Goal: Information Seeking & Learning: Learn about a topic

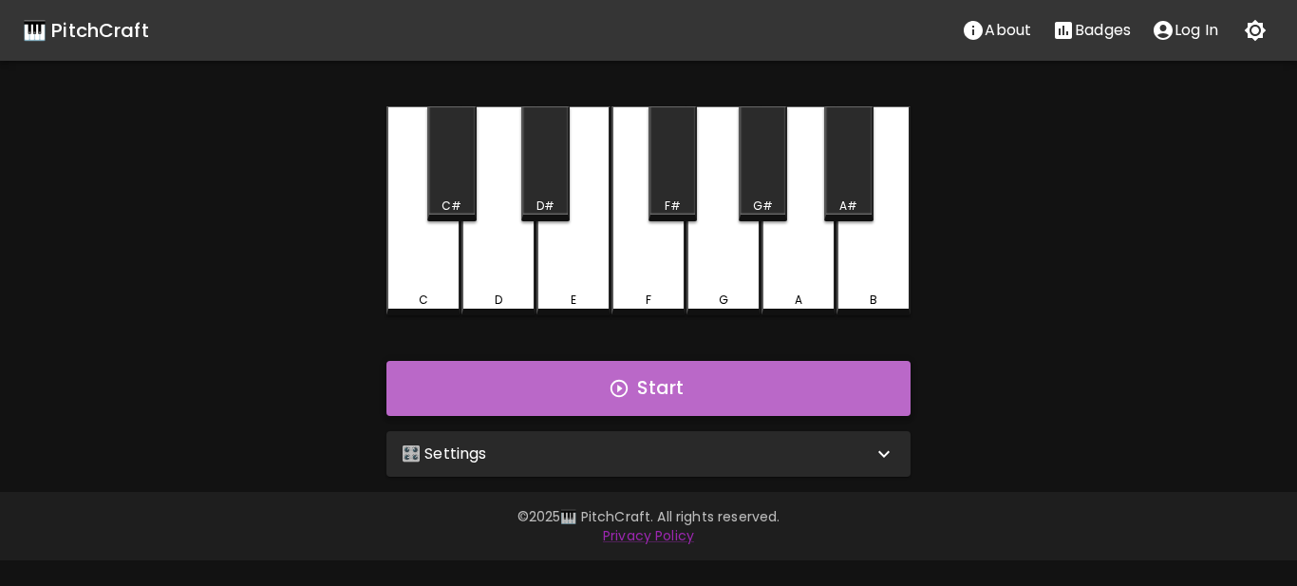
click at [580, 392] on button "Start" at bounding box center [649, 388] width 524 height 55
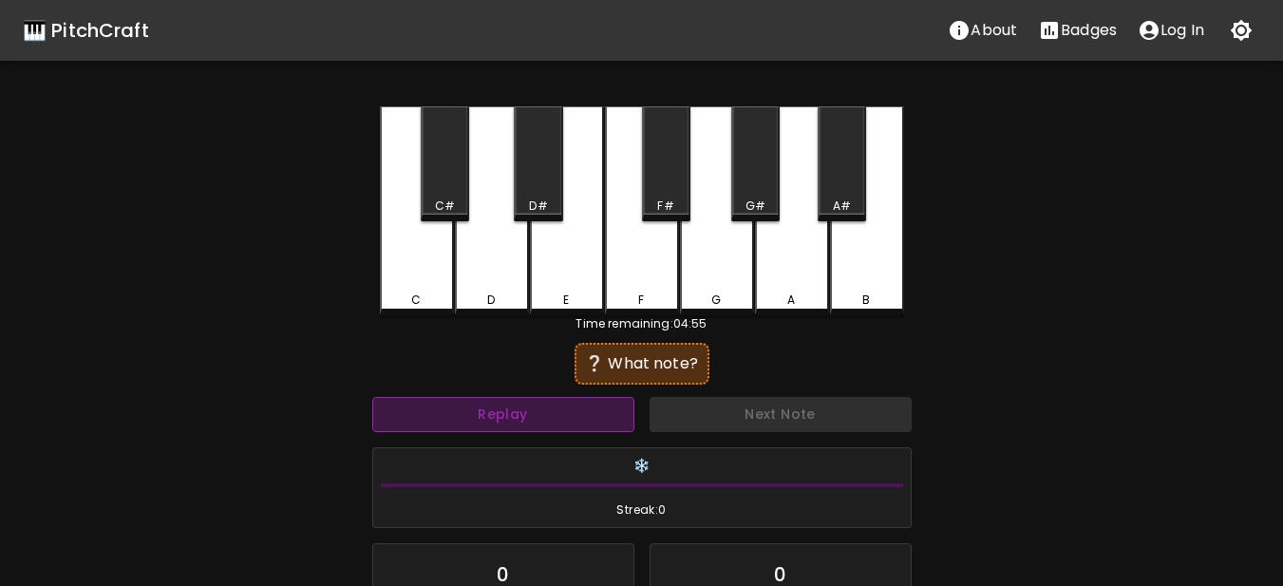
click at [554, 407] on button "Replay" at bounding box center [503, 414] width 262 height 35
click at [561, 404] on button "Replay" at bounding box center [503, 414] width 262 height 35
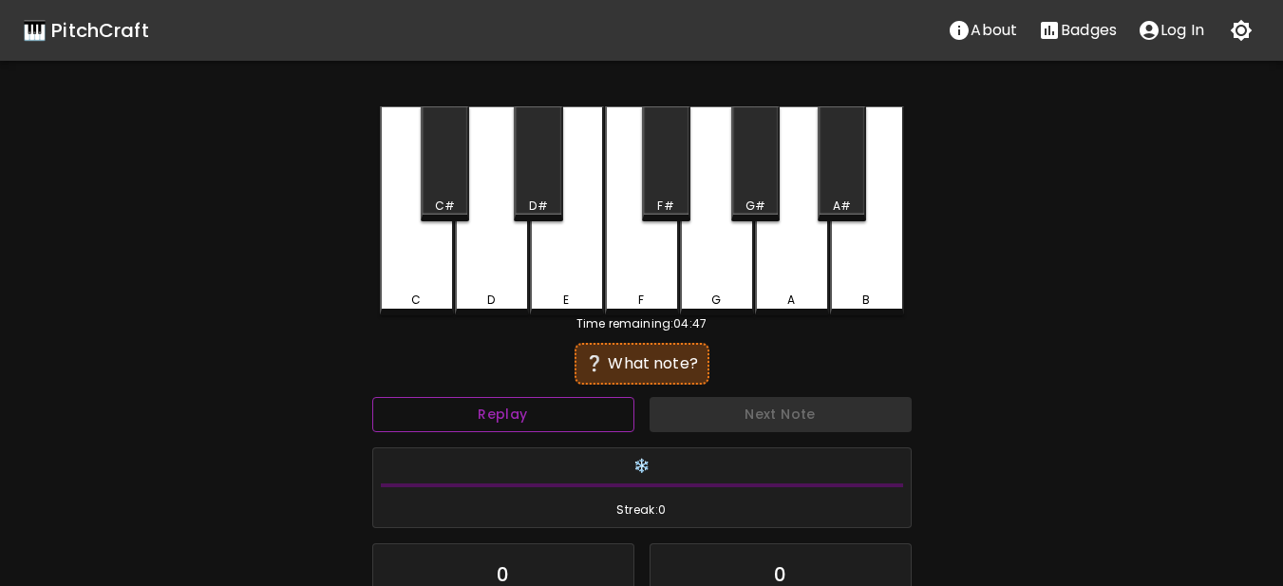
click at [561, 404] on button "Replay" at bounding box center [503, 414] width 262 height 35
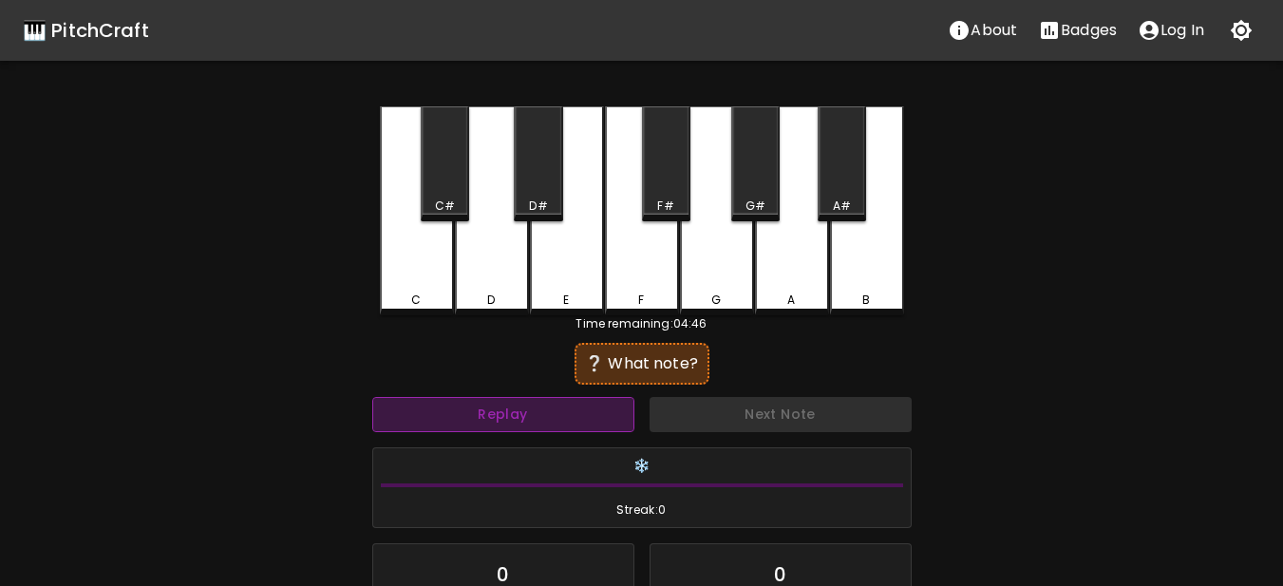
click at [561, 404] on button "Replay" at bounding box center [503, 414] width 262 height 35
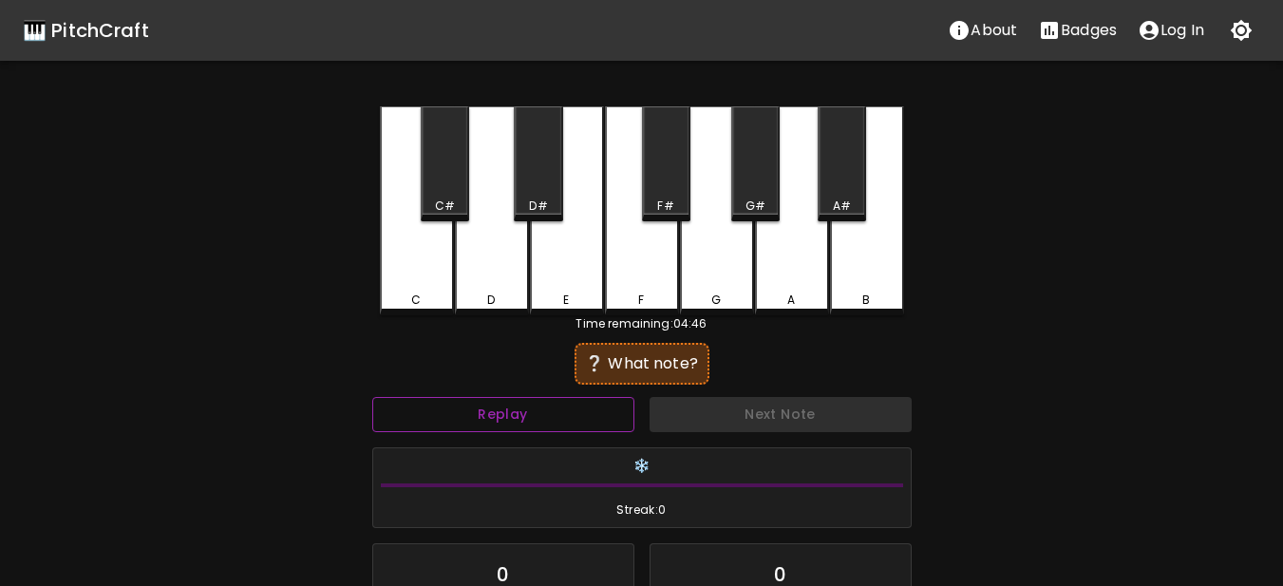
click at [561, 404] on button "Replay" at bounding box center [503, 414] width 262 height 35
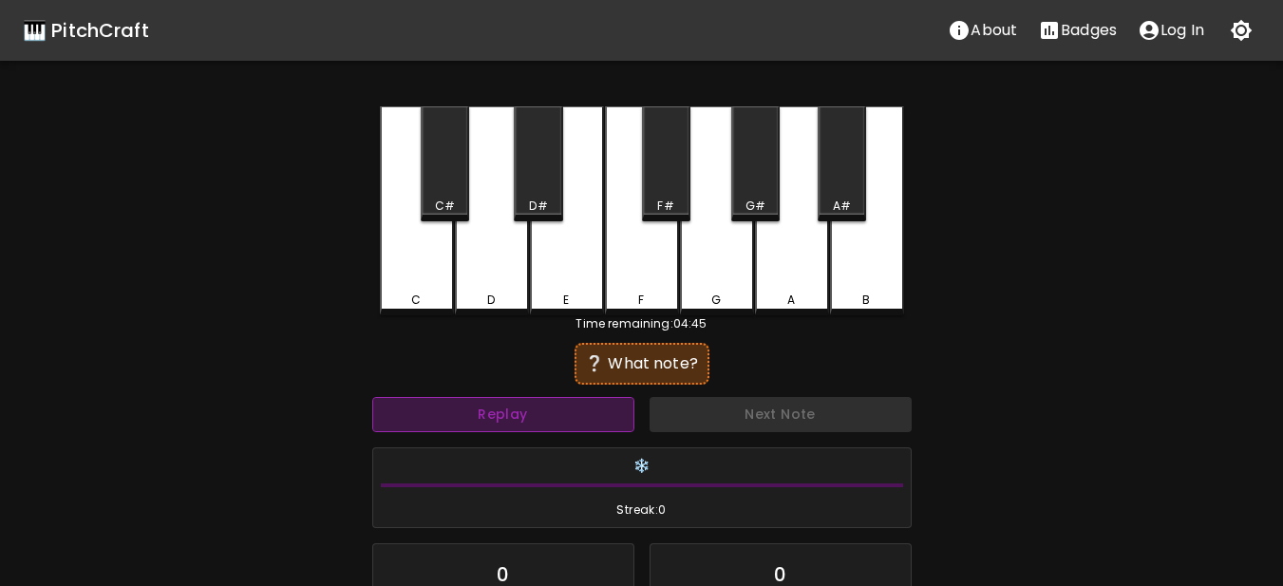
click at [561, 404] on button "Replay" at bounding box center [503, 414] width 262 height 35
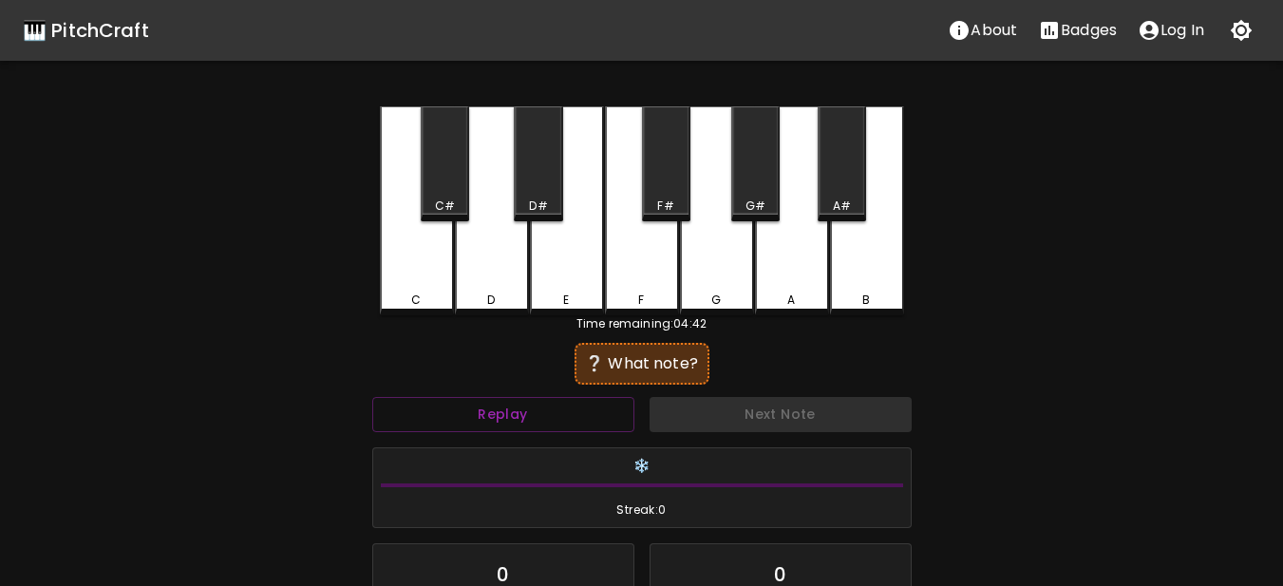
click at [434, 295] on div "C" at bounding box center [417, 300] width 70 height 17
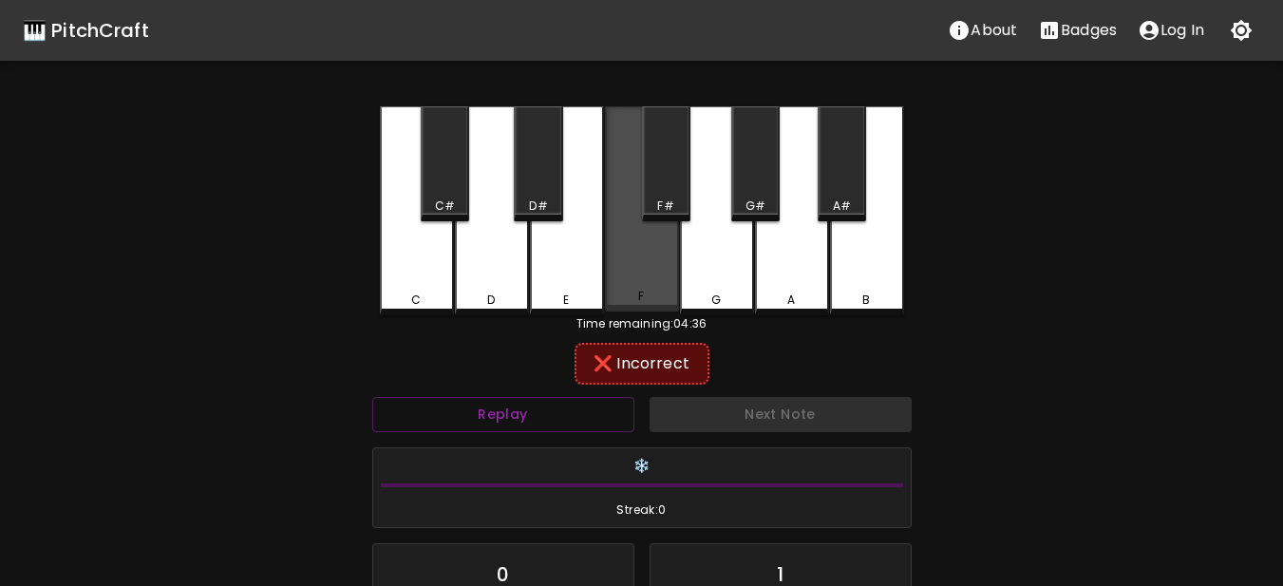
click at [646, 273] on div "F" at bounding box center [642, 208] width 74 height 205
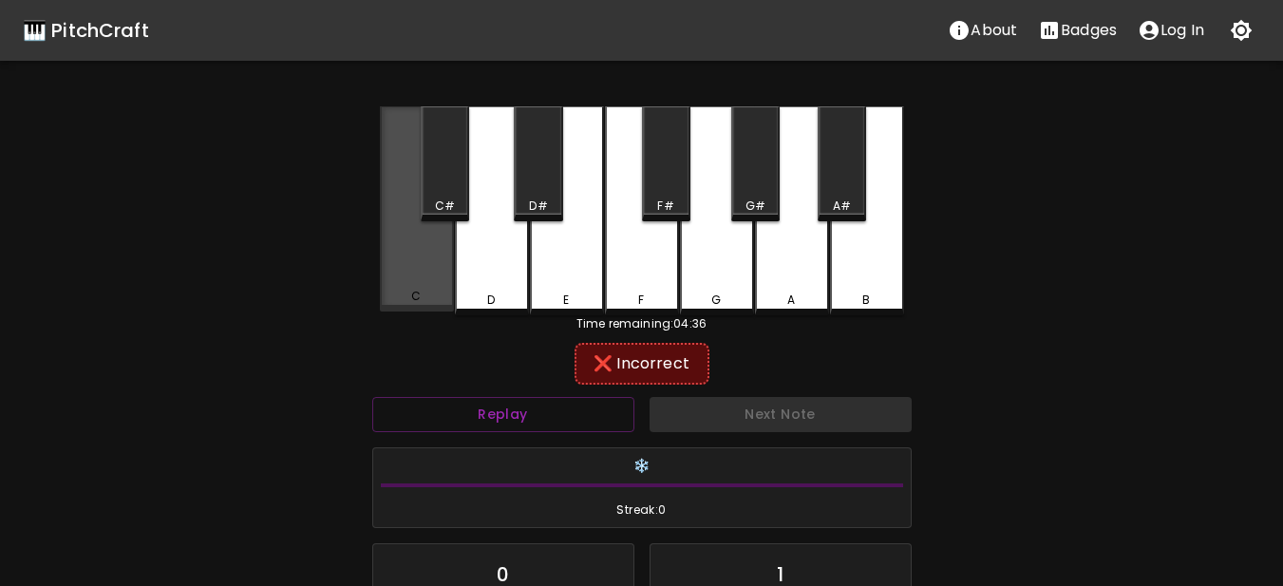
click at [437, 265] on div "C" at bounding box center [417, 208] width 74 height 205
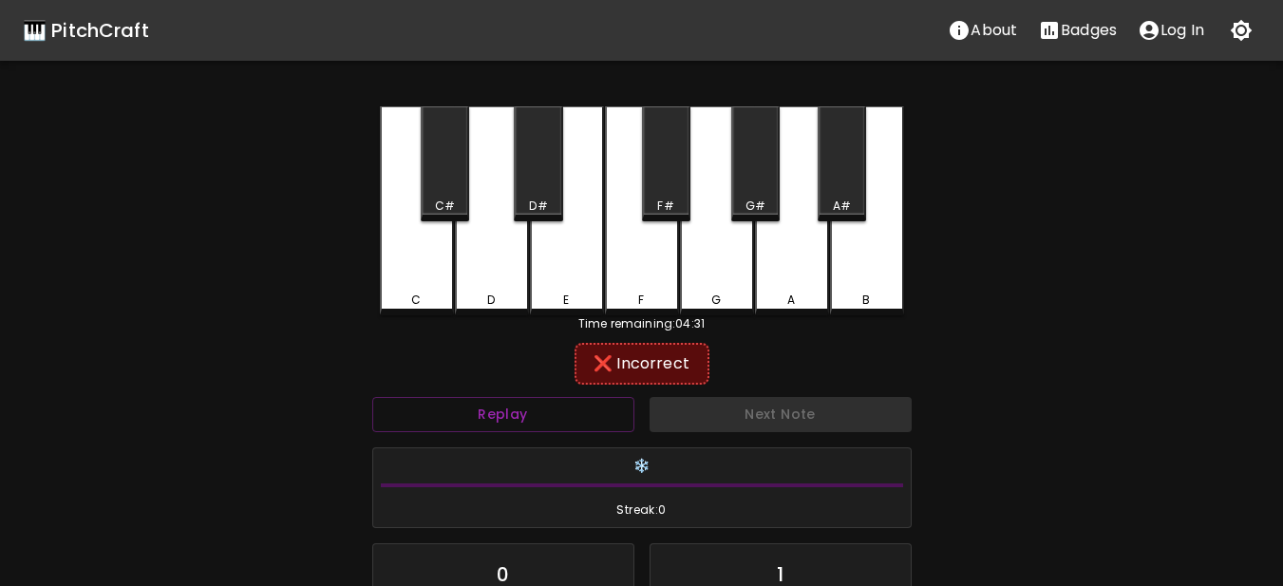
click at [501, 292] on div "D" at bounding box center [492, 300] width 70 height 17
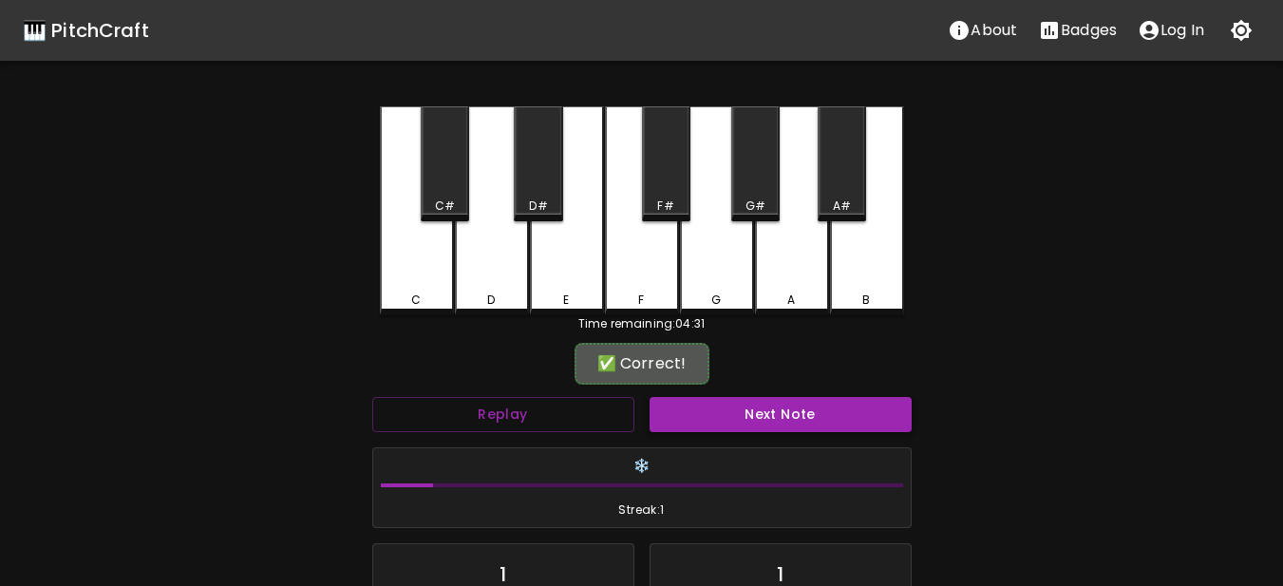
click at [728, 415] on button "Next Note" at bounding box center [781, 414] width 262 height 35
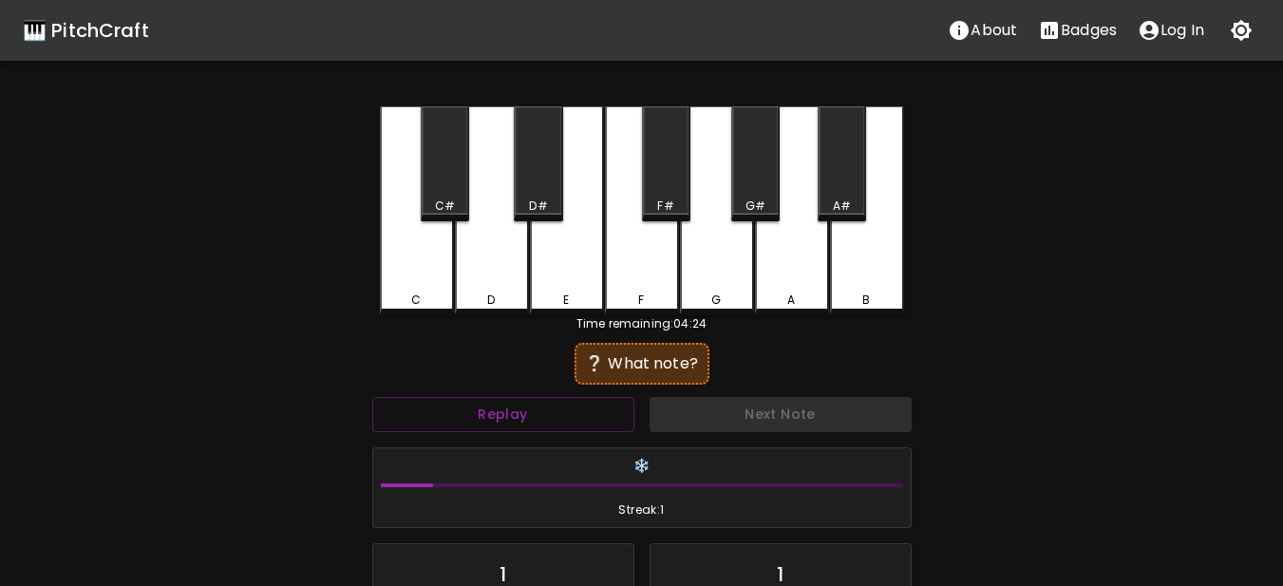
click at [584, 396] on div "Replay" at bounding box center [503, 414] width 277 height 50
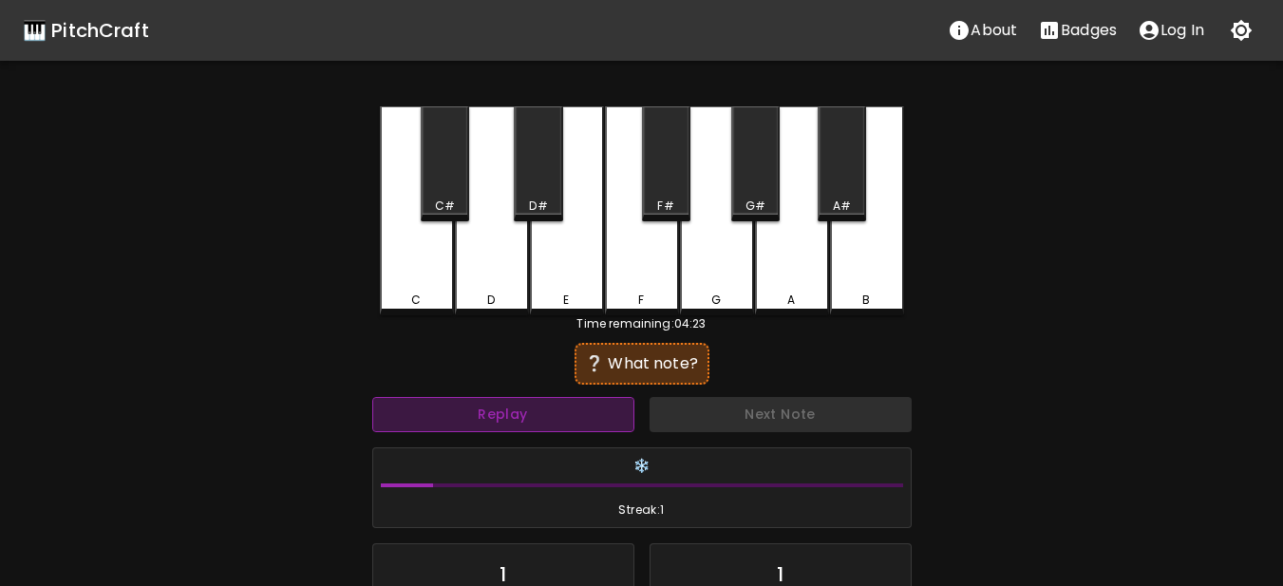
click at [566, 409] on button "Replay" at bounding box center [503, 414] width 262 height 35
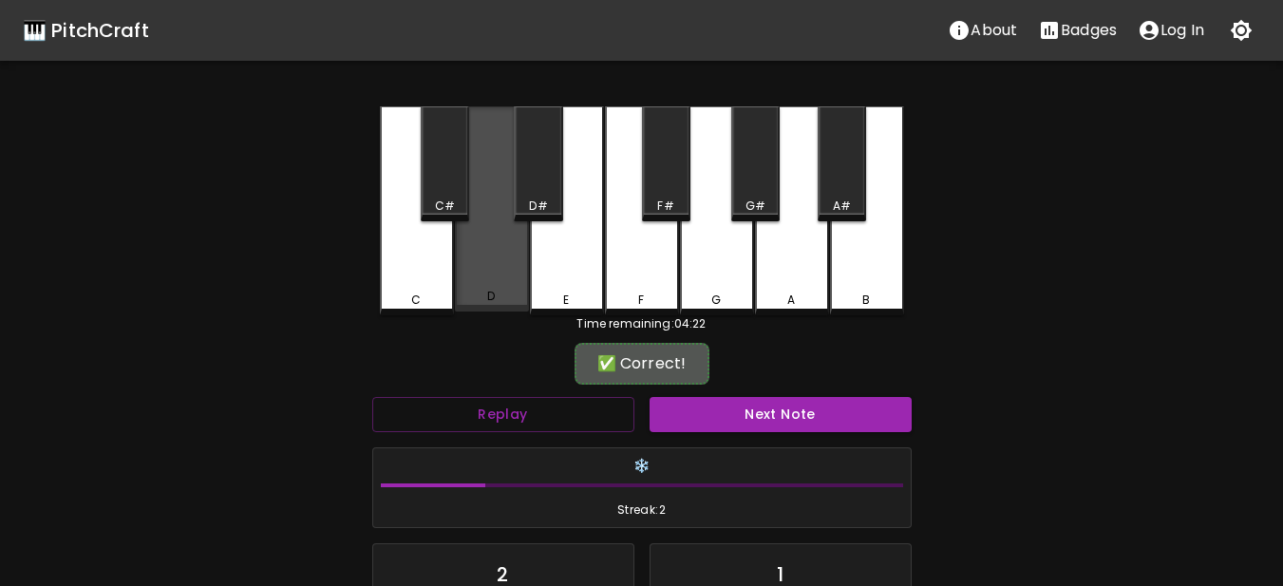
click at [488, 270] on div "D" at bounding box center [492, 208] width 74 height 205
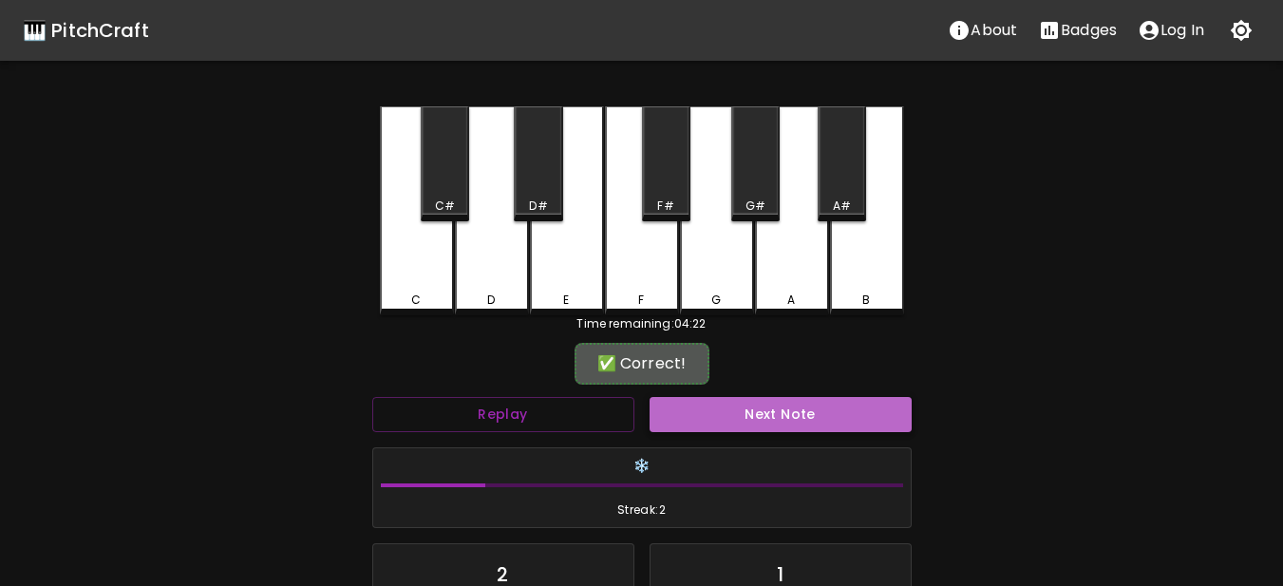
click at [735, 428] on button "Next Note" at bounding box center [781, 414] width 262 height 35
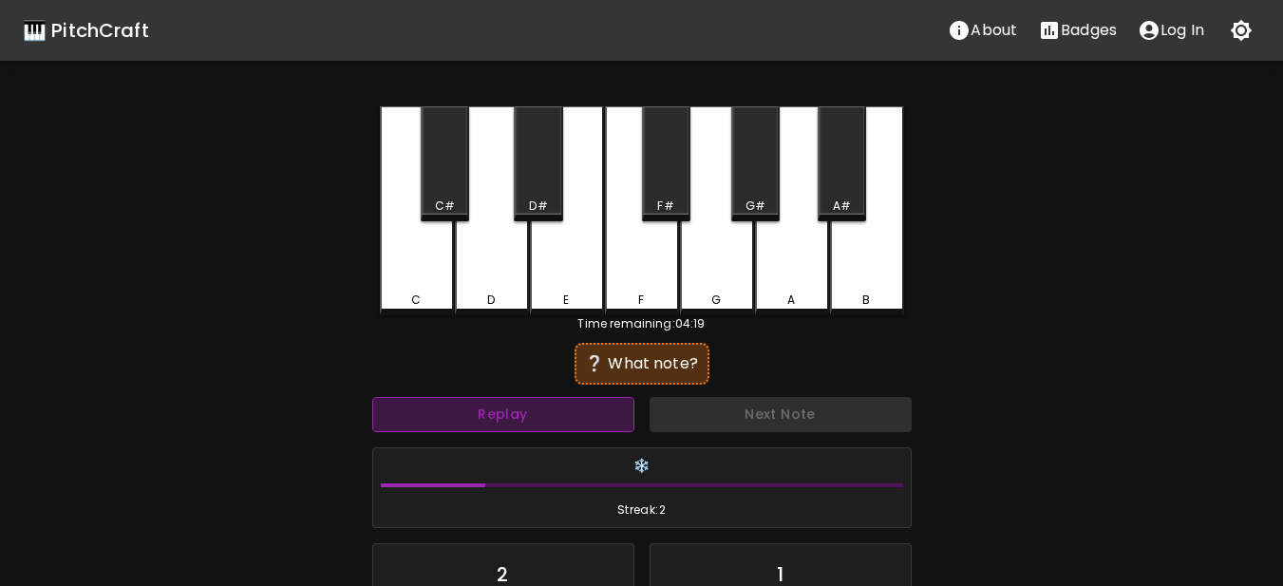
click at [576, 428] on button "Replay" at bounding box center [503, 414] width 262 height 35
click at [599, 407] on button "Replay" at bounding box center [503, 414] width 262 height 35
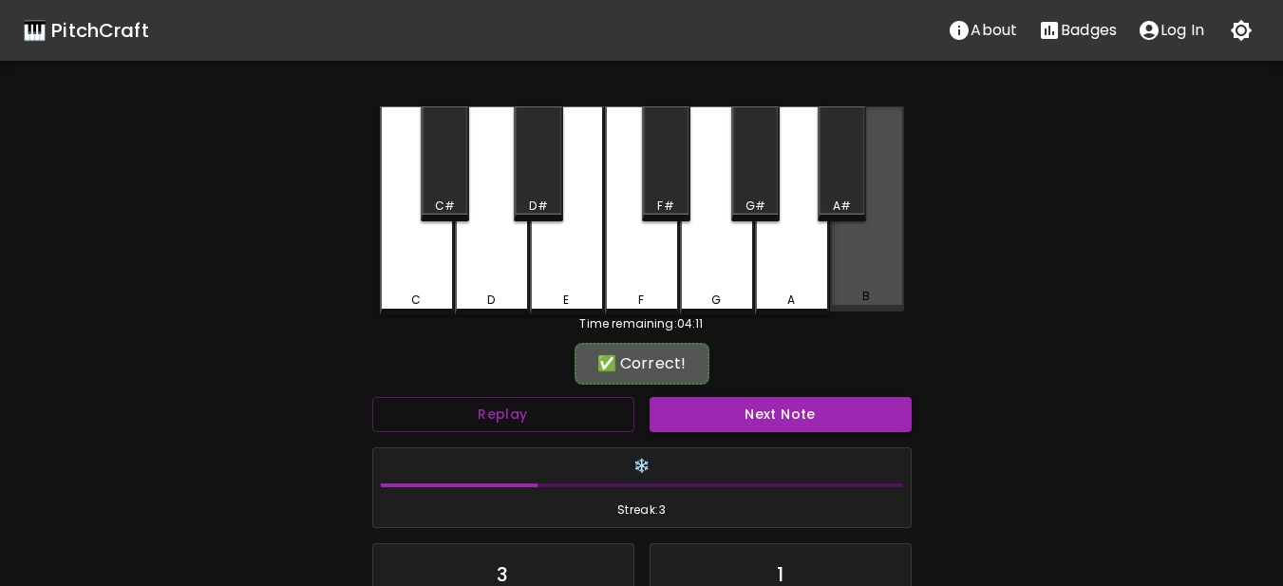
click at [892, 266] on div "B" at bounding box center [867, 208] width 74 height 205
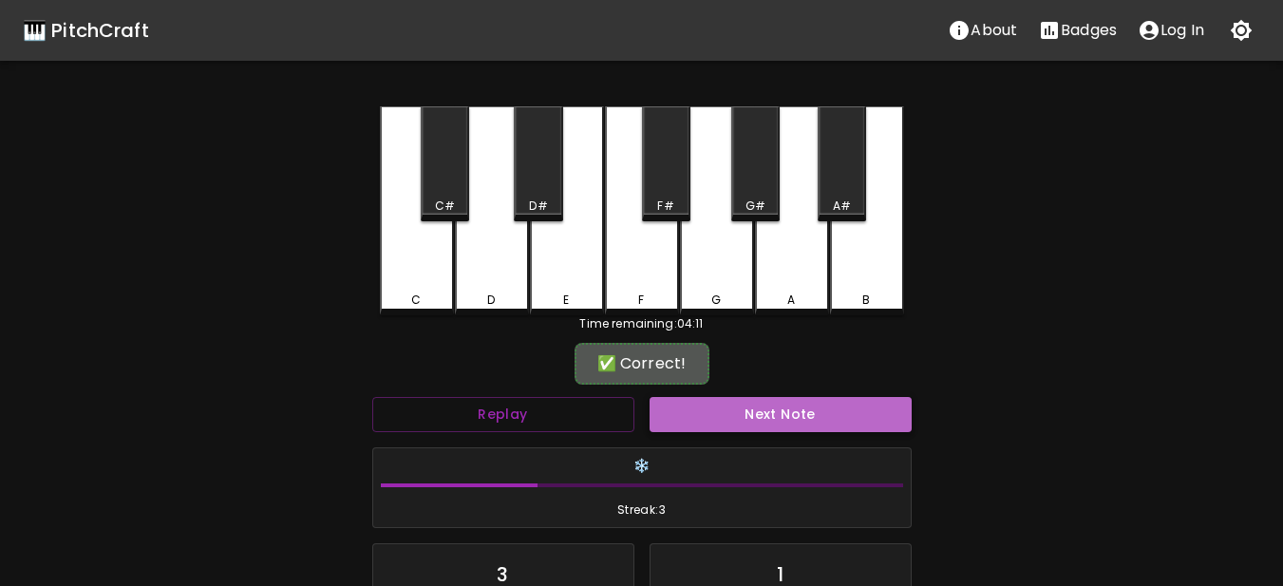
click at [801, 417] on button "Next Note" at bounding box center [781, 414] width 262 height 35
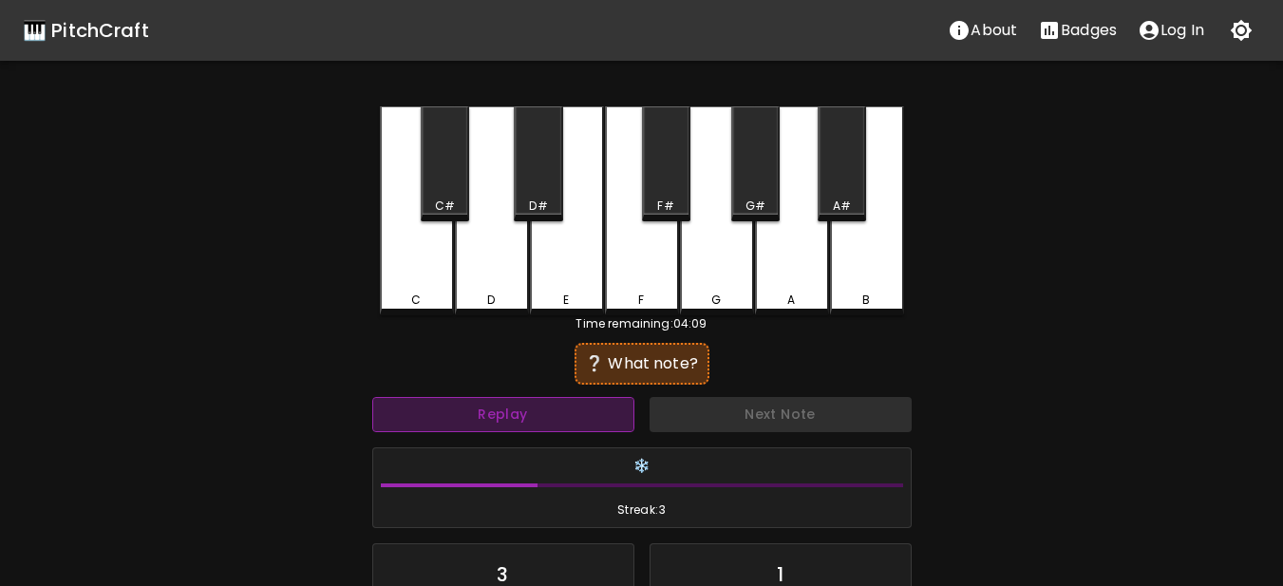
click at [607, 424] on button "Replay" at bounding box center [503, 414] width 262 height 35
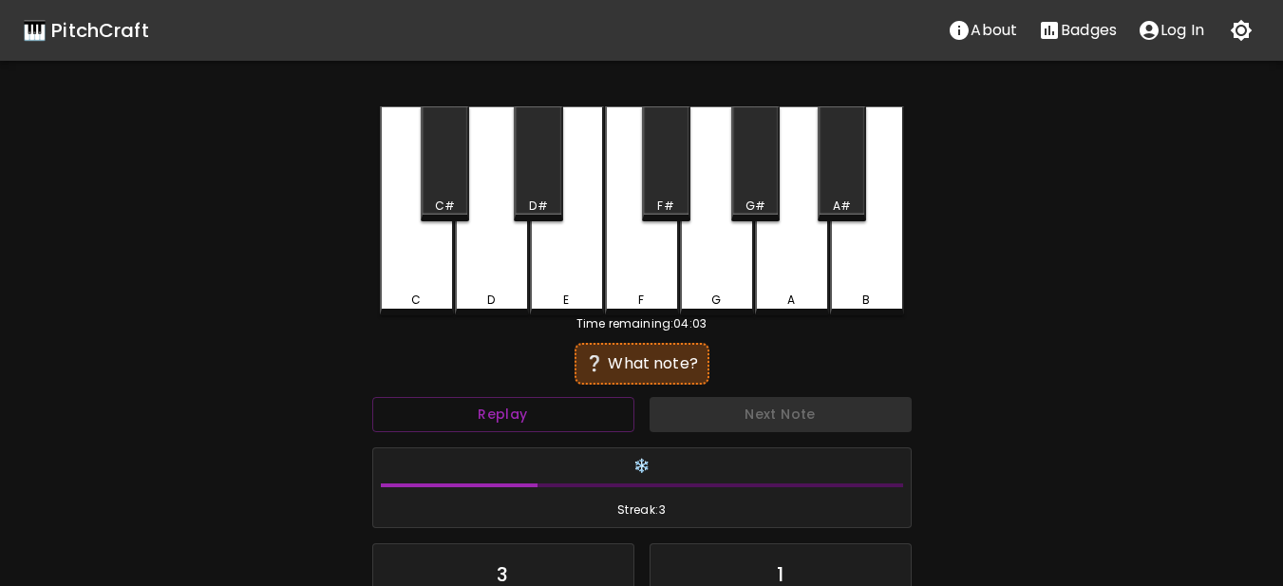
click at [577, 311] on div "E" at bounding box center [567, 210] width 74 height 209
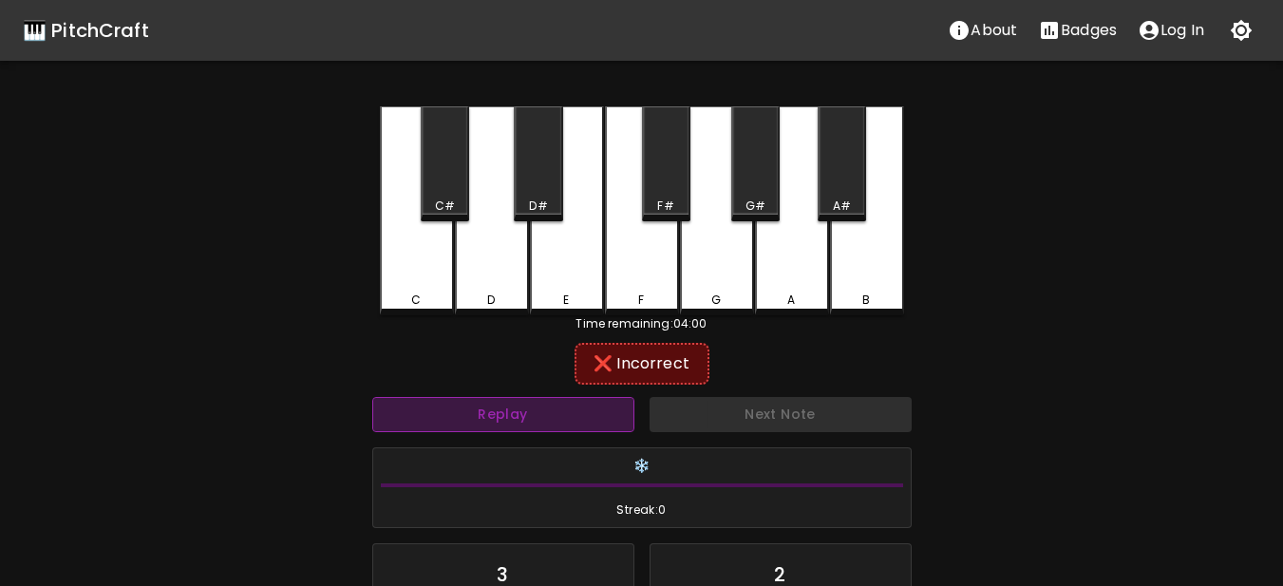
click at [572, 404] on button "Replay" at bounding box center [503, 414] width 262 height 35
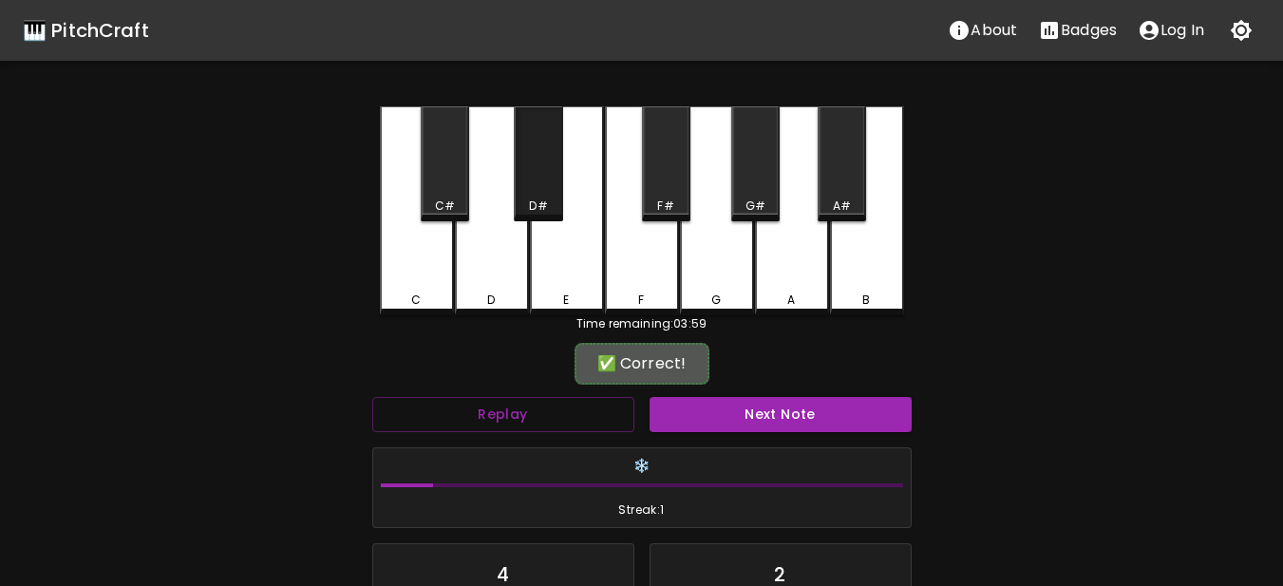
click at [525, 193] on div "D#" at bounding box center [538, 163] width 48 height 115
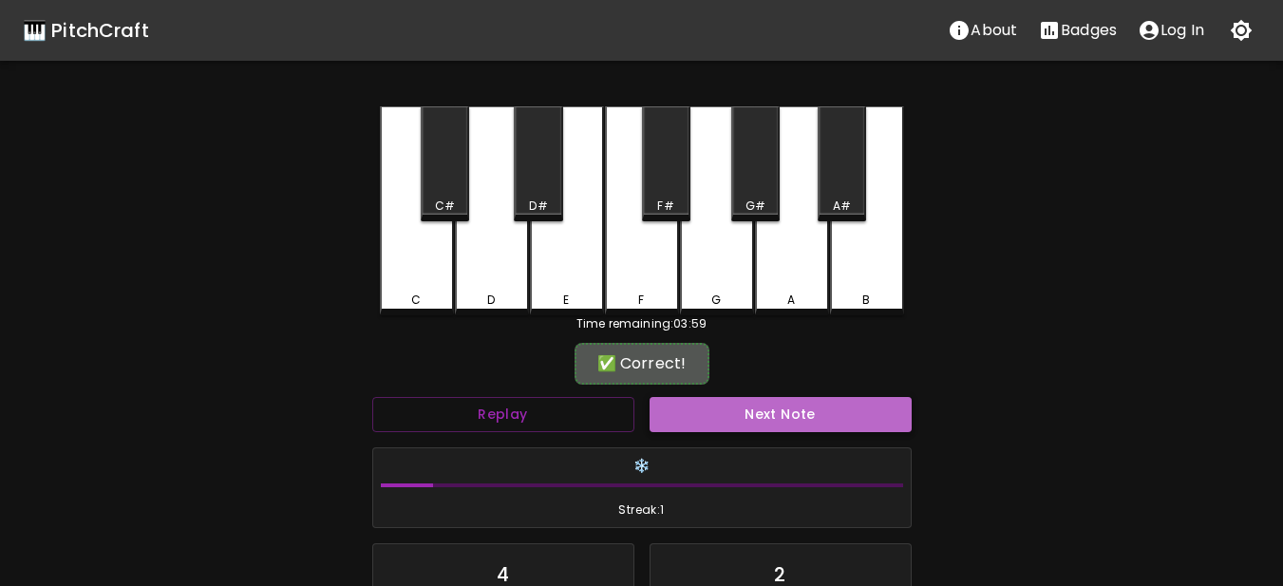
click at [697, 413] on button "Next Note" at bounding box center [781, 414] width 262 height 35
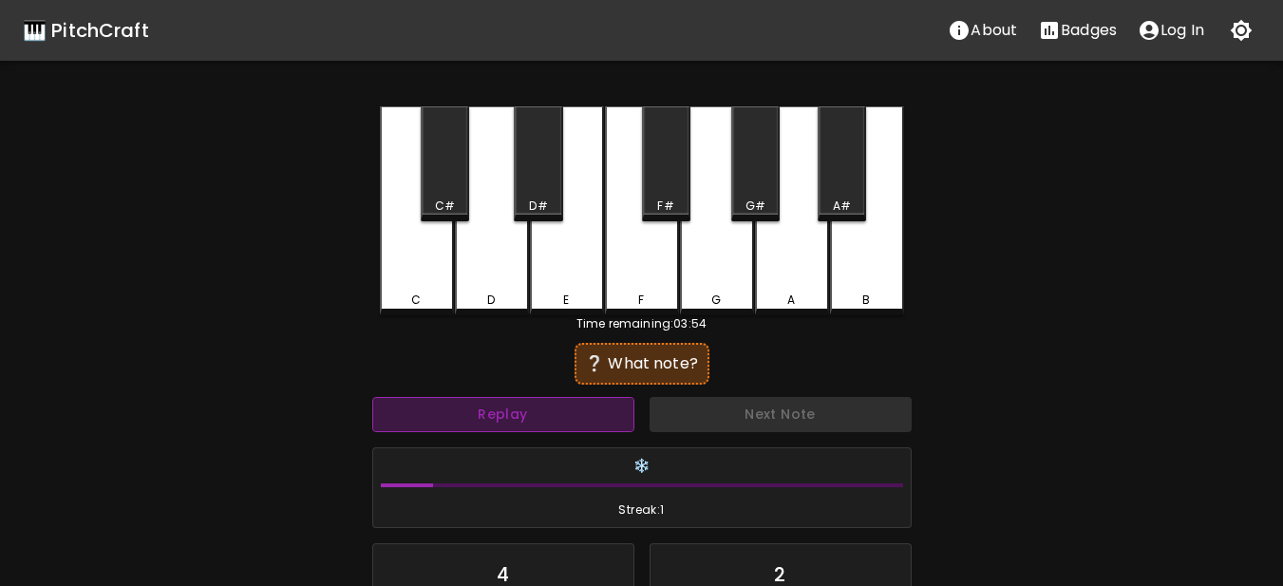
click at [603, 422] on button "Replay" at bounding box center [503, 414] width 262 height 35
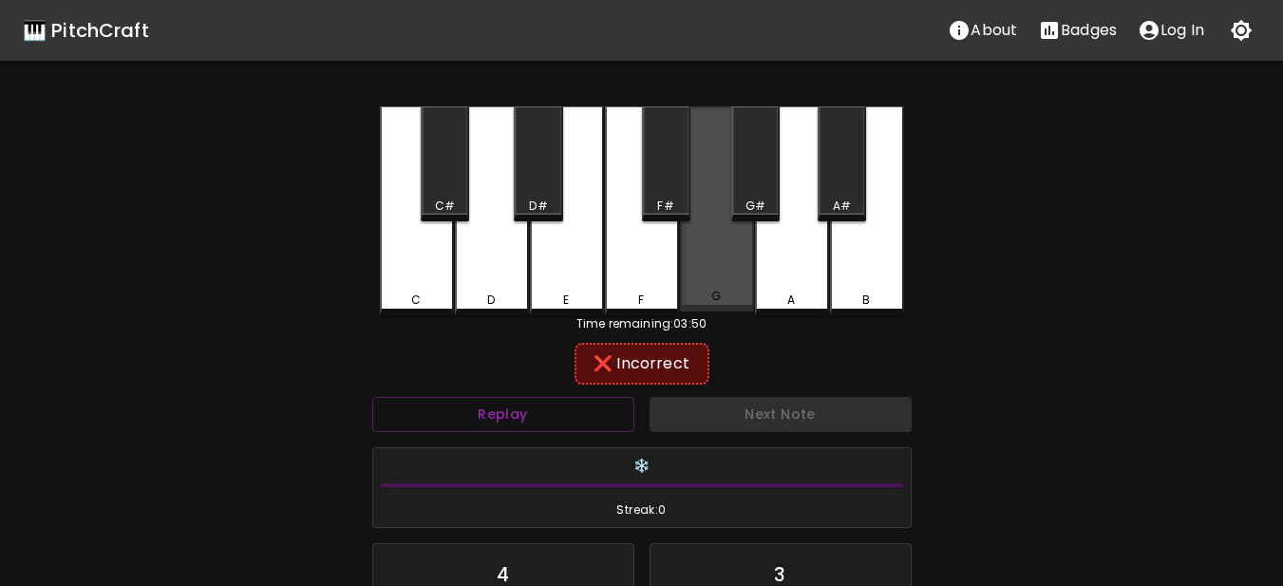
click at [710, 300] on div "G" at bounding box center [717, 296] width 70 height 17
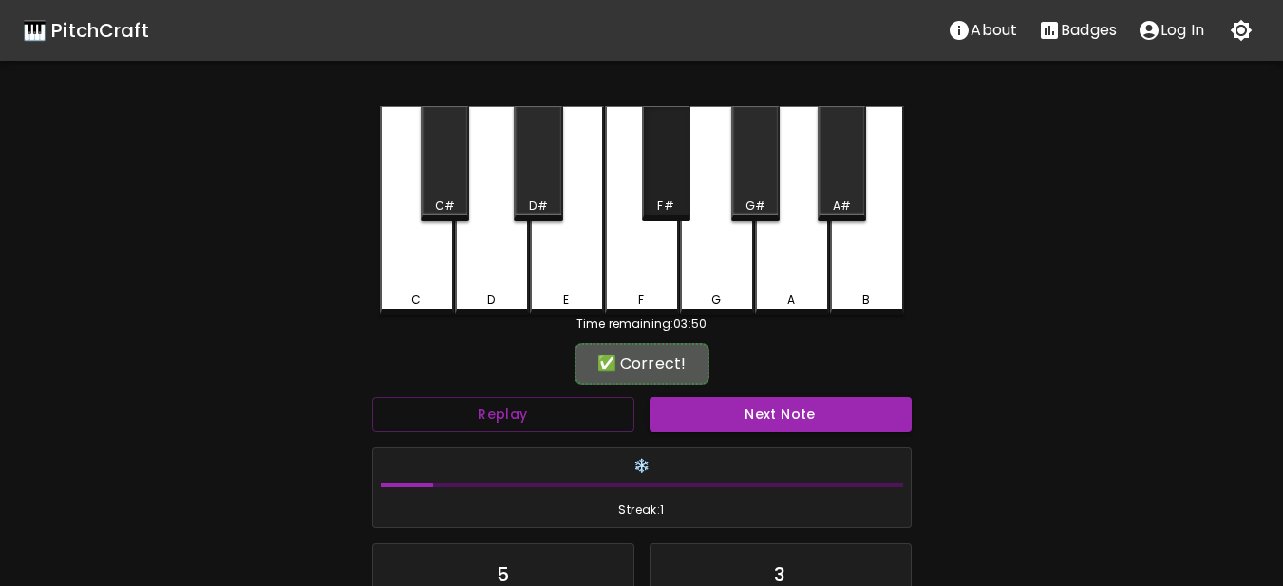
click at [657, 216] on div "F#" at bounding box center [666, 163] width 48 height 115
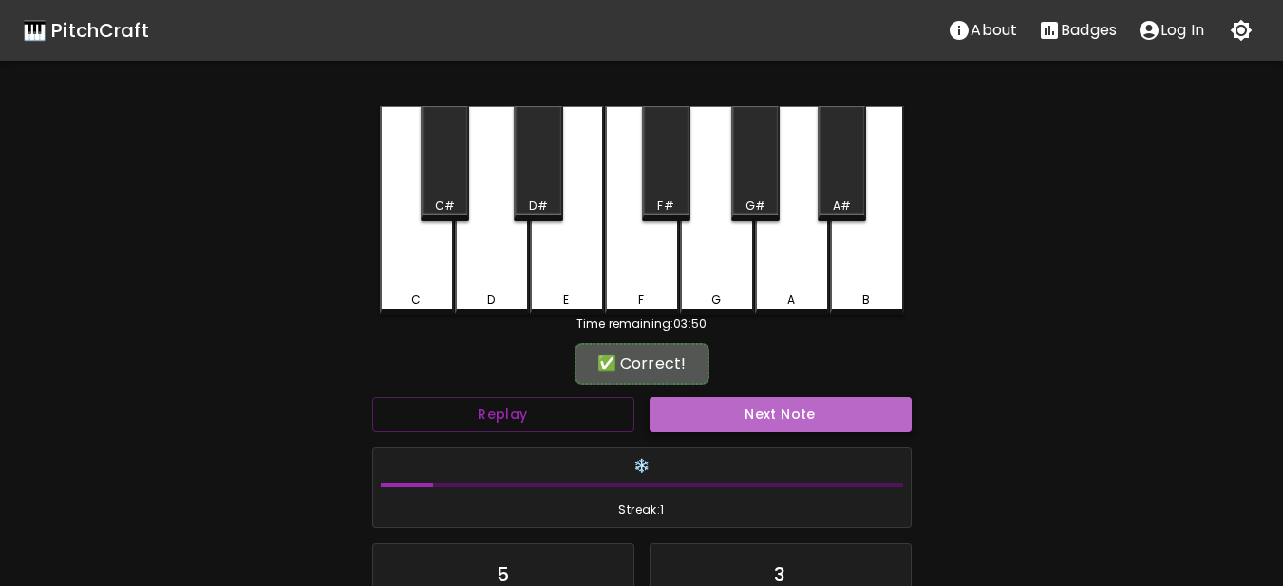
click at [720, 406] on button "Next Note" at bounding box center [781, 414] width 262 height 35
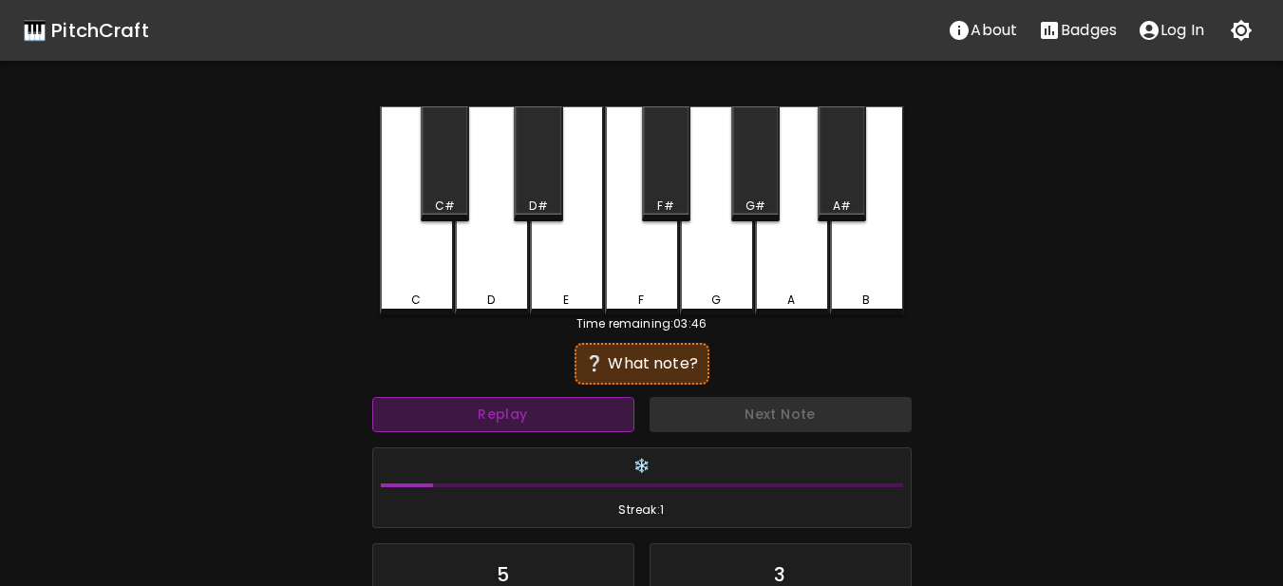
click at [588, 426] on button "Replay" at bounding box center [503, 414] width 262 height 35
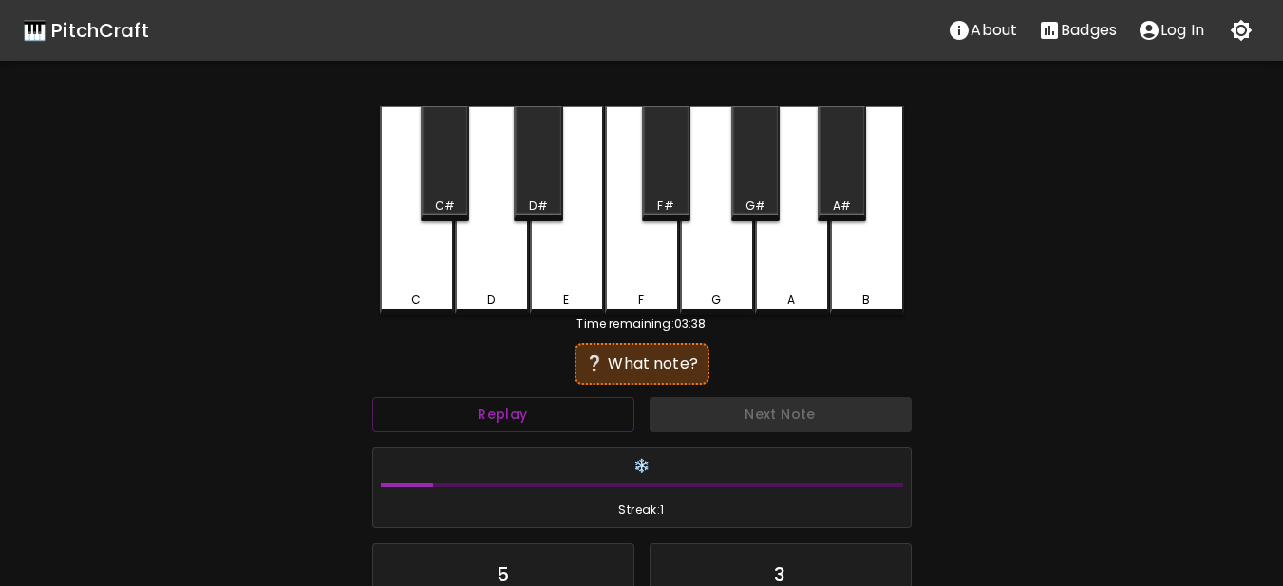
click at [786, 256] on div "A" at bounding box center [792, 210] width 74 height 209
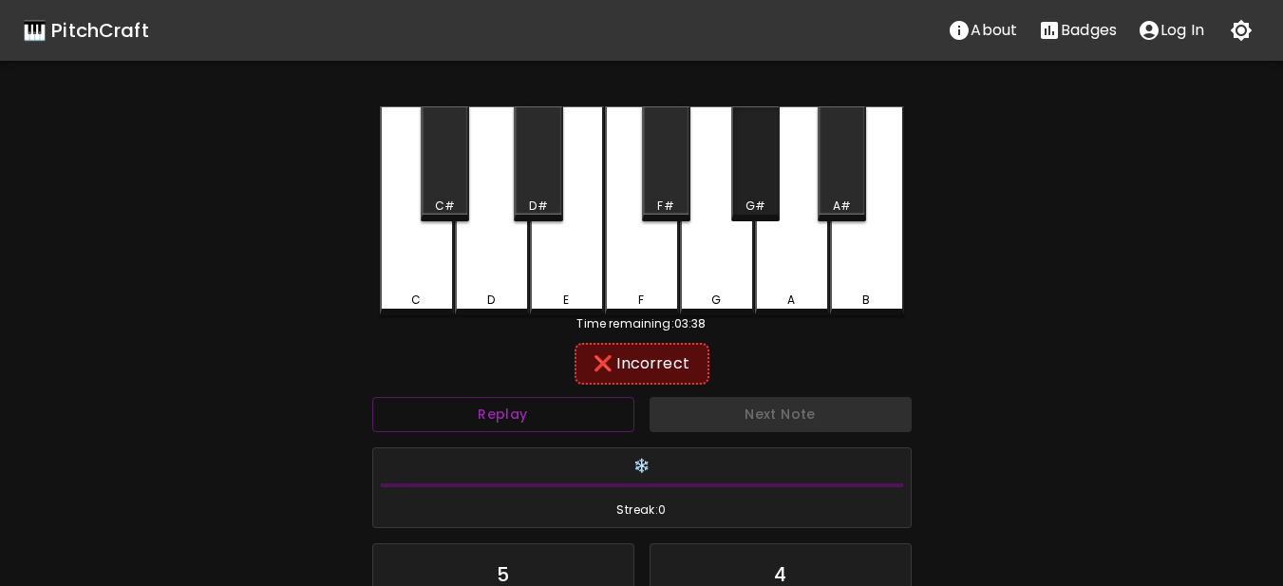
click at [733, 165] on div "G#" at bounding box center [755, 163] width 48 height 115
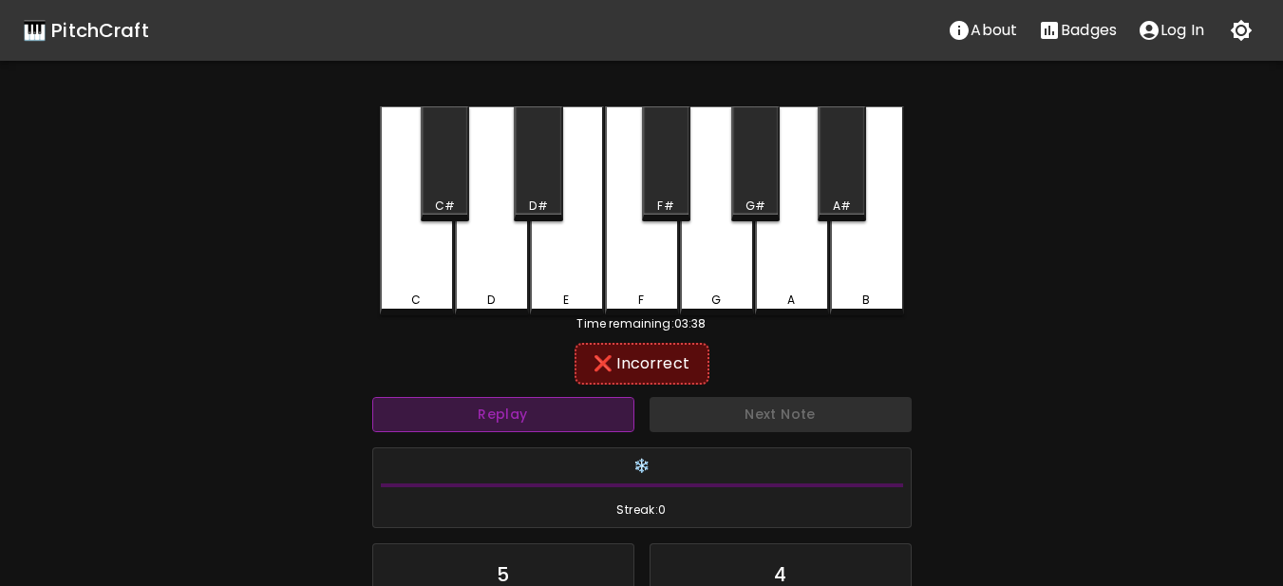
click at [607, 412] on button "Replay" at bounding box center [503, 414] width 262 height 35
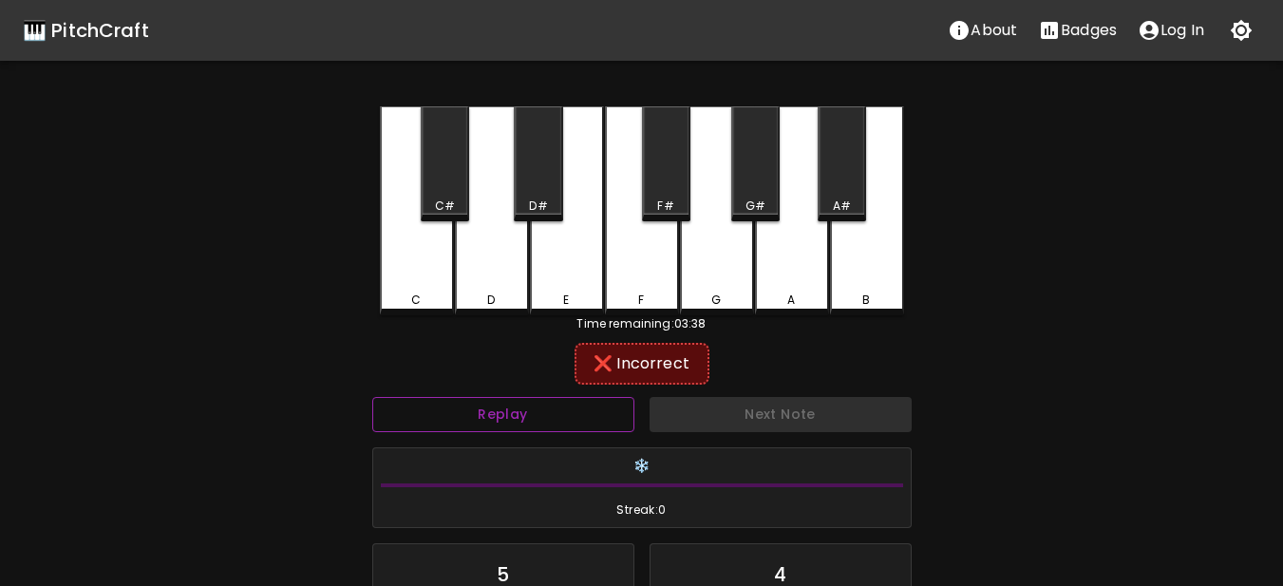
click at [607, 412] on button "Replay" at bounding box center [503, 414] width 262 height 35
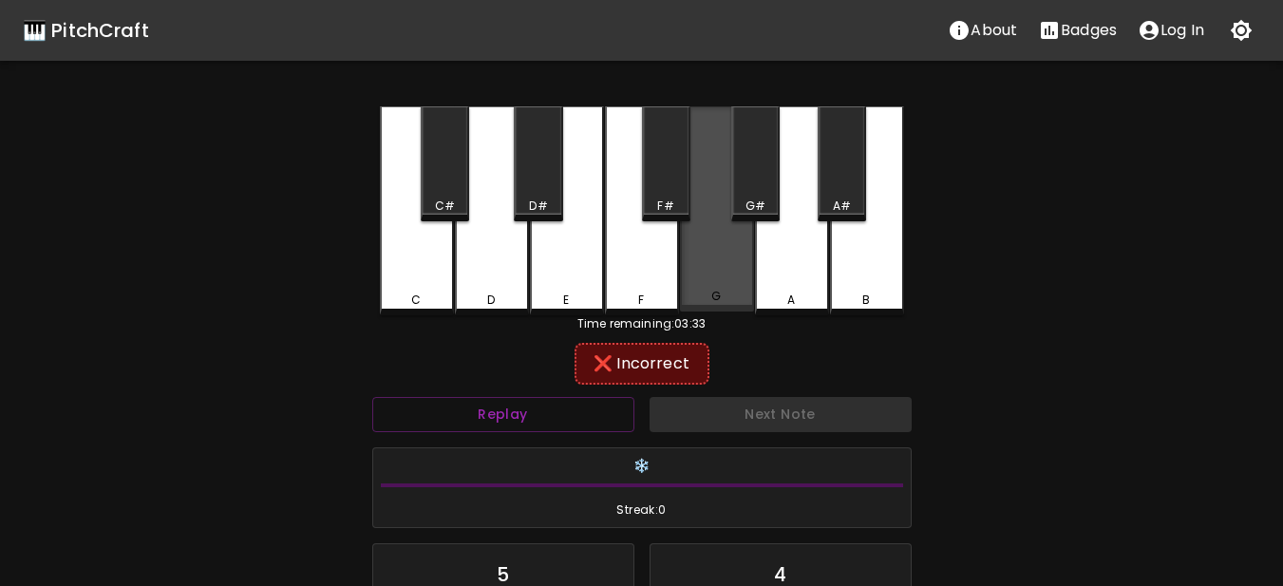
click at [736, 289] on div "G" at bounding box center [717, 208] width 74 height 205
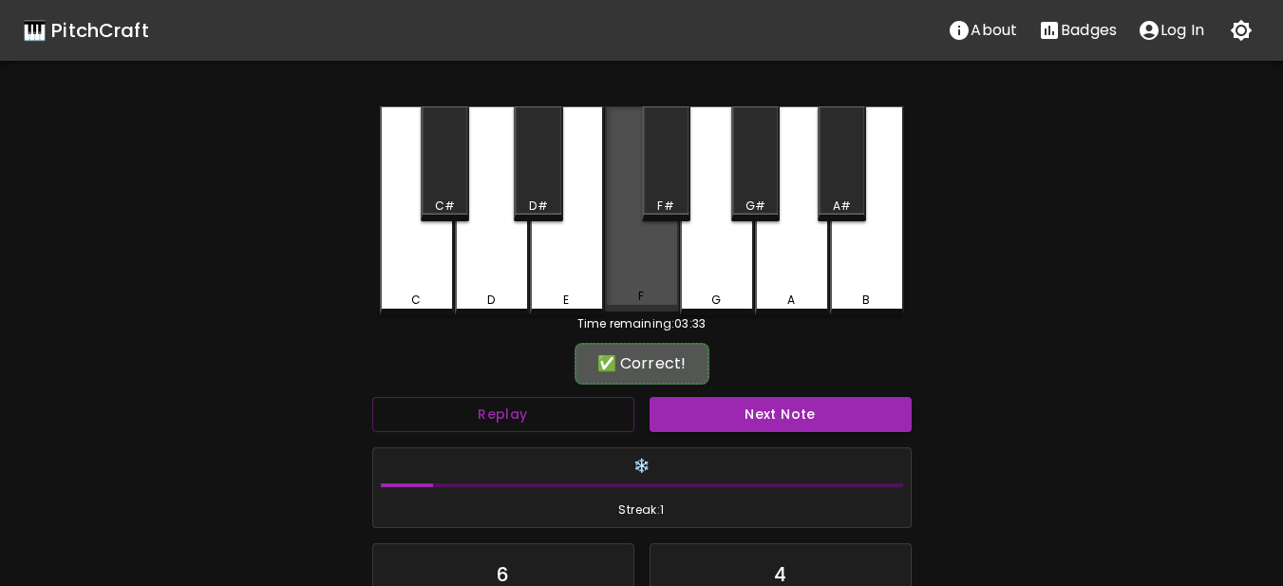
click at [664, 226] on div "F" at bounding box center [642, 208] width 74 height 205
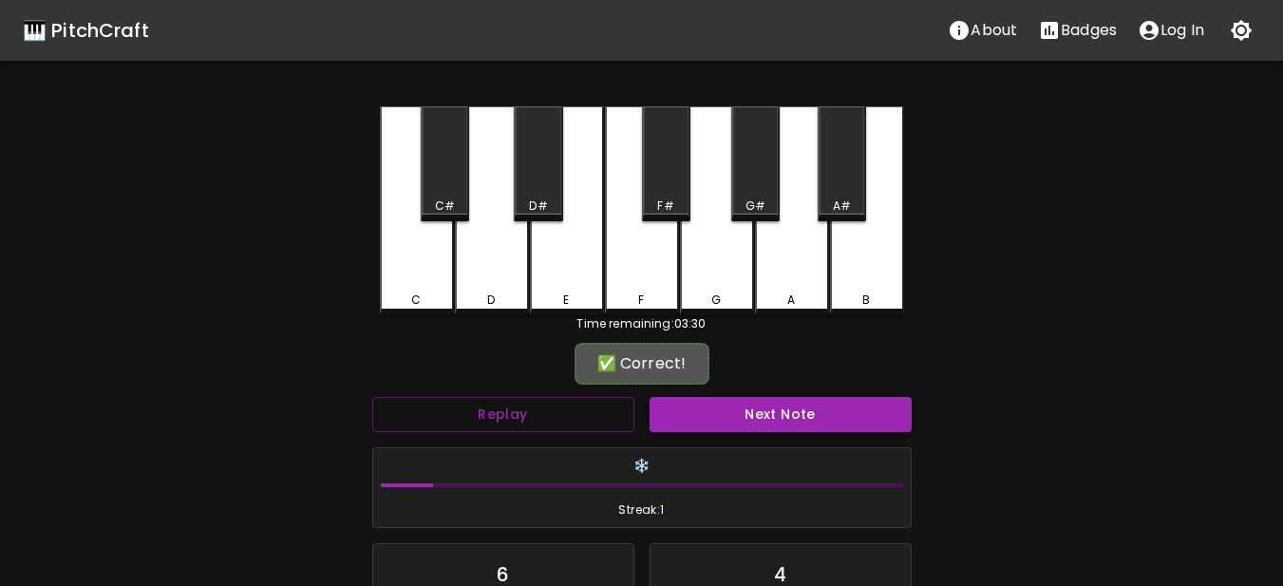
click at [697, 406] on button "Next Note" at bounding box center [781, 414] width 262 height 35
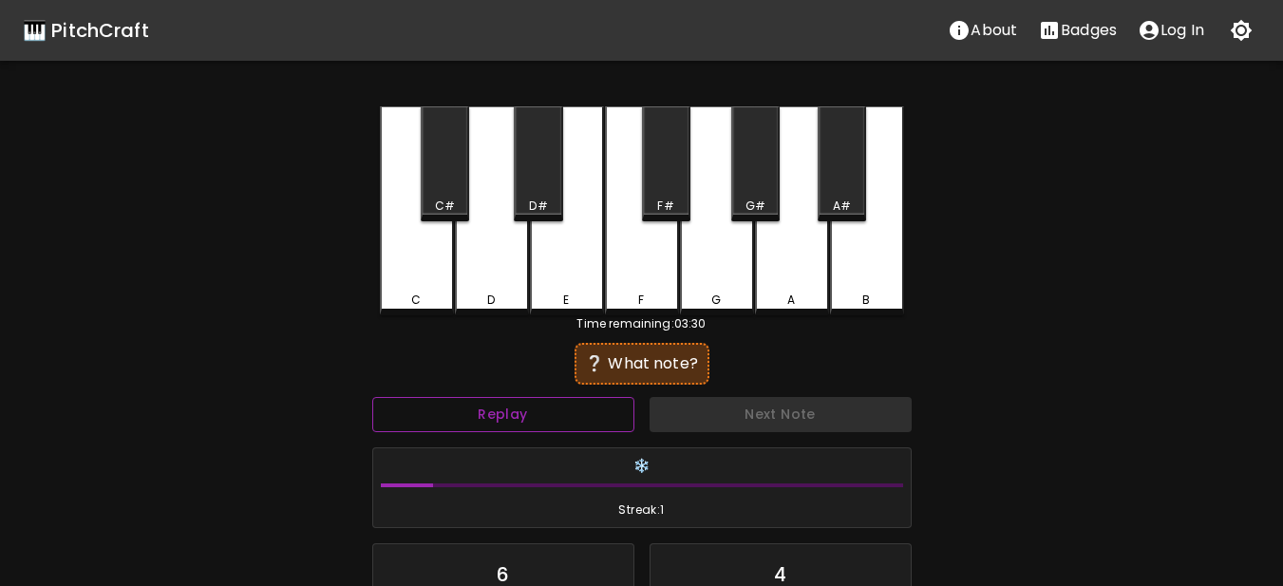
click at [596, 412] on button "Replay" at bounding box center [503, 414] width 262 height 35
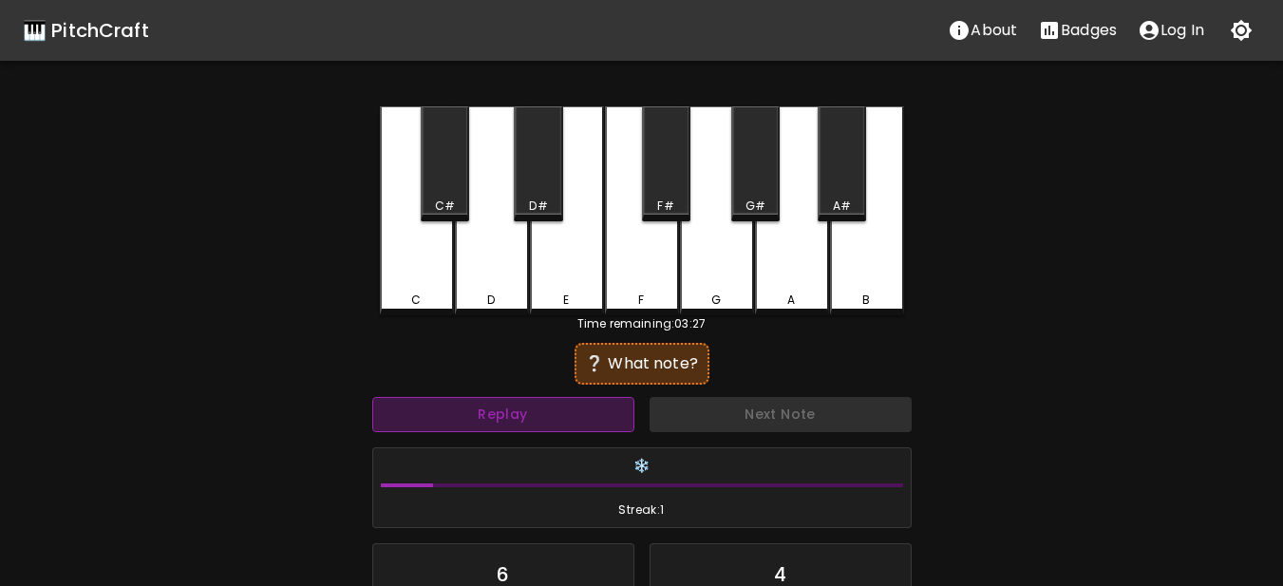
click at [596, 412] on button "Replay" at bounding box center [503, 414] width 262 height 35
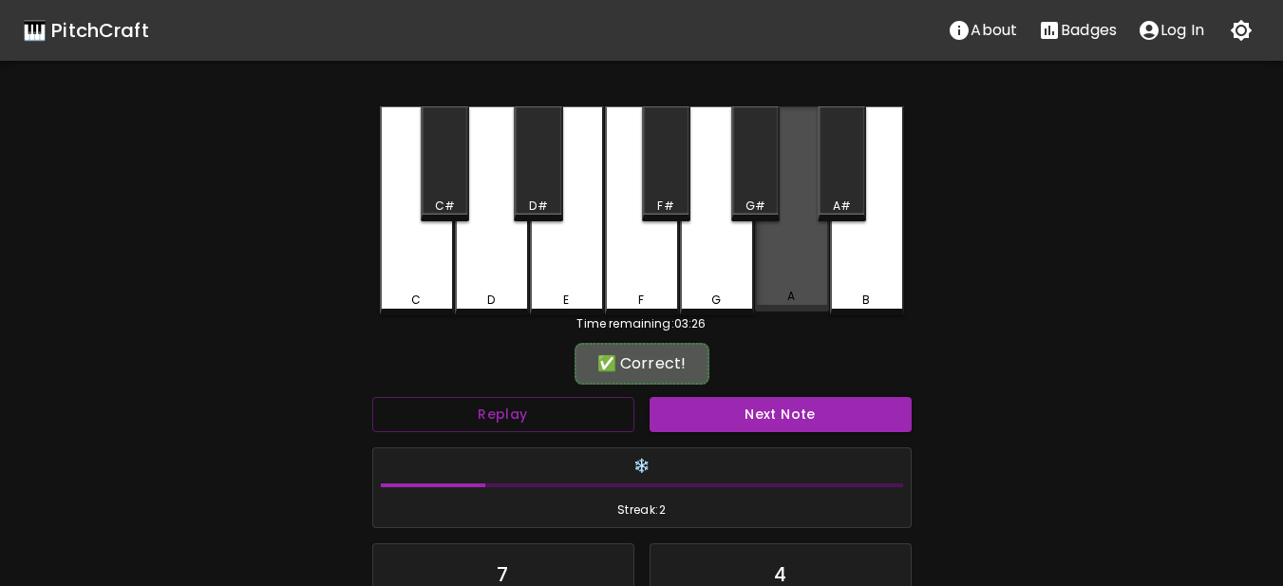
click at [792, 298] on div "A" at bounding box center [791, 296] width 8 height 17
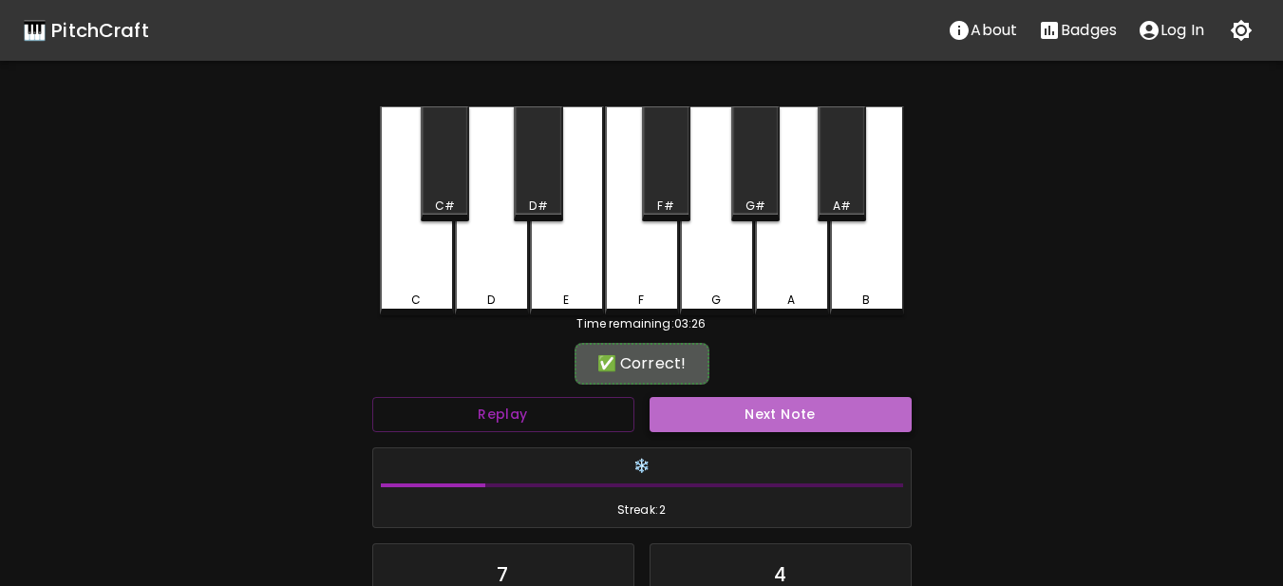
click at [711, 410] on button "Next Note" at bounding box center [781, 414] width 262 height 35
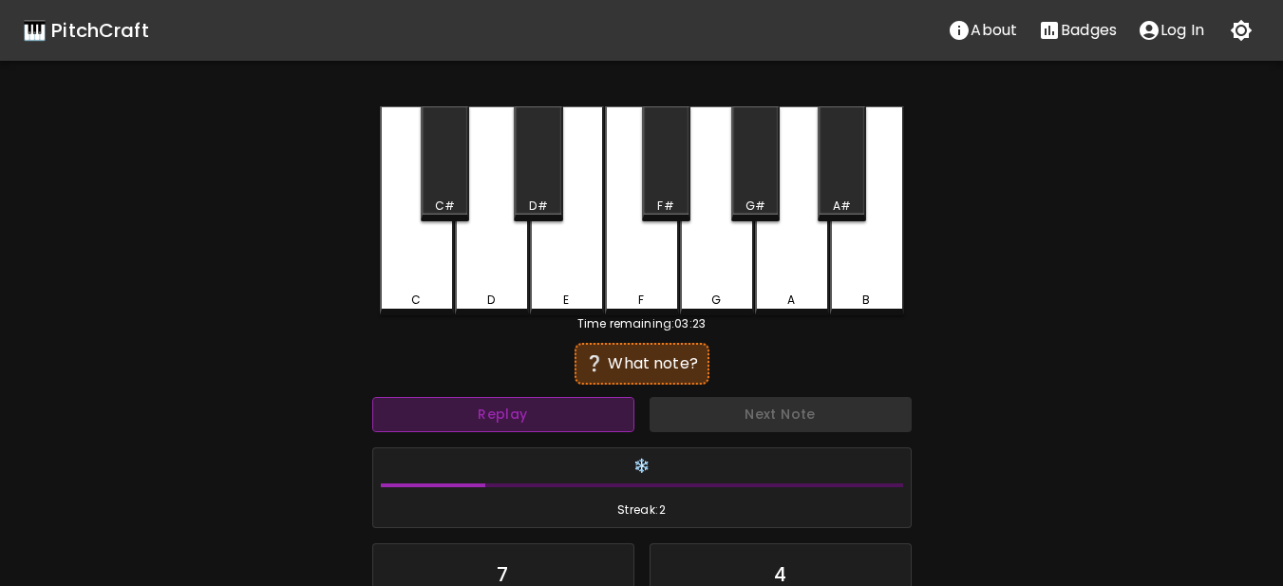
click at [572, 398] on button "Replay" at bounding box center [503, 414] width 262 height 35
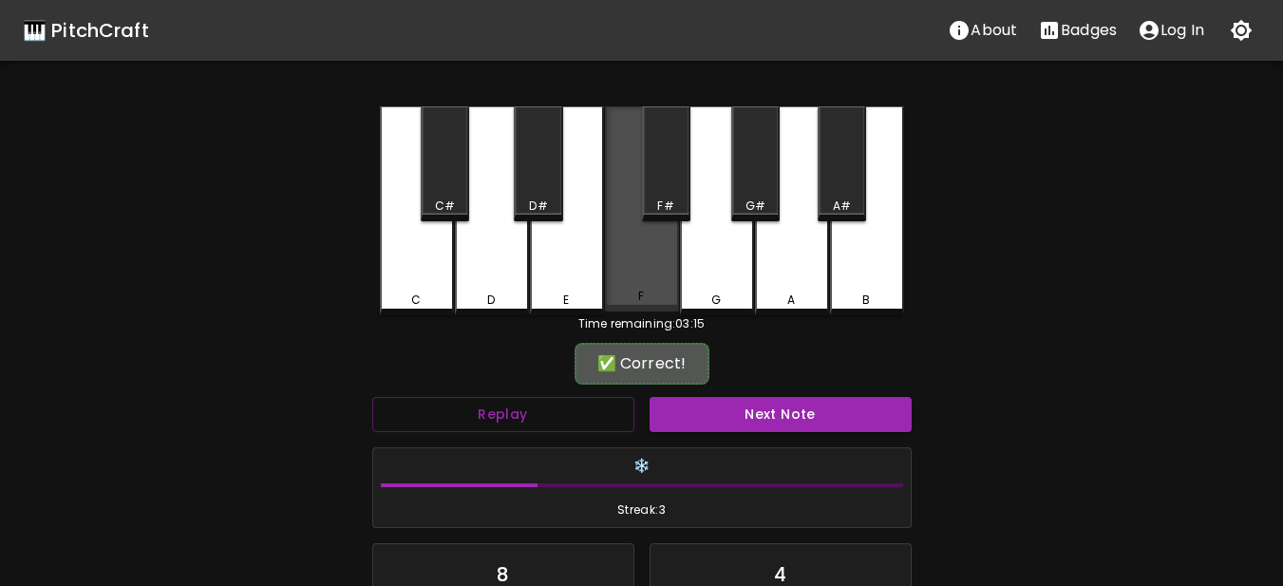
click at [623, 269] on div "F" at bounding box center [642, 208] width 74 height 205
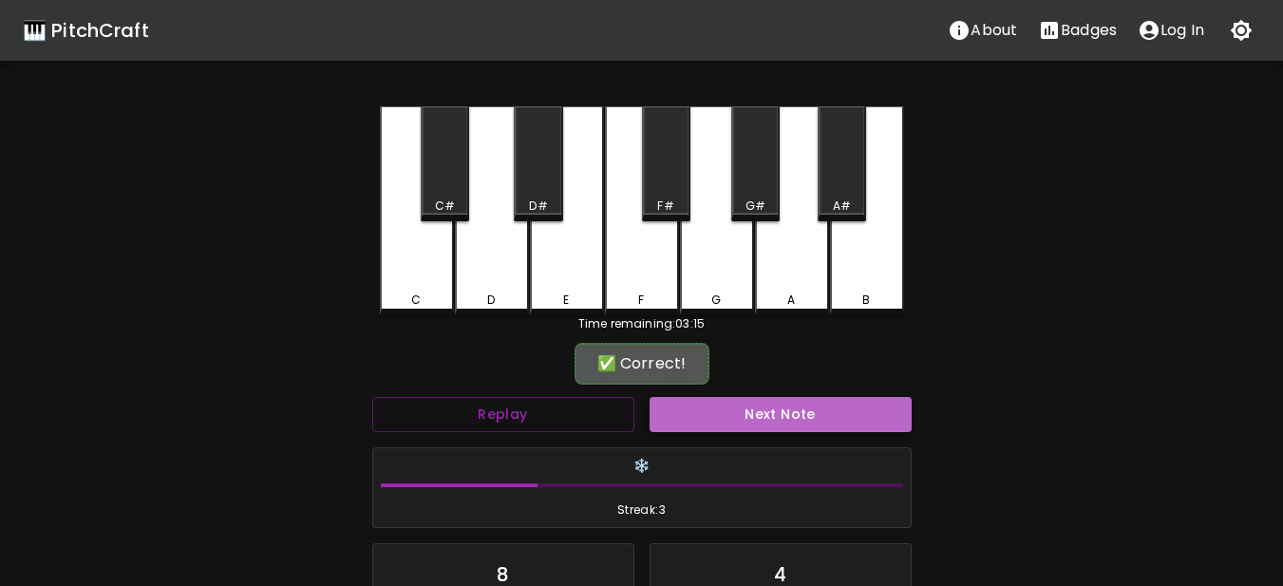
click at [682, 417] on button "Next Note" at bounding box center [781, 414] width 262 height 35
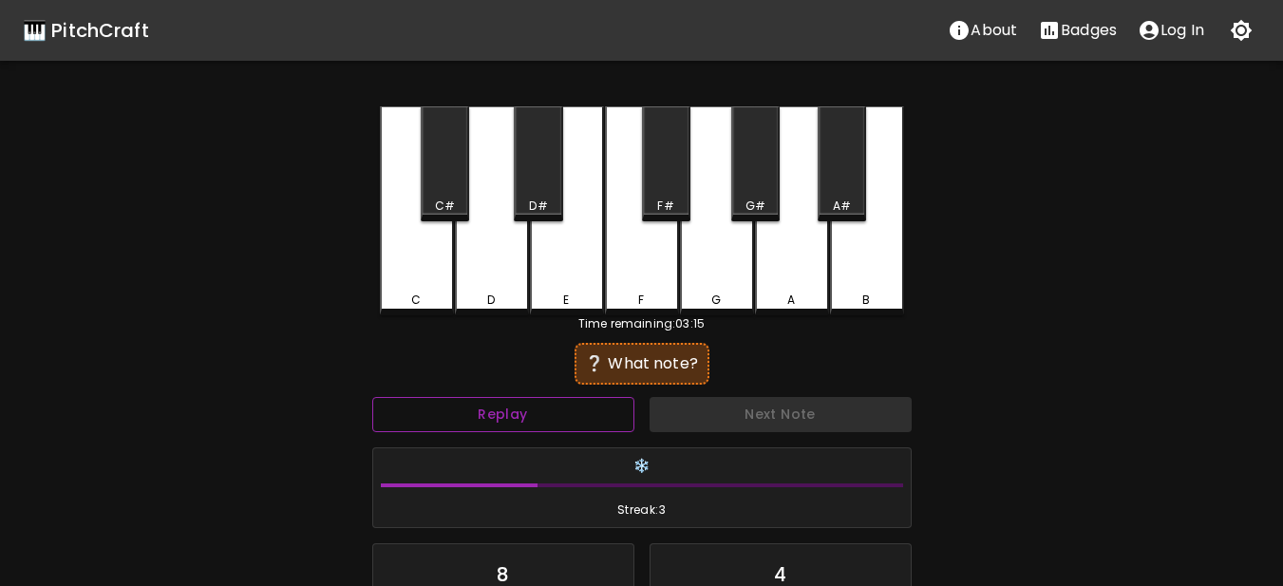
click at [557, 419] on button "Replay" at bounding box center [503, 414] width 262 height 35
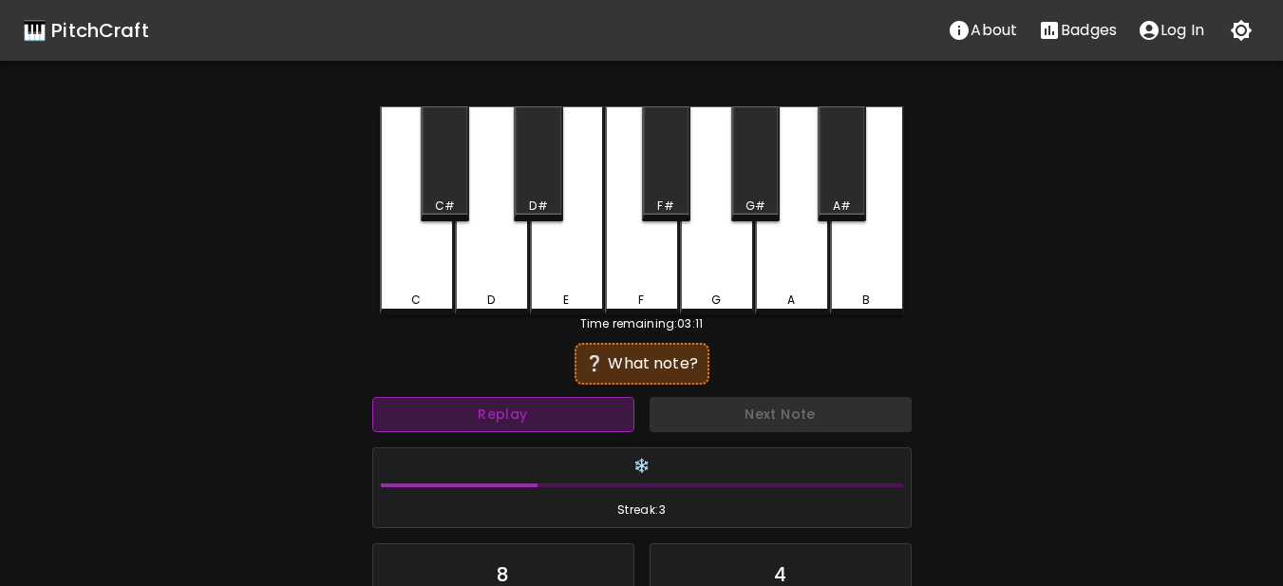
click at [557, 419] on button "Replay" at bounding box center [503, 414] width 262 height 35
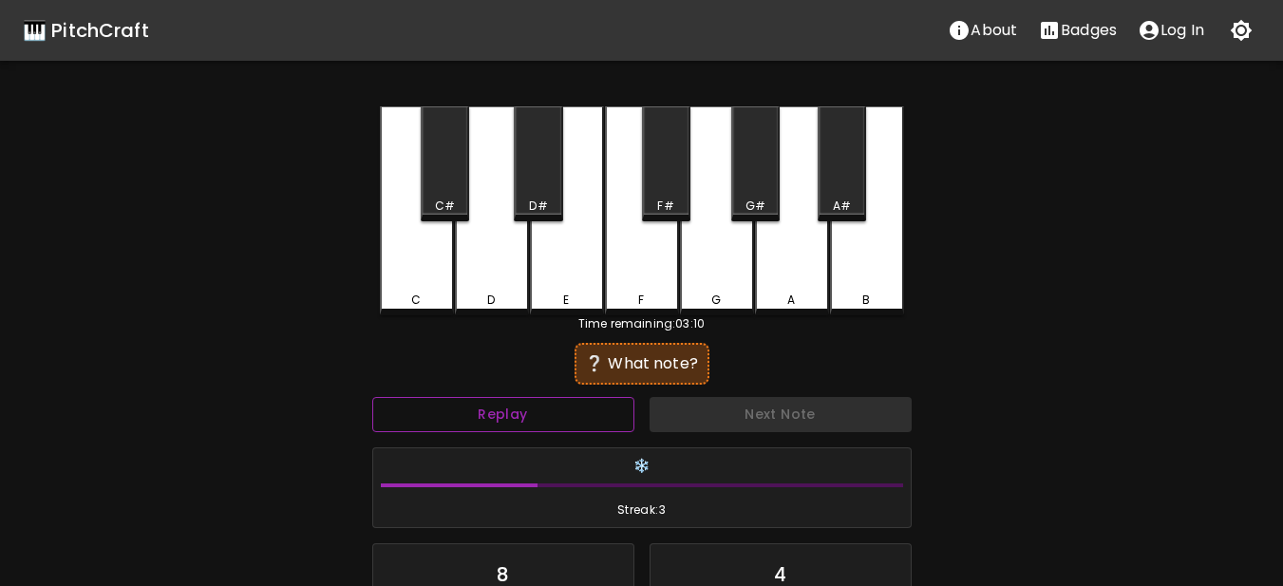
click at [557, 419] on button "Replay" at bounding box center [503, 414] width 262 height 35
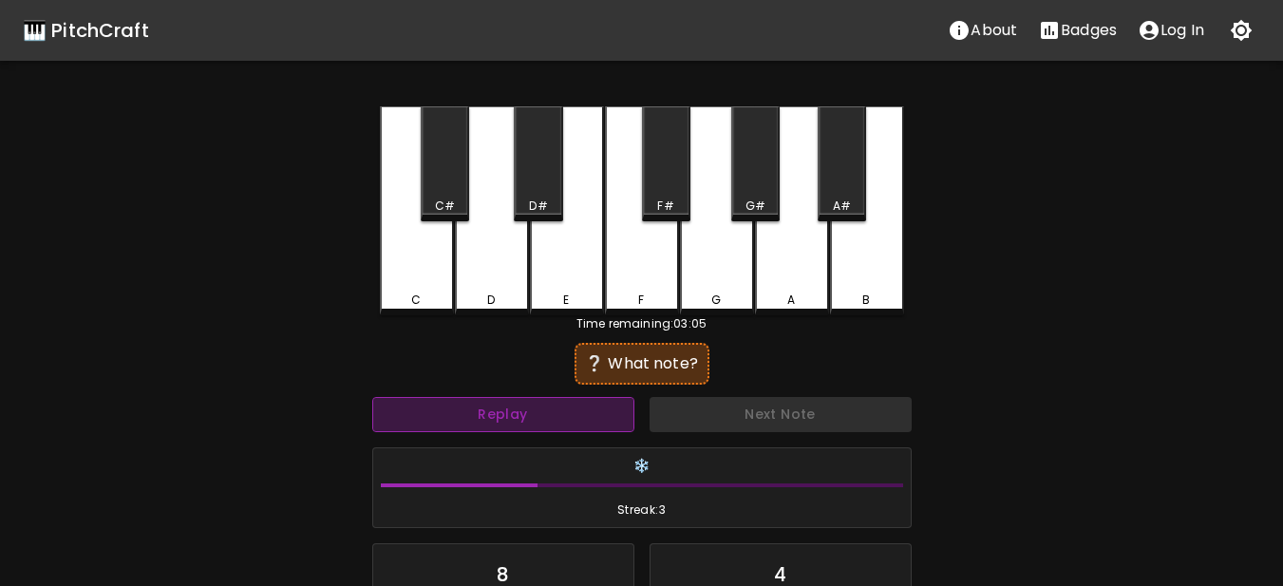
click at [557, 419] on button "Replay" at bounding box center [503, 414] width 262 height 35
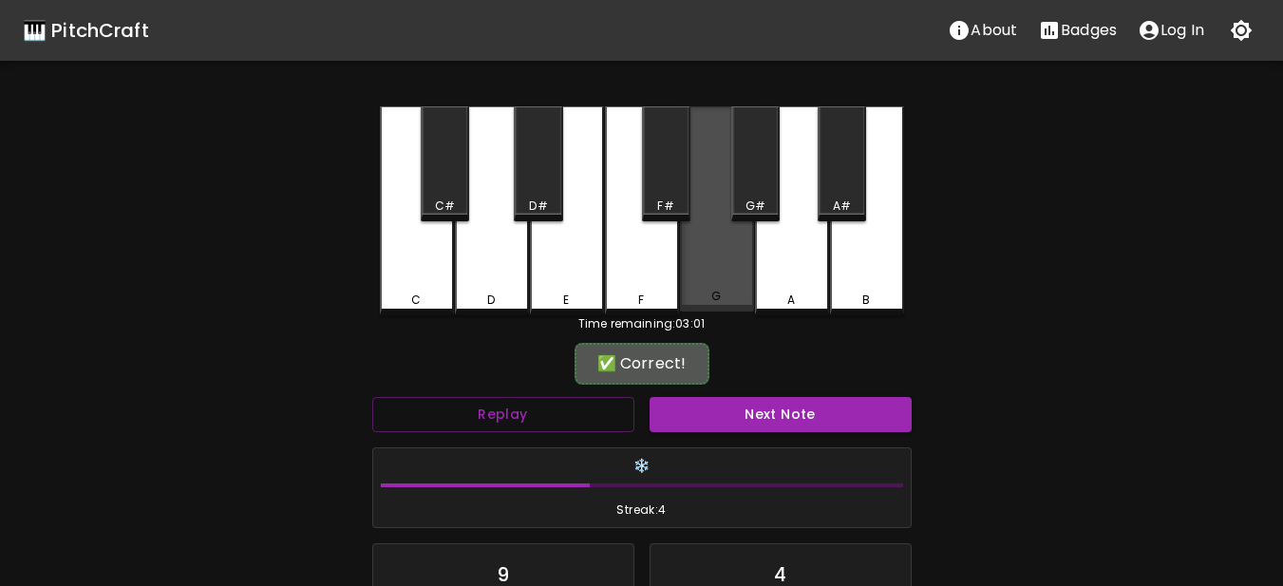
click at [733, 275] on div "G" at bounding box center [717, 208] width 74 height 205
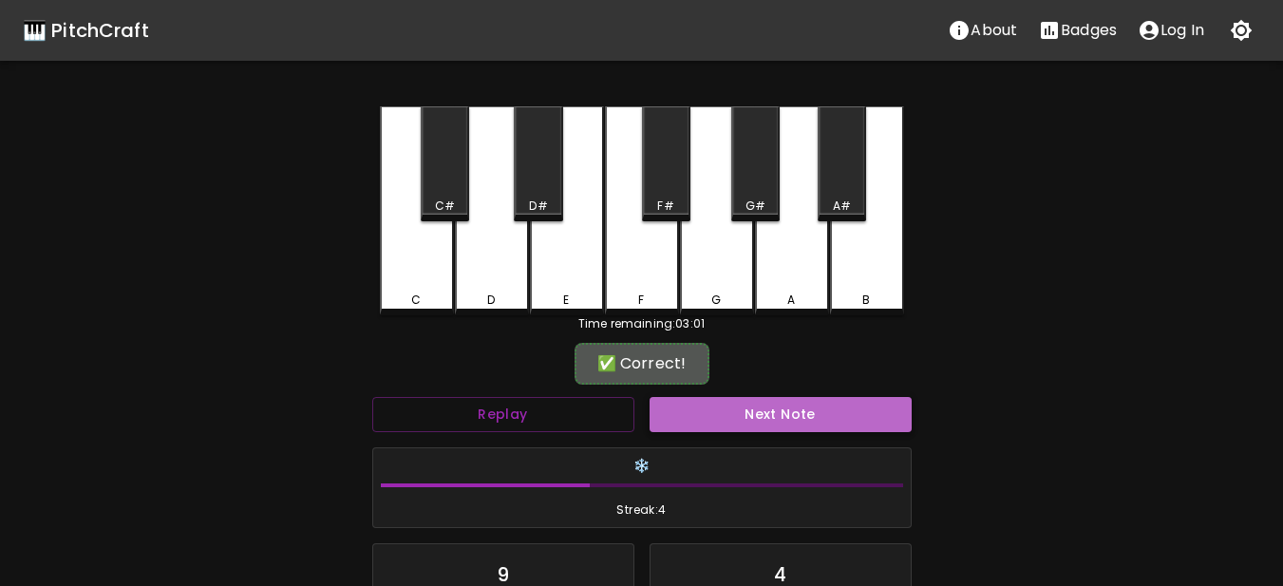
click at [750, 426] on button "Next Note" at bounding box center [781, 414] width 262 height 35
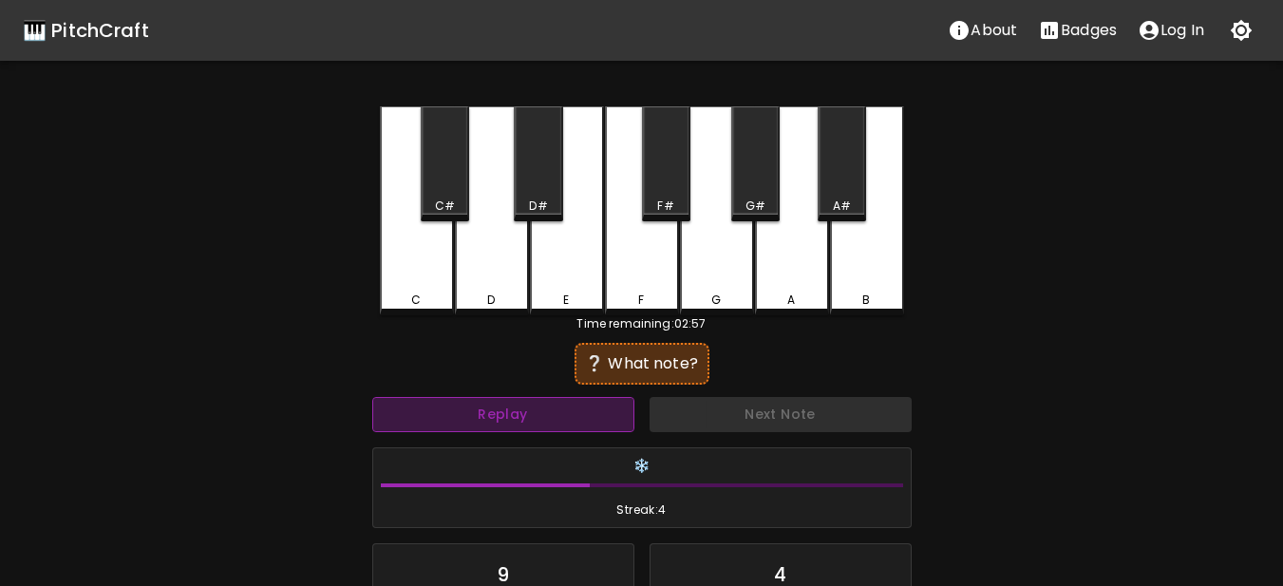
click at [602, 418] on button "Replay" at bounding box center [503, 414] width 262 height 35
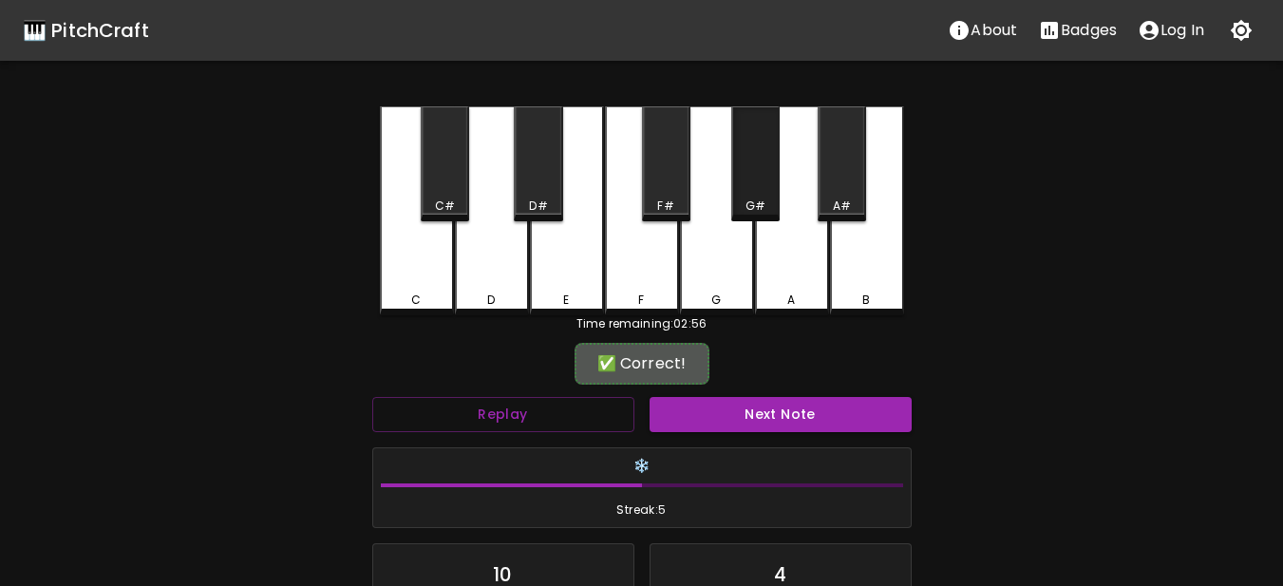
click at [768, 168] on div "G#" at bounding box center [755, 163] width 48 height 115
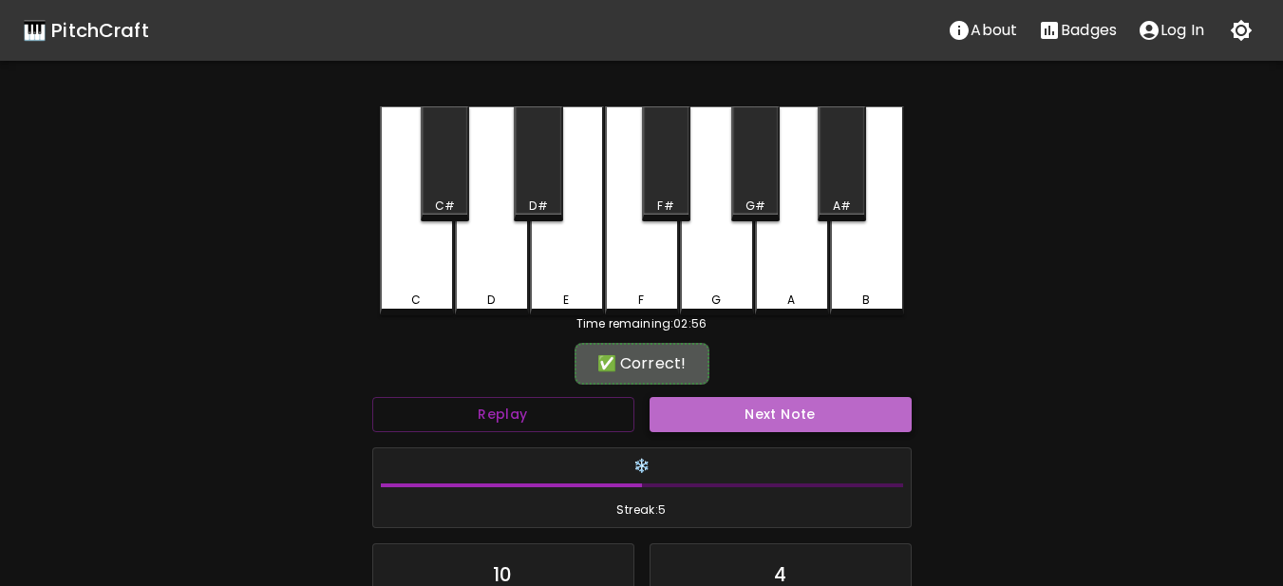
click at [775, 407] on button "Next Note" at bounding box center [781, 414] width 262 height 35
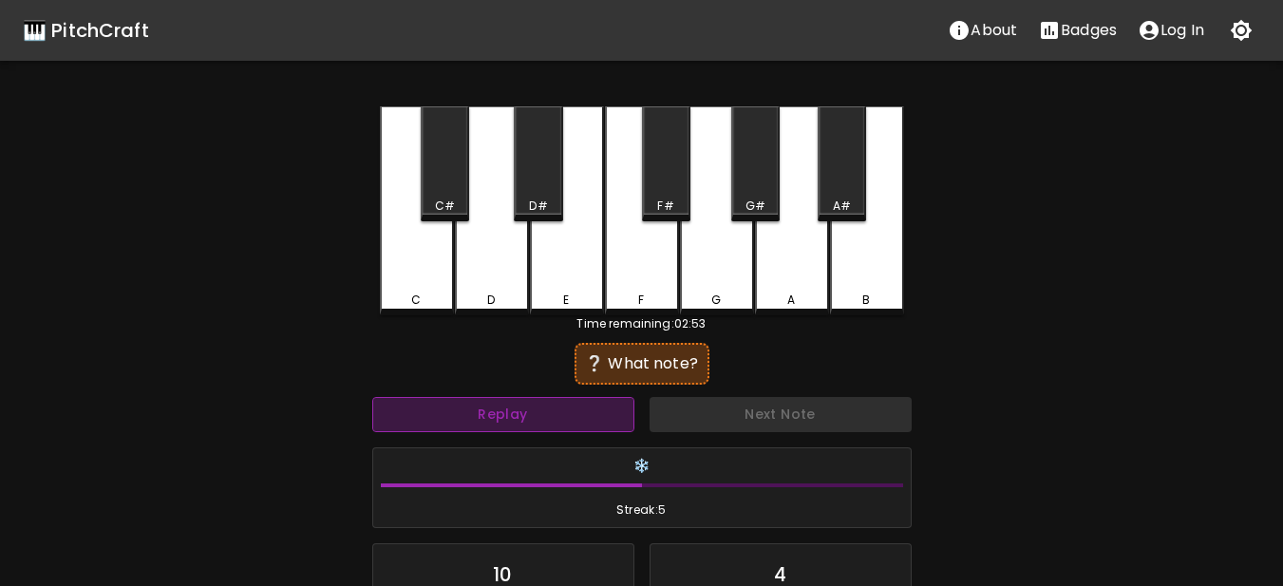
click at [588, 419] on button "Replay" at bounding box center [503, 414] width 262 height 35
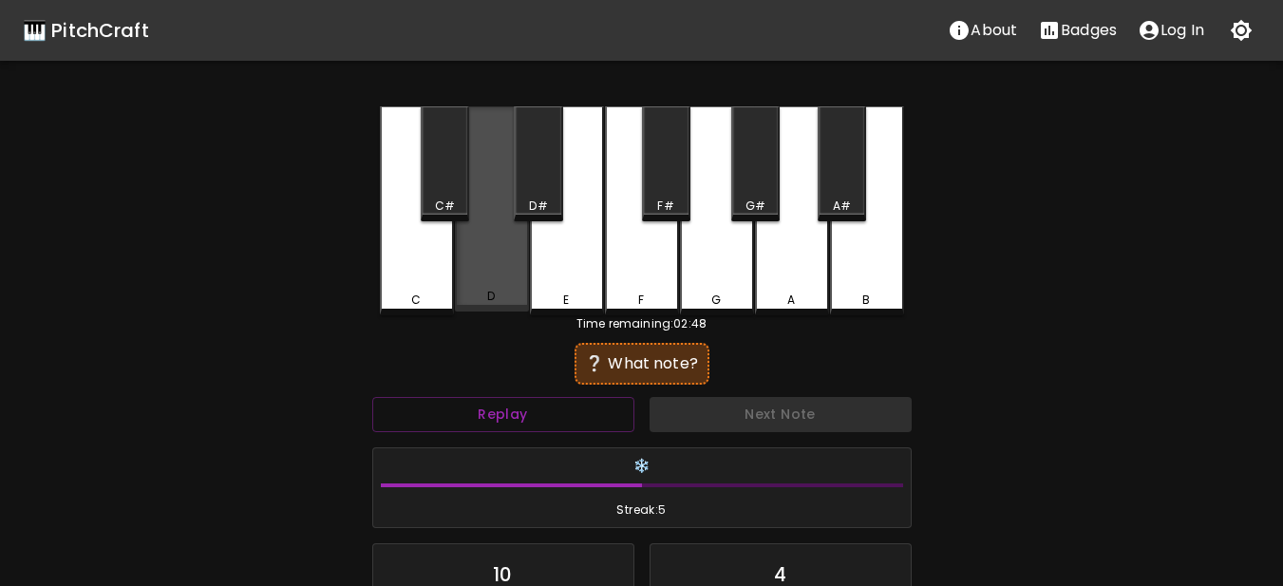
click at [492, 269] on div "D" at bounding box center [492, 208] width 74 height 205
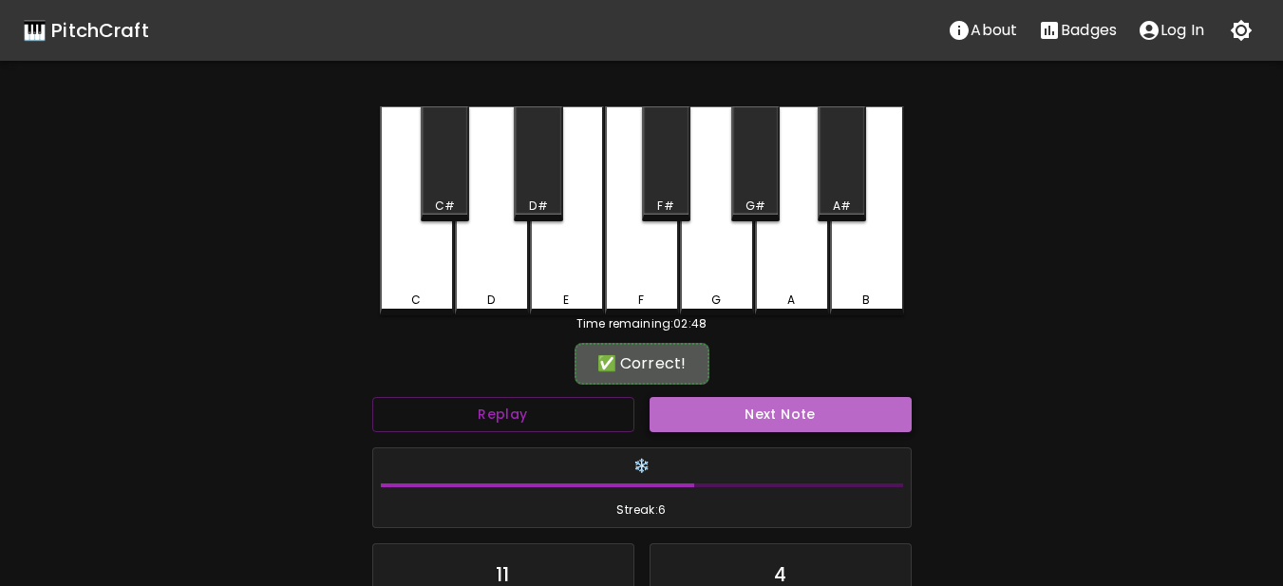
click at [736, 416] on button "Next Note" at bounding box center [781, 414] width 262 height 35
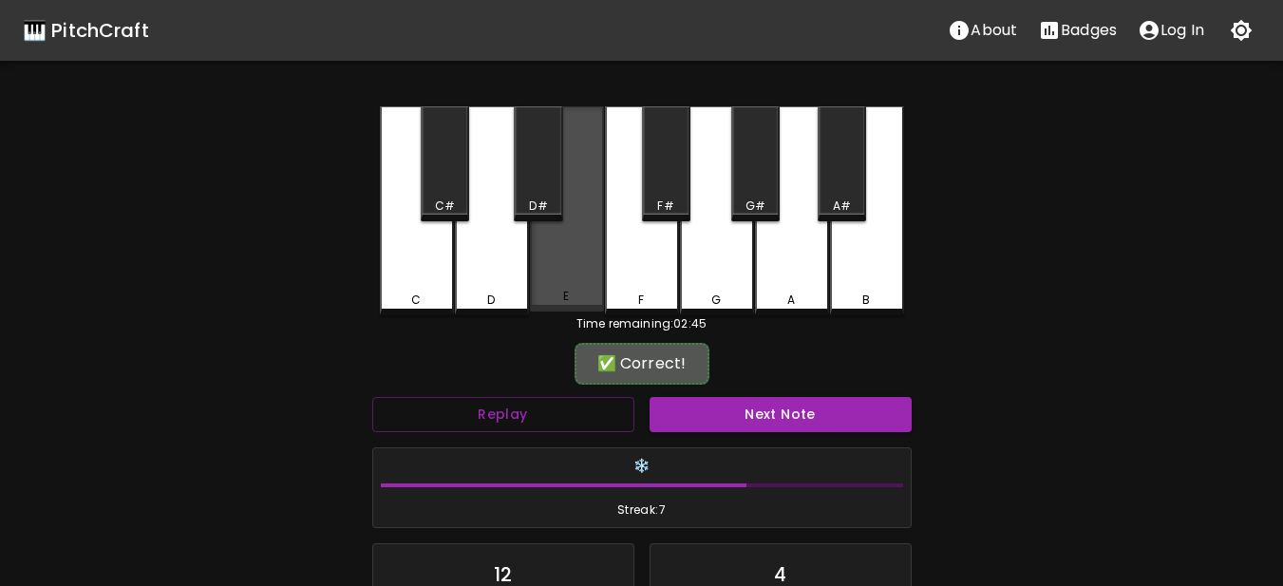
click at [562, 257] on div "E" at bounding box center [567, 208] width 74 height 205
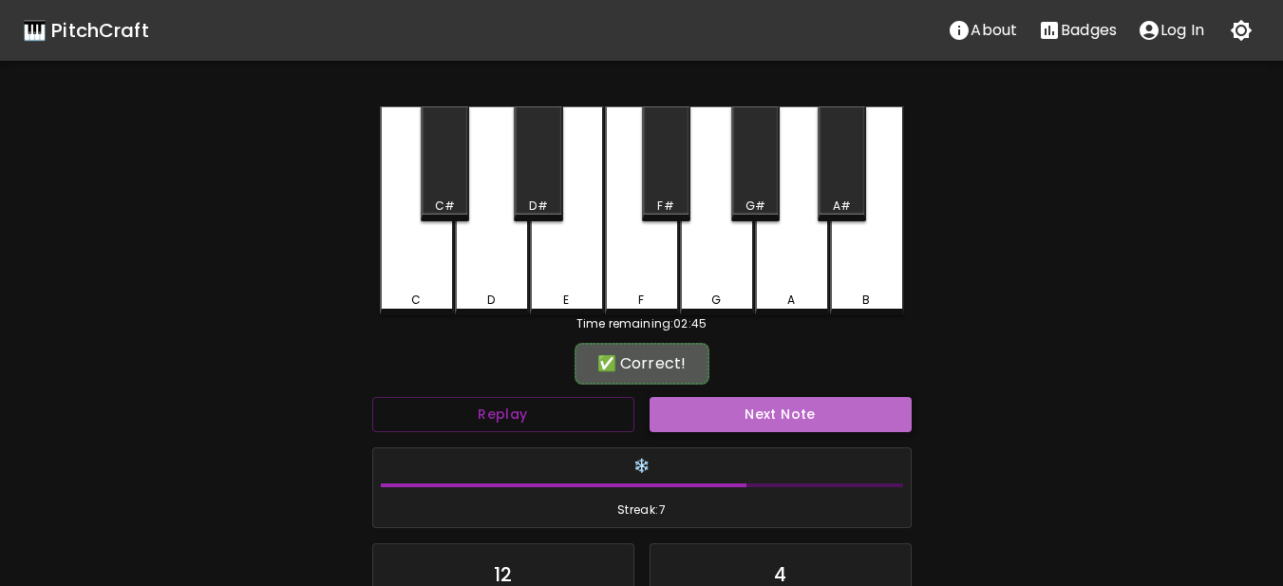
click at [712, 406] on button "Next Note" at bounding box center [781, 414] width 262 height 35
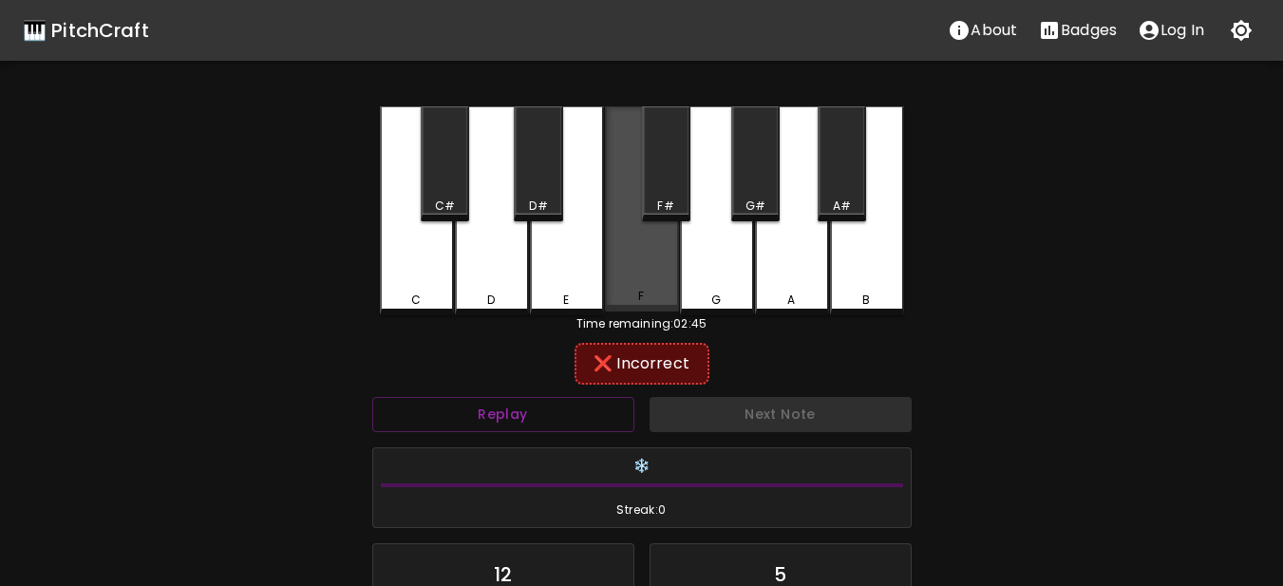
click at [634, 256] on div "F" at bounding box center [642, 208] width 74 height 205
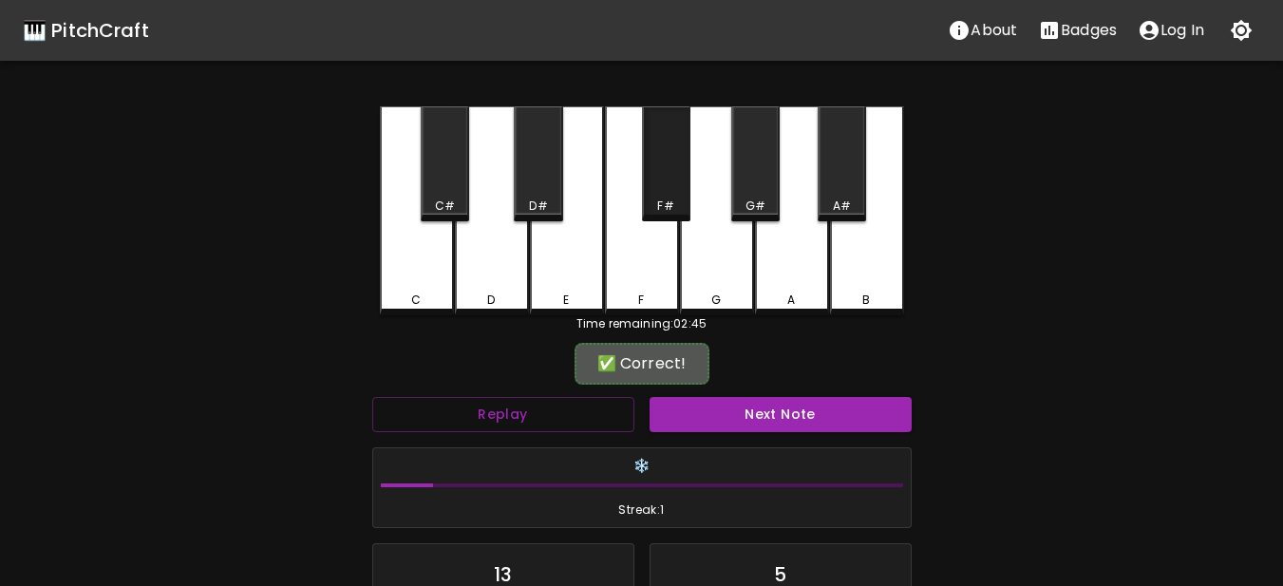
click at [652, 179] on div "F#" at bounding box center [666, 163] width 48 height 115
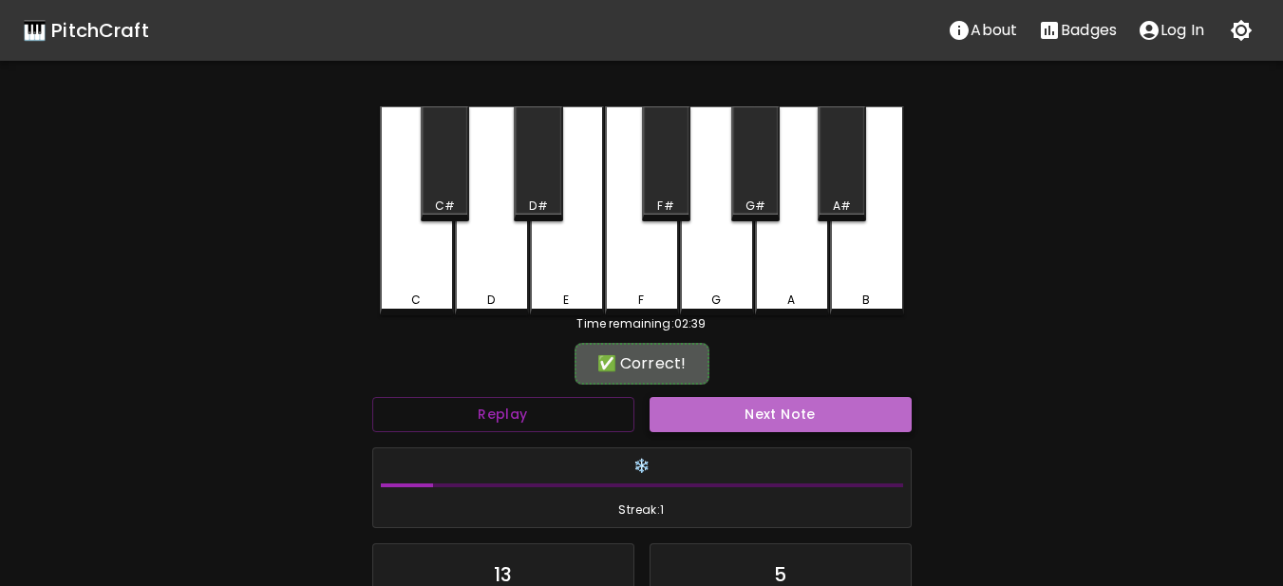
click at [704, 404] on button "Next Note" at bounding box center [781, 414] width 262 height 35
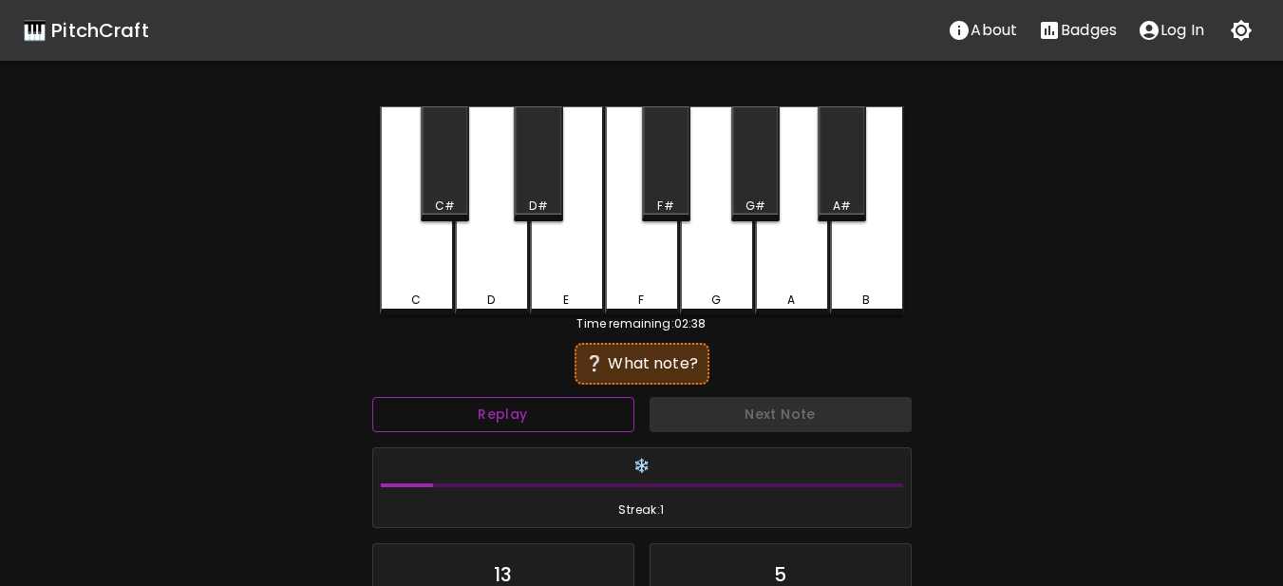
click at [531, 418] on button "Replay" at bounding box center [503, 414] width 262 height 35
click at [659, 180] on div "F#" at bounding box center [666, 163] width 48 height 115
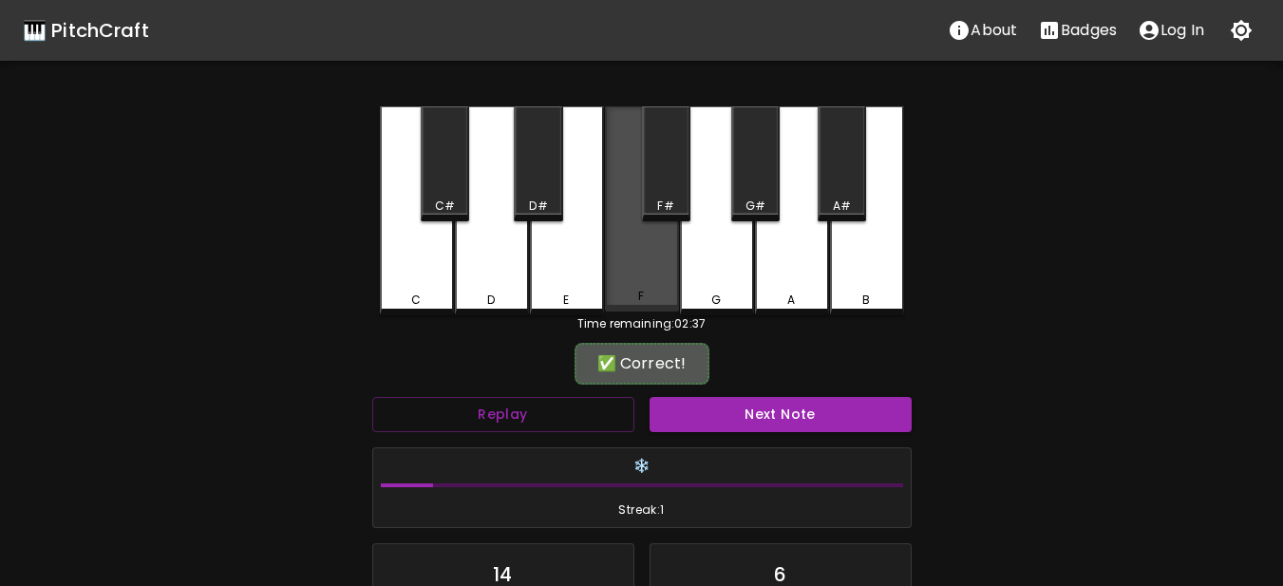
click at [644, 249] on div "F" at bounding box center [642, 208] width 74 height 205
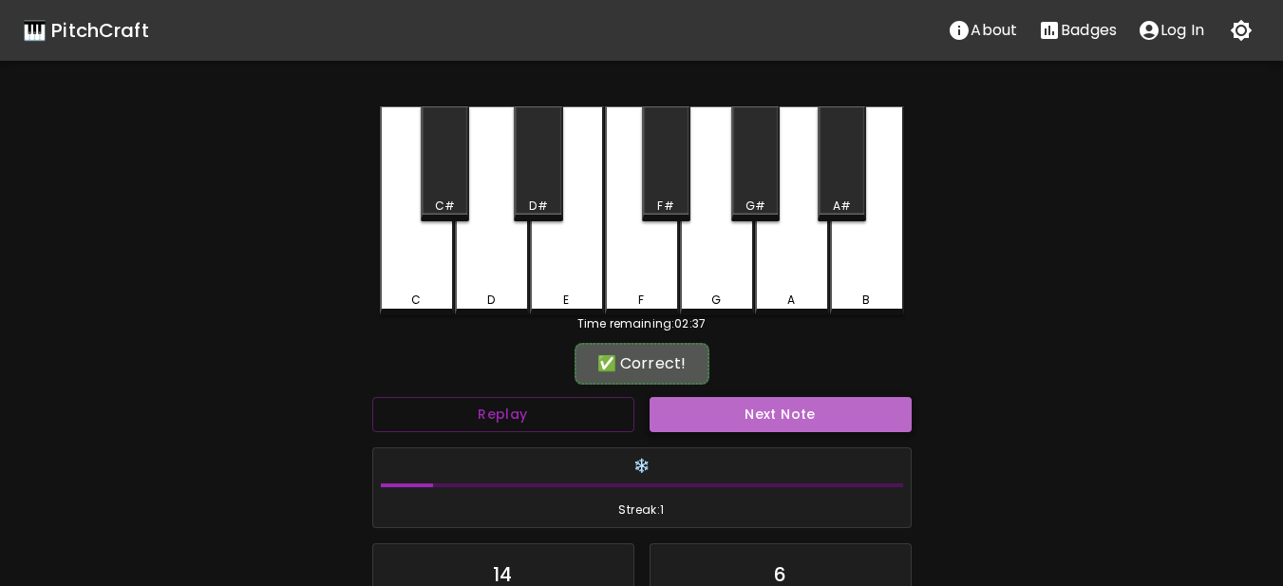
click at [702, 409] on button "Next Note" at bounding box center [781, 414] width 262 height 35
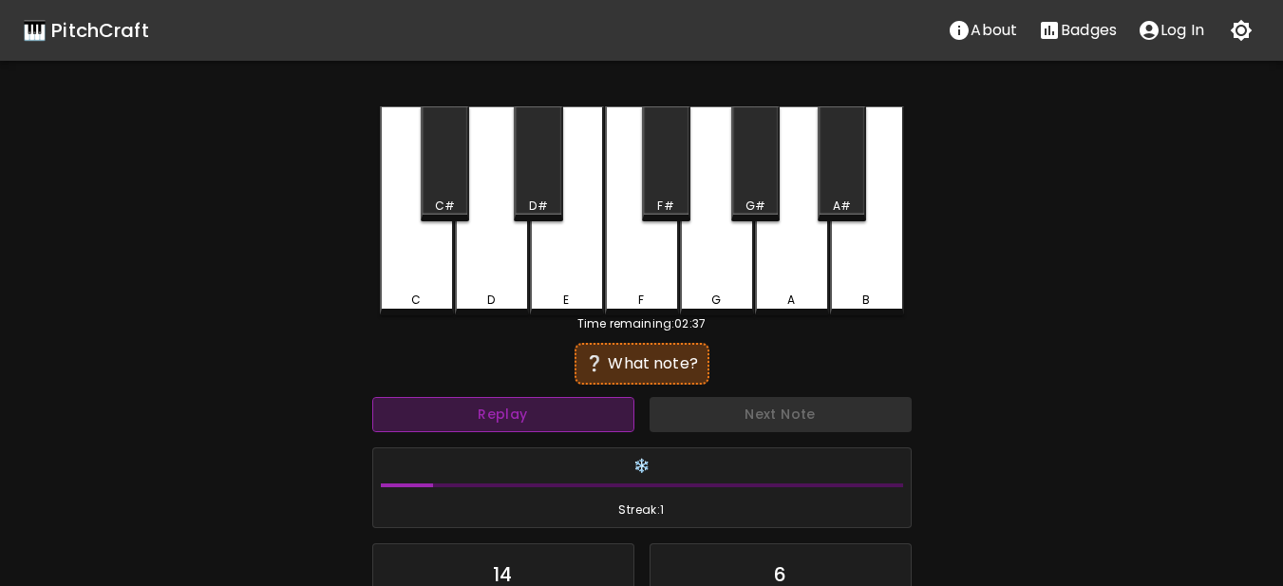
click at [597, 408] on button "Replay" at bounding box center [503, 414] width 262 height 35
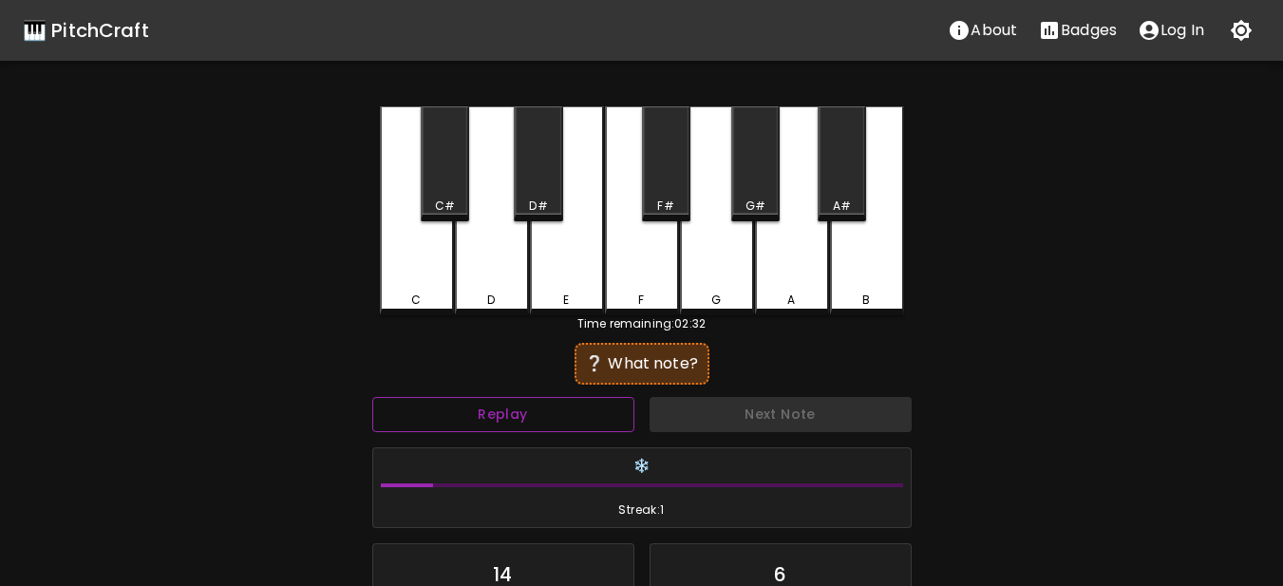
click at [544, 398] on button "Replay" at bounding box center [503, 414] width 262 height 35
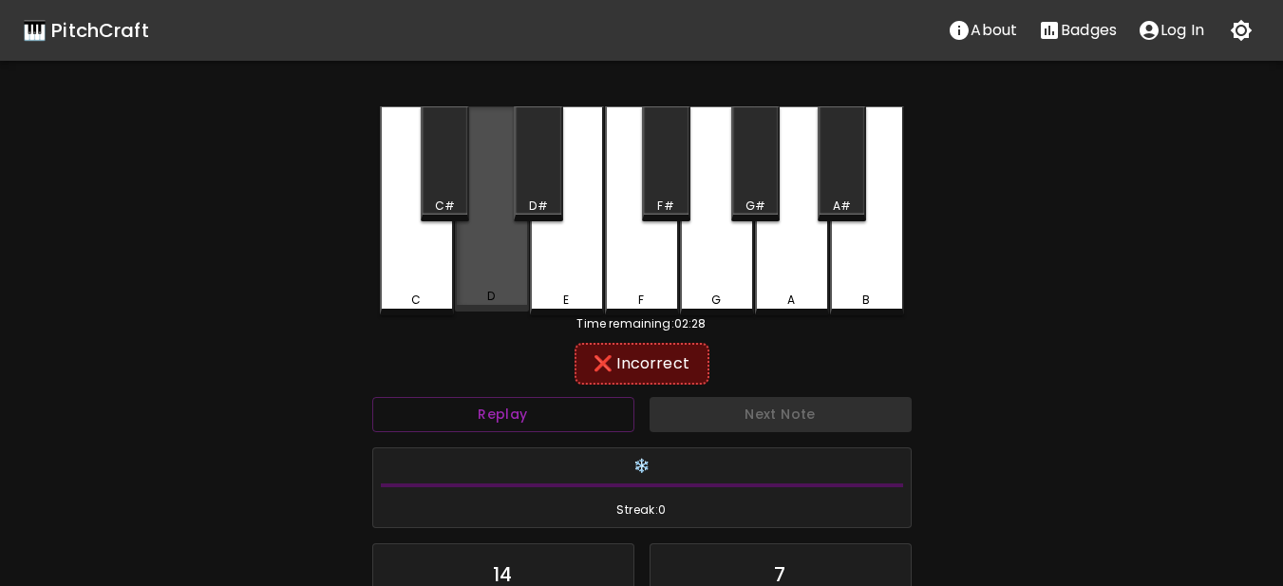
click at [478, 279] on div "D" at bounding box center [492, 208] width 74 height 205
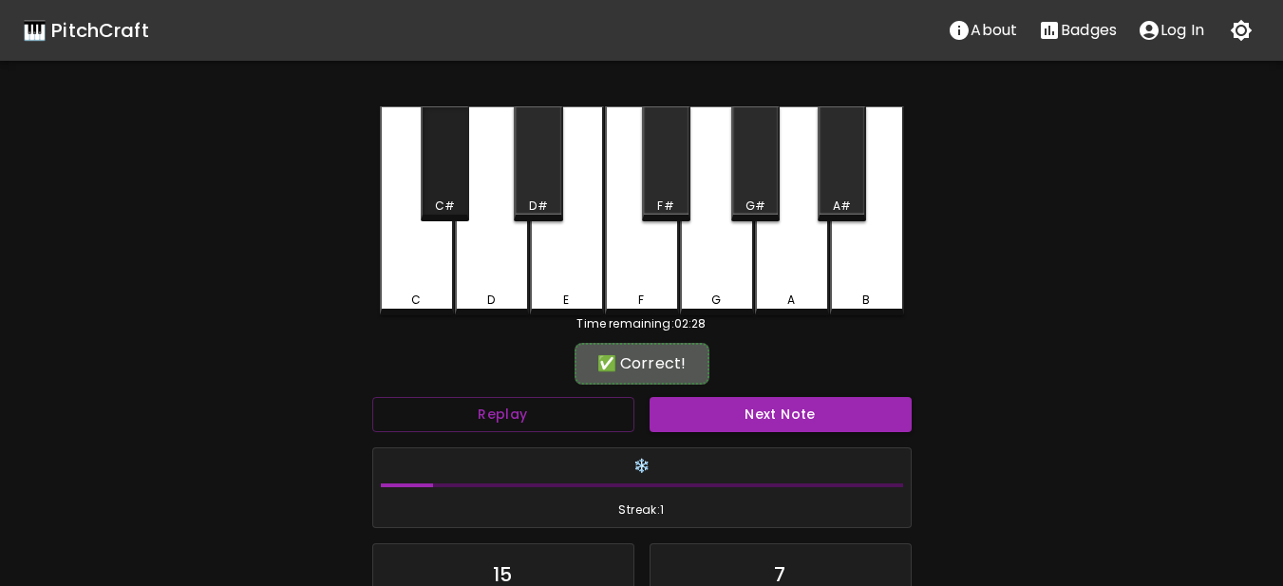
click at [450, 200] on div "C#" at bounding box center [445, 206] width 20 height 17
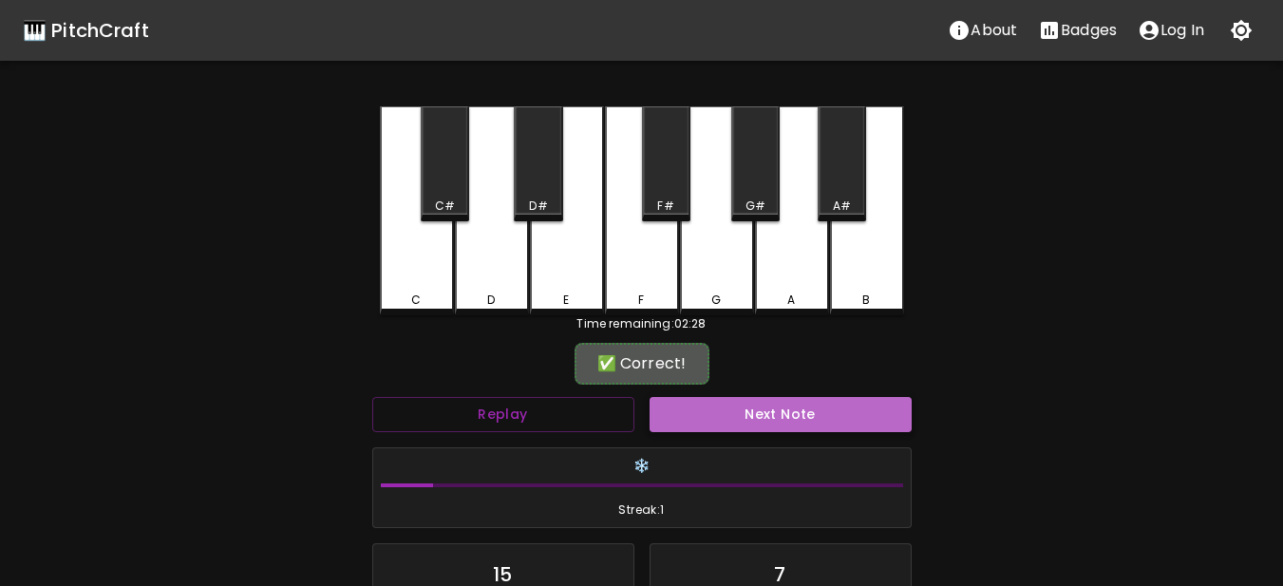
click at [695, 414] on button "Next Note" at bounding box center [781, 414] width 262 height 35
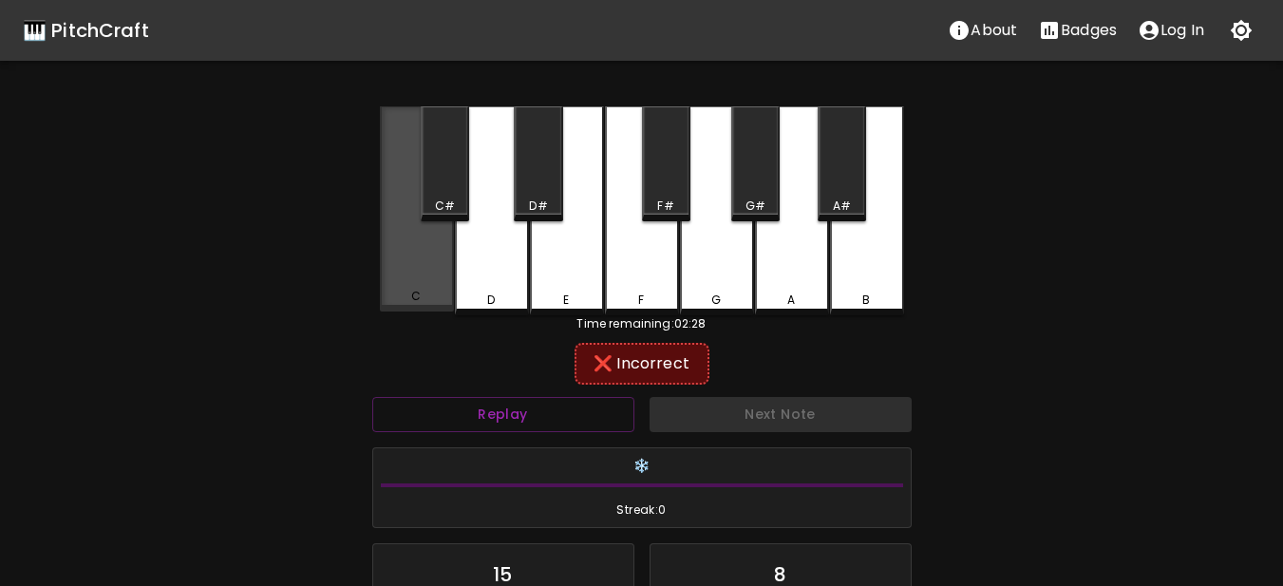
click at [415, 259] on div "C" at bounding box center [417, 208] width 74 height 205
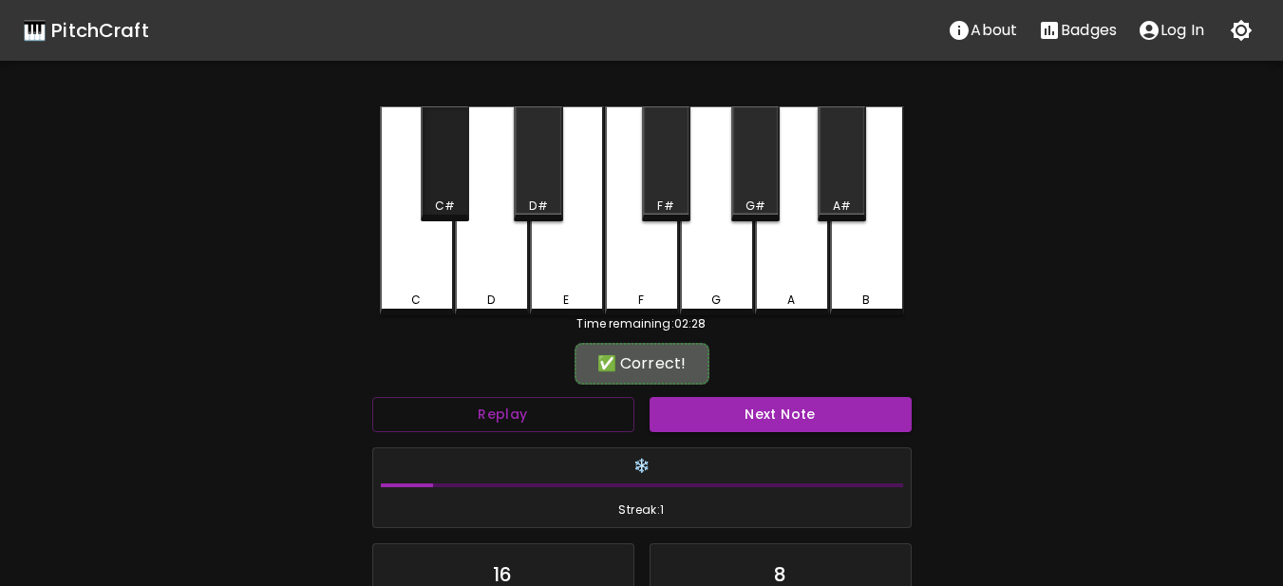
click at [440, 189] on div "C#" at bounding box center [445, 163] width 48 height 115
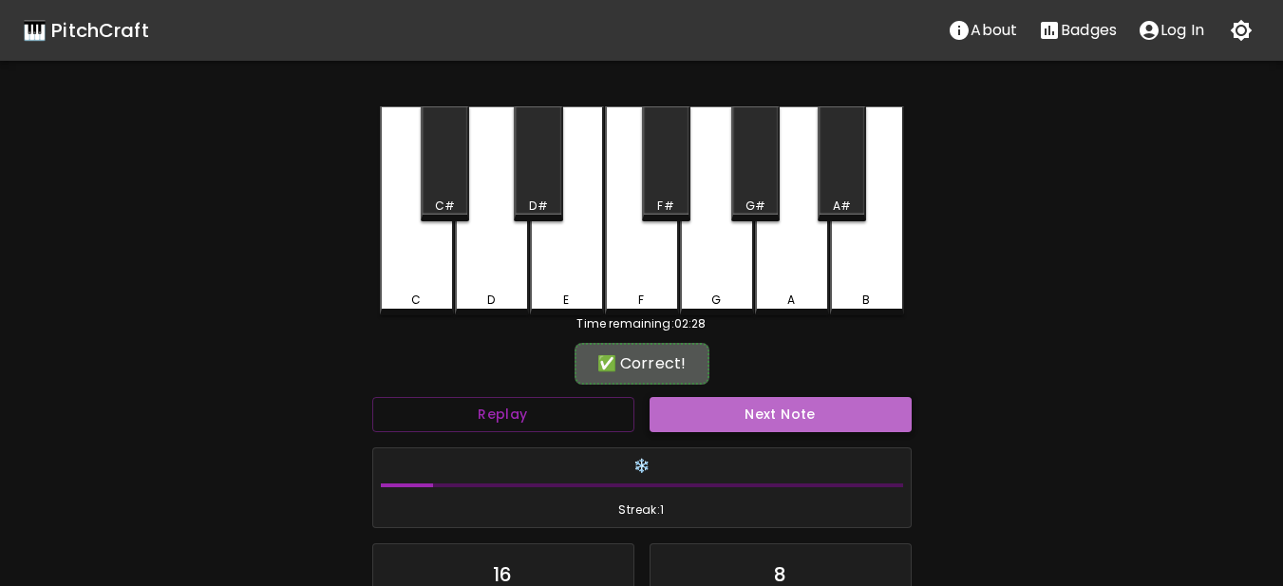
click at [710, 411] on button "Next Note" at bounding box center [781, 414] width 262 height 35
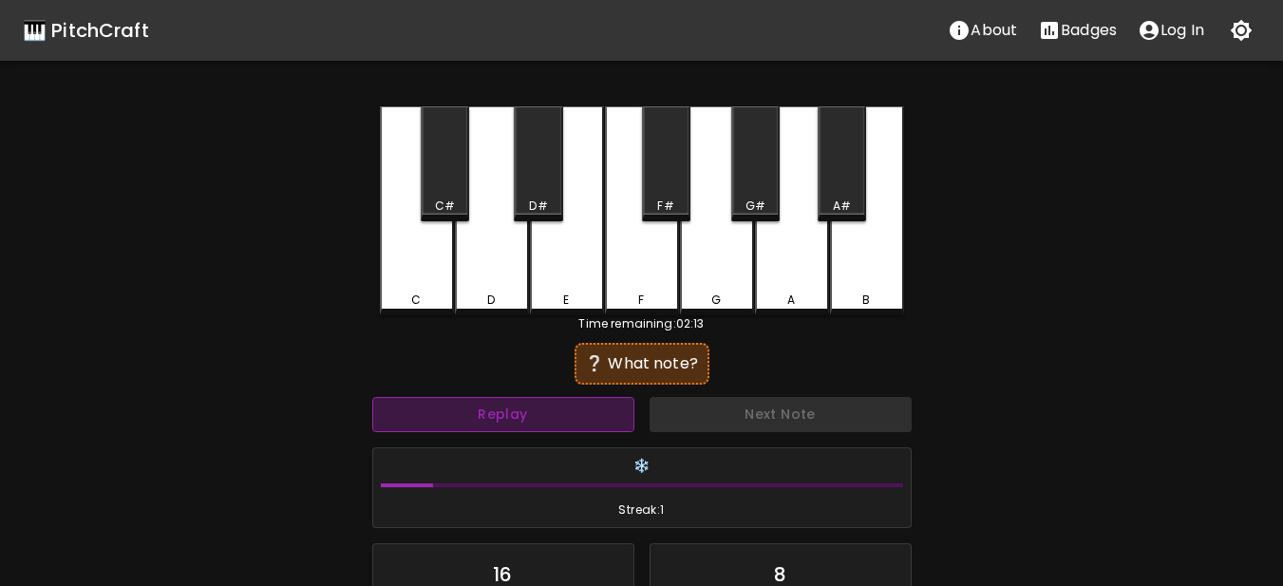
click at [556, 425] on button "Replay" at bounding box center [503, 414] width 262 height 35
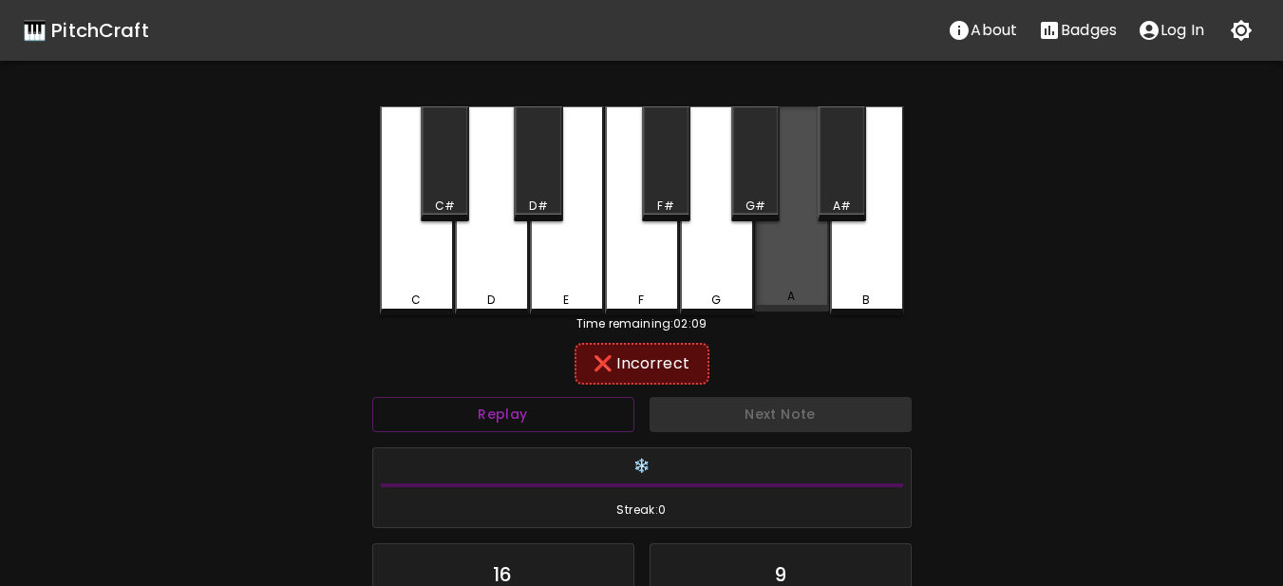
click at [824, 263] on div "A" at bounding box center [792, 208] width 74 height 205
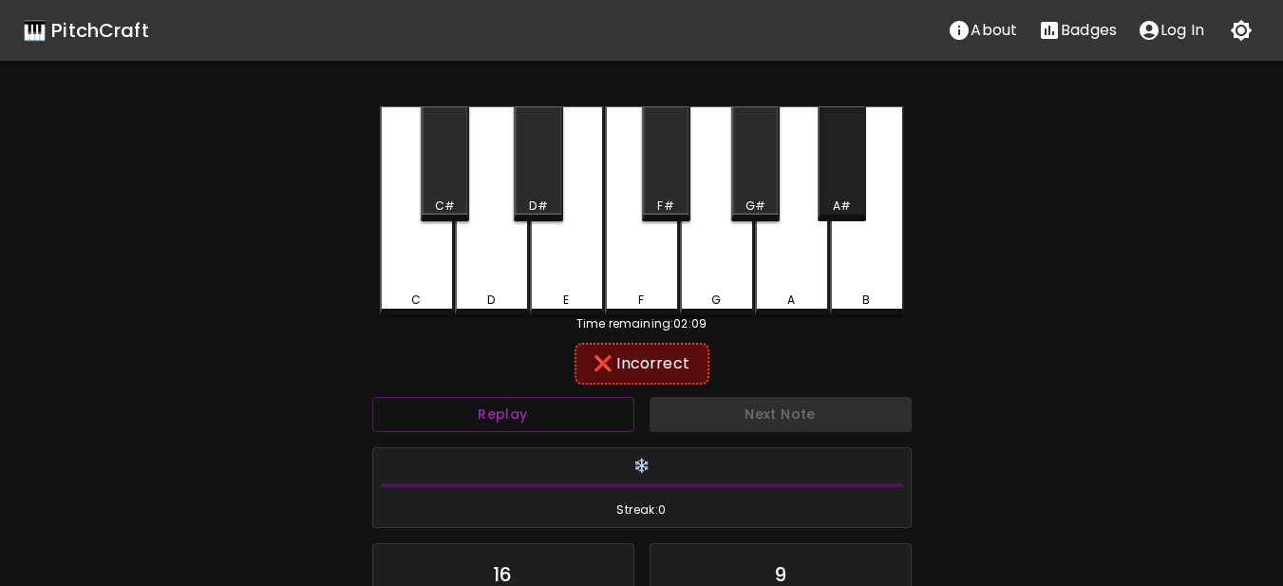
click at [838, 198] on div "A#" at bounding box center [842, 206] width 18 height 17
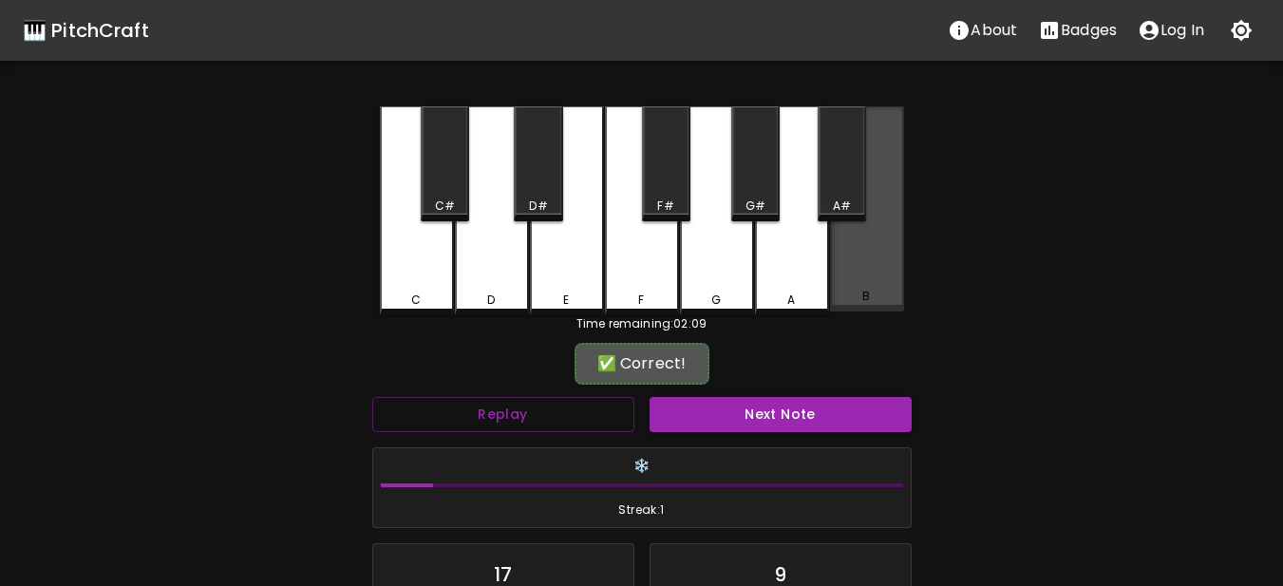
click at [848, 258] on div "B" at bounding box center [867, 208] width 74 height 205
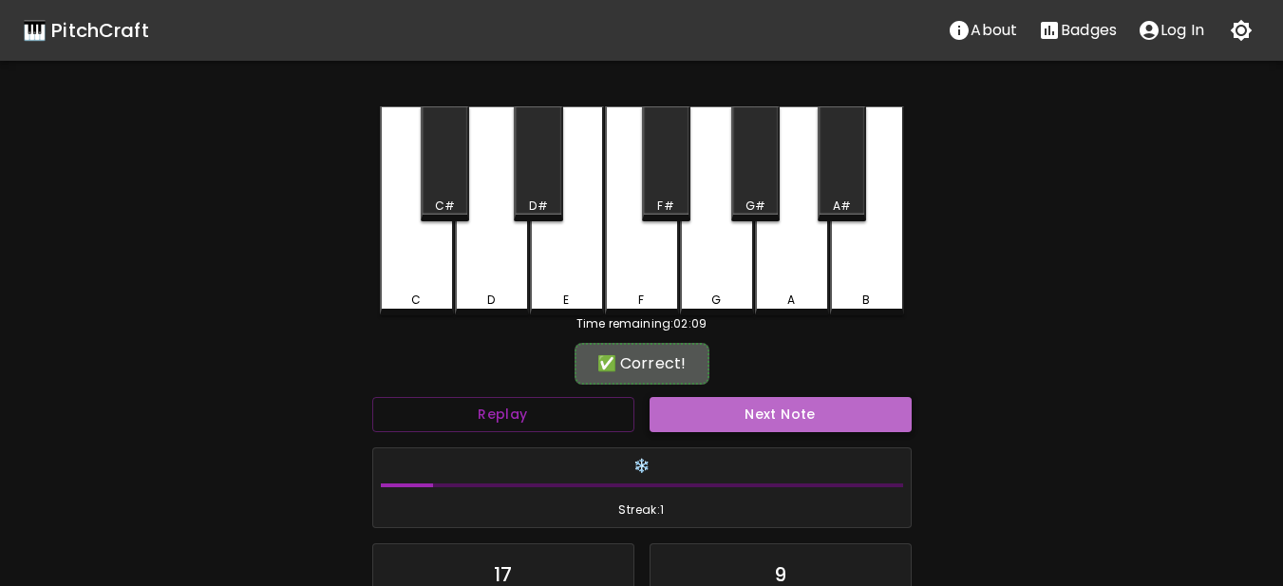
click at [748, 427] on button "Next Note" at bounding box center [781, 414] width 262 height 35
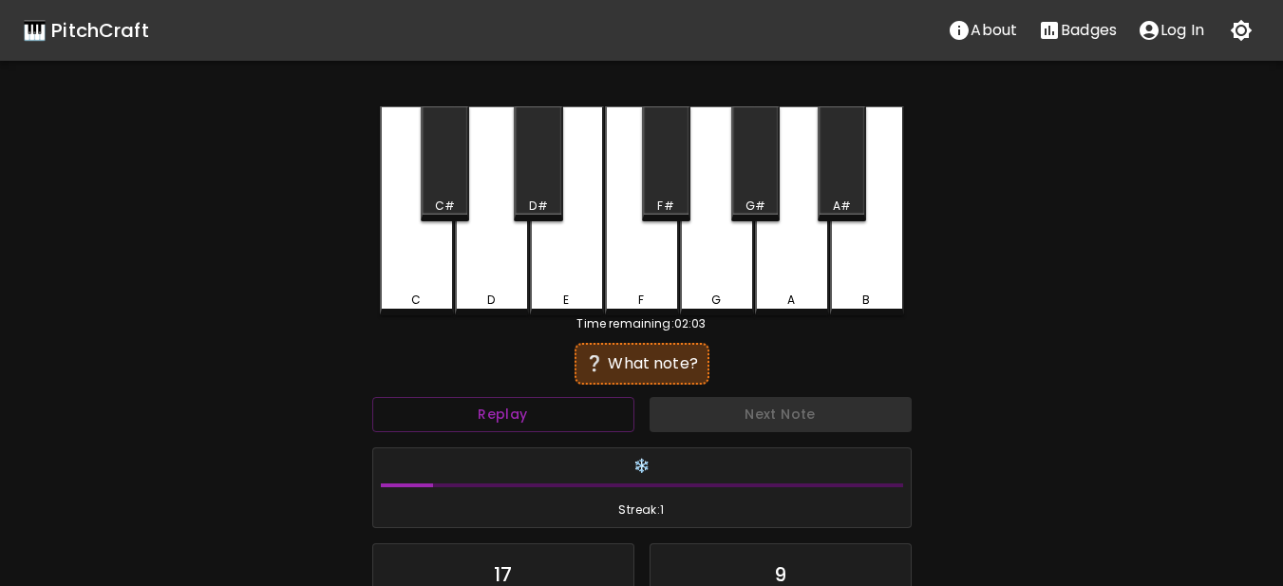
scroll to position [253, 0]
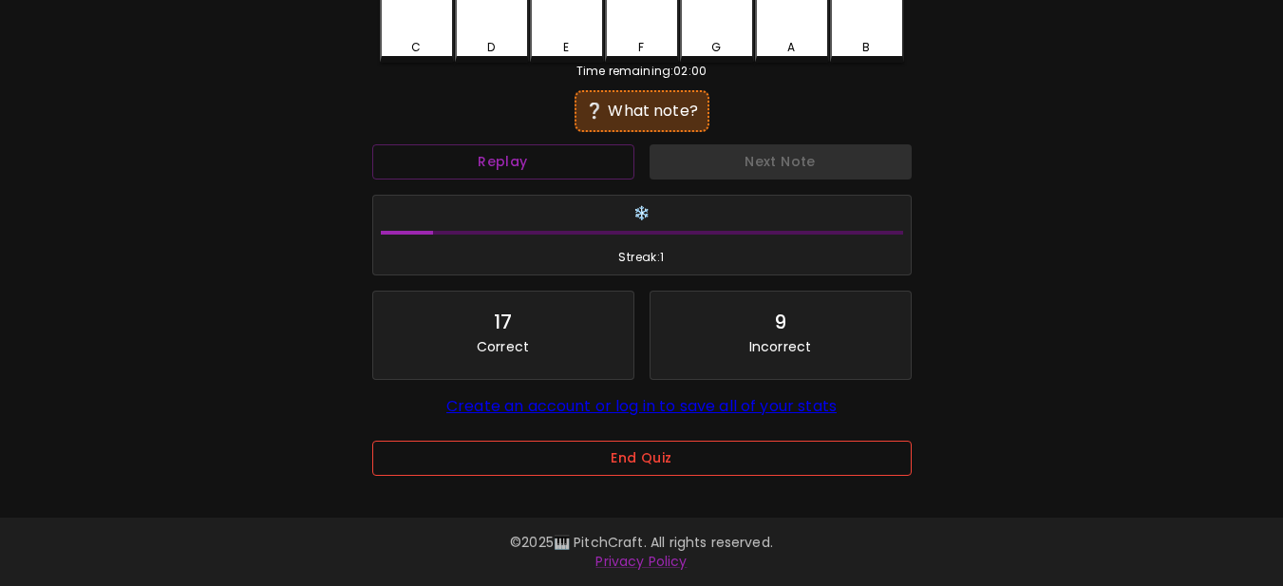
click at [679, 451] on button "End Quiz" at bounding box center [641, 458] width 539 height 35
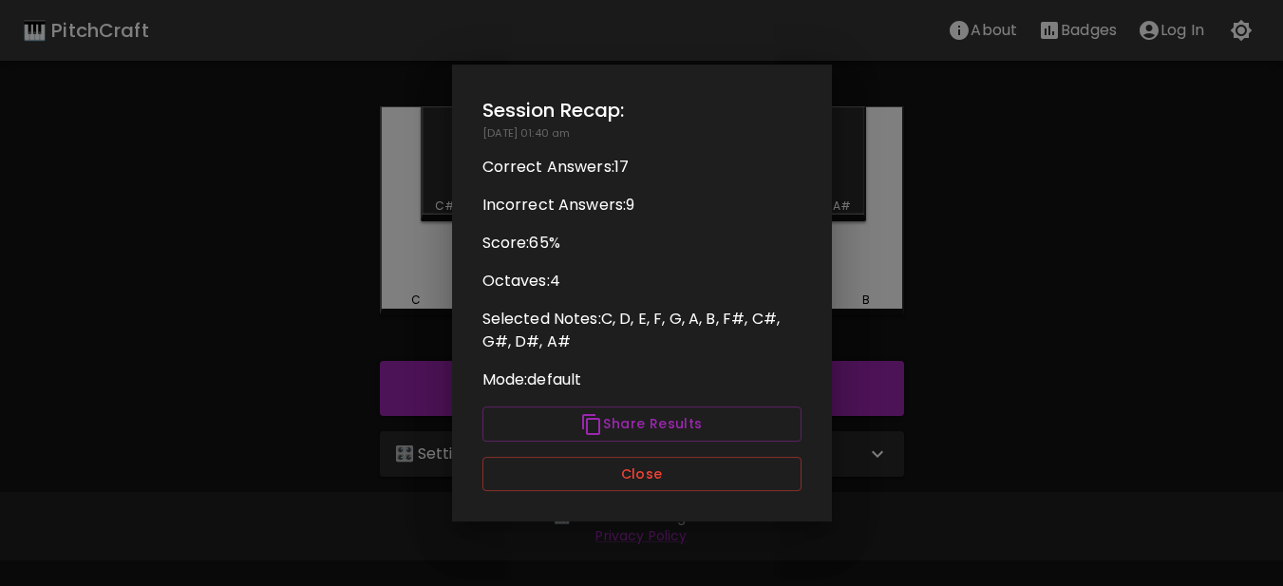
scroll to position [0, 0]
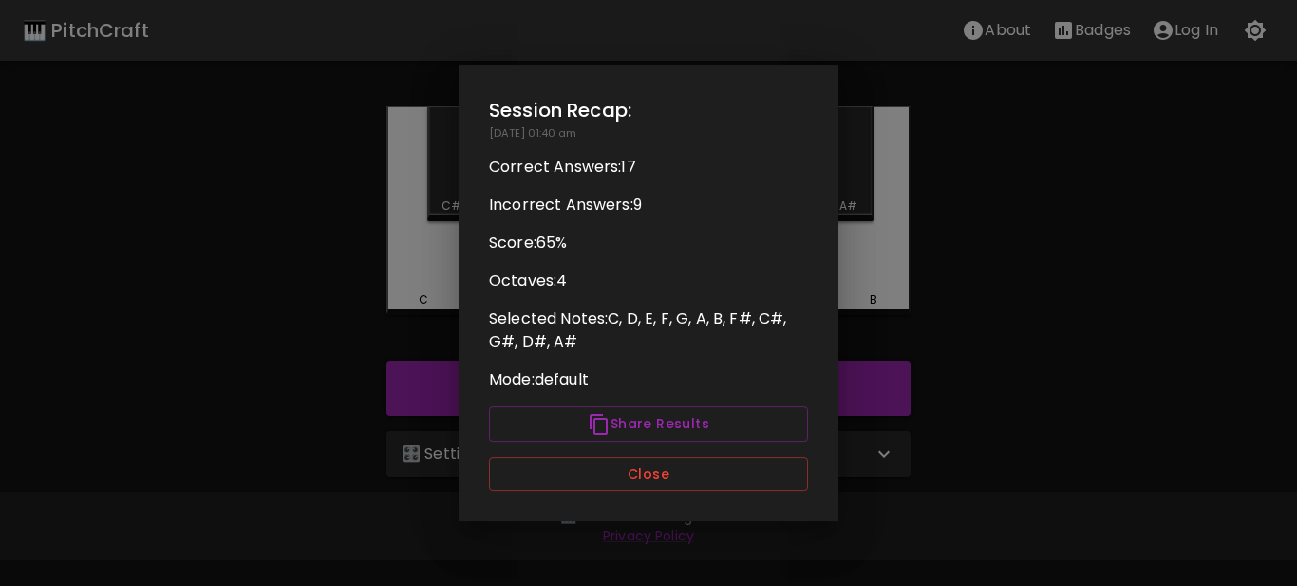
click at [1050, 310] on div at bounding box center [648, 293] width 1297 height 586
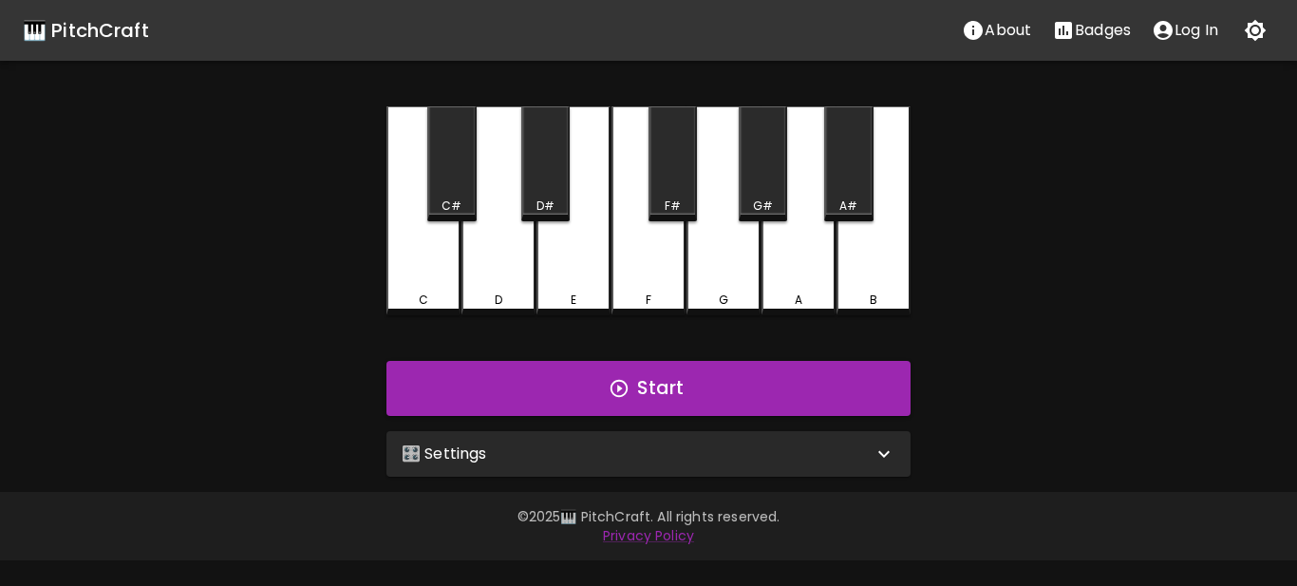
click at [508, 433] on div "🎛️ Settings" at bounding box center [649, 454] width 524 height 46
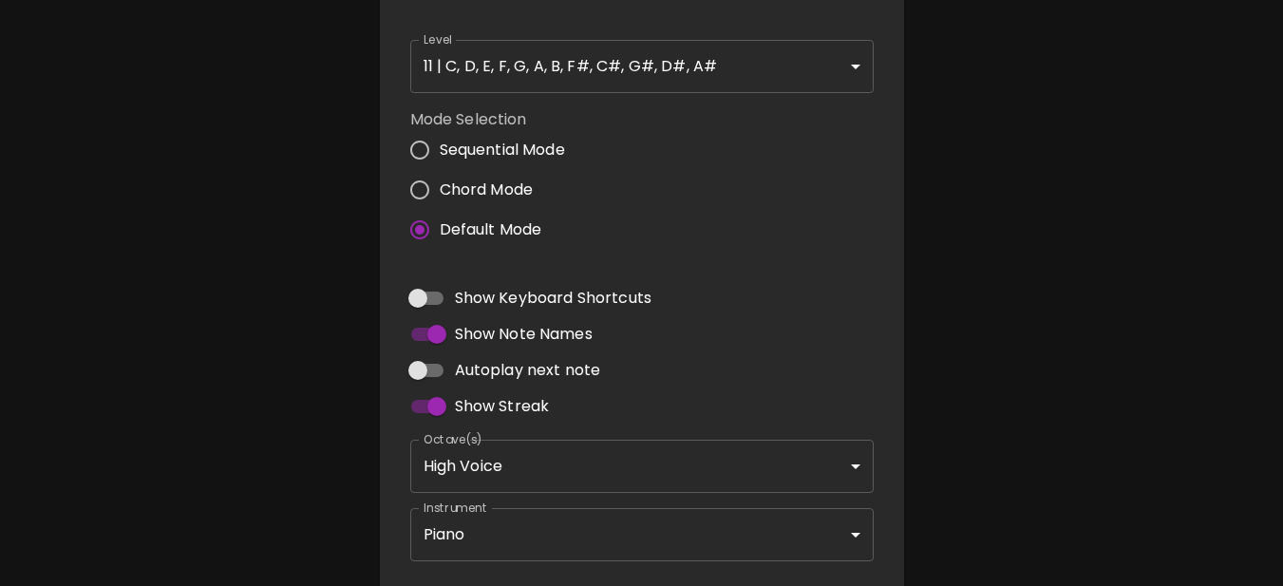
scroll to position [564, 0]
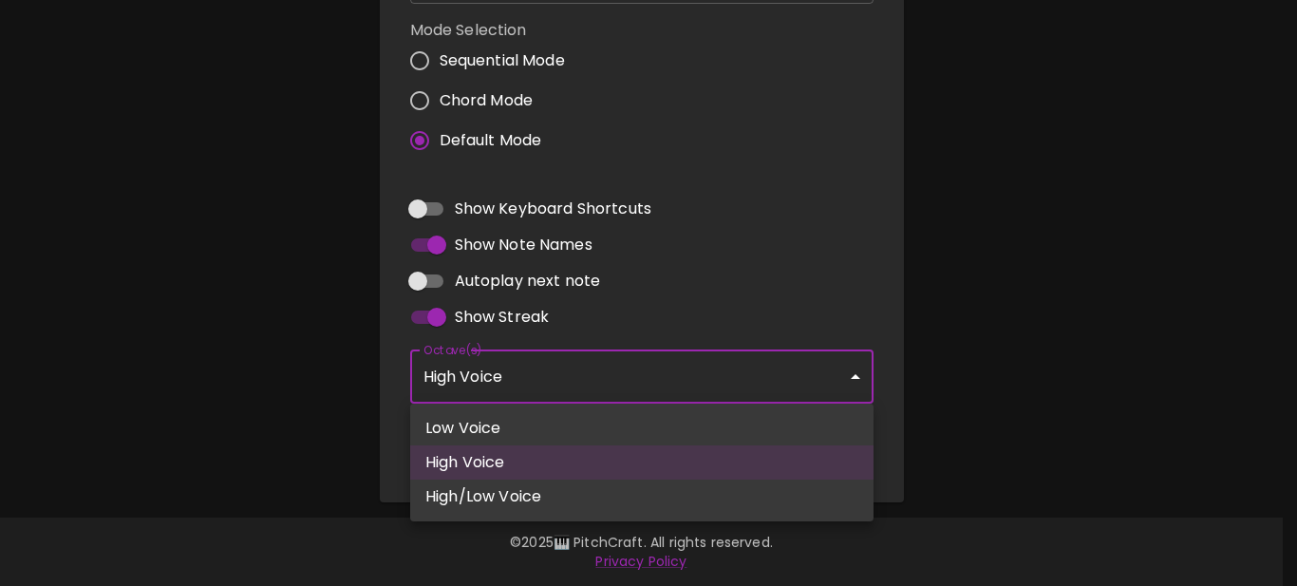
click at [580, 381] on body "🎹 PitchCraft About Badges Log In C C# D D# E F F# G G# A A# B Start 🎛️ Settings…" at bounding box center [648, 11] width 1297 height 1150
click at [501, 493] on li "High/Low Voice" at bounding box center [642, 497] width 464 height 34
type input "3,4"
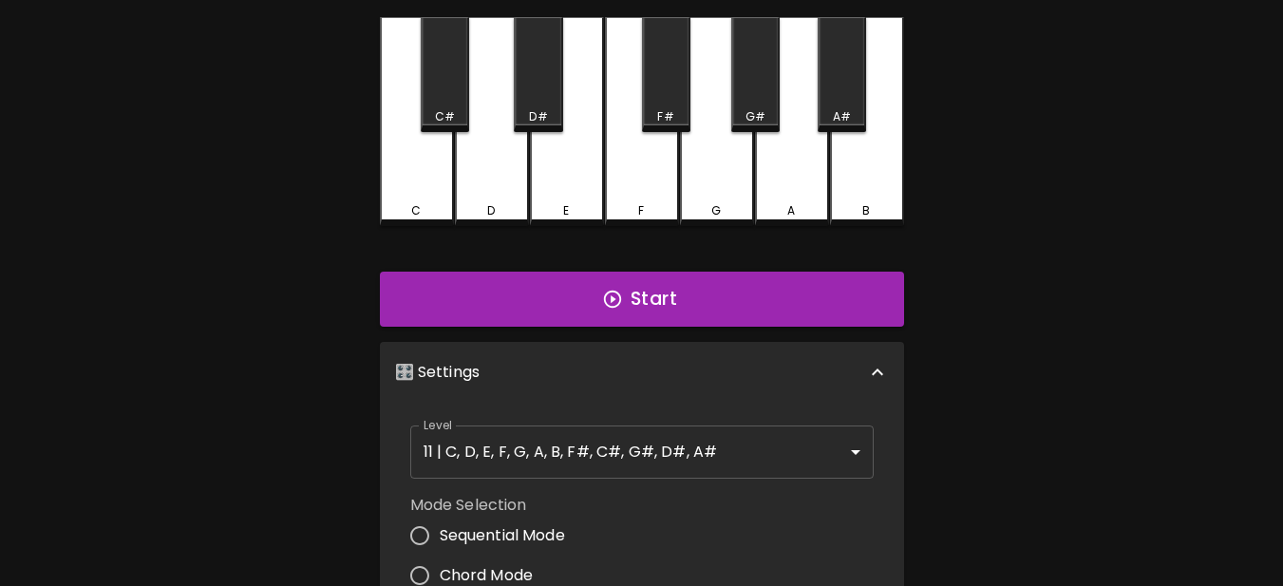
scroll to position [0, 0]
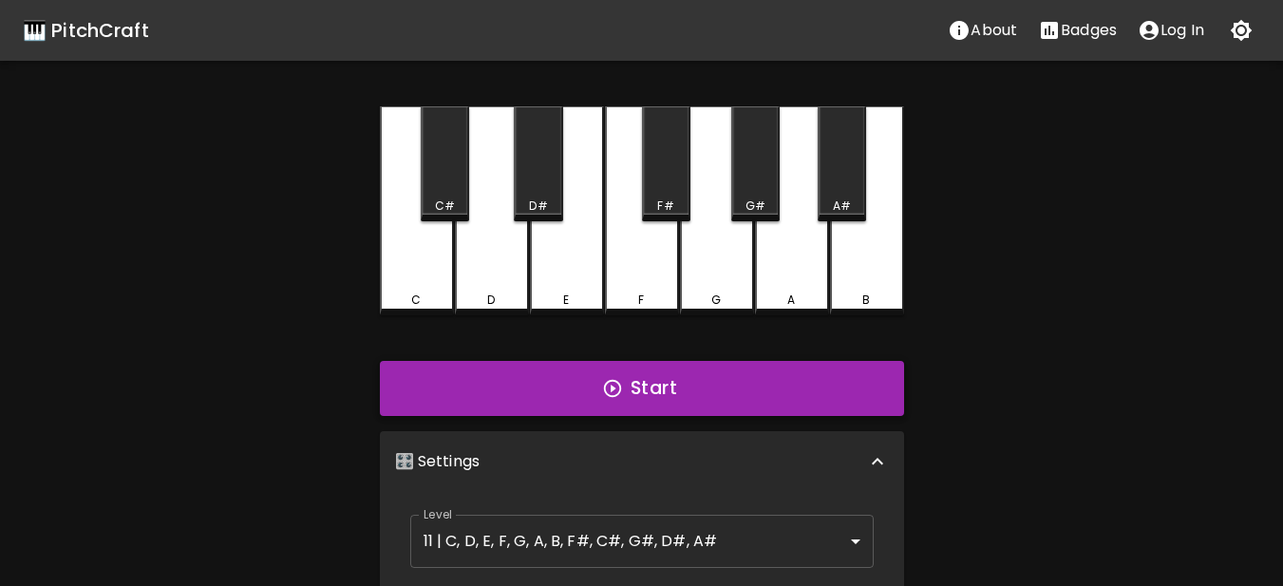
click at [575, 394] on button "Start" at bounding box center [642, 388] width 524 height 55
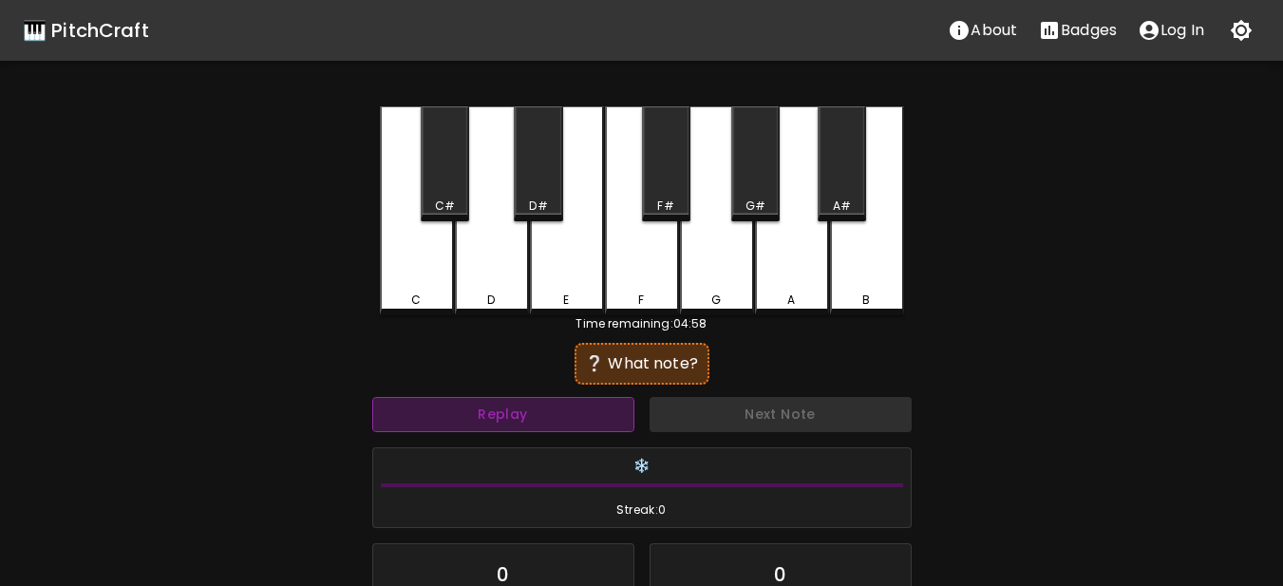
click at [547, 424] on button "Replay" at bounding box center [503, 414] width 262 height 35
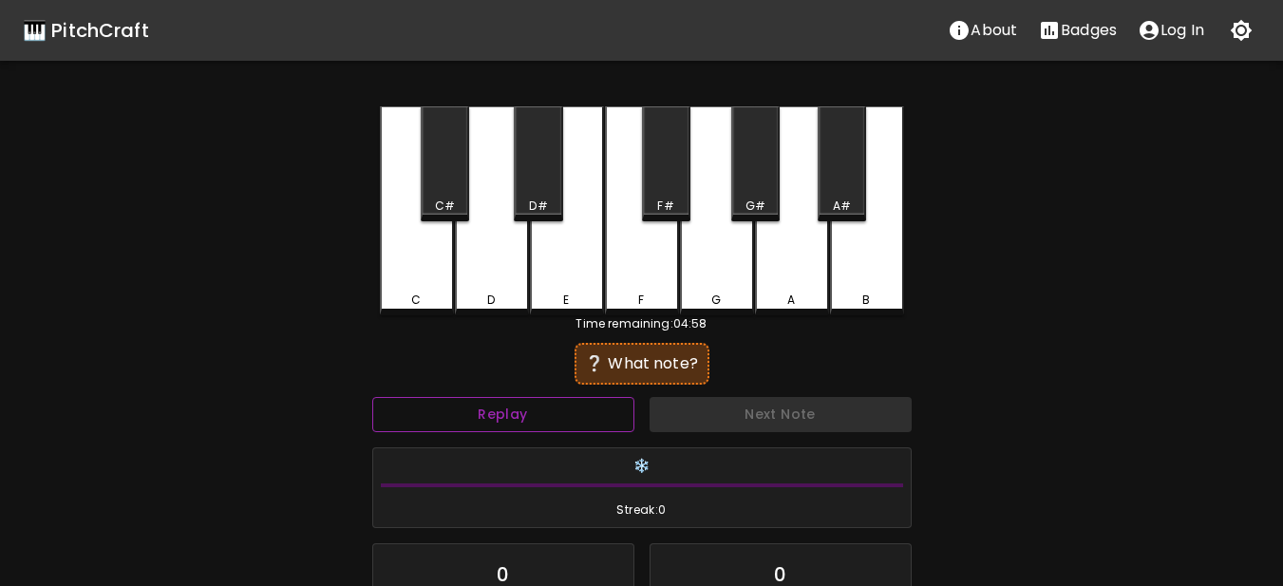
click at [547, 424] on button "Replay" at bounding box center [503, 414] width 262 height 35
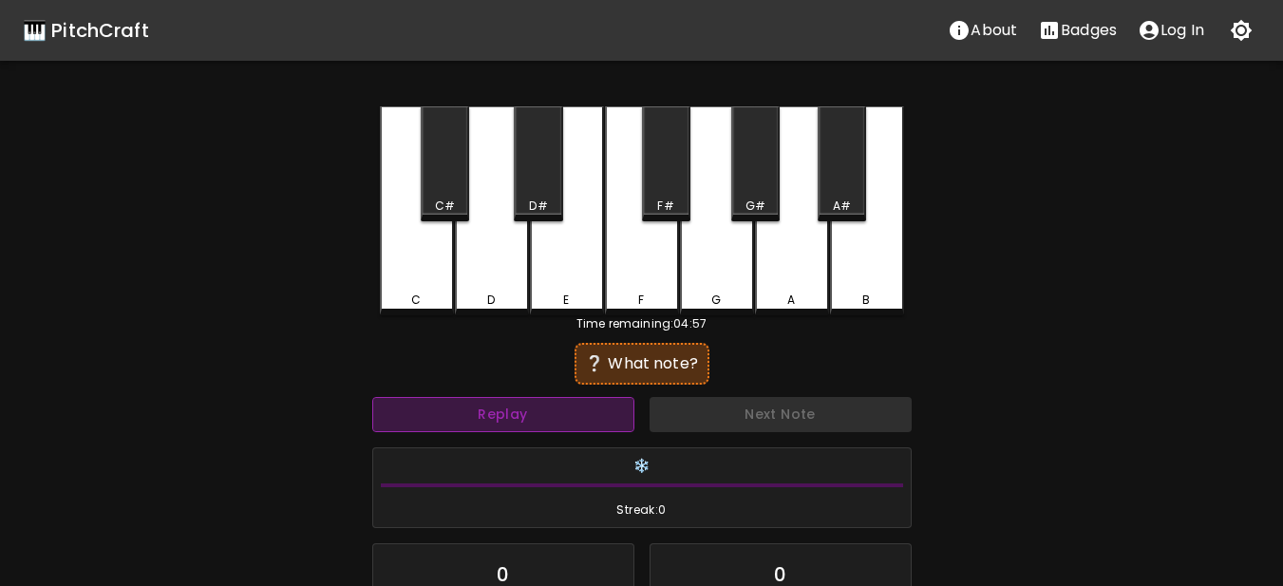
click at [547, 424] on button "Replay" at bounding box center [503, 414] width 262 height 35
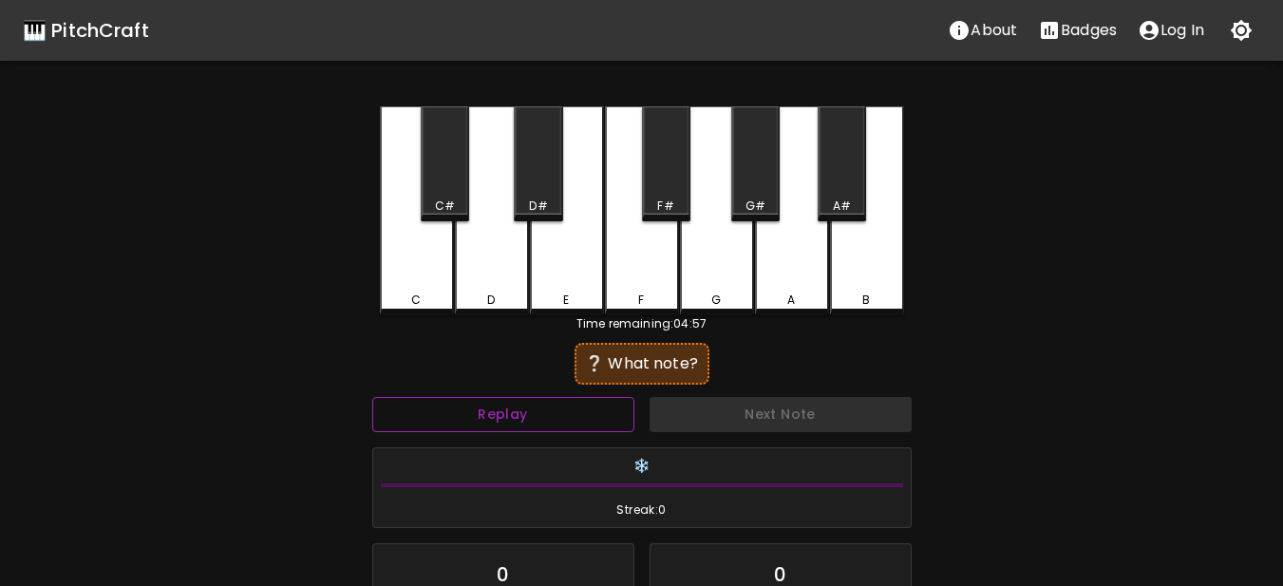
click at [547, 424] on button "Replay" at bounding box center [503, 414] width 262 height 35
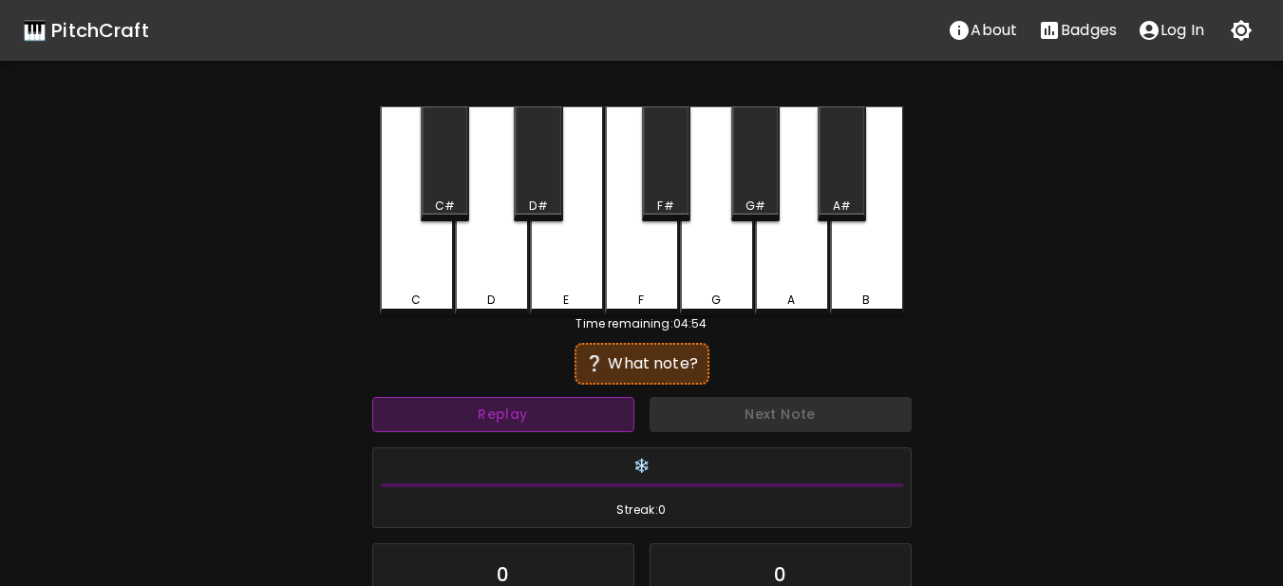
click at [543, 424] on button "Replay" at bounding box center [503, 414] width 262 height 35
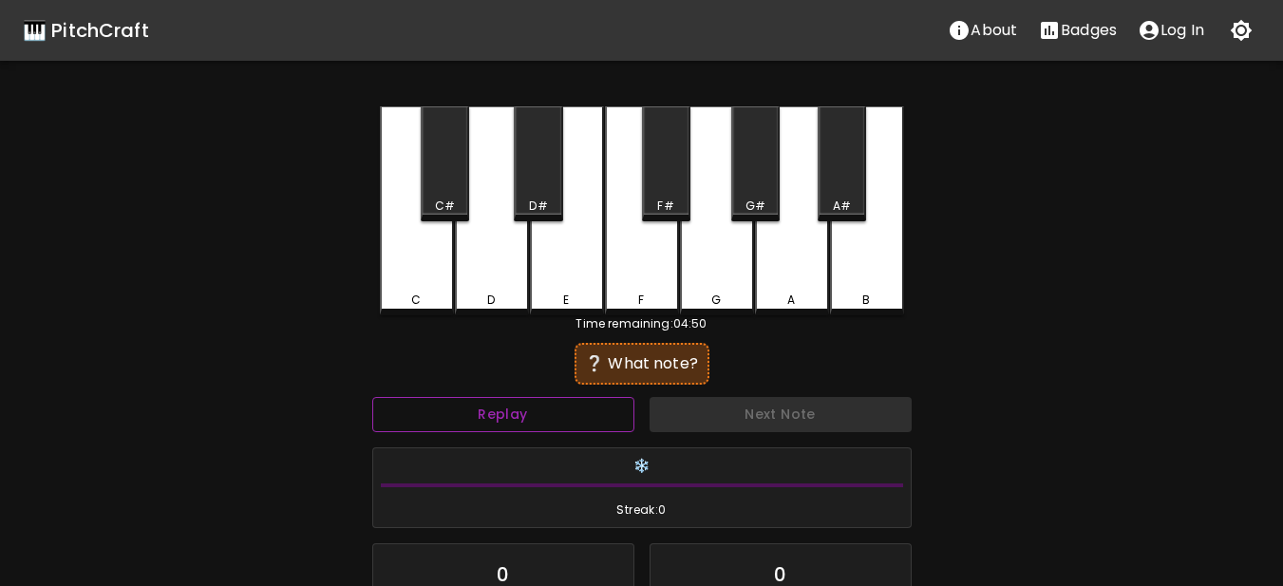
click at [543, 424] on button "Replay" at bounding box center [503, 414] width 262 height 35
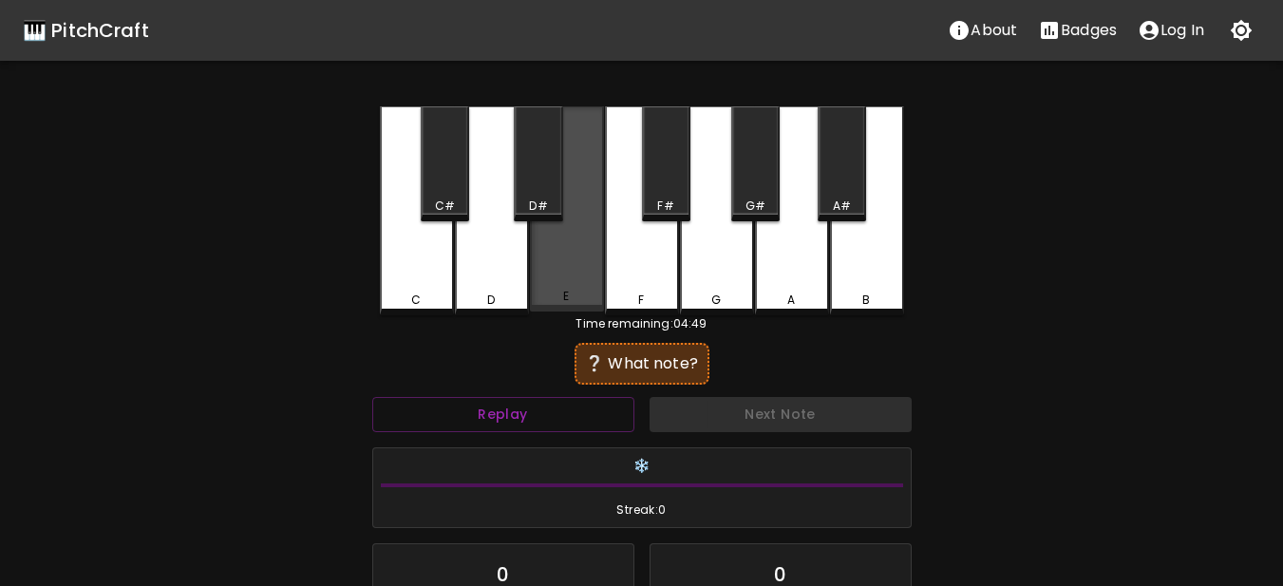
click at [576, 251] on div "E" at bounding box center [567, 208] width 74 height 205
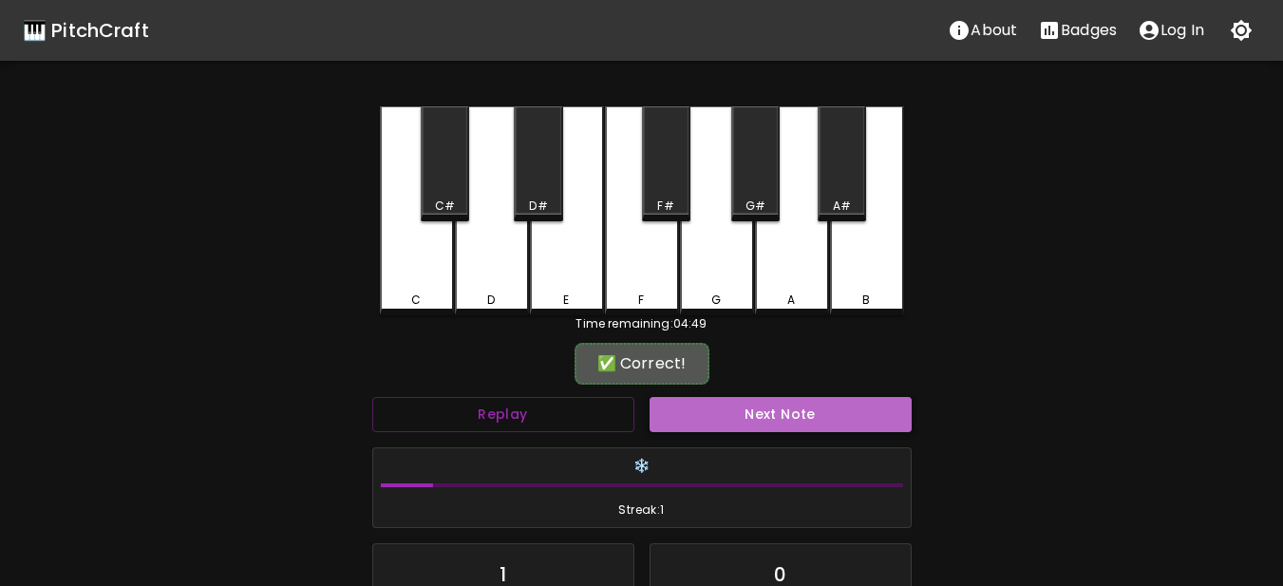
click at [672, 414] on button "Next Note" at bounding box center [781, 414] width 262 height 35
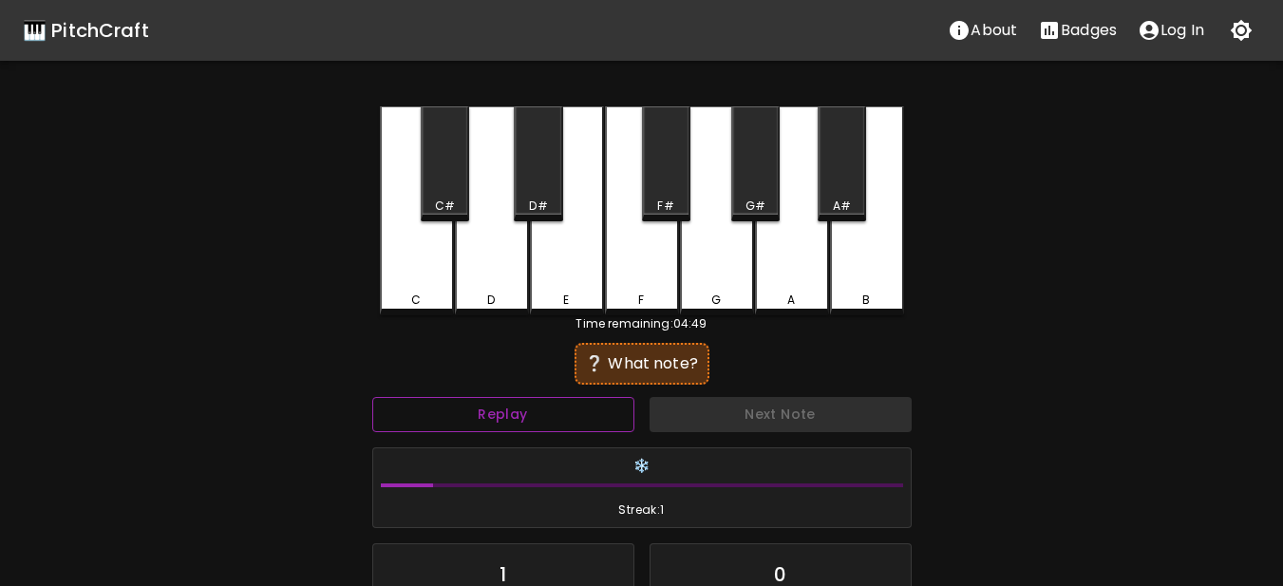
click at [557, 402] on button "Replay" at bounding box center [503, 414] width 262 height 35
click at [556, 402] on button "Replay" at bounding box center [503, 414] width 262 height 35
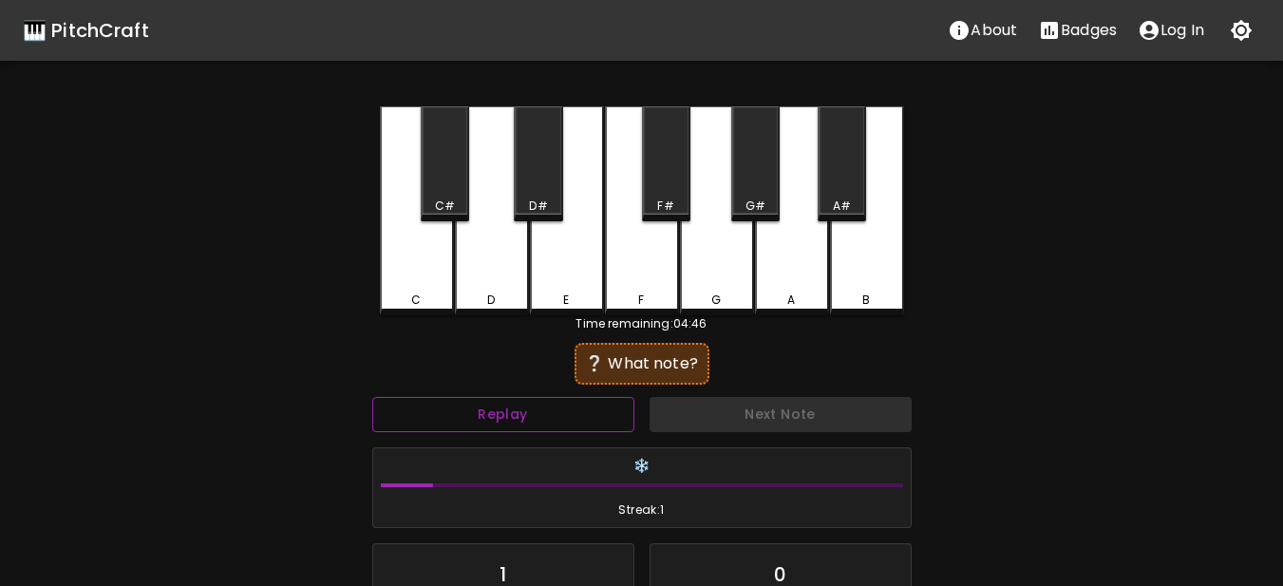
click at [556, 402] on button "Replay" at bounding box center [503, 414] width 262 height 35
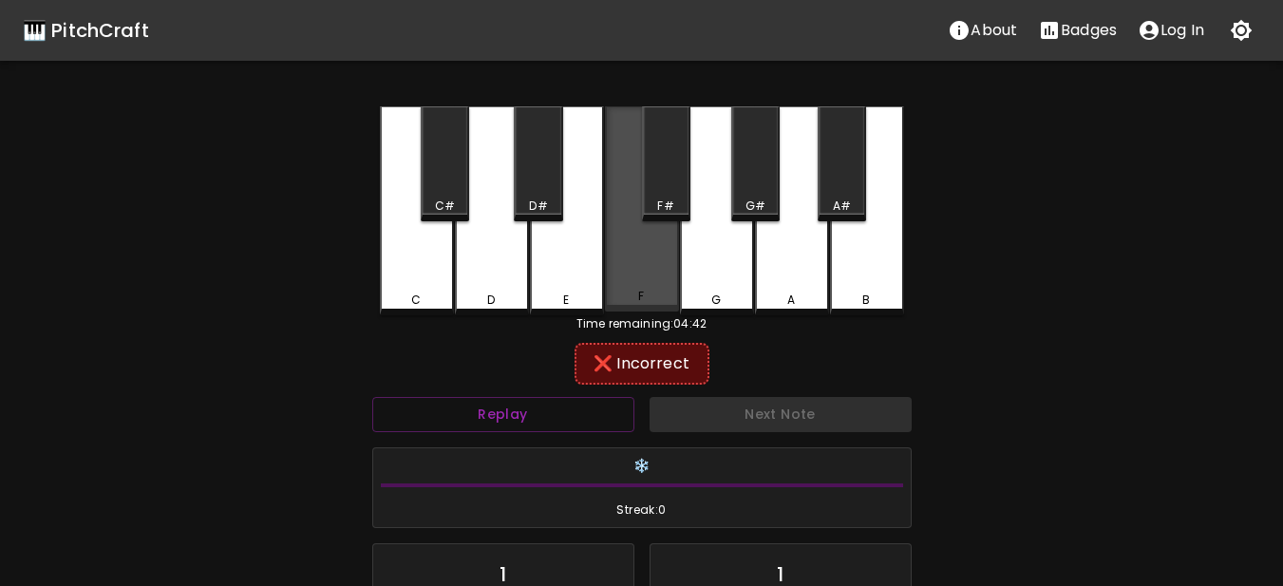
click at [632, 276] on div "F" at bounding box center [642, 208] width 74 height 205
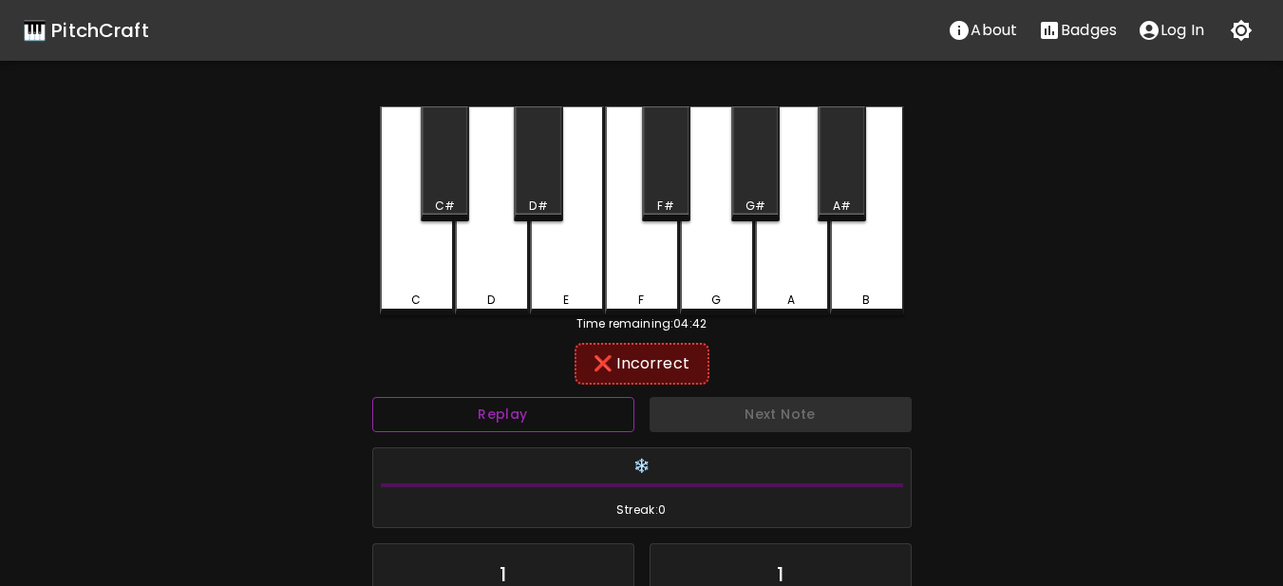
click at [479, 418] on button "Replay" at bounding box center [503, 414] width 262 height 35
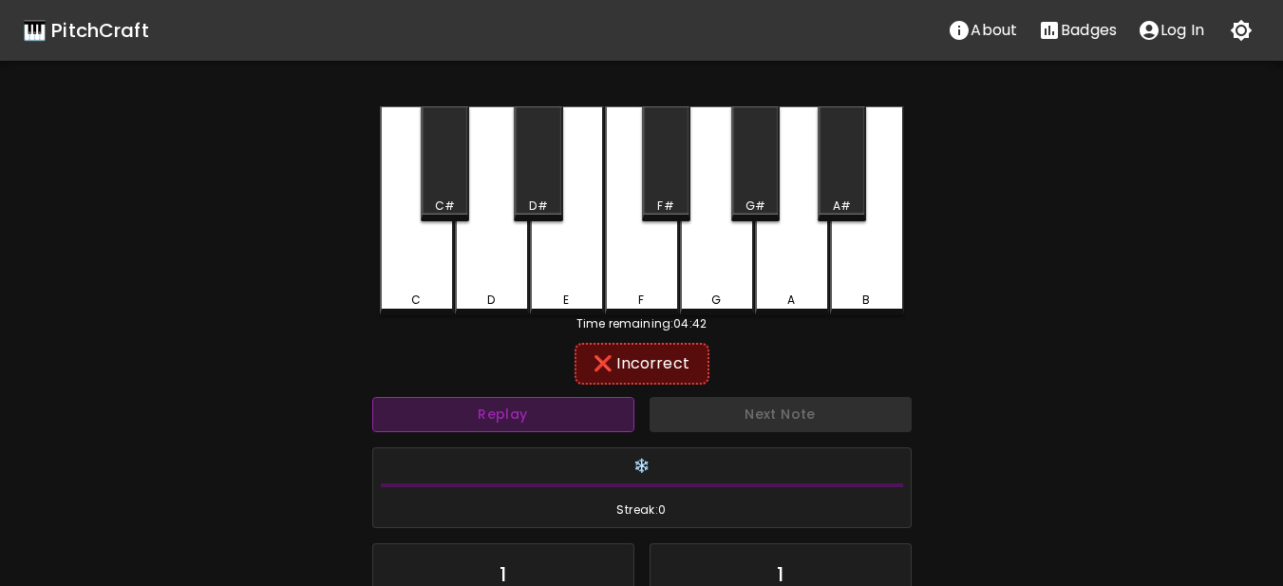
click at [479, 418] on button "Replay" at bounding box center [503, 414] width 262 height 35
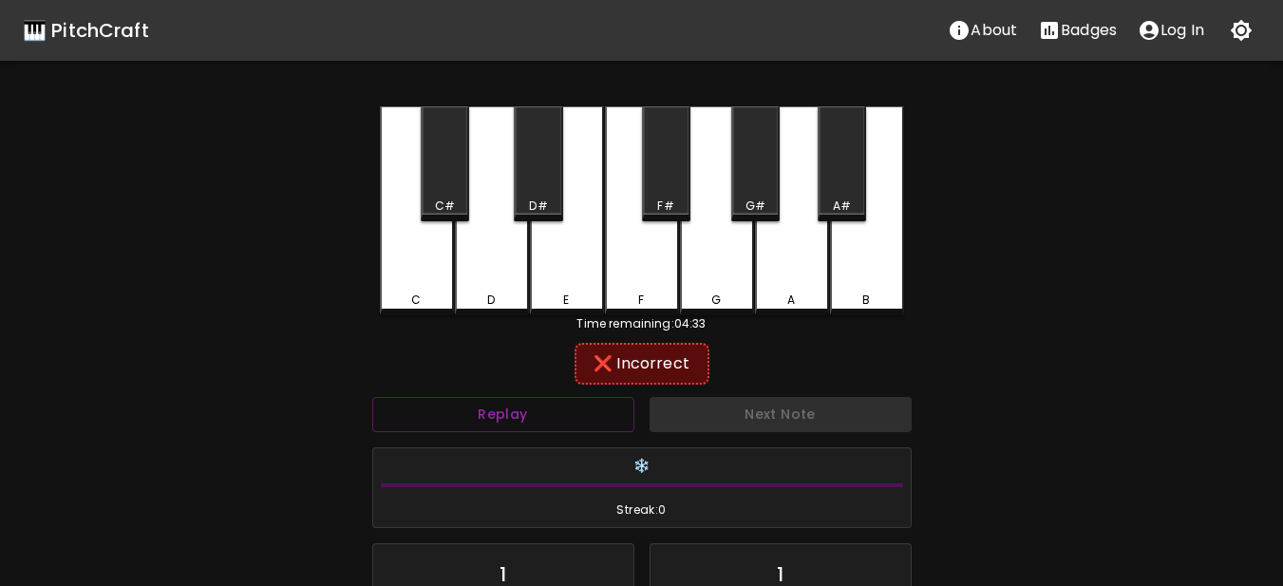
click at [709, 267] on div "G" at bounding box center [717, 210] width 74 height 209
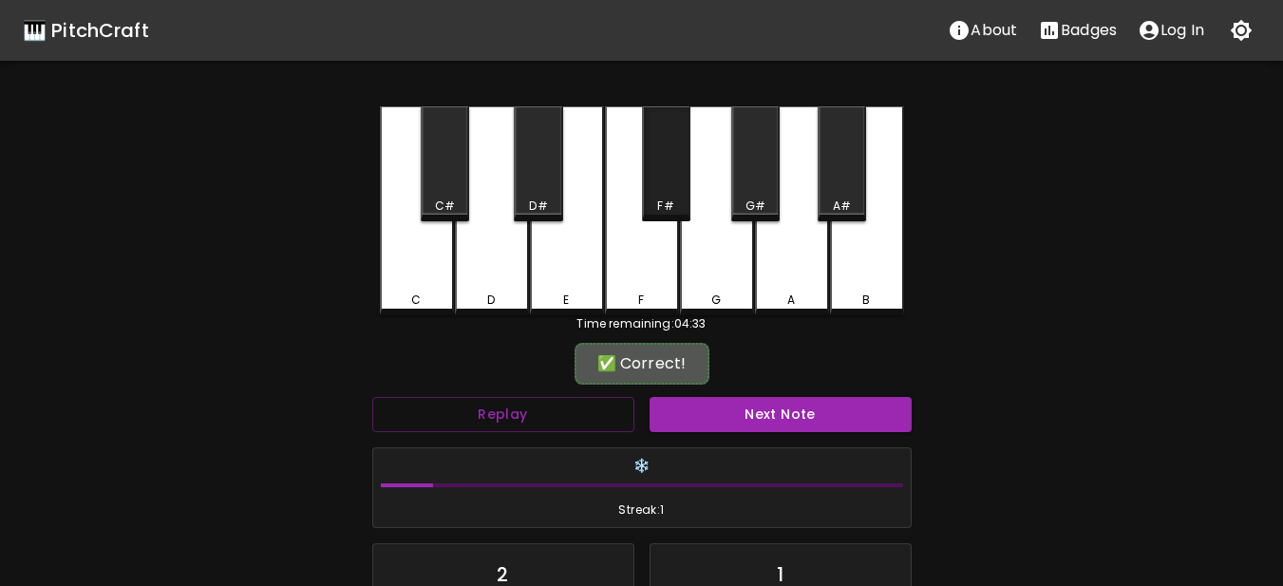
click at [671, 202] on div "F#" at bounding box center [665, 206] width 16 height 17
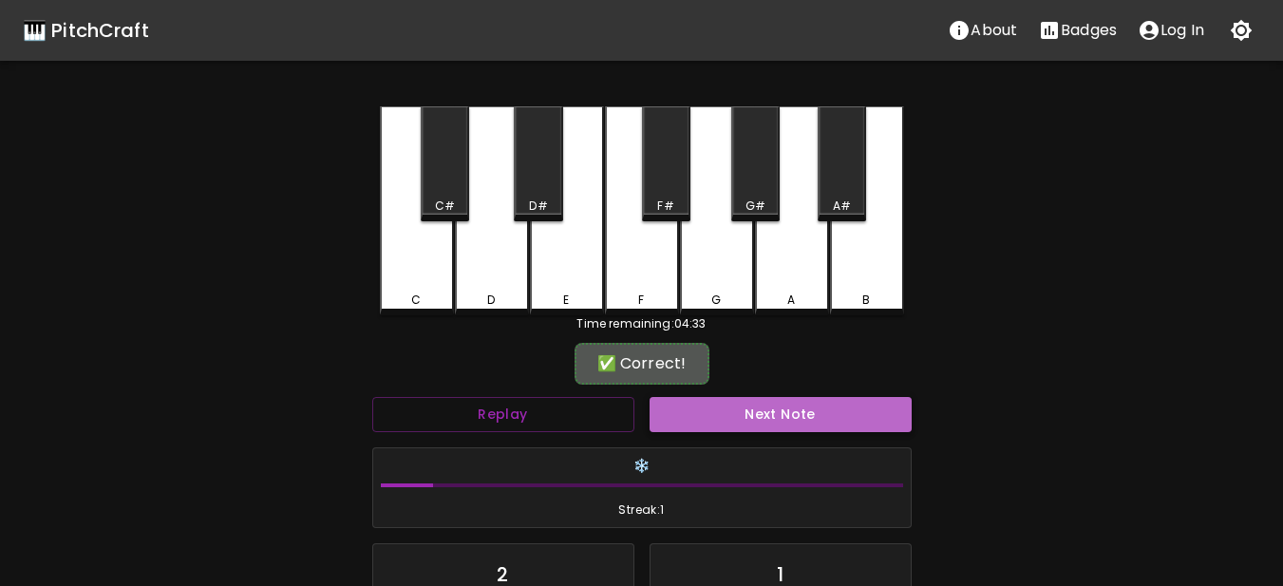
click at [704, 411] on button "Next Note" at bounding box center [781, 414] width 262 height 35
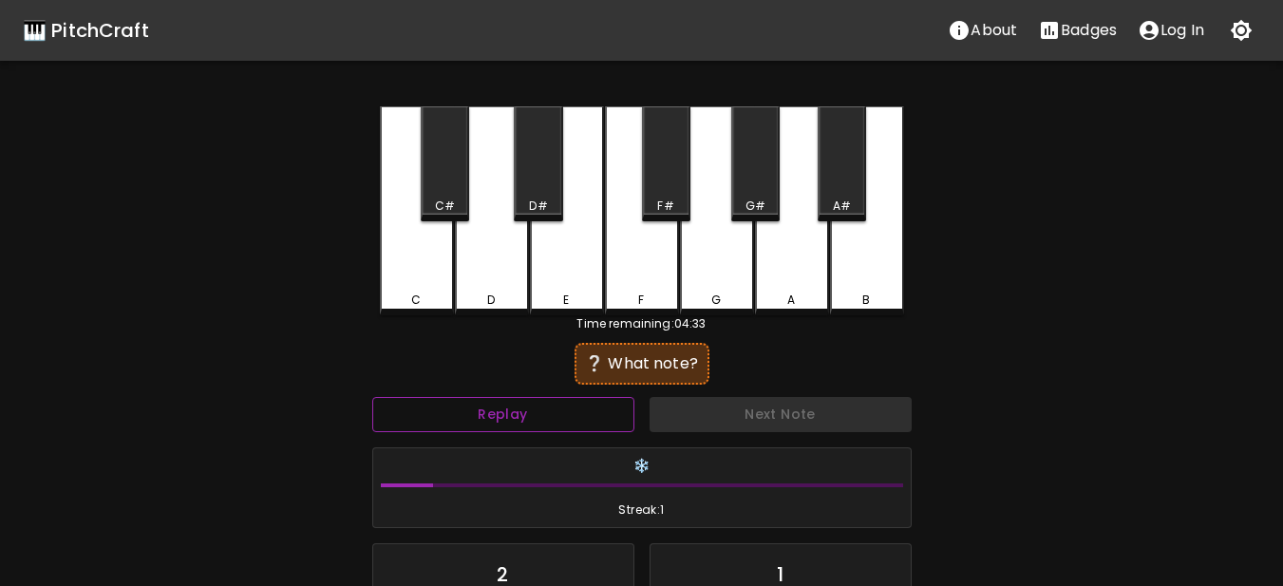
click at [531, 408] on button "Replay" at bounding box center [503, 414] width 262 height 35
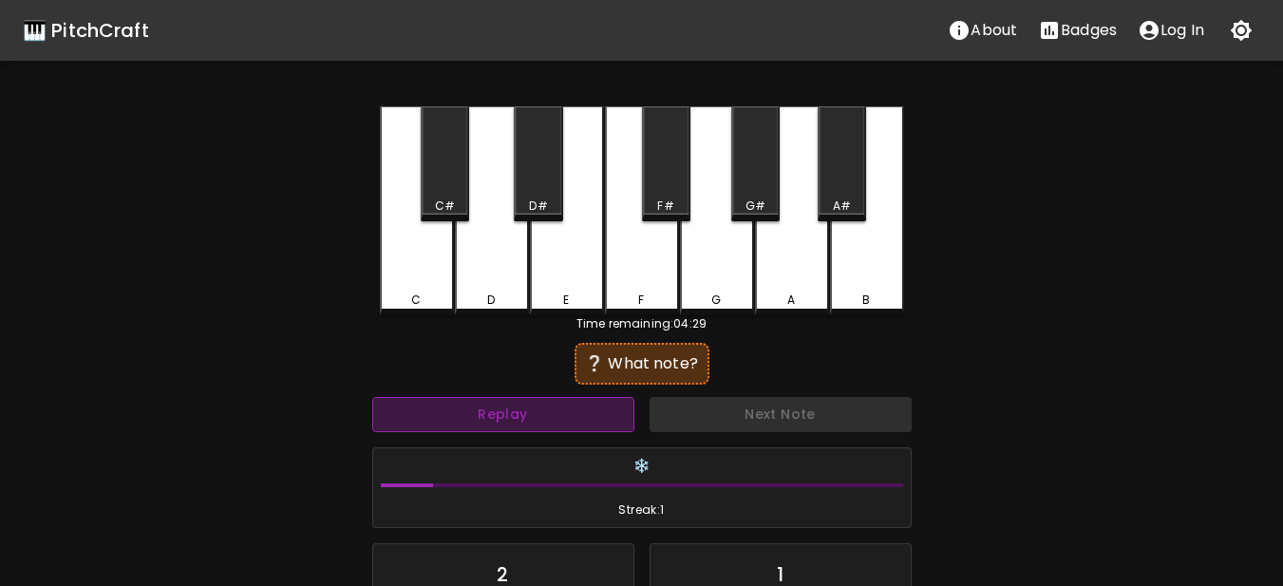
click at [531, 408] on button "Replay" at bounding box center [503, 414] width 262 height 35
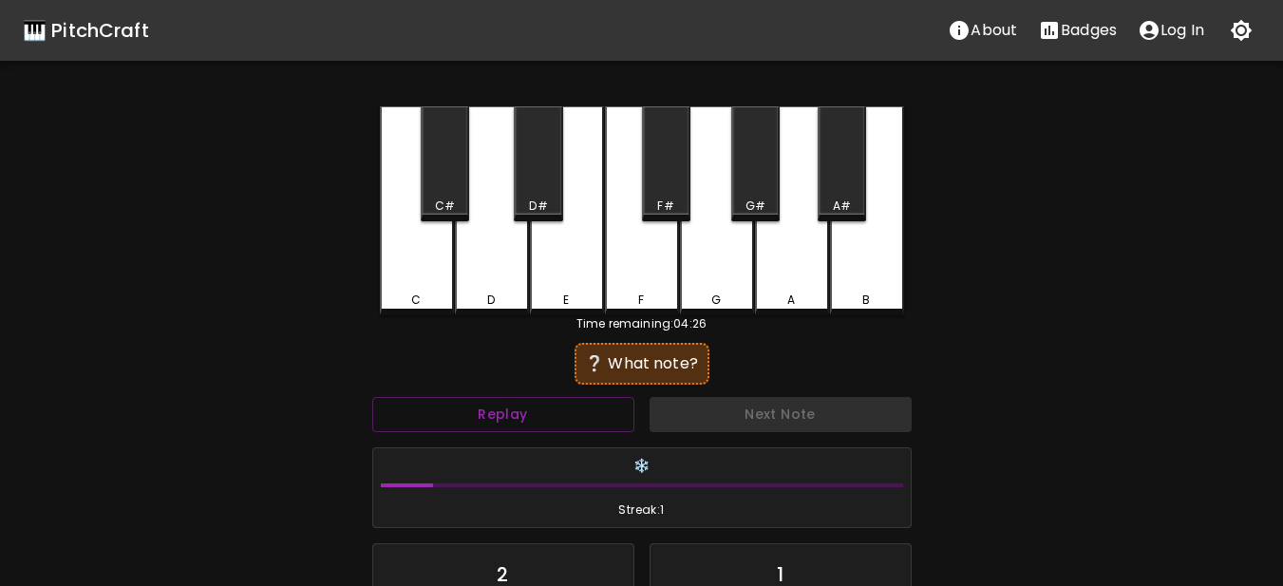
click at [534, 266] on div "E" at bounding box center [567, 210] width 74 height 209
click at [519, 263] on div "D" at bounding box center [492, 210] width 74 height 209
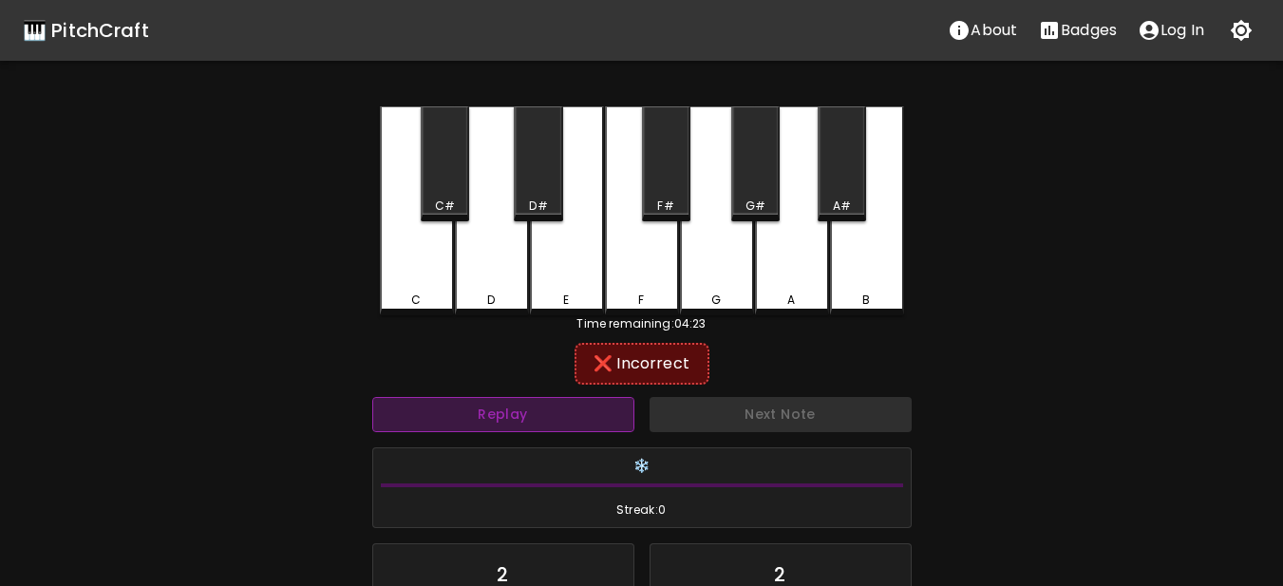
click at [553, 418] on button "Replay" at bounding box center [503, 414] width 262 height 35
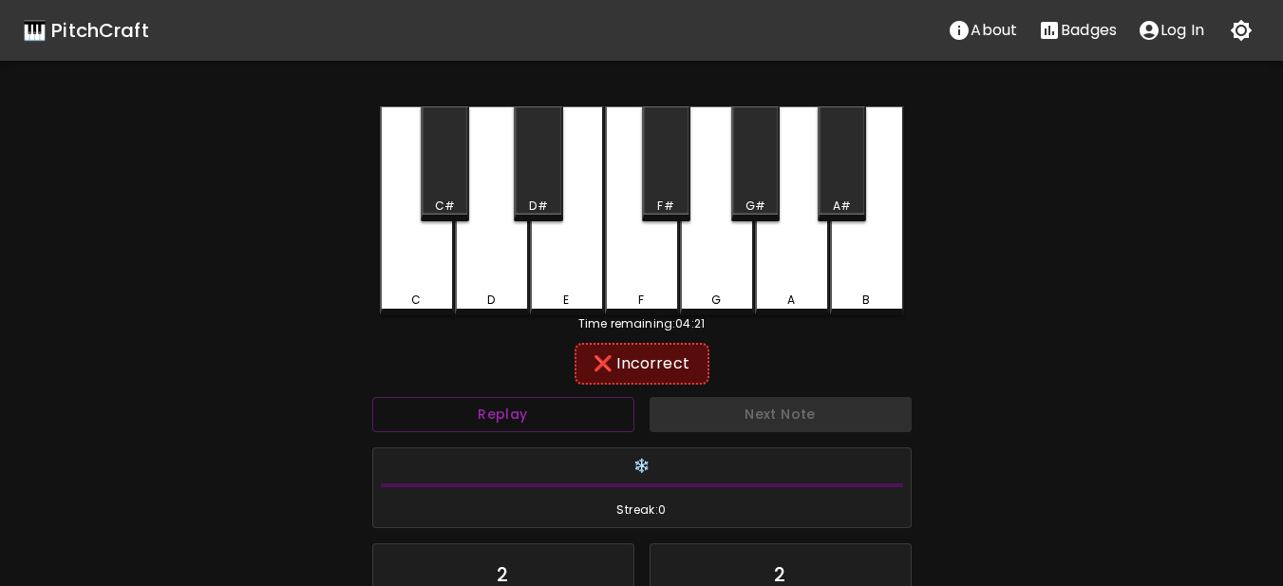
click at [420, 295] on div "C" at bounding box center [415, 300] width 9 height 17
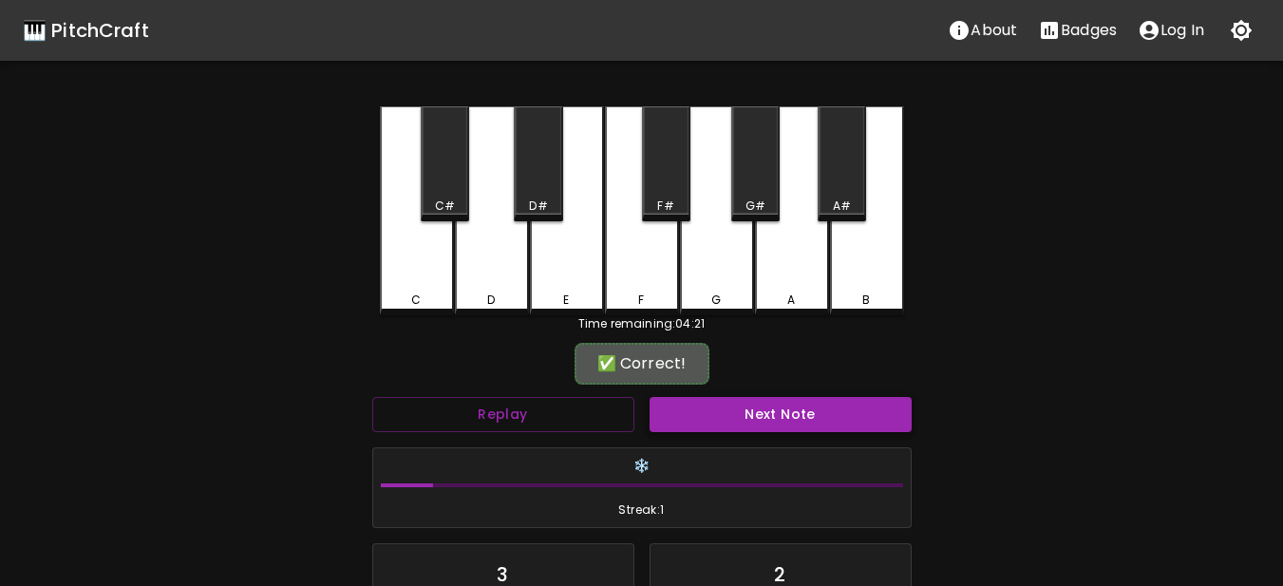
click at [700, 410] on button "Next Note" at bounding box center [781, 414] width 262 height 35
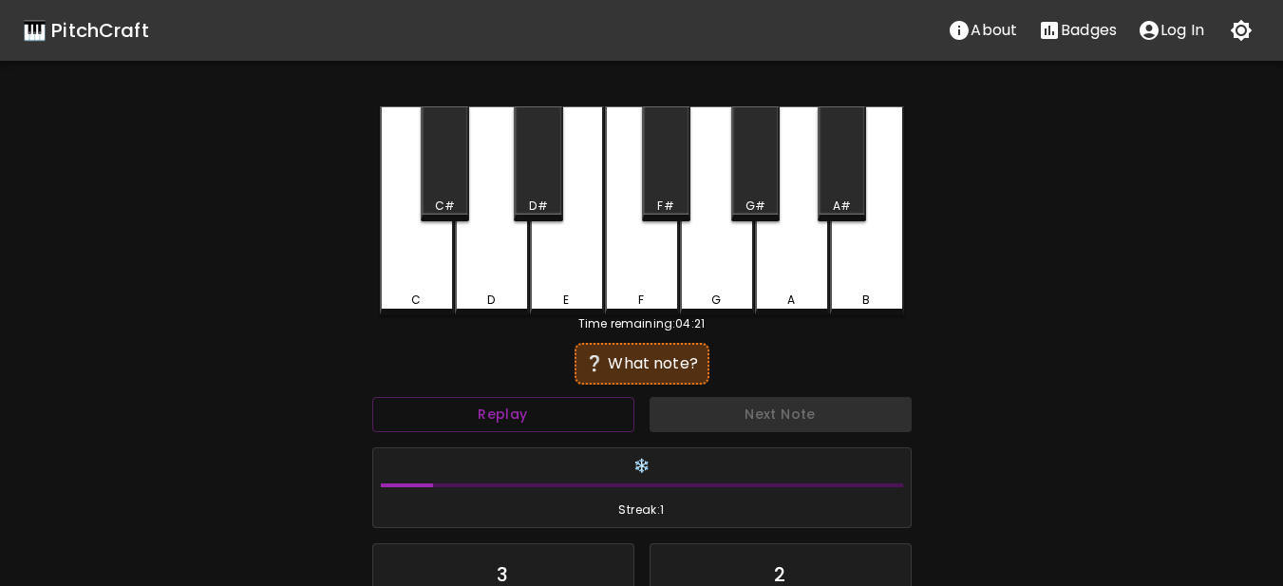
click at [417, 286] on div "C" at bounding box center [417, 210] width 74 height 209
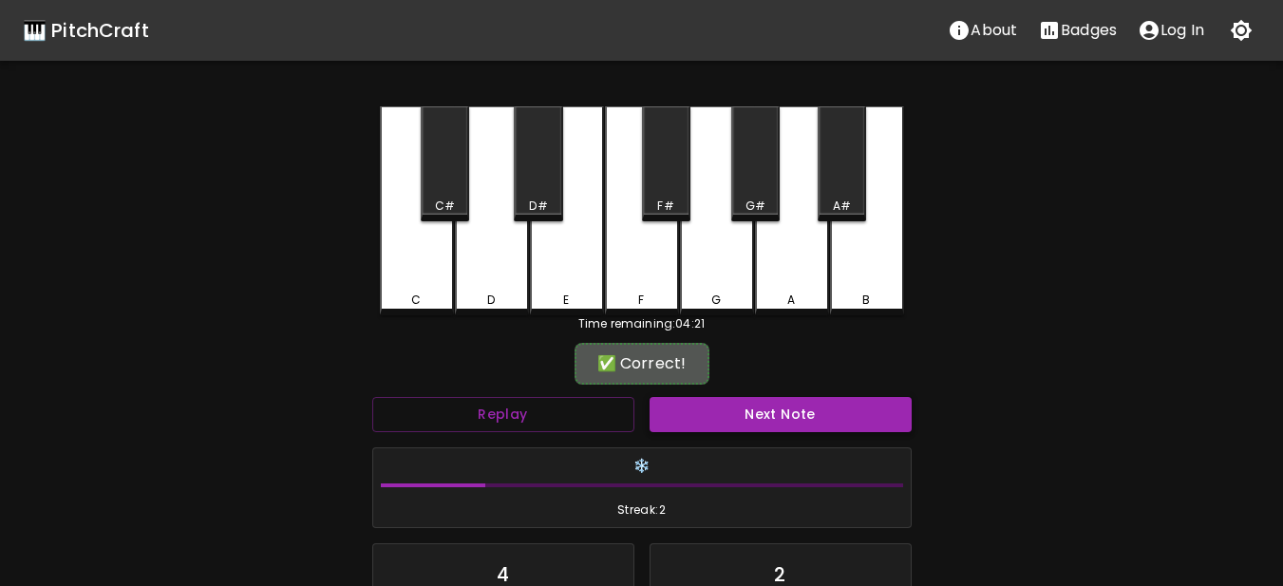
click at [749, 415] on button "Next Note" at bounding box center [781, 414] width 262 height 35
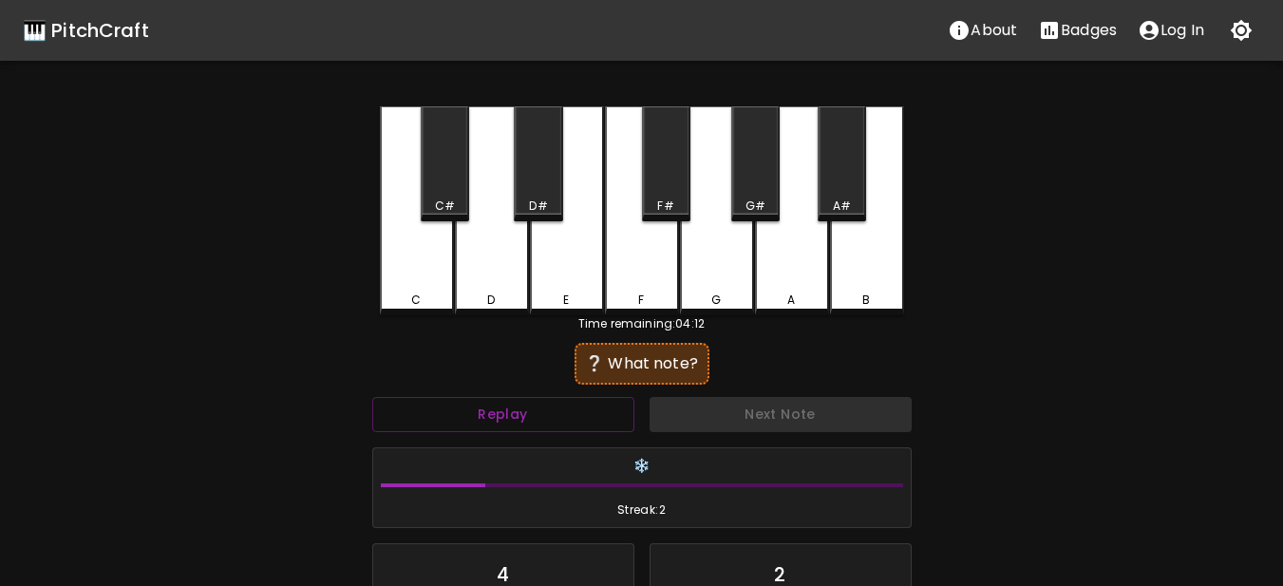
click at [723, 293] on div "G" at bounding box center [717, 300] width 70 height 17
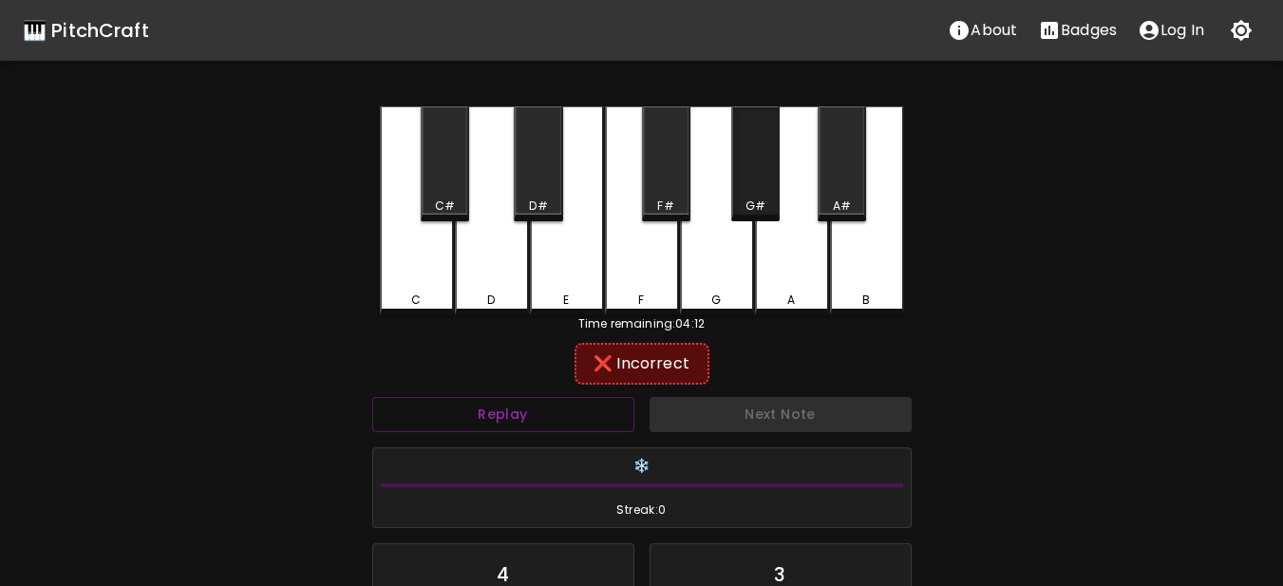
click at [761, 203] on div "G#" at bounding box center [756, 206] width 20 height 17
click at [754, 192] on div "G#" at bounding box center [755, 163] width 48 height 115
click at [668, 198] on div "F#" at bounding box center [665, 206] width 16 height 17
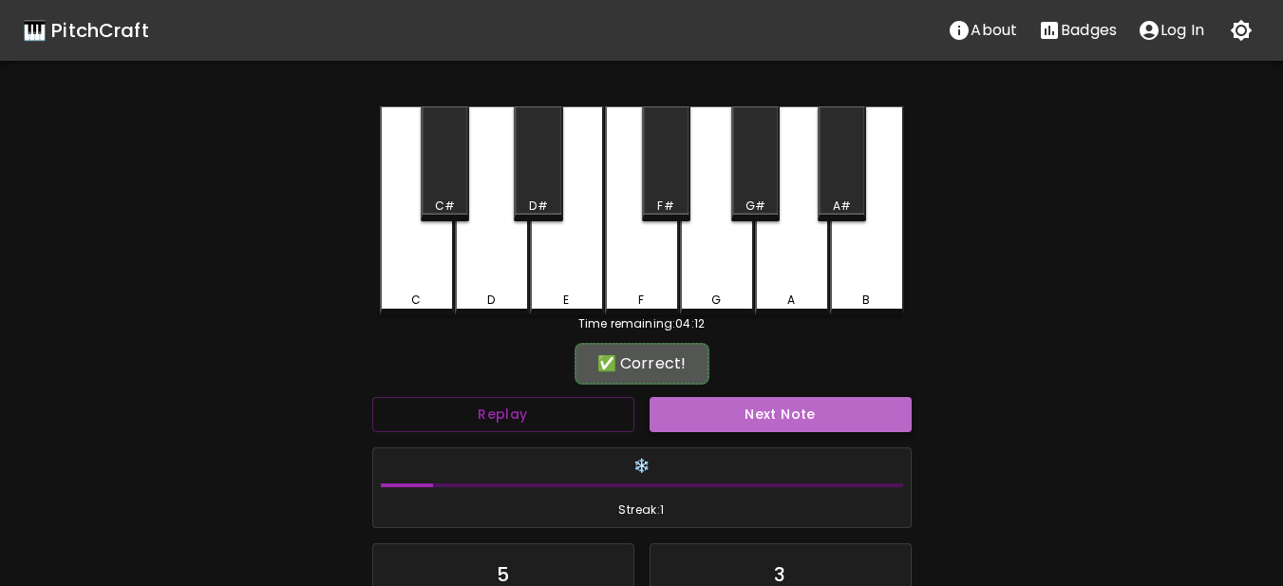
click at [685, 430] on button "Next Note" at bounding box center [781, 414] width 262 height 35
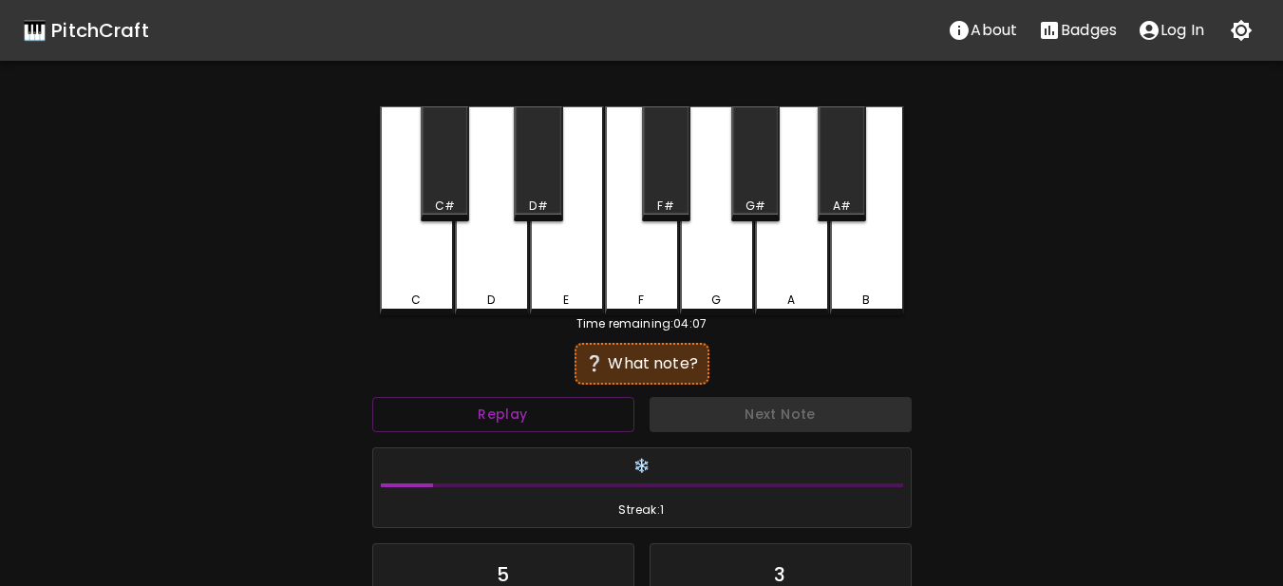
click at [710, 252] on div "G" at bounding box center [717, 210] width 74 height 209
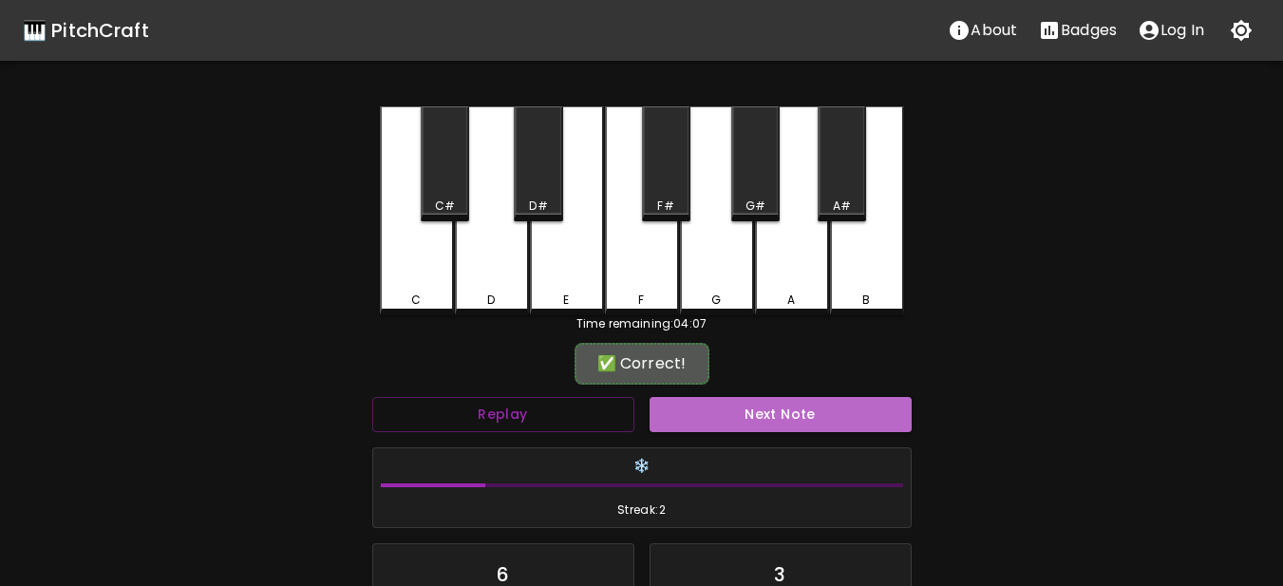
click at [728, 424] on button "Next Note" at bounding box center [781, 414] width 262 height 35
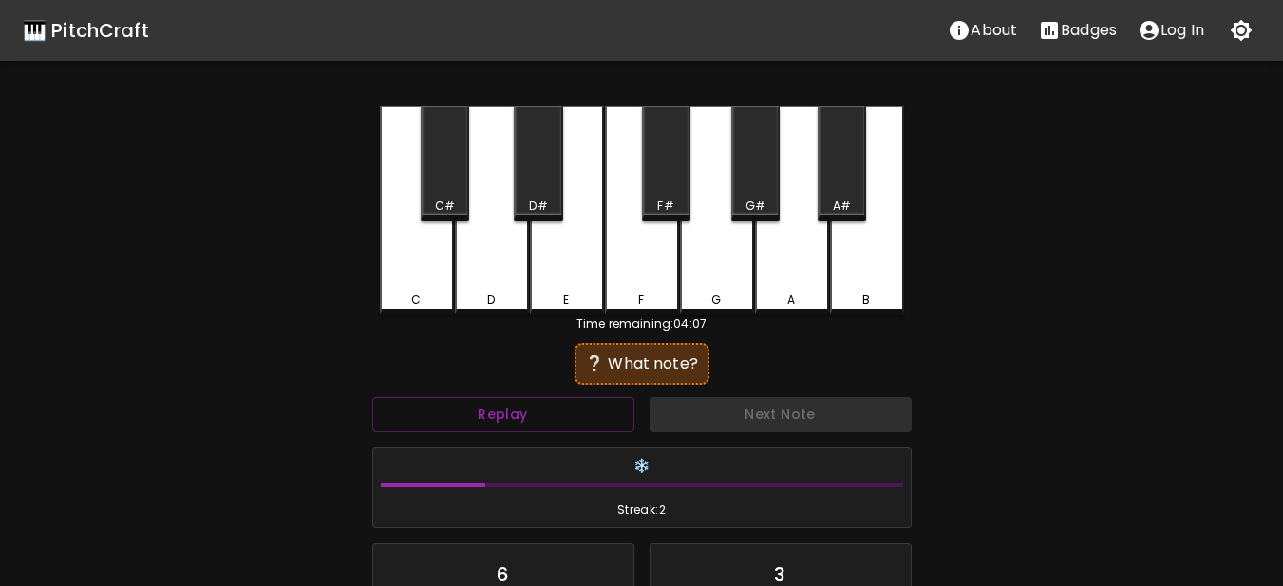
click at [842, 203] on div "A#" at bounding box center [842, 206] width 18 height 17
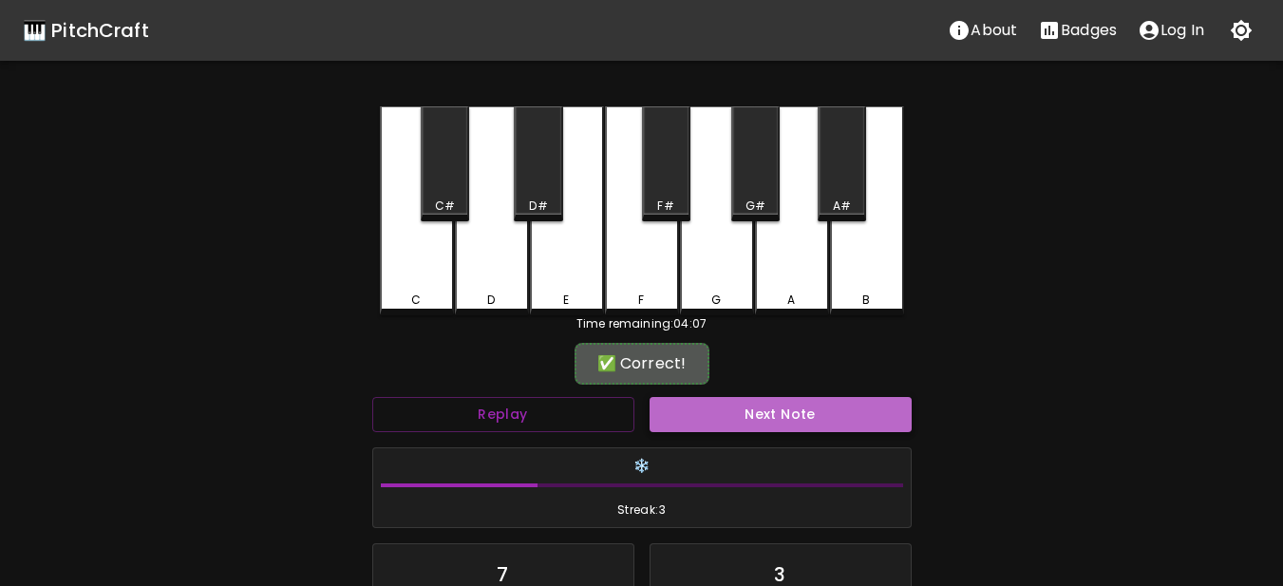
click at [810, 418] on button "Next Note" at bounding box center [781, 414] width 262 height 35
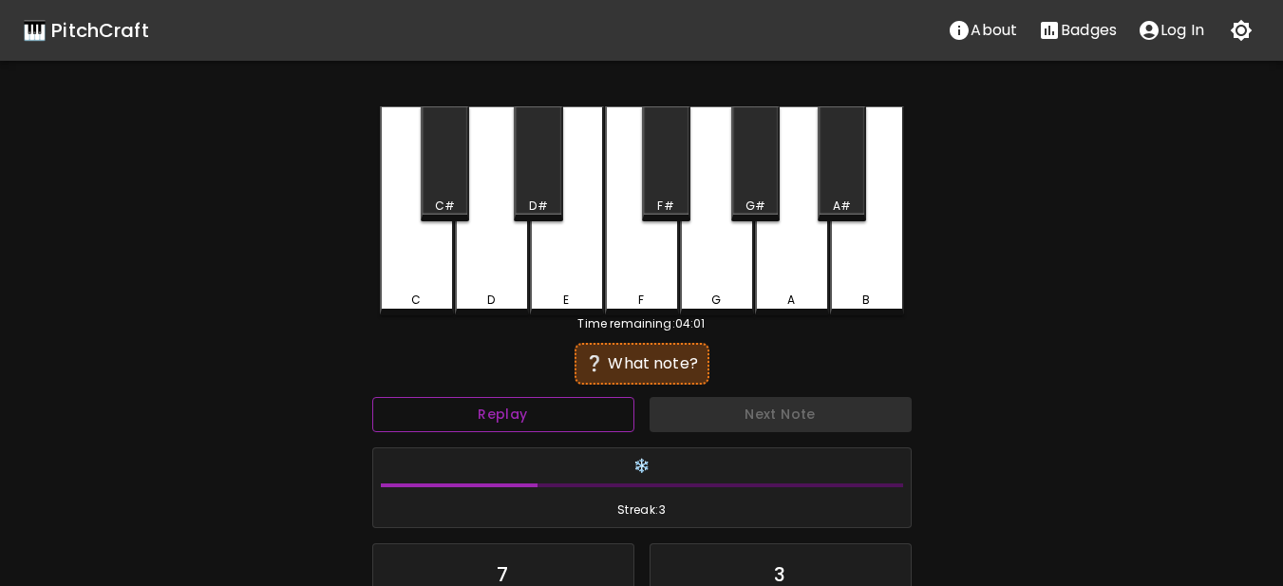
click at [551, 411] on button "Replay" at bounding box center [503, 414] width 262 height 35
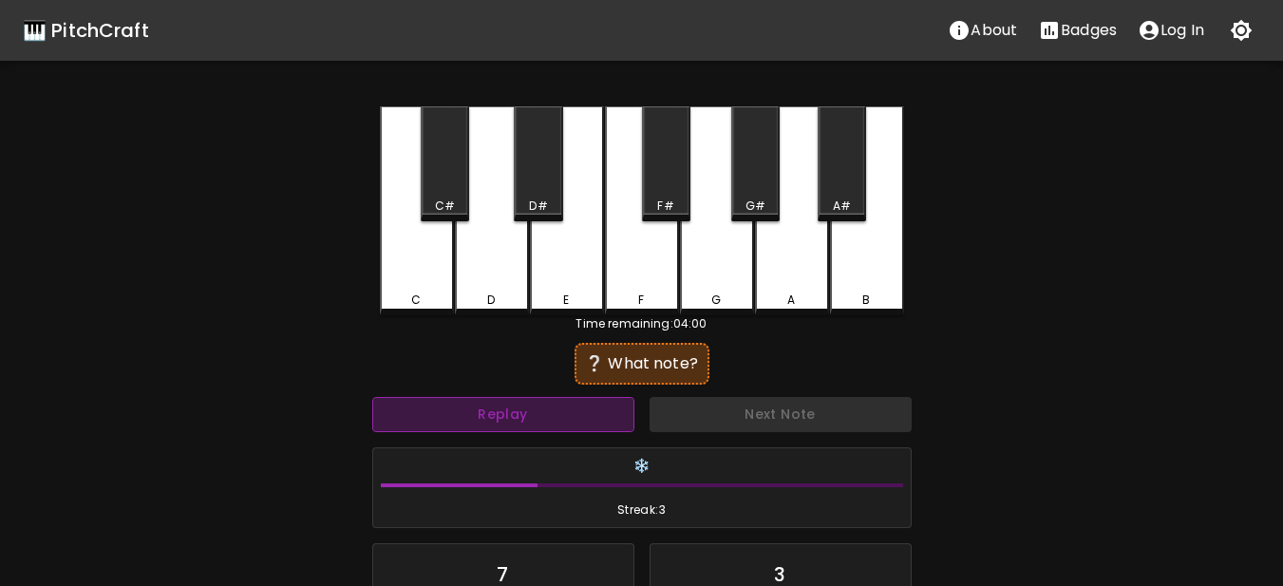
click at [551, 411] on button "Replay" at bounding box center [503, 414] width 262 height 35
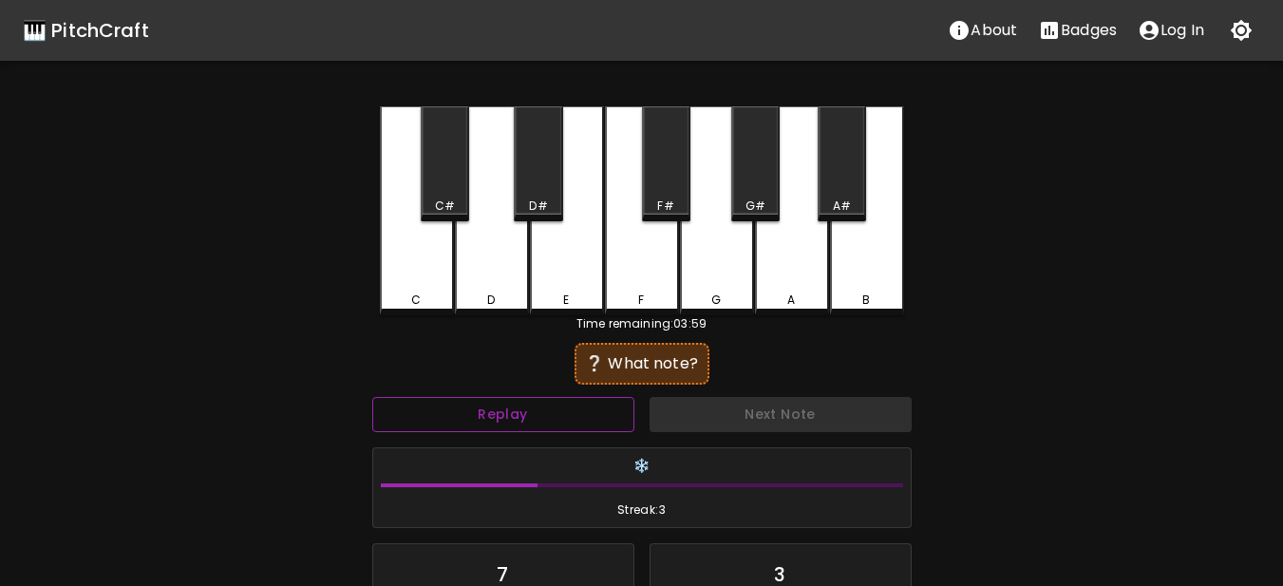
click at [551, 411] on button "Replay" at bounding box center [503, 414] width 262 height 35
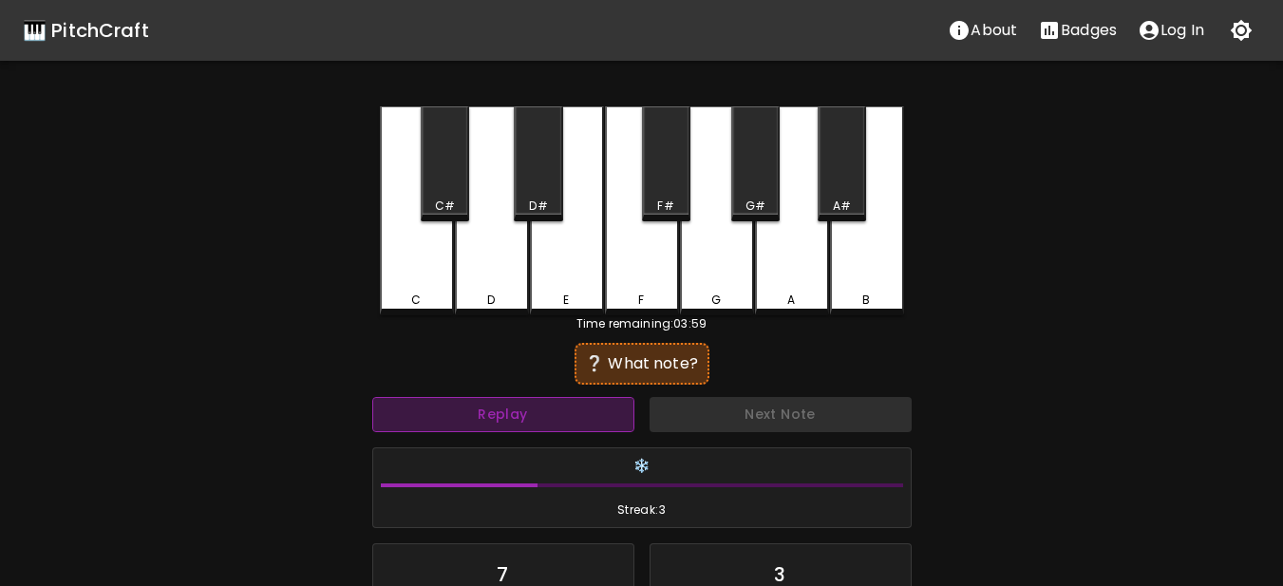
click at [551, 411] on button "Replay" at bounding box center [503, 414] width 262 height 35
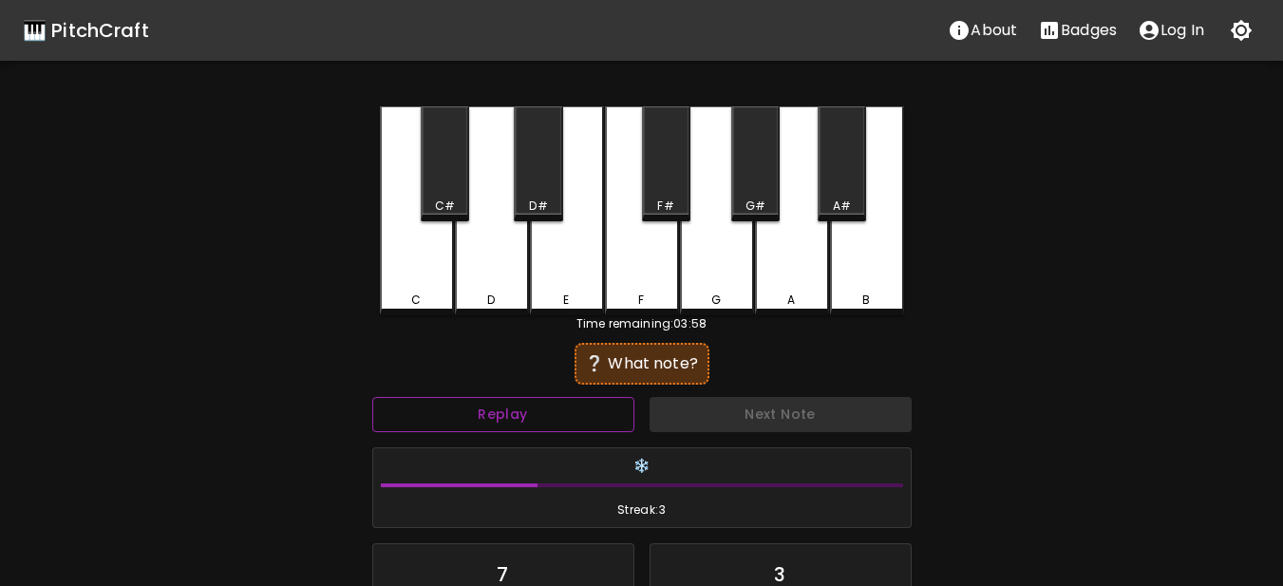
click at [551, 411] on button "Replay" at bounding box center [503, 414] width 262 height 35
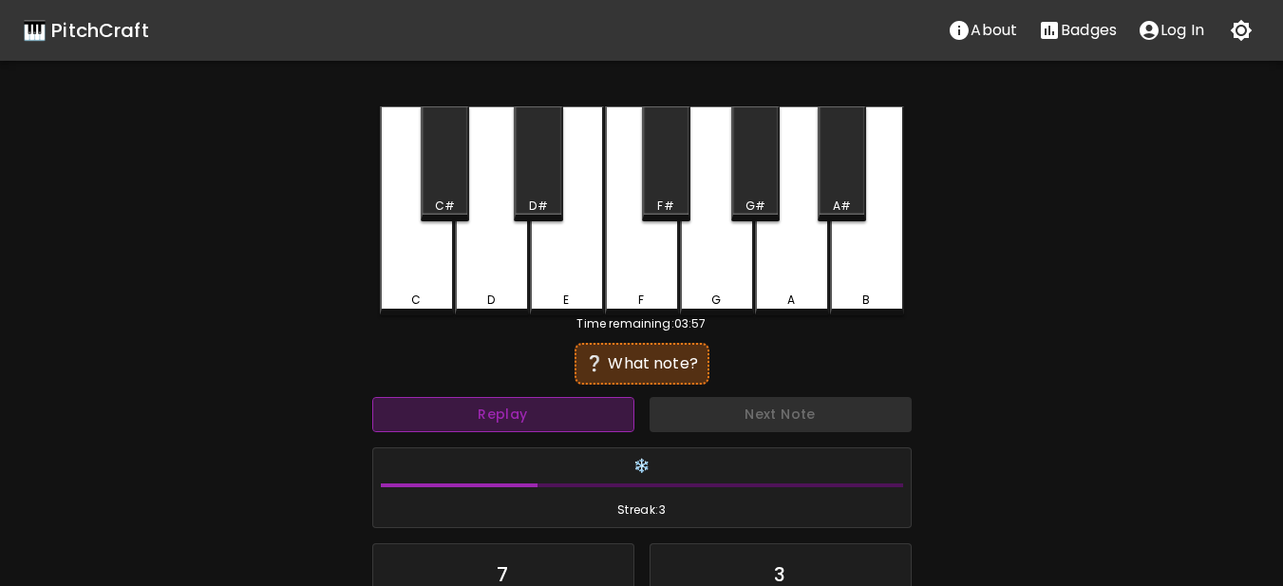
click at [551, 411] on button "Replay" at bounding box center [503, 414] width 262 height 35
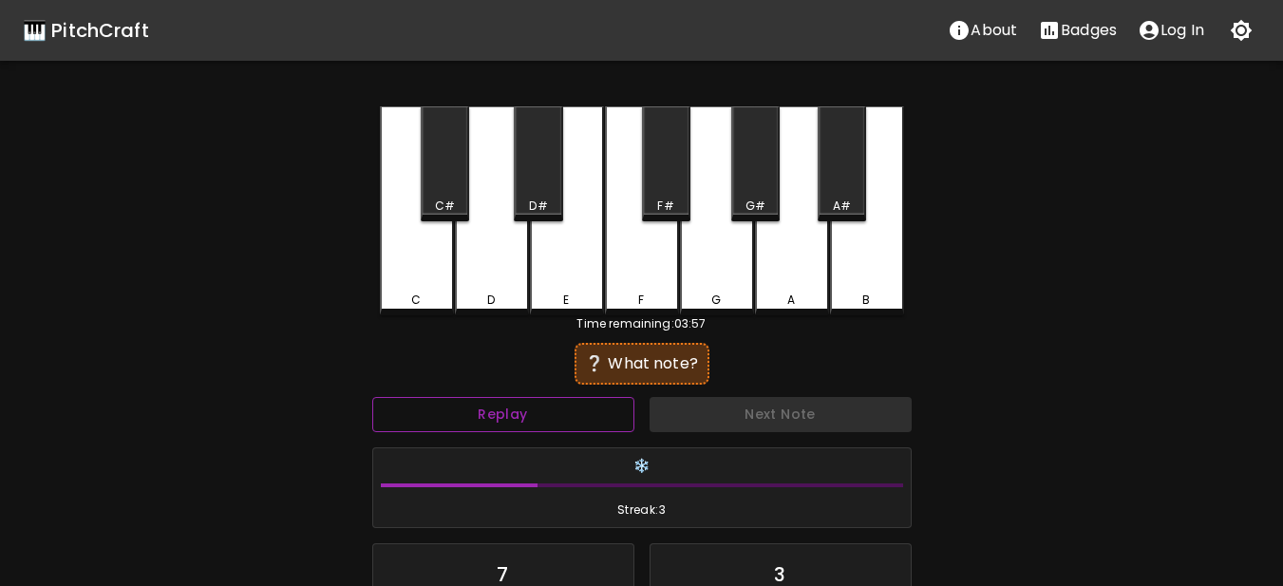
click at [551, 411] on button "Replay" at bounding box center [503, 414] width 262 height 35
click at [578, 409] on button "Replay" at bounding box center [503, 414] width 262 height 35
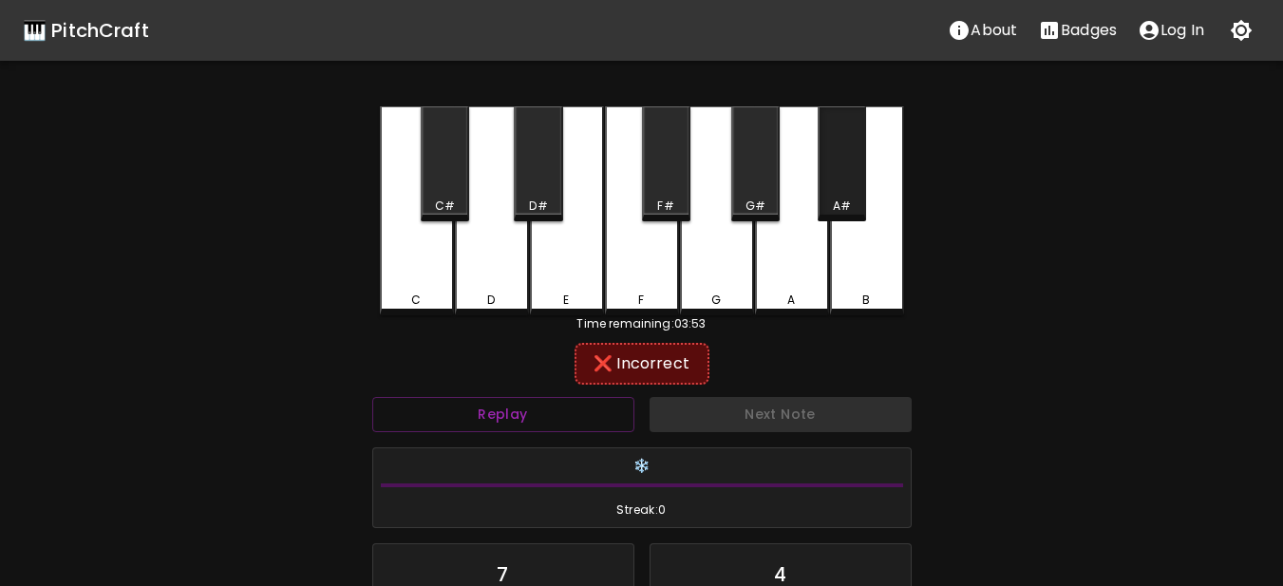
click at [840, 176] on div "A#" at bounding box center [842, 163] width 48 height 115
click at [762, 283] on div "A" at bounding box center [792, 210] width 74 height 209
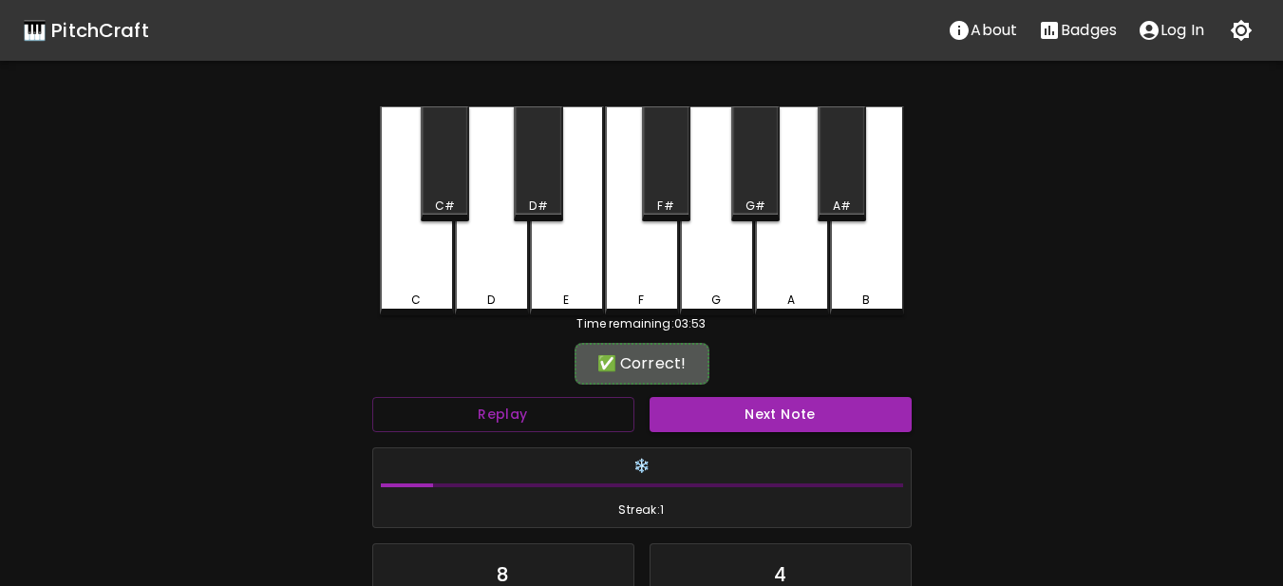
click at [743, 404] on button "Next Note" at bounding box center [781, 414] width 262 height 35
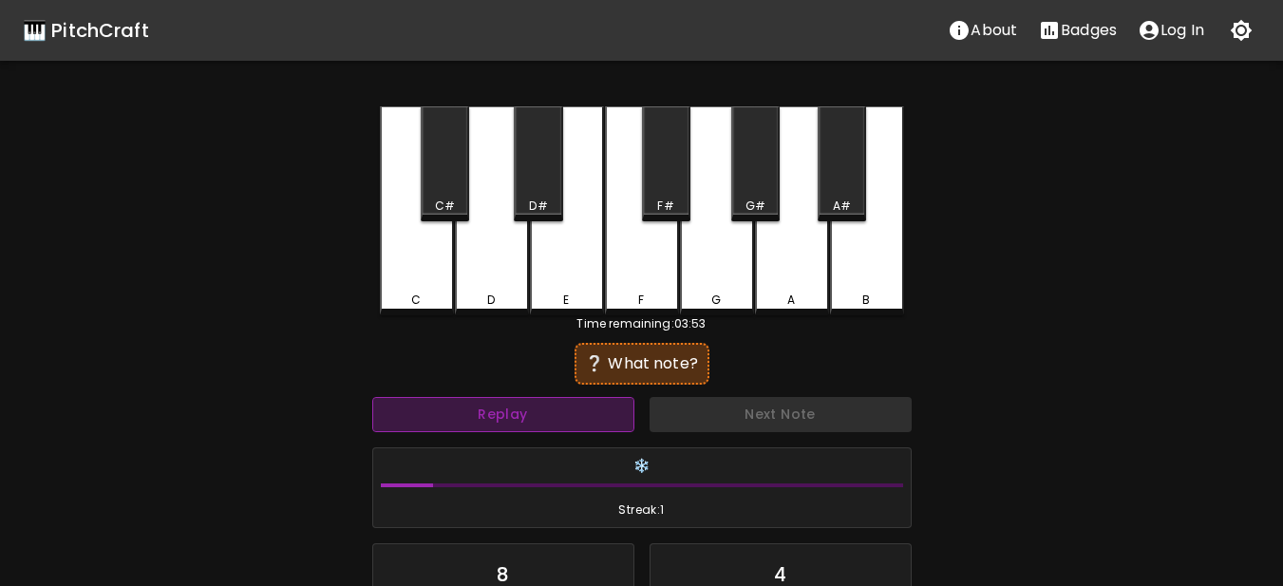
click at [611, 418] on button "Replay" at bounding box center [503, 414] width 262 height 35
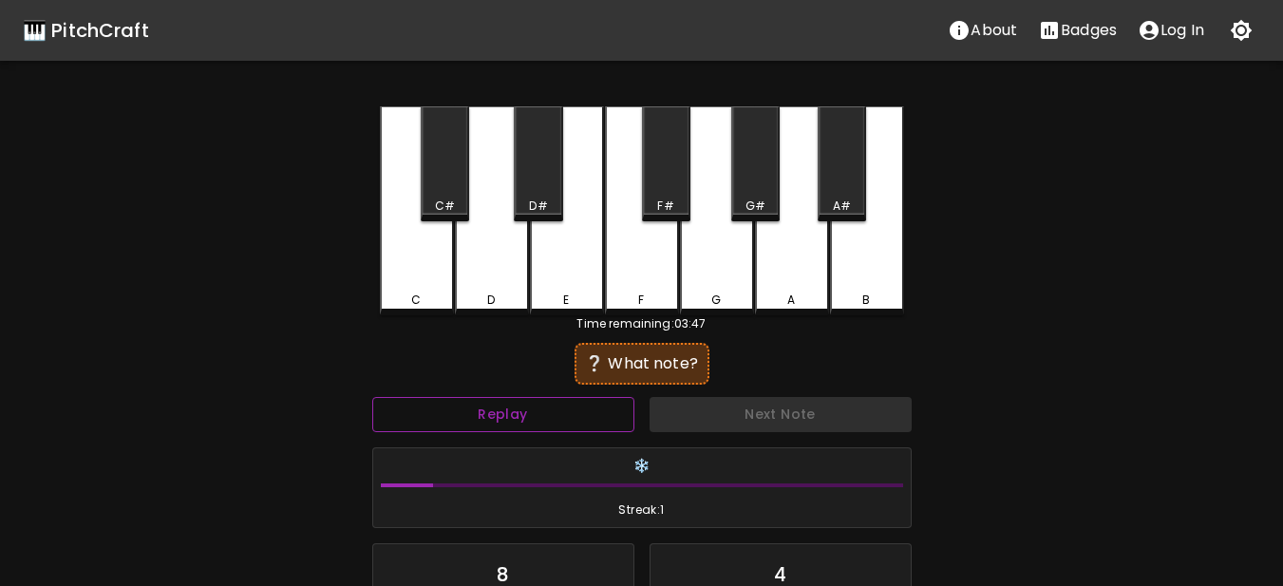
click at [611, 418] on button "Replay" at bounding box center [503, 414] width 262 height 35
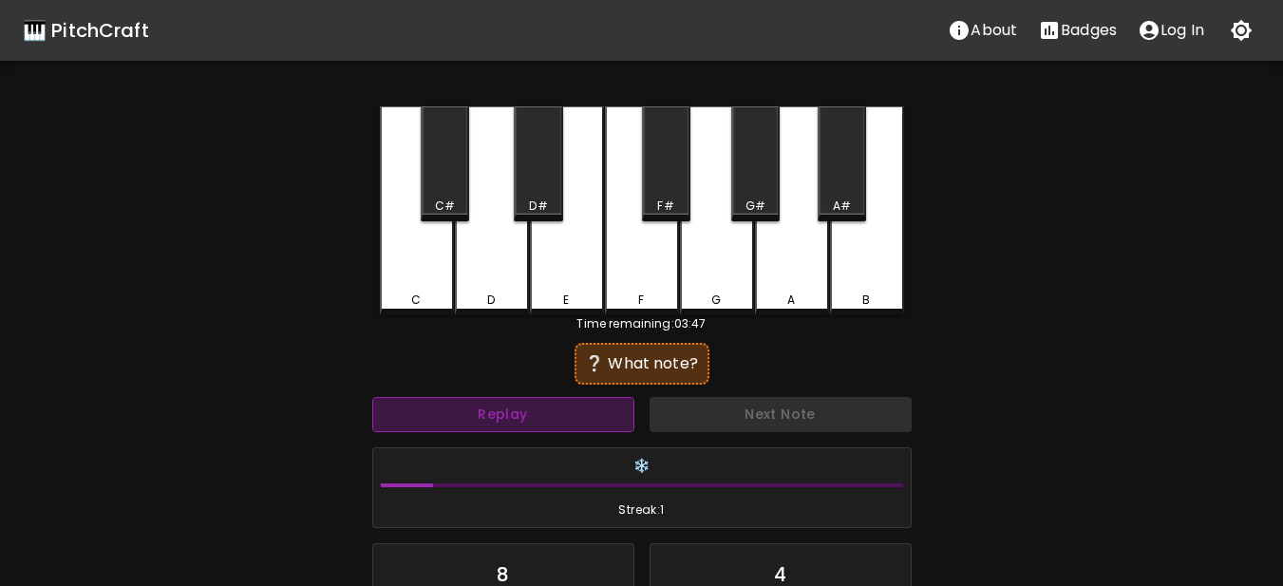
click at [611, 418] on button "Replay" at bounding box center [503, 414] width 262 height 35
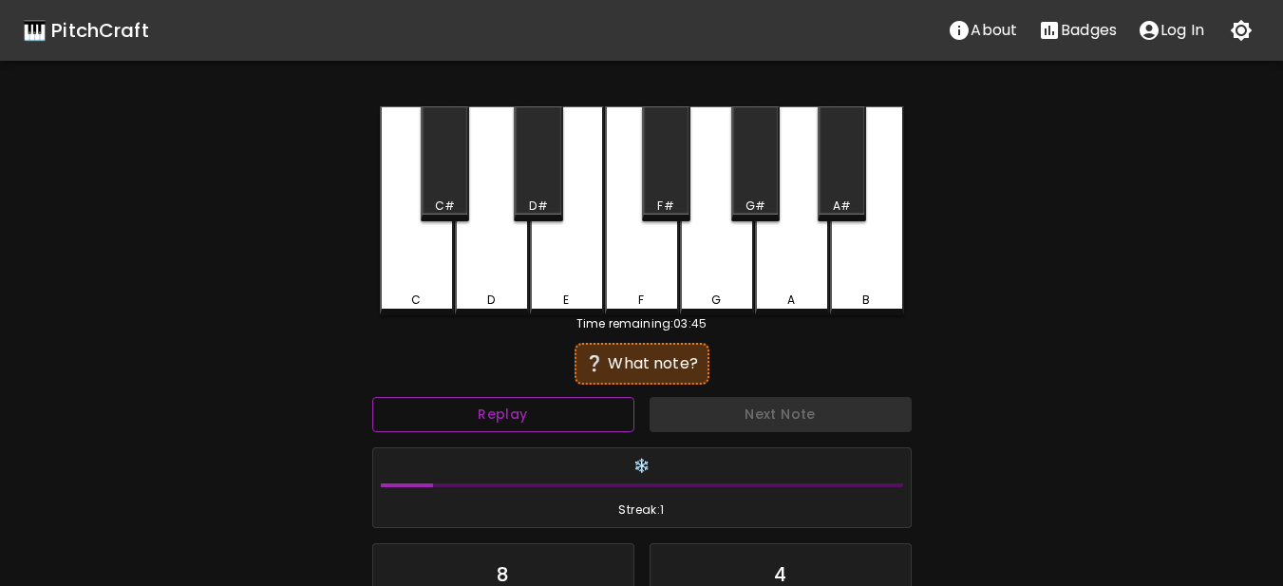
click at [611, 418] on button "Replay" at bounding box center [503, 414] width 262 height 35
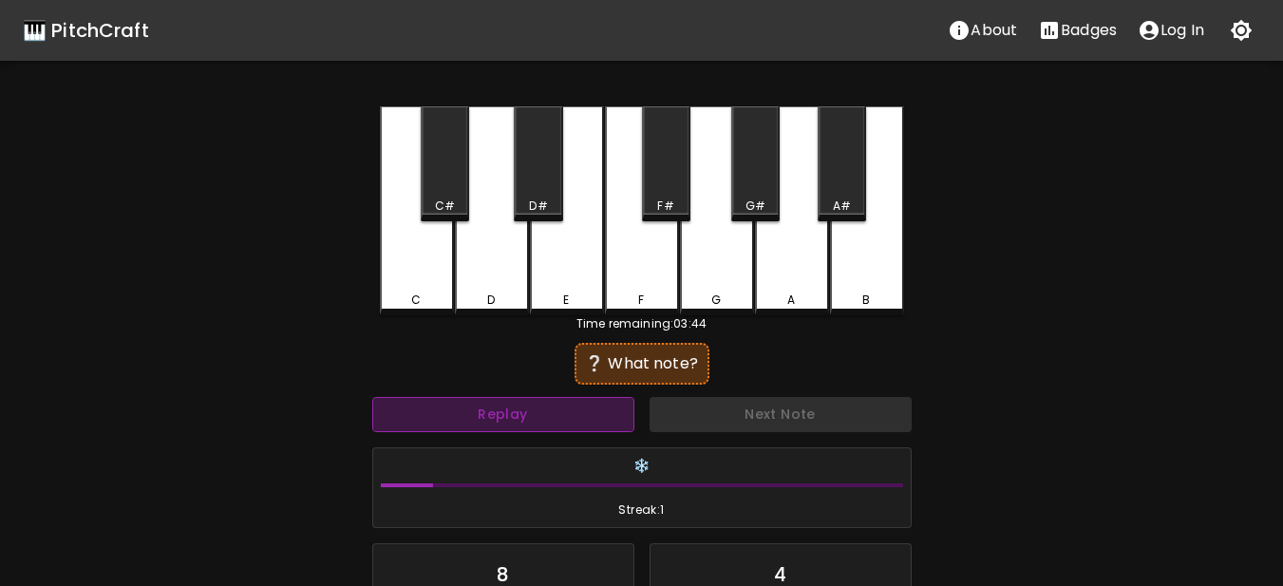
click at [611, 418] on button "Replay" at bounding box center [503, 414] width 262 height 35
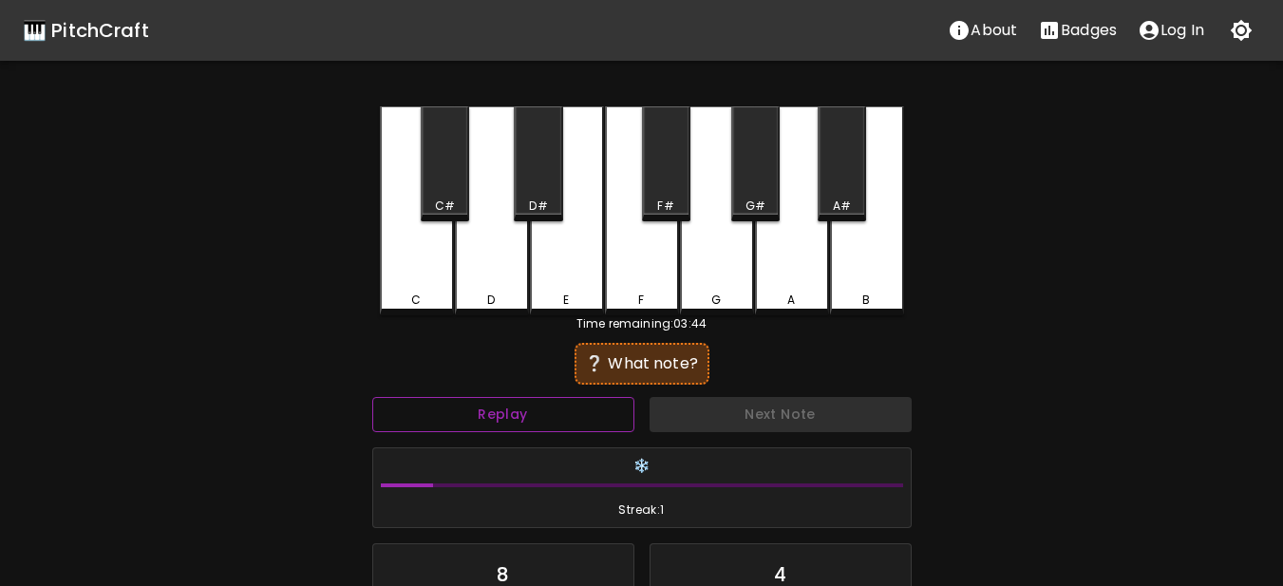
click at [611, 418] on button "Replay" at bounding box center [503, 414] width 262 height 35
click at [427, 269] on div "C" at bounding box center [417, 210] width 74 height 209
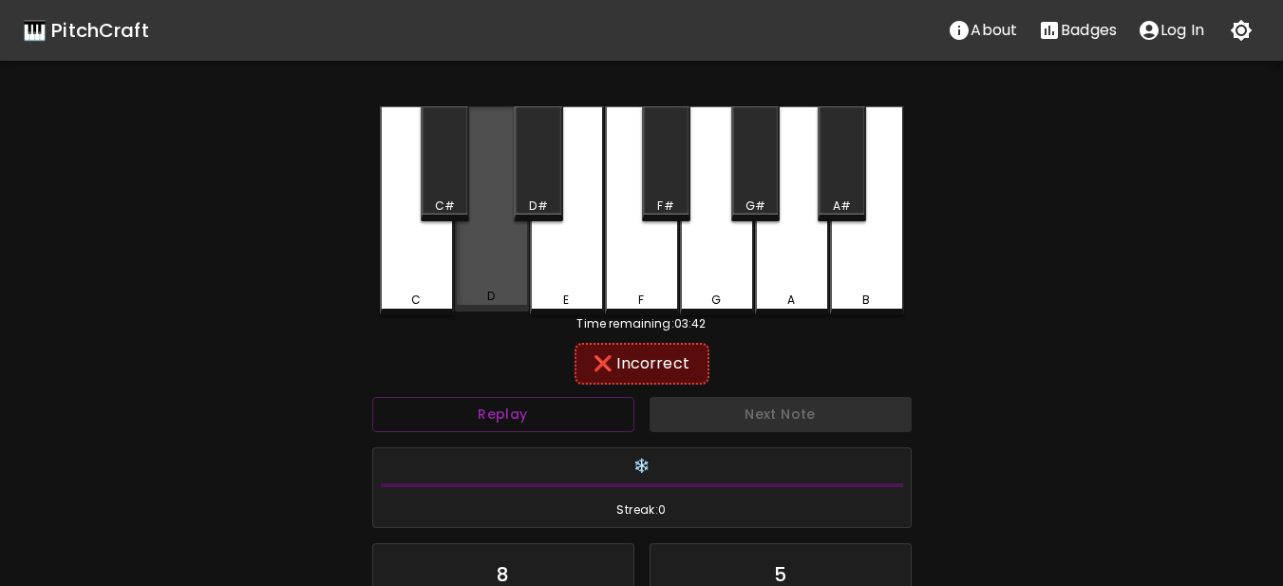
click at [467, 274] on div "D" at bounding box center [492, 208] width 74 height 205
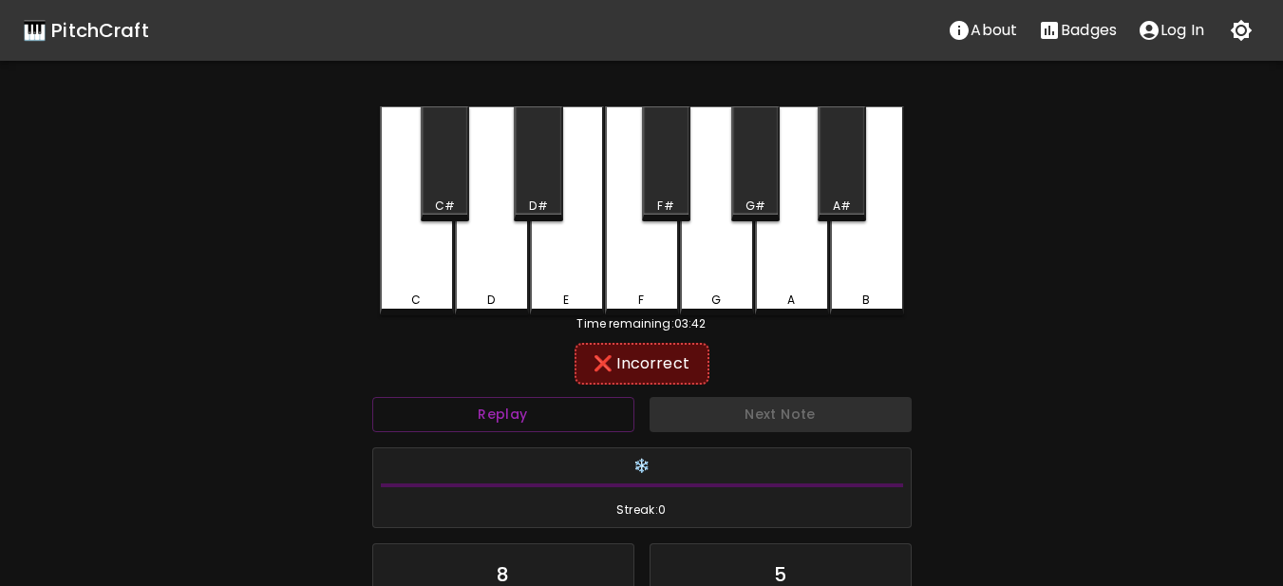
click at [450, 199] on div "C#" at bounding box center [445, 206] width 20 height 17
click at [536, 182] on div "D#" at bounding box center [538, 163] width 48 height 115
click at [551, 269] on div "E" at bounding box center [567, 210] width 74 height 209
click at [675, 293] on div "F" at bounding box center [642, 300] width 70 height 17
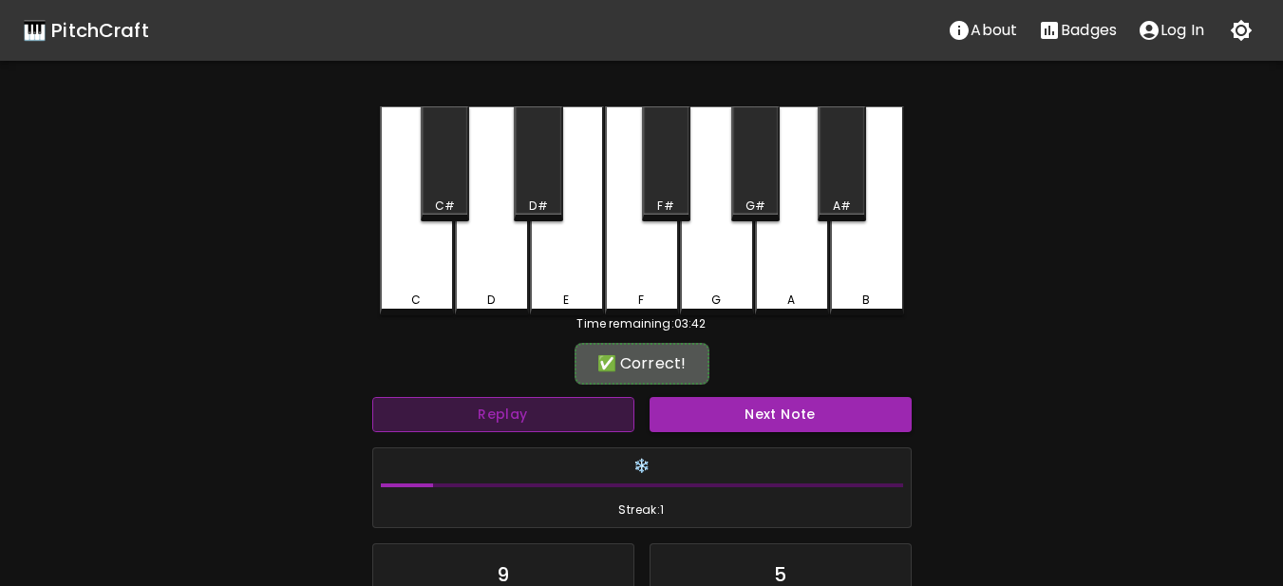
click at [592, 422] on button "Replay" at bounding box center [503, 414] width 262 height 35
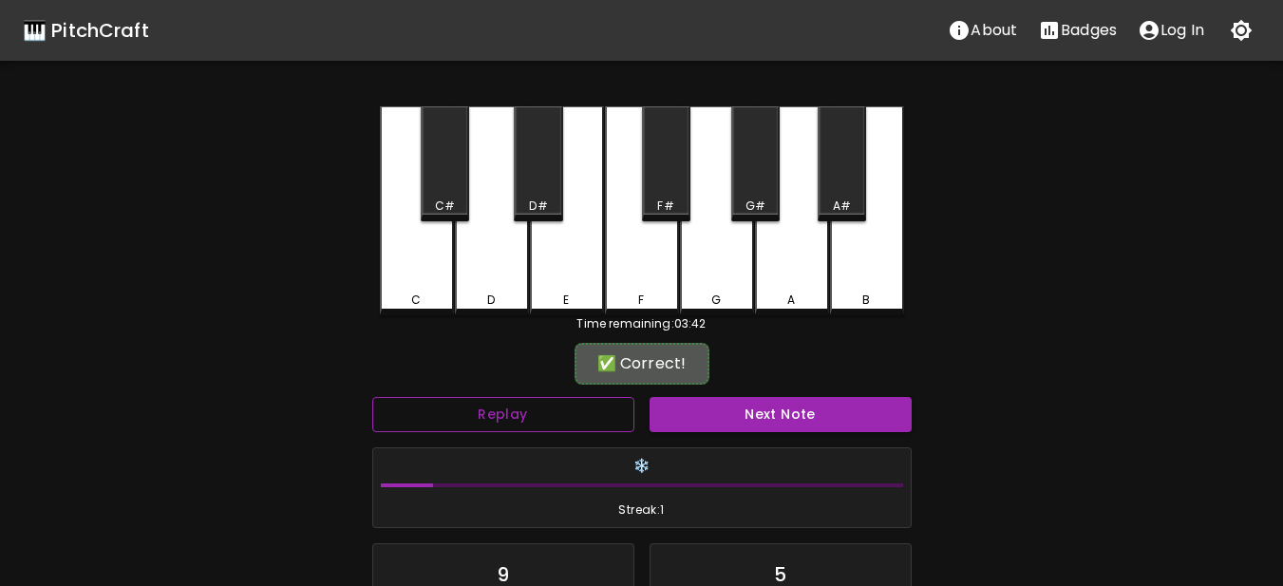
click at [592, 423] on button "Replay" at bounding box center [503, 414] width 262 height 35
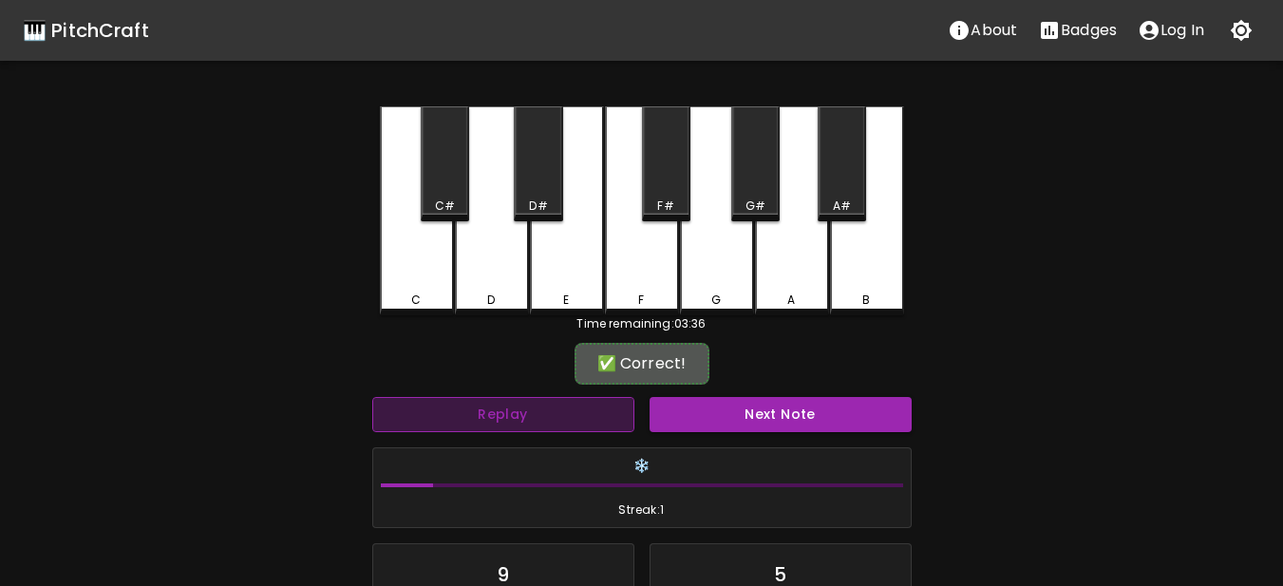
click at [592, 423] on button "Replay" at bounding box center [503, 414] width 262 height 35
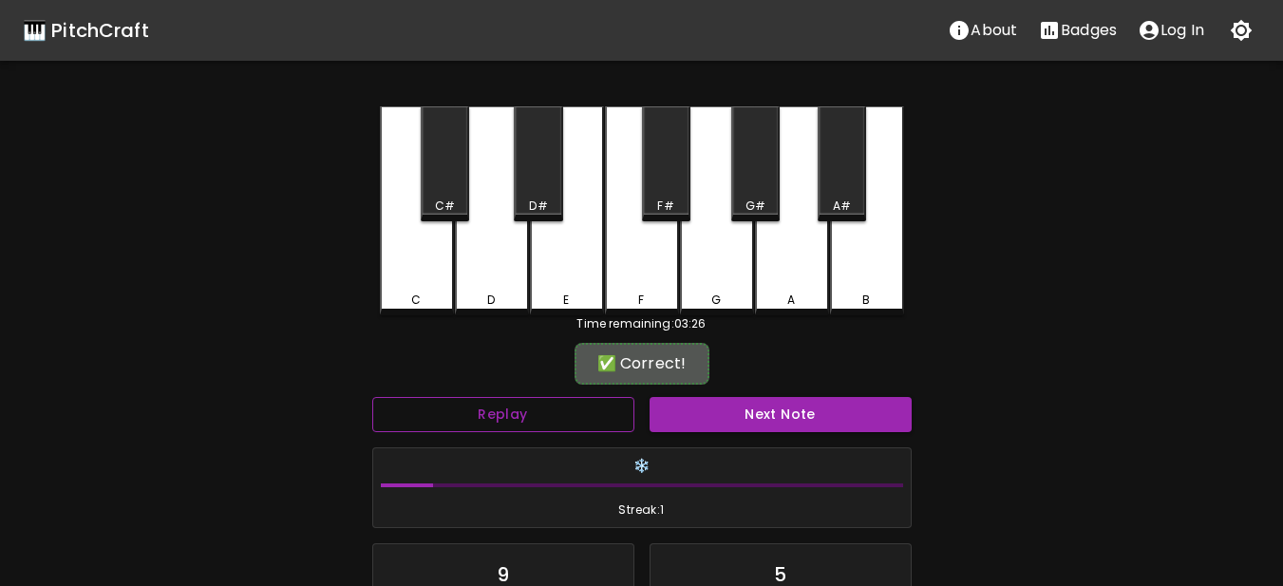
click at [454, 425] on button "Replay" at bounding box center [503, 414] width 262 height 35
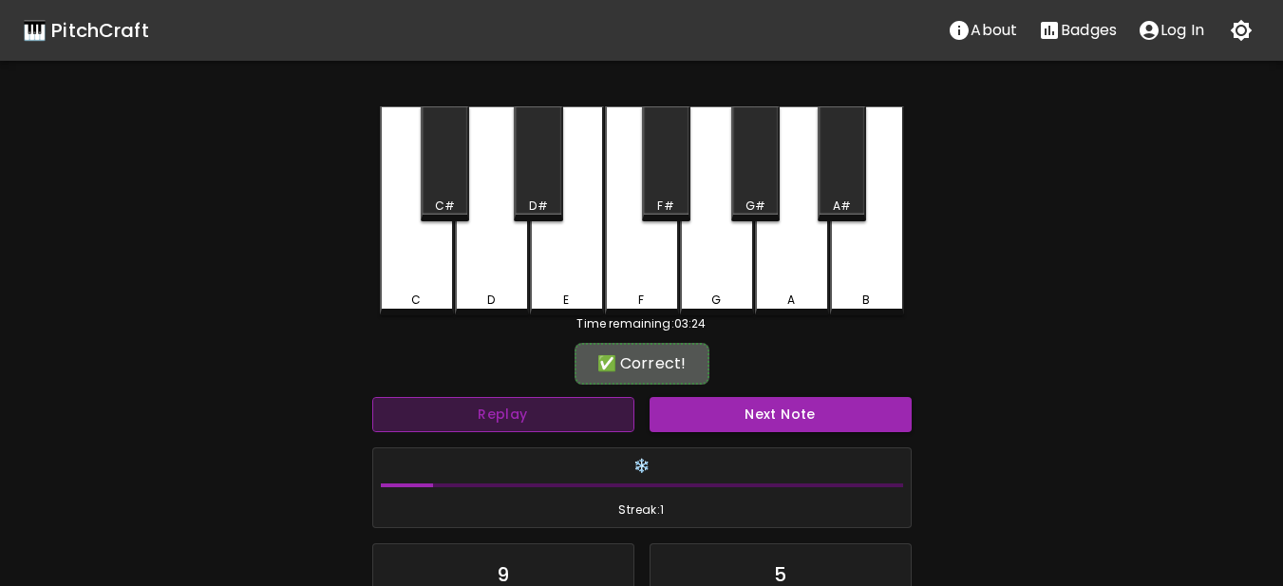
click at [454, 425] on button "Replay" at bounding box center [503, 414] width 262 height 35
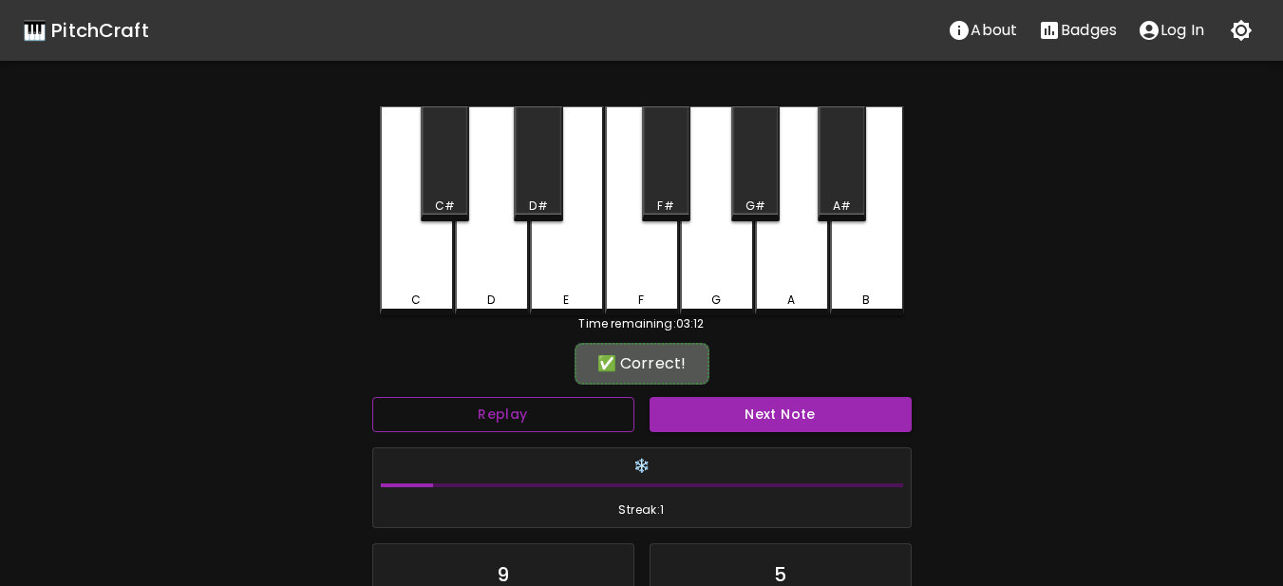
click at [549, 398] on button "Replay" at bounding box center [503, 414] width 262 height 35
click at [696, 331] on div "Time remaining: 03:10" at bounding box center [642, 323] width 524 height 17
click at [654, 331] on div "Time remaining: 03:09" at bounding box center [642, 323] width 524 height 17
click at [694, 328] on div "Time remaining: 03:08" at bounding box center [642, 323] width 524 height 17
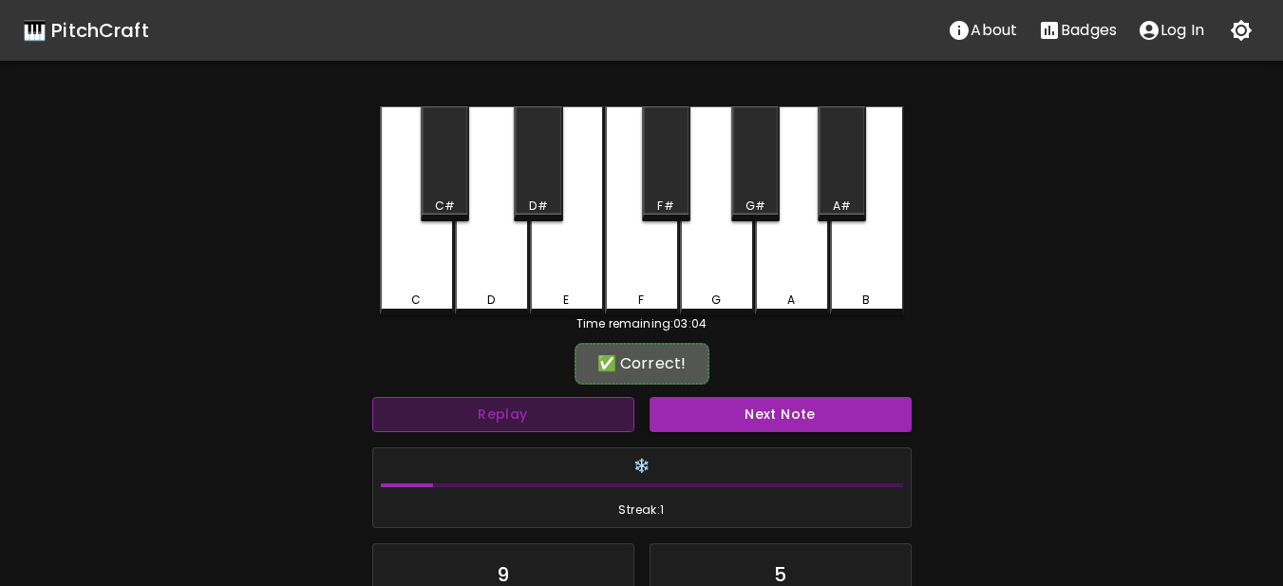
click at [512, 423] on button "Replay" at bounding box center [503, 414] width 262 height 35
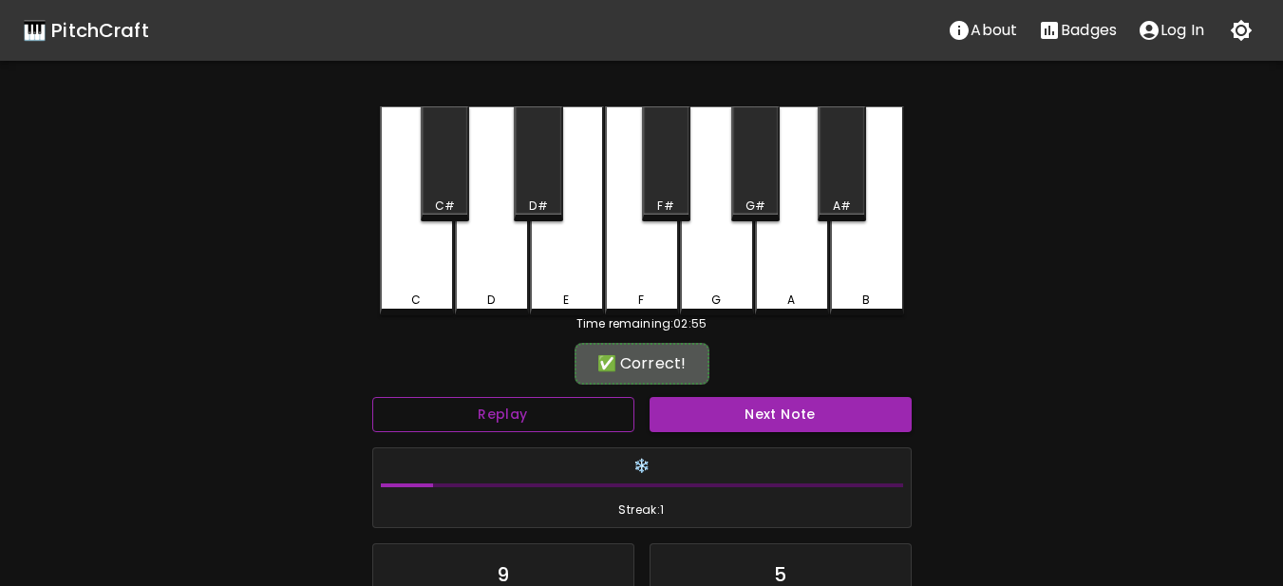
click at [452, 413] on button "Replay" at bounding box center [503, 414] width 262 height 35
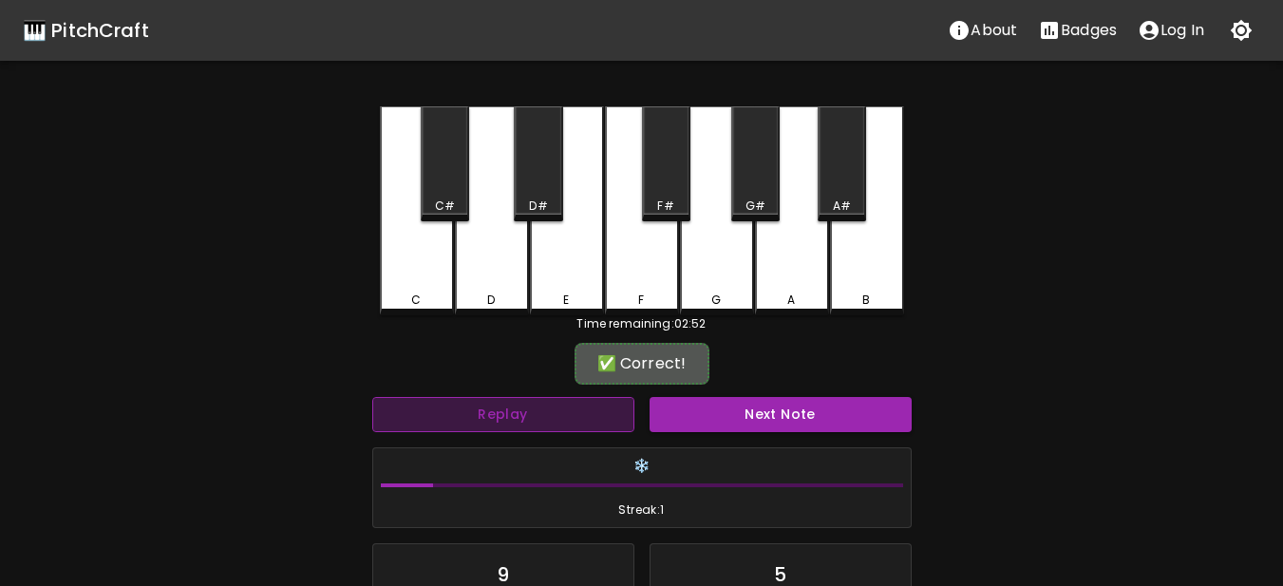
click at [490, 412] on button "Replay" at bounding box center [503, 414] width 262 height 35
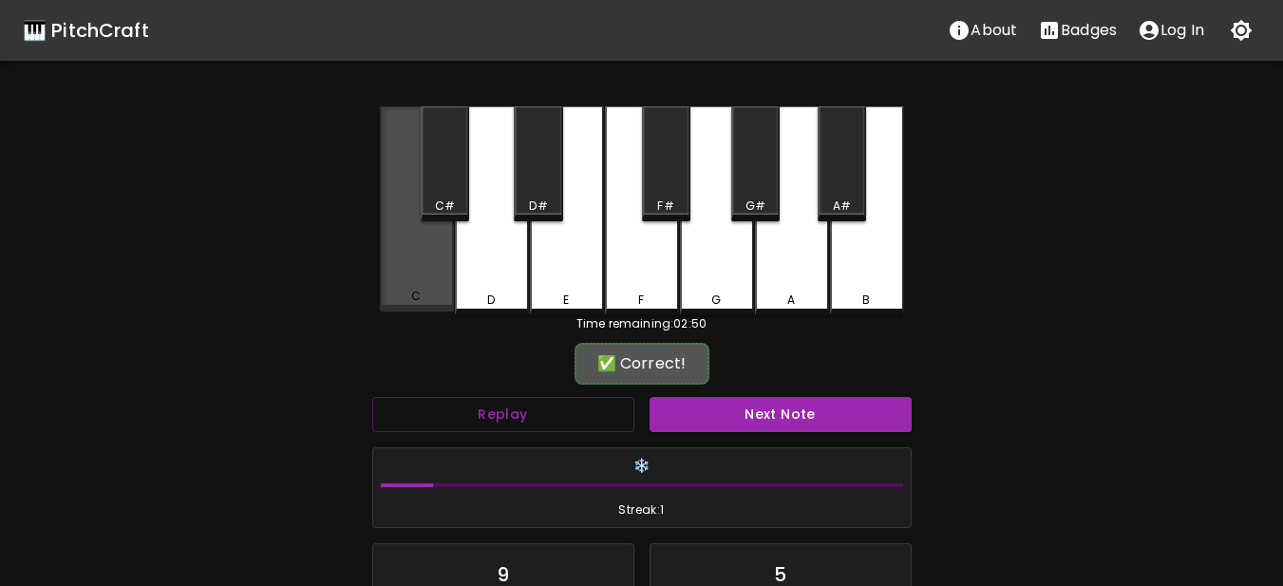
click at [423, 295] on div "C" at bounding box center [417, 296] width 70 height 17
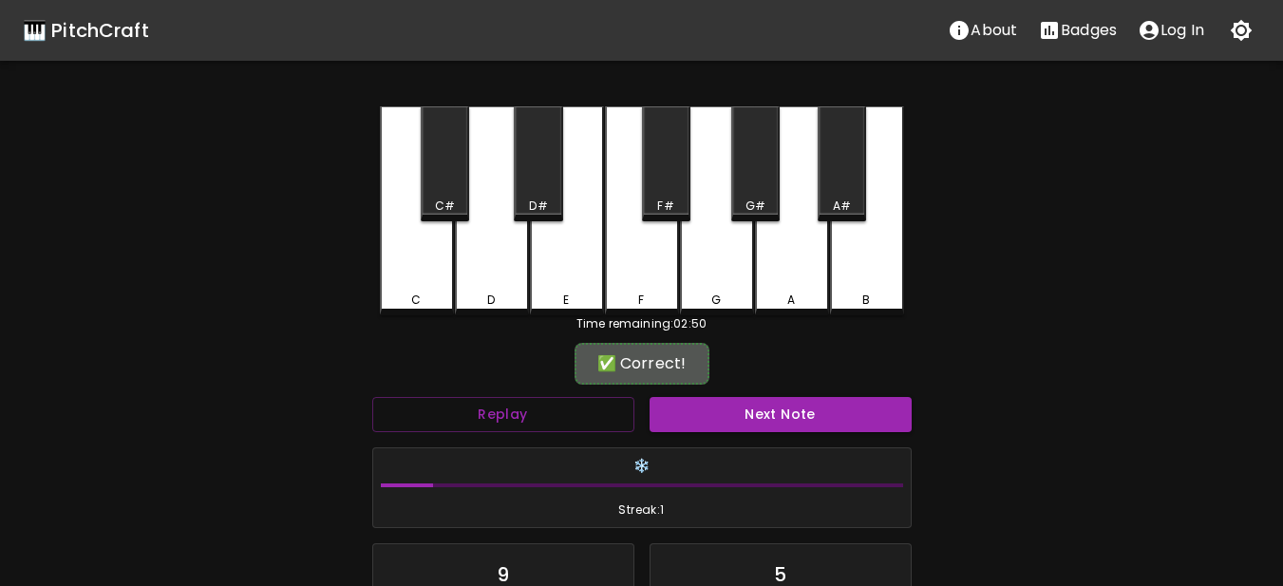
click at [631, 285] on div "F" at bounding box center [642, 210] width 74 height 209
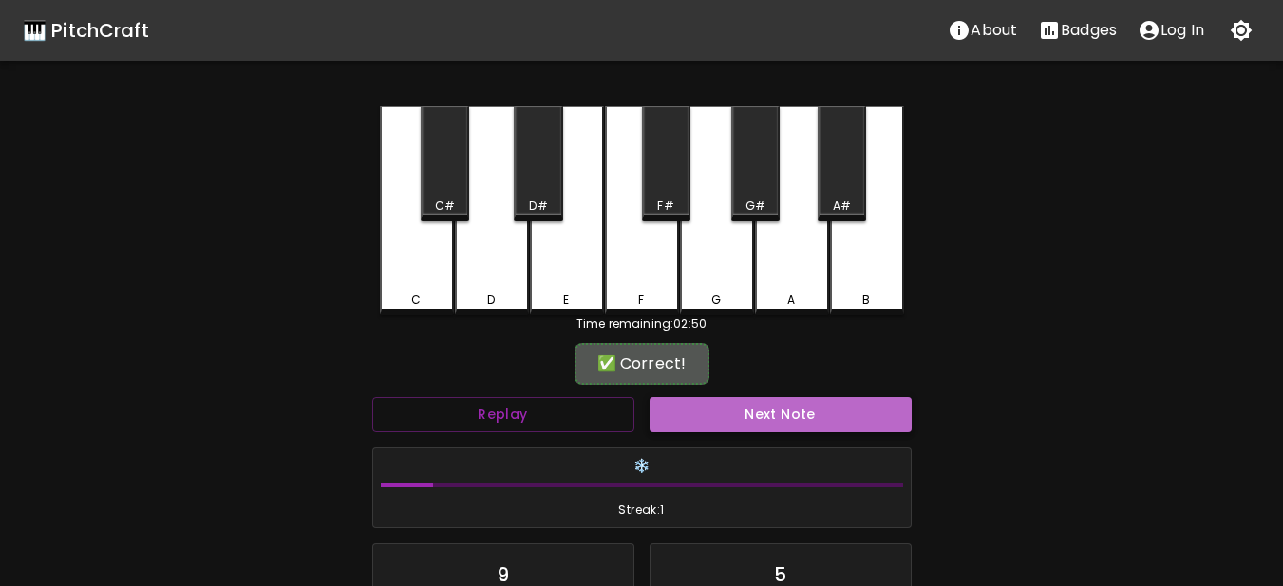
click at [665, 411] on button "Next Note" at bounding box center [781, 414] width 262 height 35
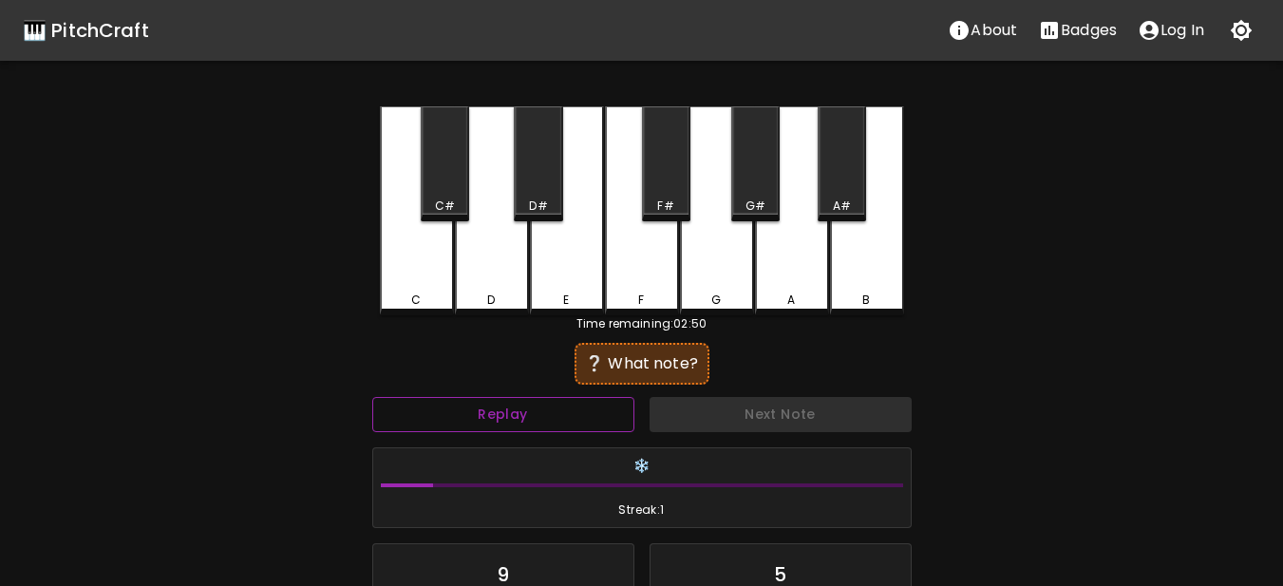
click at [517, 407] on button "Replay" at bounding box center [503, 414] width 262 height 35
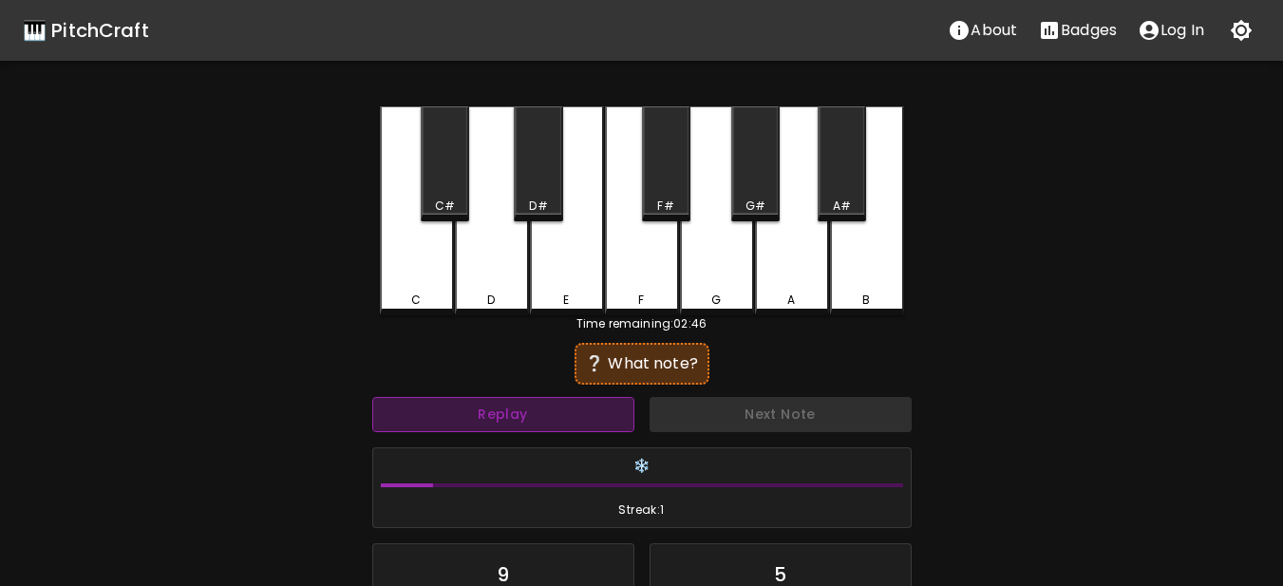
click at [517, 407] on button "Replay" at bounding box center [503, 414] width 262 height 35
click at [518, 407] on button "Replay" at bounding box center [503, 414] width 262 height 35
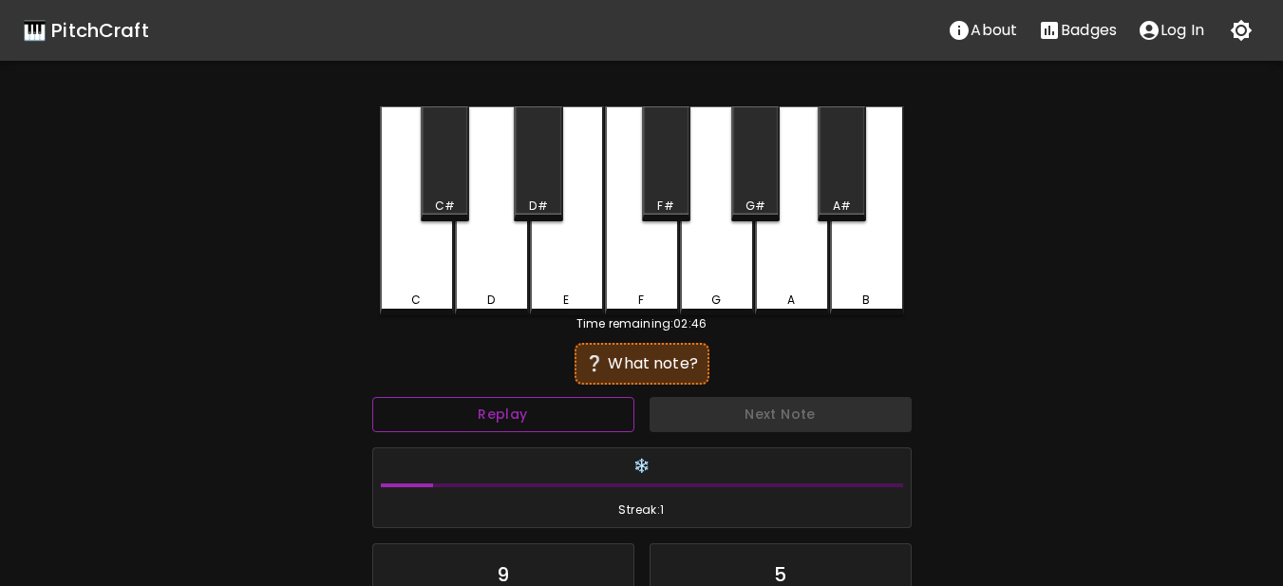
click at [518, 407] on button "Replay" at bounding box center [503, 414] width 262 height 35
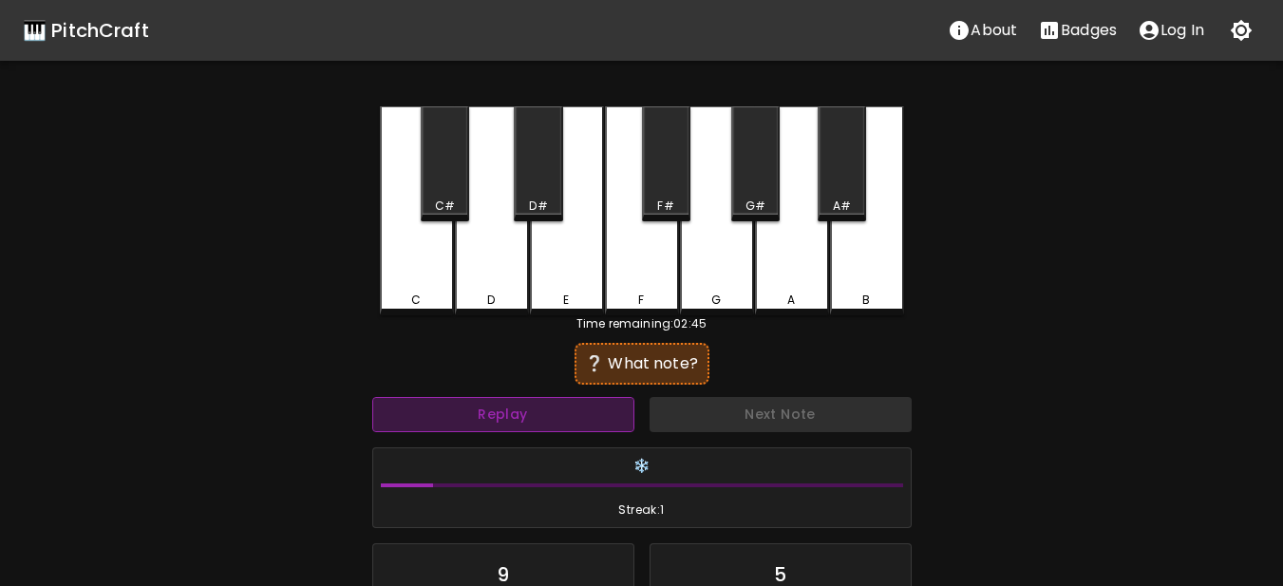
click at [518, 407] on button "Replay" at bounding box center [503, 414] width 262 height 35
click at [522, 406] on button "Replay" at bounding box center [503, 414] width 262 height 35
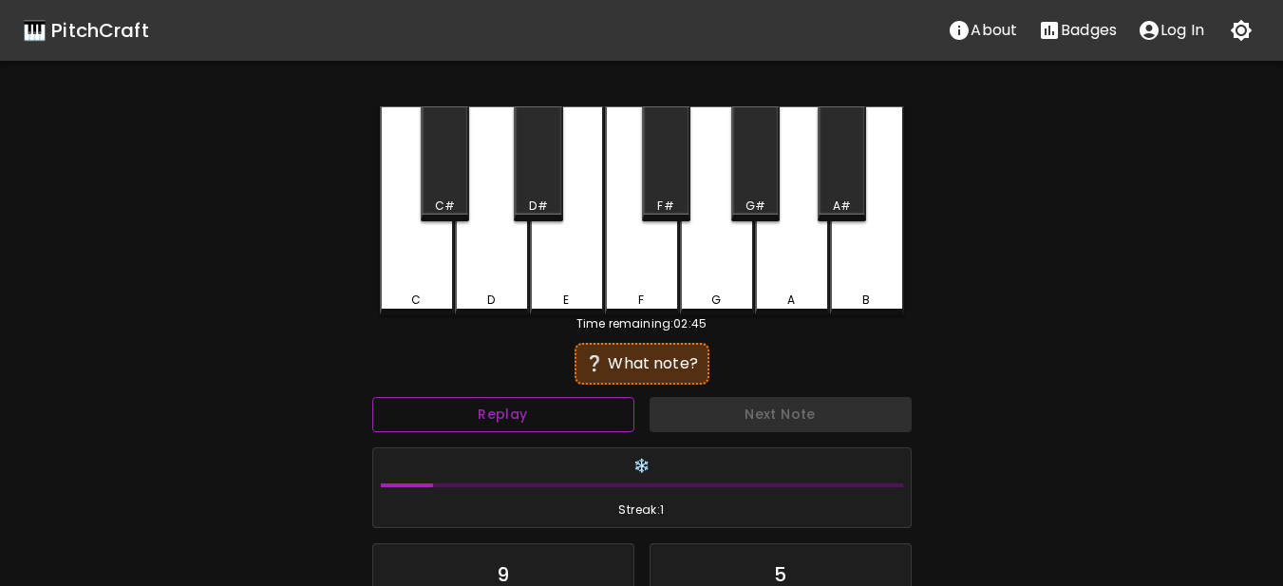
click at [522, 406] on button "Replay" at bounding box center [503, 414] width 262 height 35
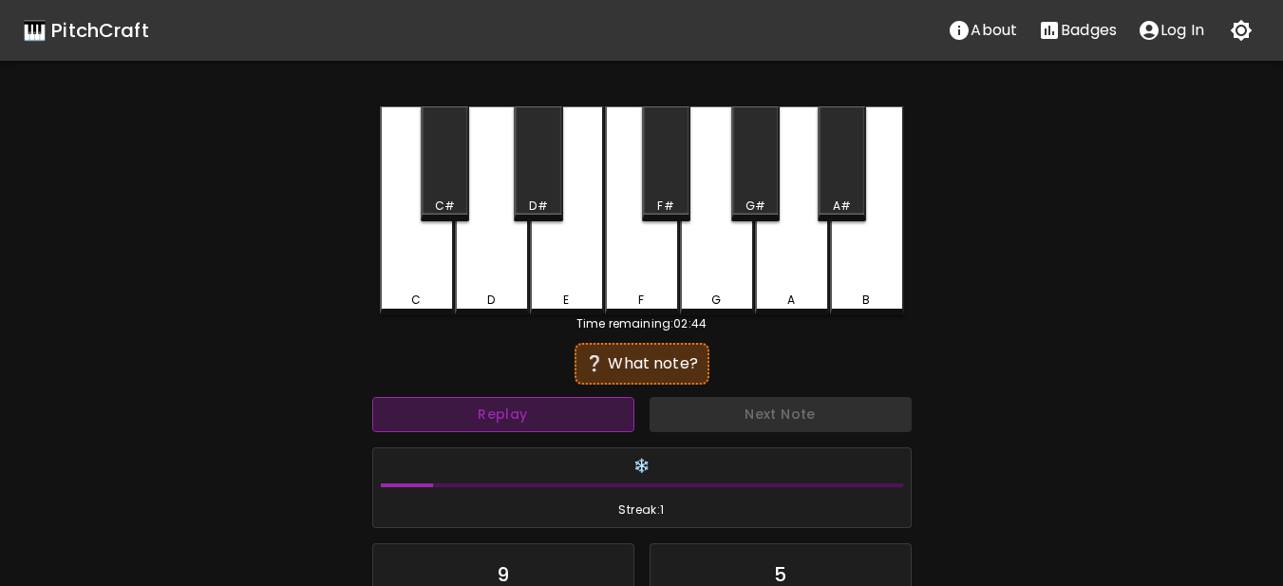
click at [522, 406] on button "Replay" at bounding box center [503, 414] width 262 height 35
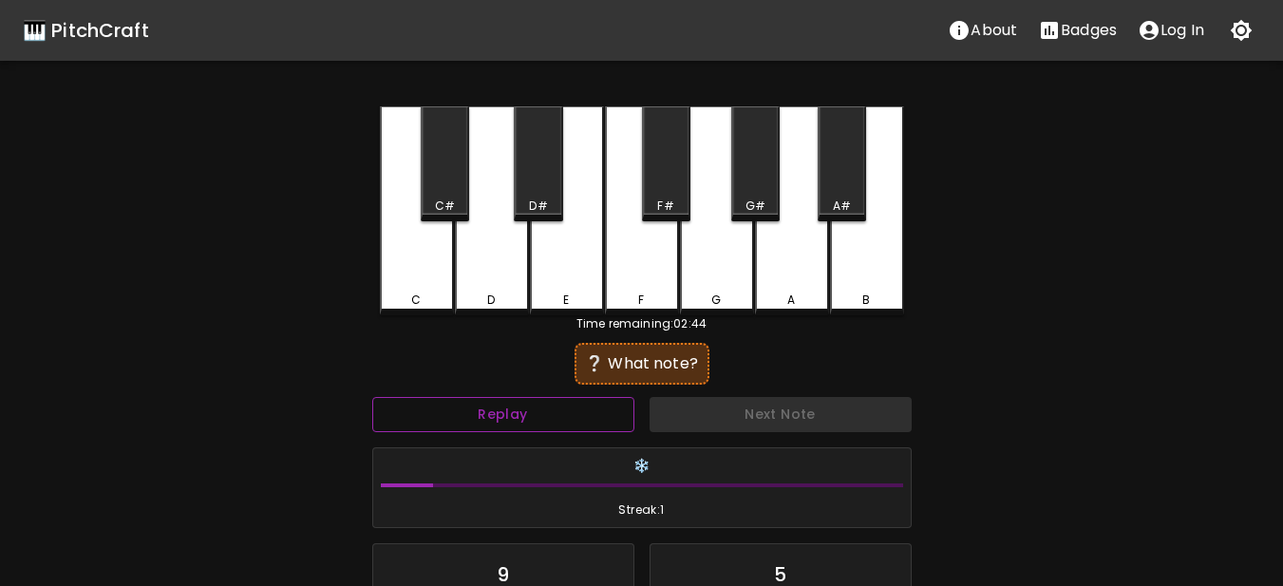
click at [522, 406] on button "Replay" at bounding box center [503, 414] width 262 height 35
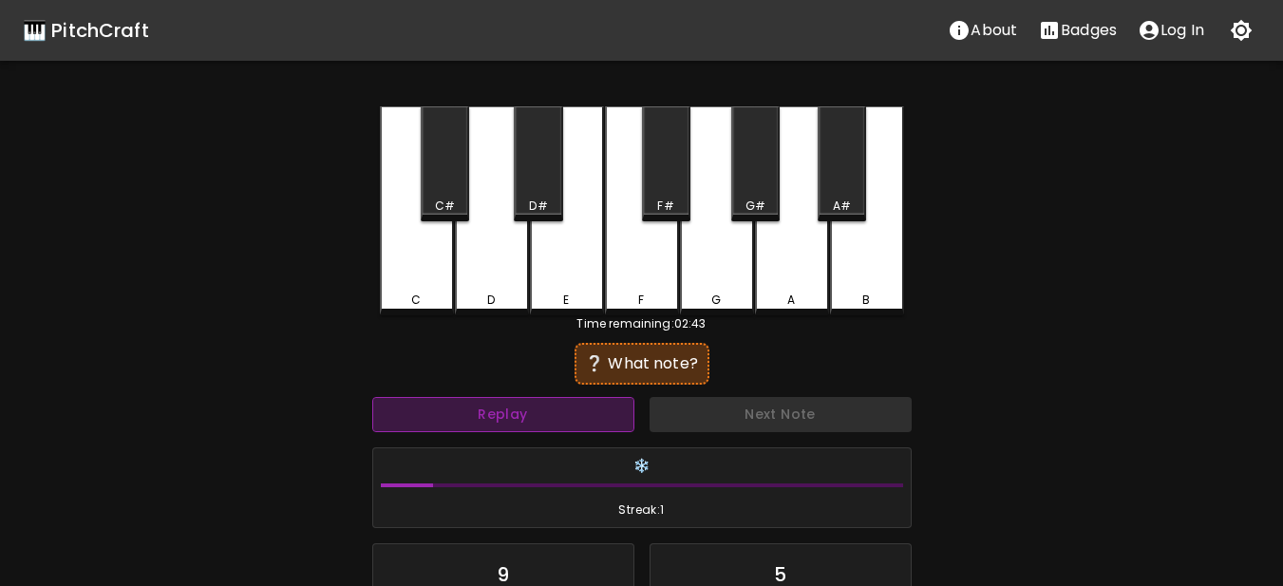
click at [522, 406] on button "Replay" at bounding box center [503, 414] width 262 height 35
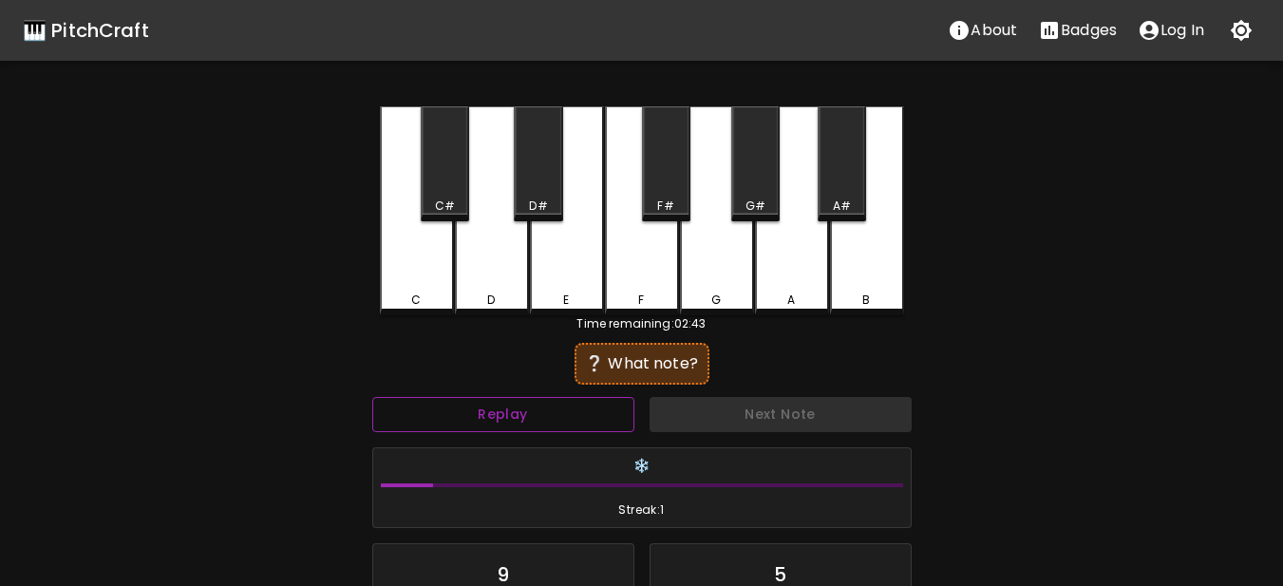
click at [522, 406] on button "Replay" at bounding box center [503, 414] width 262 height 35
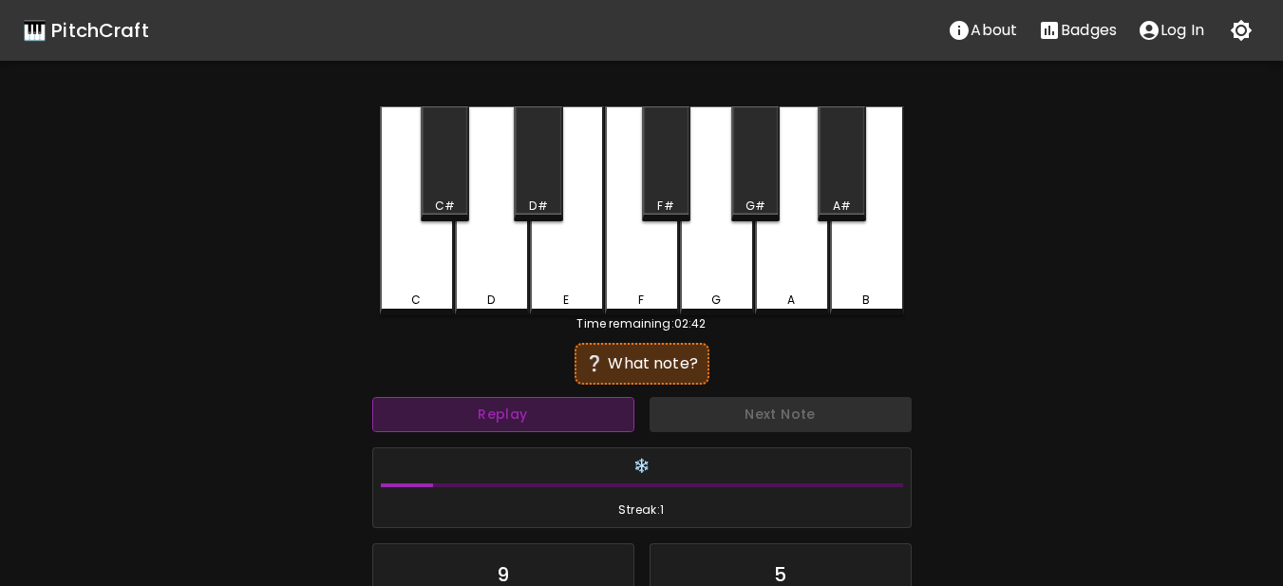
click at [522, 406] on button "Replay" at bounding box center [503, 414] width 262 height 35
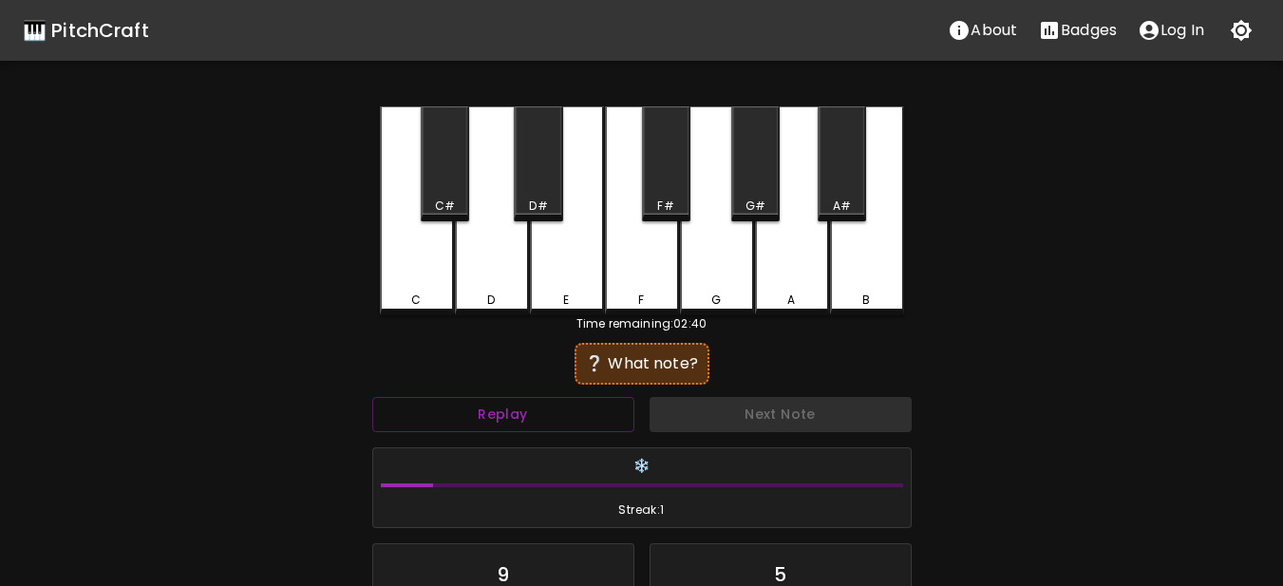
click at [431, 294] on div "C" at bounding box center [417, 300] width 70 height 17
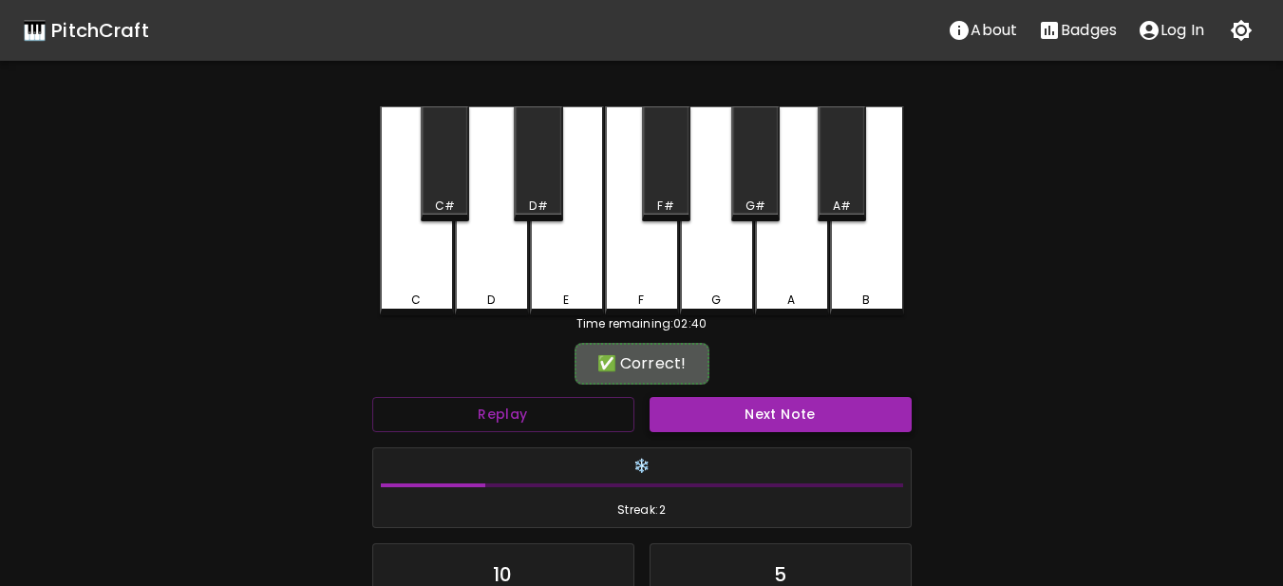
click at [690, 422] on button "Next Note" at bounding box center [781, 414] width 262 height 35
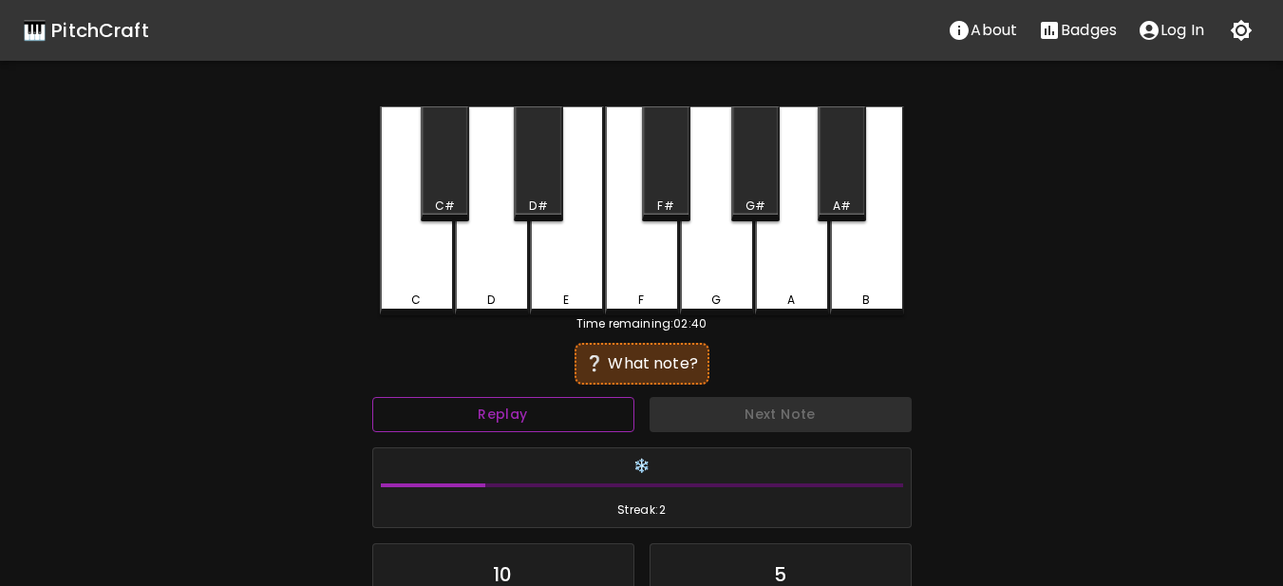
click at [615, 421] on button "Replay" at bounding box center [503, 414] width 262 height 35
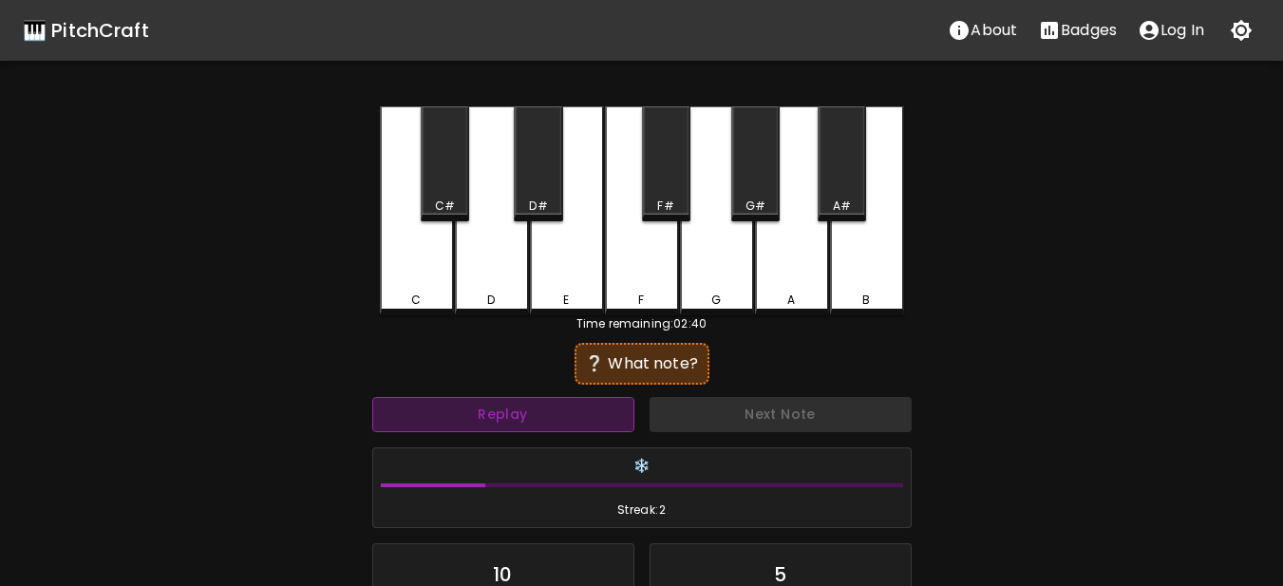
click at [615, 421] on button "Replay" at bounding box center [503, 414] width 262 height 35
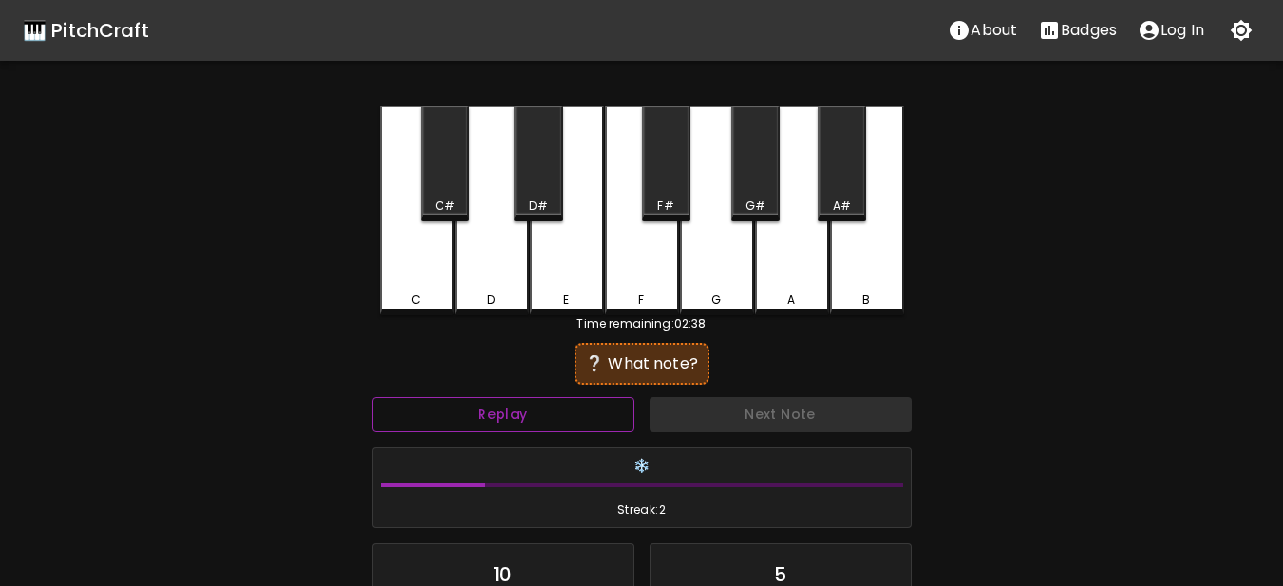
click at [615, 421] on button "Replay" at bounding box center [503, 414] width 262 height 35
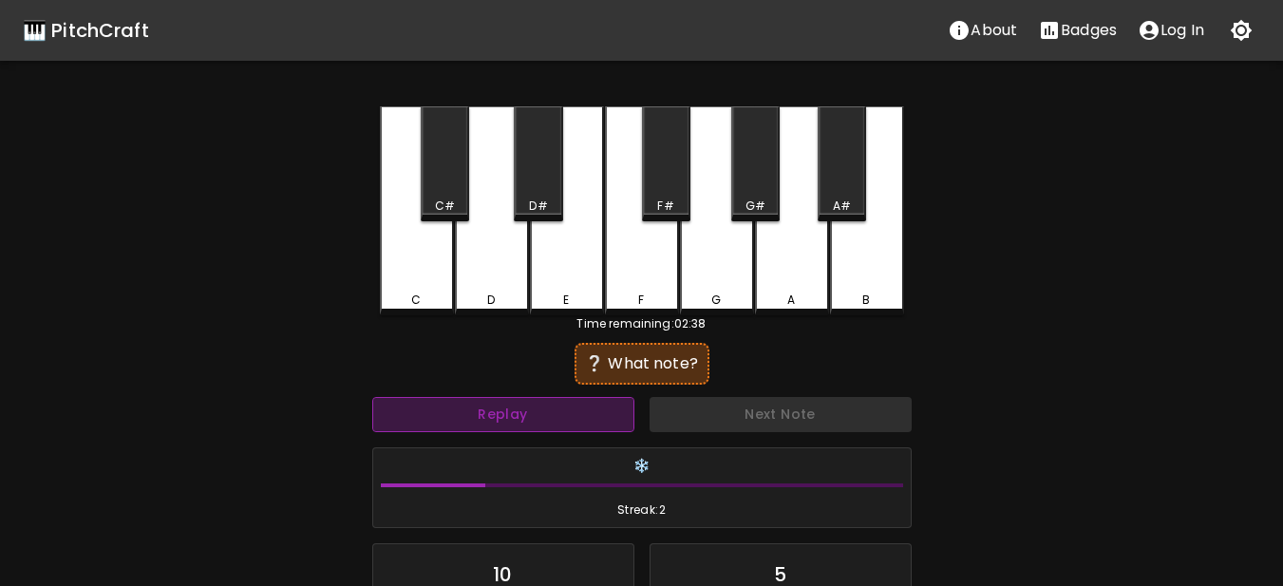
click at [615, 421] on button "Replay" at bounding box center [503, 414] width 262 height 35
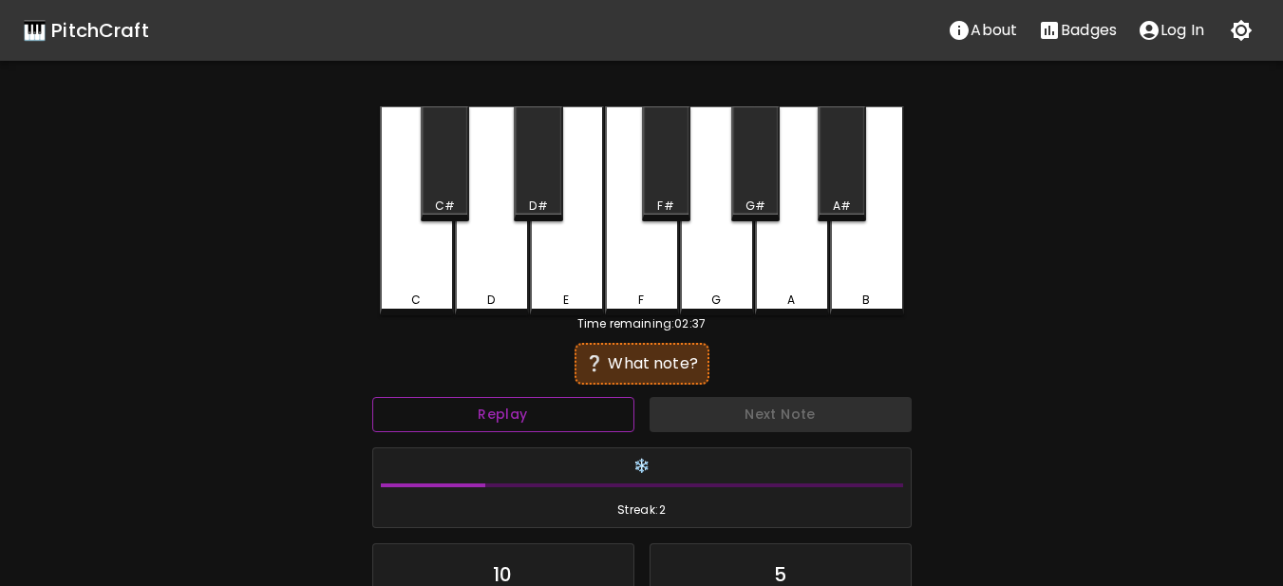
click at [615, 421] on button "Replay" at bounding box center [503, 414] width 262 height 35
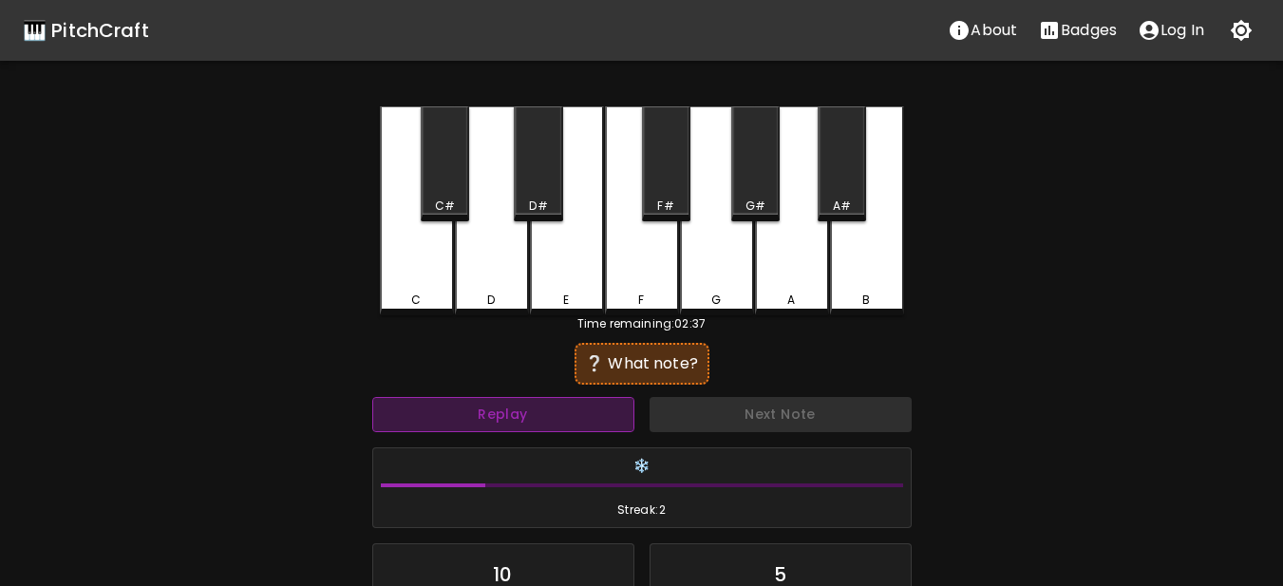
click at [615, 421] on button "Replay" at bounding box center [503, 414] width 262 height 35
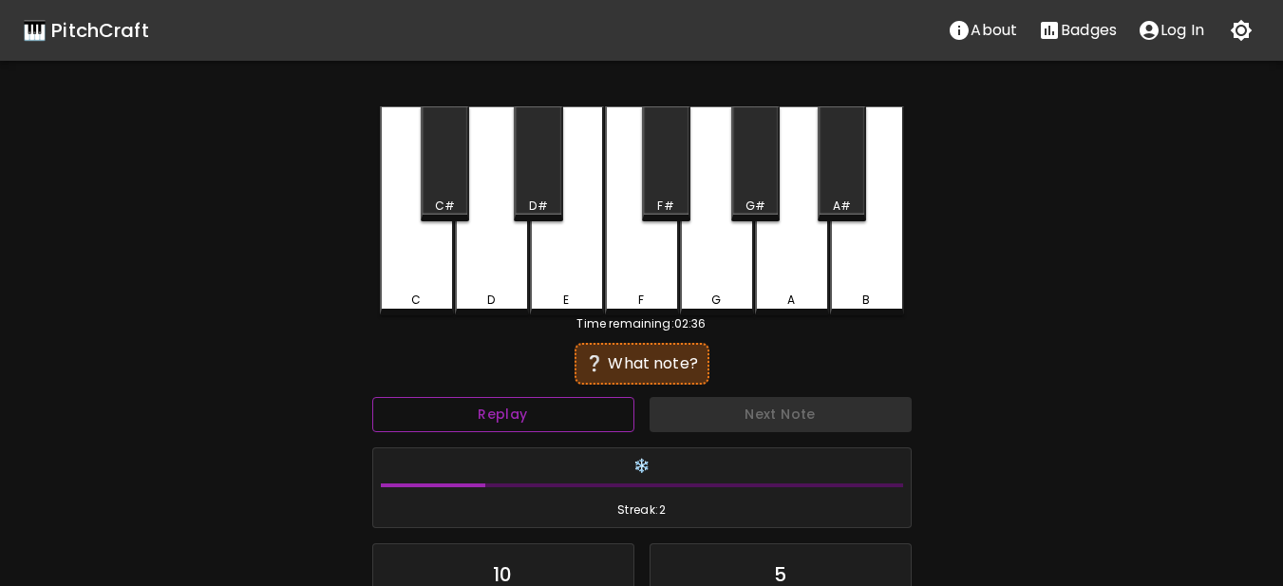
click at [615, 421] on button "Replay" at bounding box center [503, 414] width 262 height 35
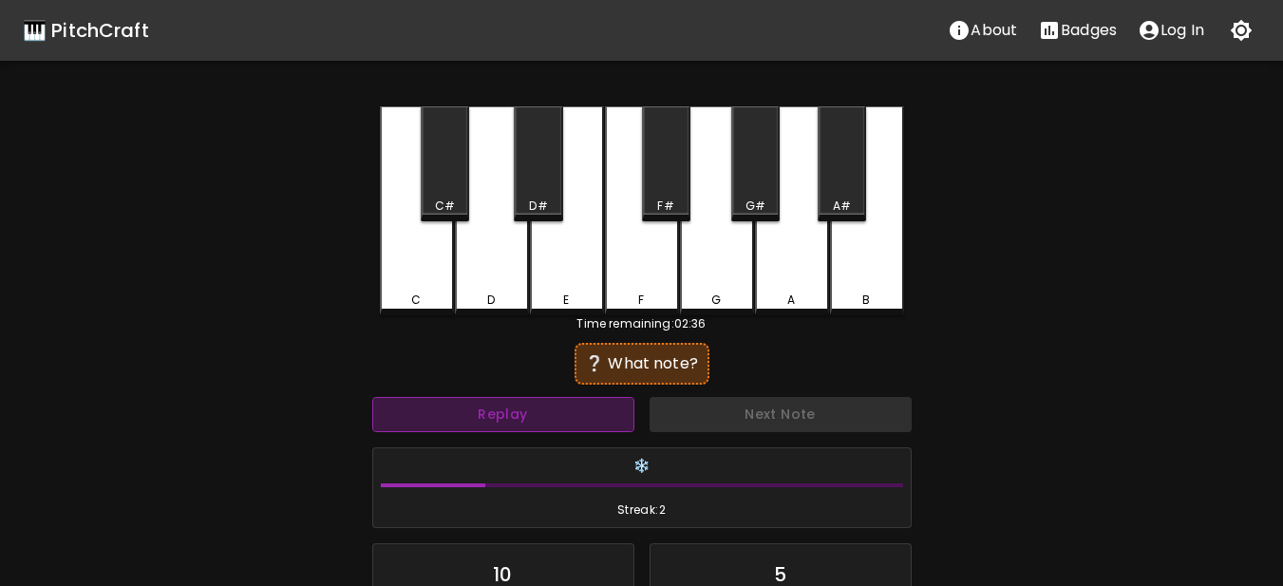
click at [615, 421] on button "Replay" at bounding box center [503, 414] width 262 height 35
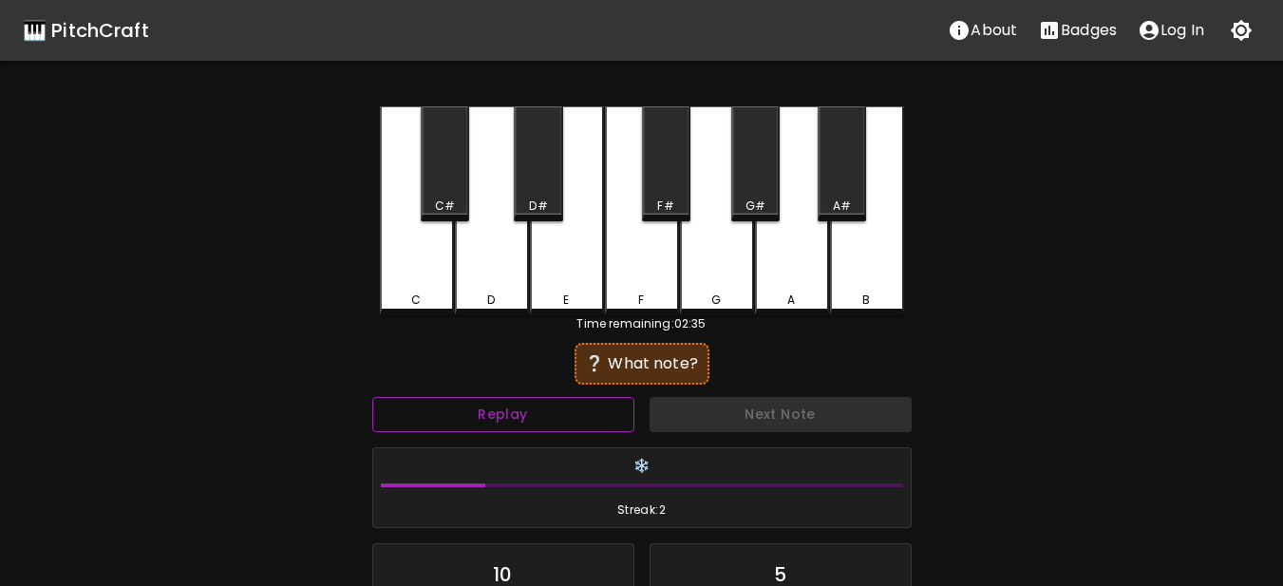
click at [615, 421] on button "Replay" at bounding box center [503, 414] width 262 height 35
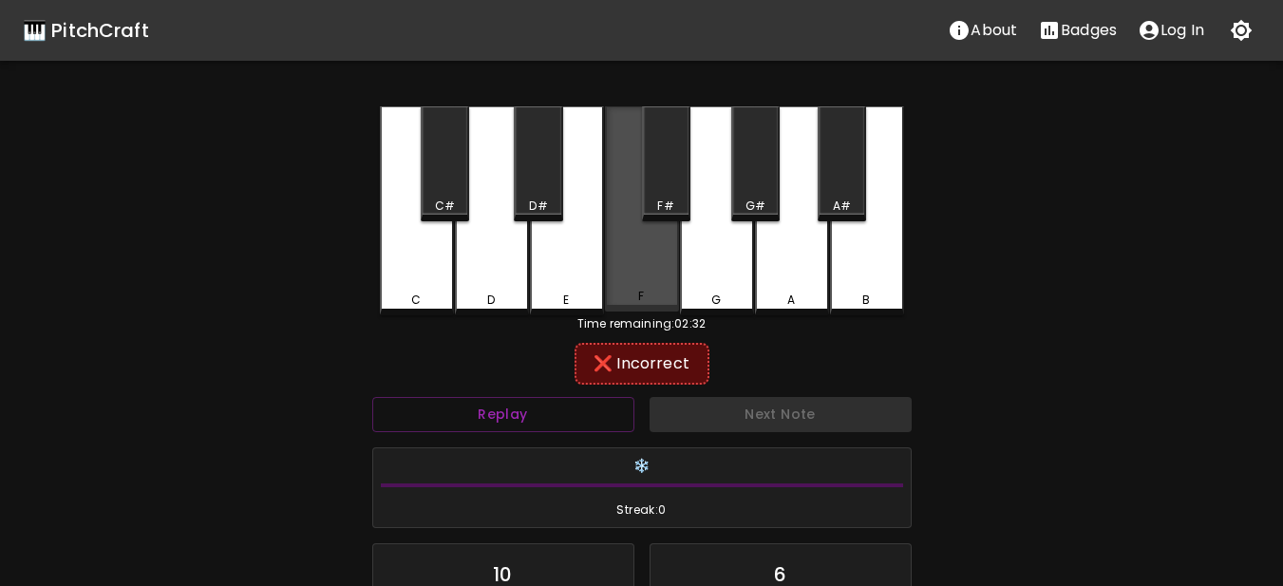
click at [657, 274] on div "F" at bounding box center [642, 208] width 74 height 205
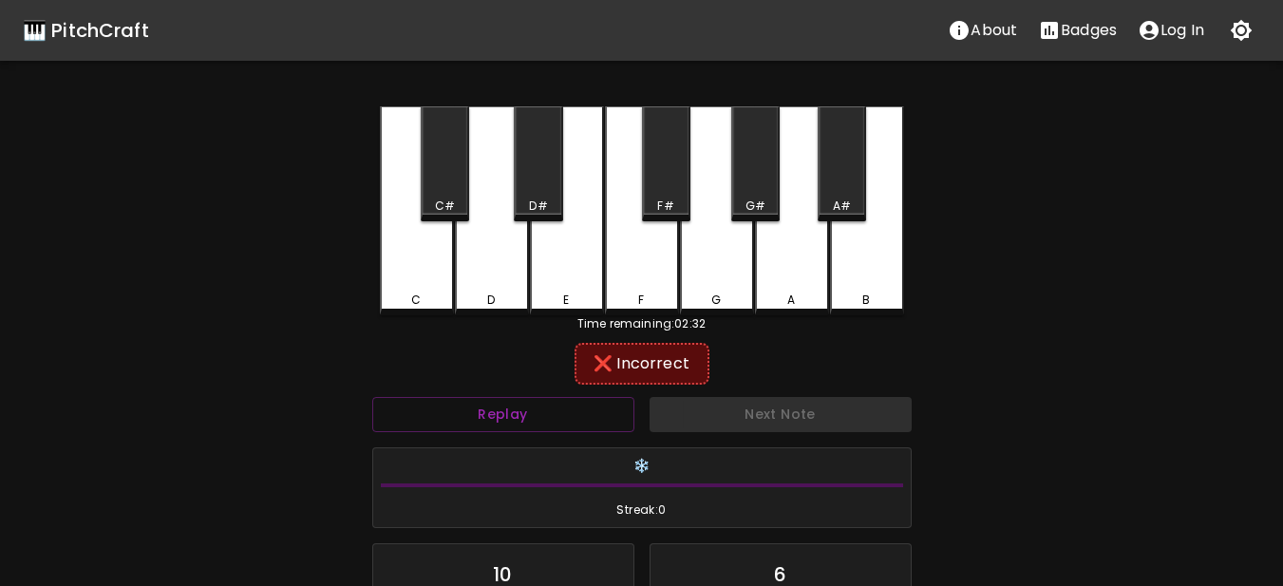
click at [658, 212] on div "F#" at bounding box center [665, 206] width 16 height 17
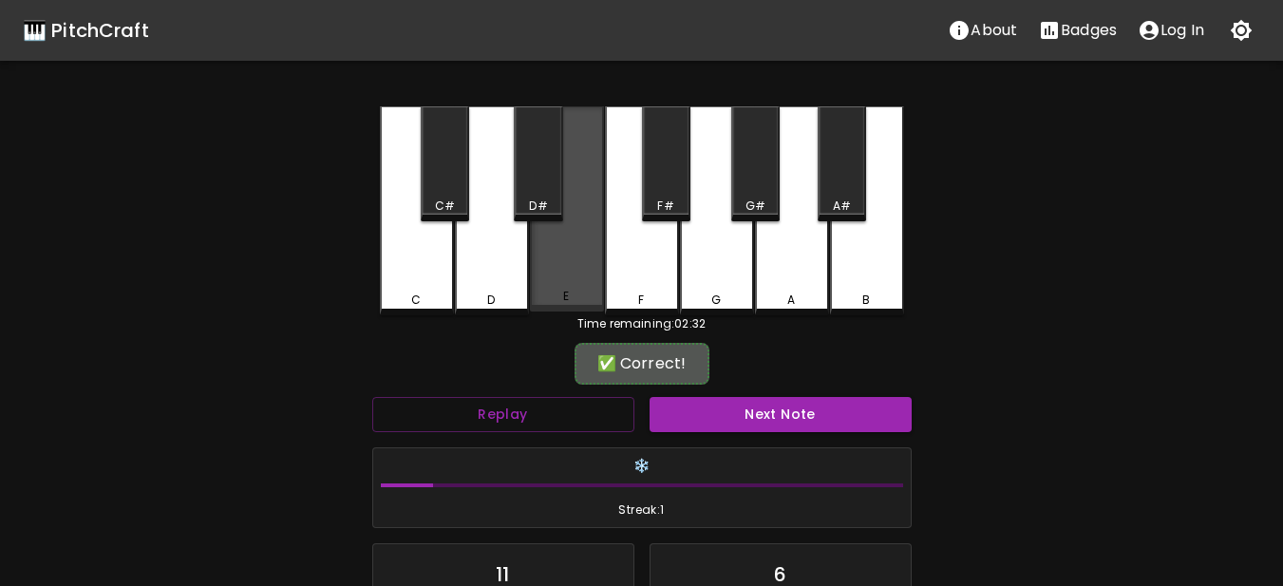
click at [584, 288] on div "E" at bounding box center [567, 208] width 74 height 205
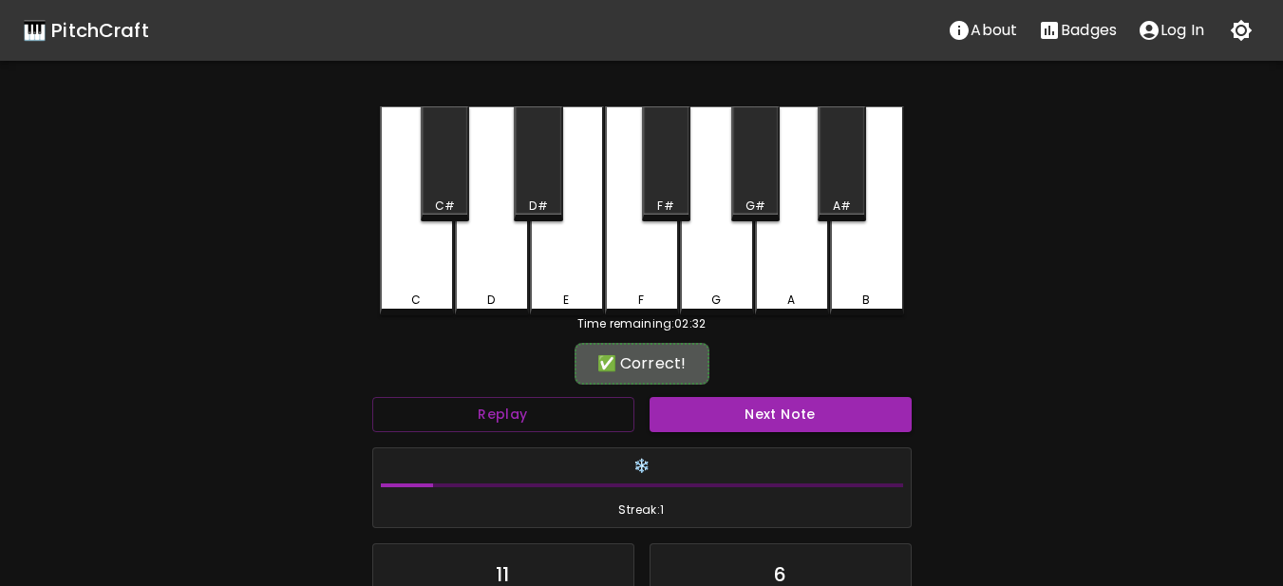
click at [427, 334] on div "C C# D D# E F F# G G# A A# B Time remaining: 02:32 ✅ Correct! Replay Next Note …" at bounding box center [642, 430] width 570 height 649
click at [485, 345] on div "✅ Correct!" at bounding box center [641, 363] width 539 height 47
click at [555, 319] on div "Time remaining: 02:27" at bounding box center [642, 323] width 524 height 17
click at [577, 406] on button "Replay" at bounding box center [503, 414] width 262 height 35
click at [460, 349] on div "✅ Correct!" at bounding box center [641, 363] width 539 height 47
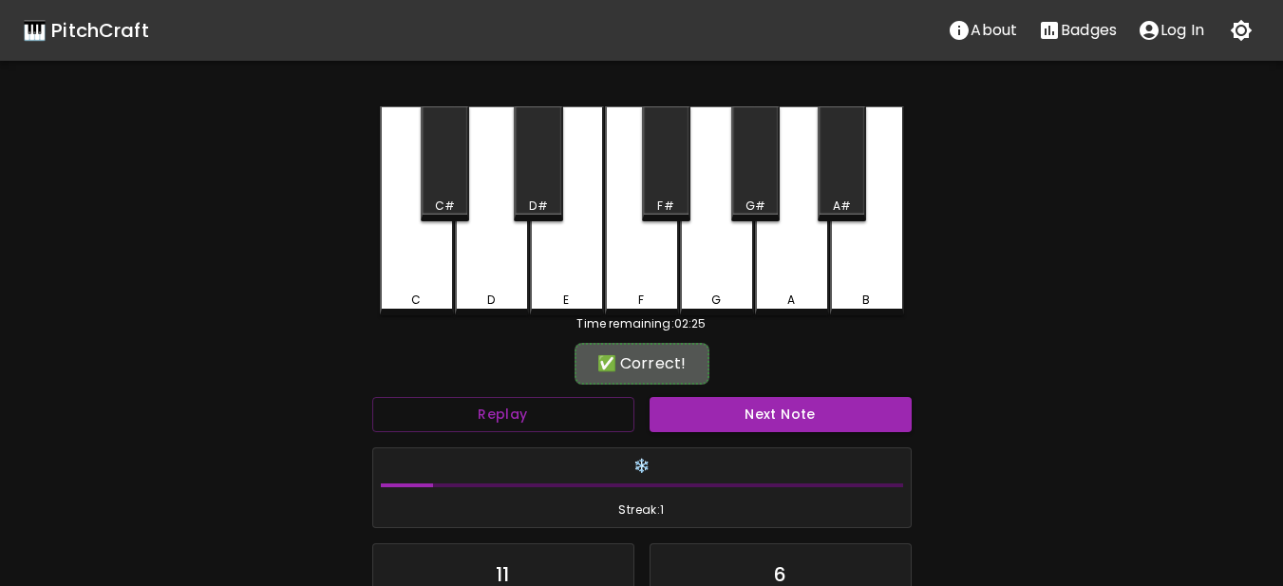
click at [492, 349] on div "✅ Correct!" at bounding box center [641, 363] width 539 height 47
click at [554, 360] on div "✅ Correct!" at bounding box center [641, 363] width 539 height 47
click at [695, 411] on button "Next Note" at bounding box center [781, 414] width 262 height 35
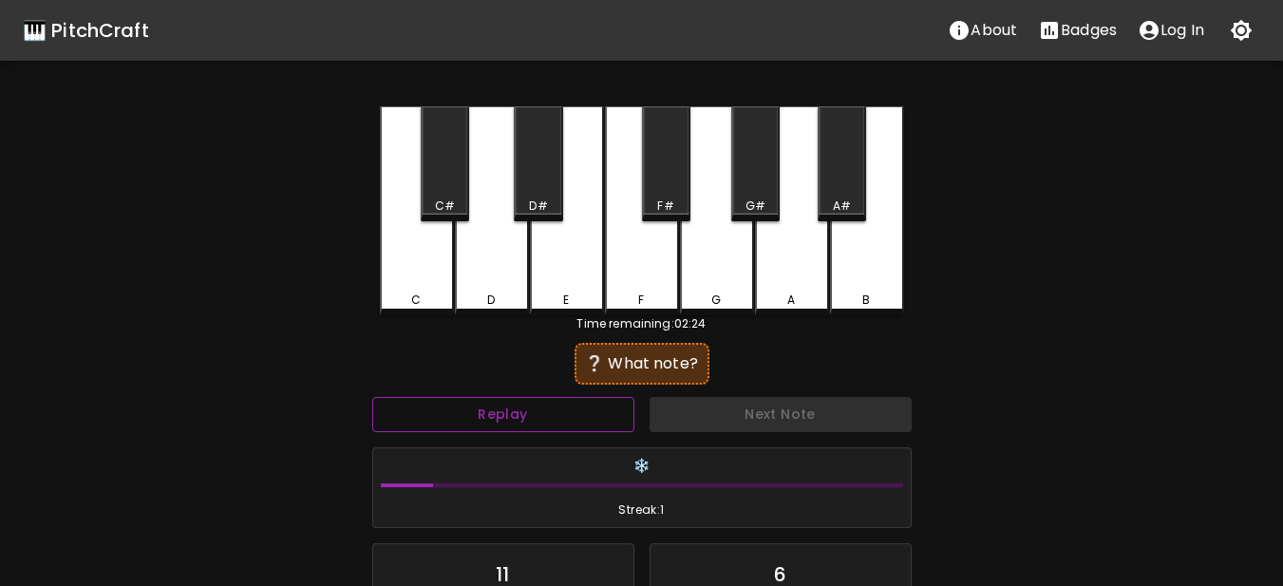
click at [540, 420] on button "Replay" at bounding box center [503, 414] width 262 height 35
click at [490, 405] on button "Replay" at bounding box center [503, 414] width 262 height 35
click at [441, 306] on div "C" at bounding box center [417, 210] width 74 height 209
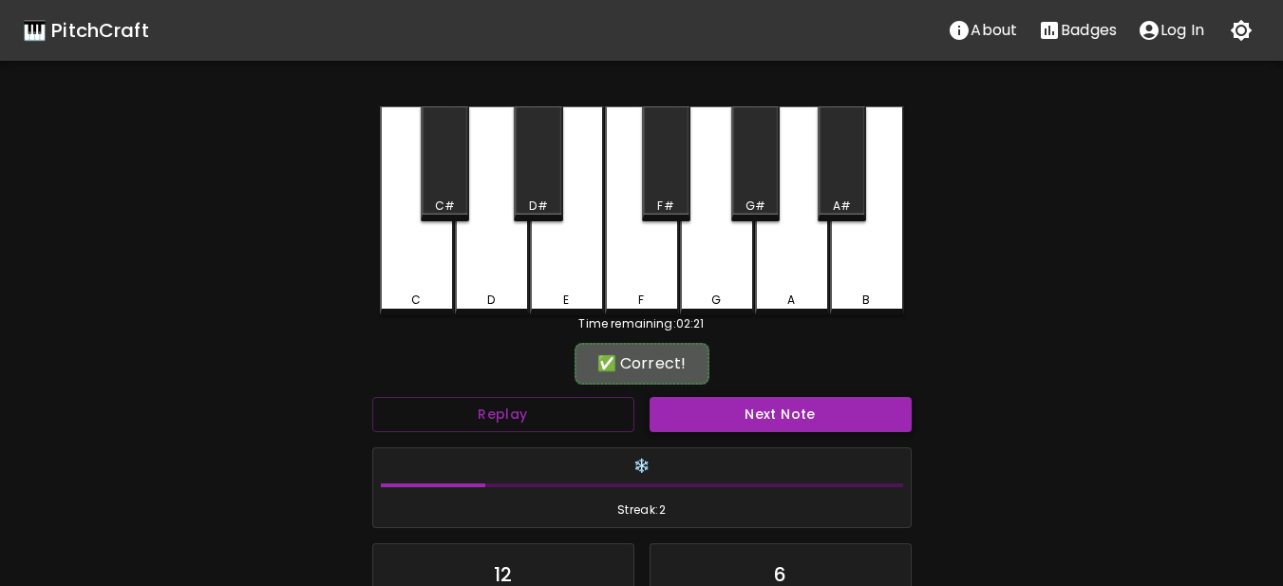
click at [728, 408] on button "Next Note" at bounding box center [781, 414] width 262 height 35
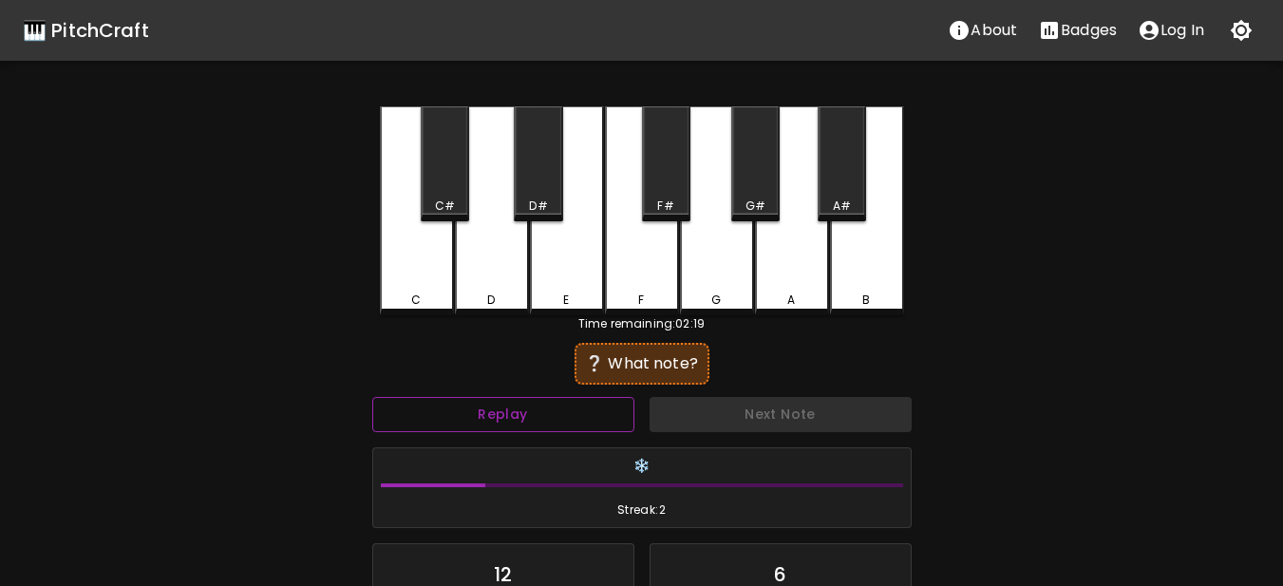
click at [421, 409] on button "Replay" at bounding box center [503, 414] width 262 height 35
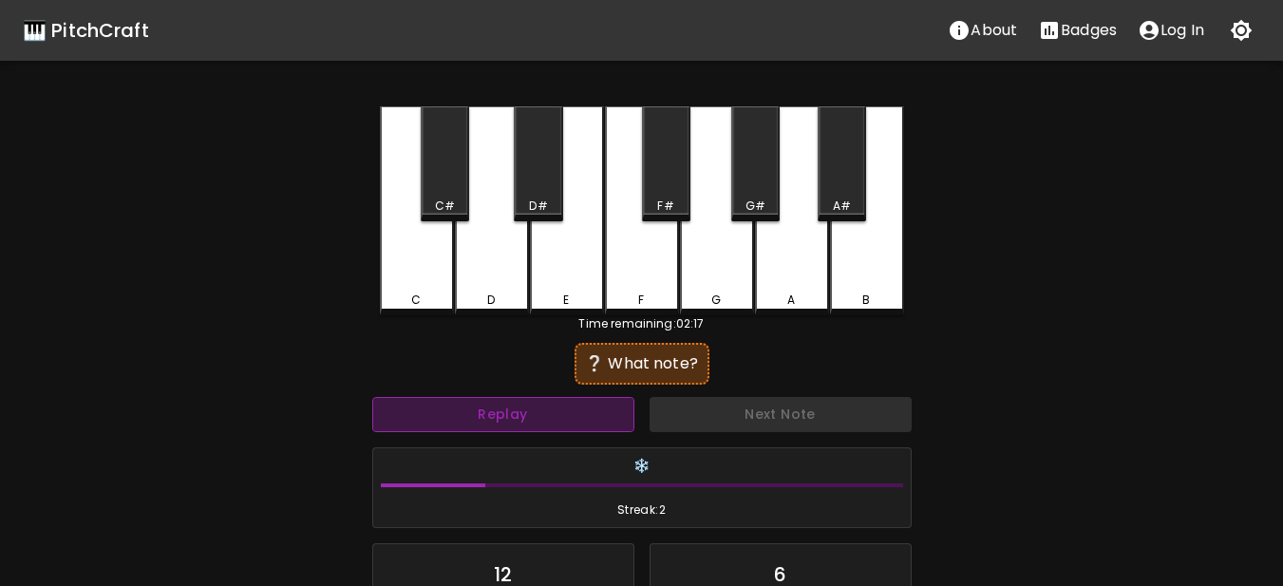
click at [421, 409] on button "Replay" at bounding box center [503, 414] width 262 height 35
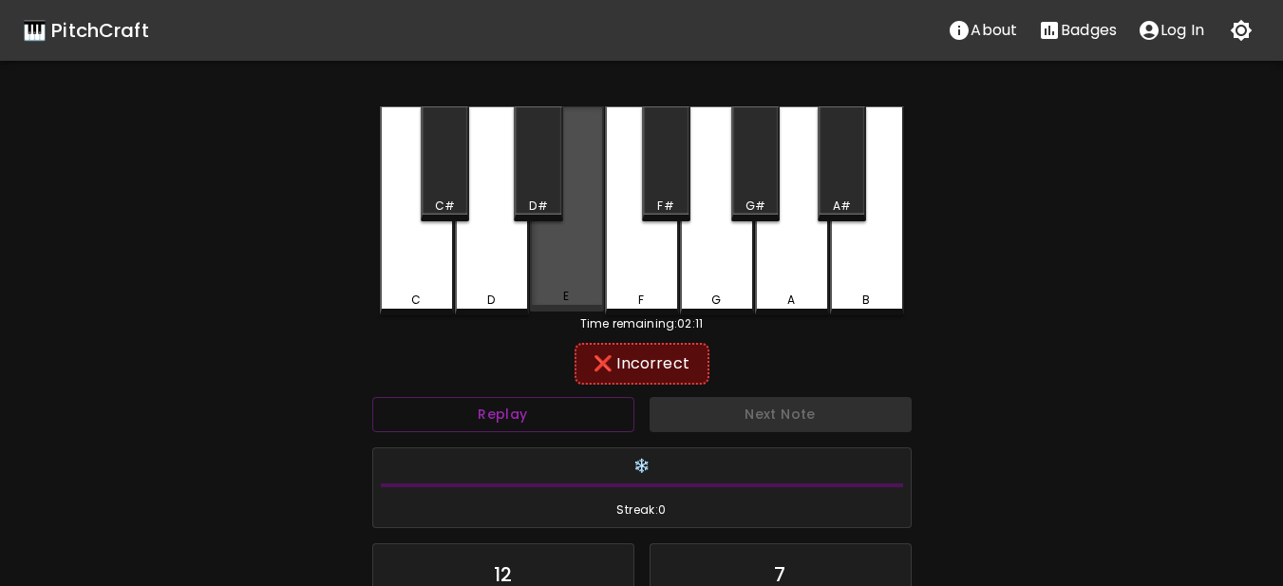
click at [556, 299] on div "E" at bounding box center [567, 296] width 70 height 17
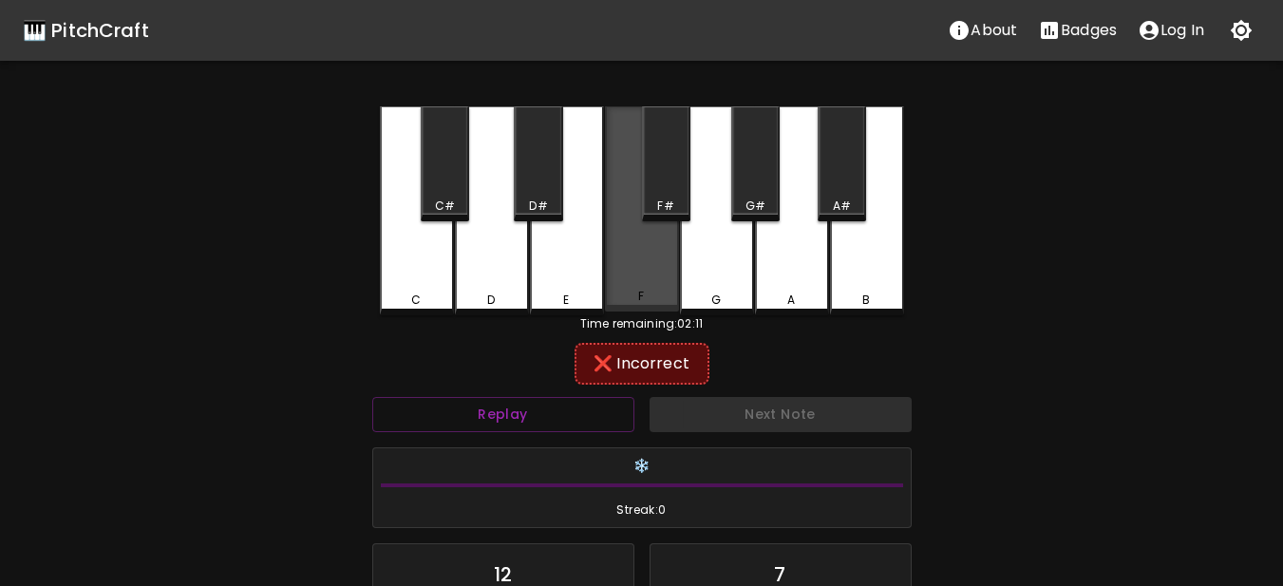
click at [657, 285] on div "F" at bounding box center [642, 208] width 74 height 205
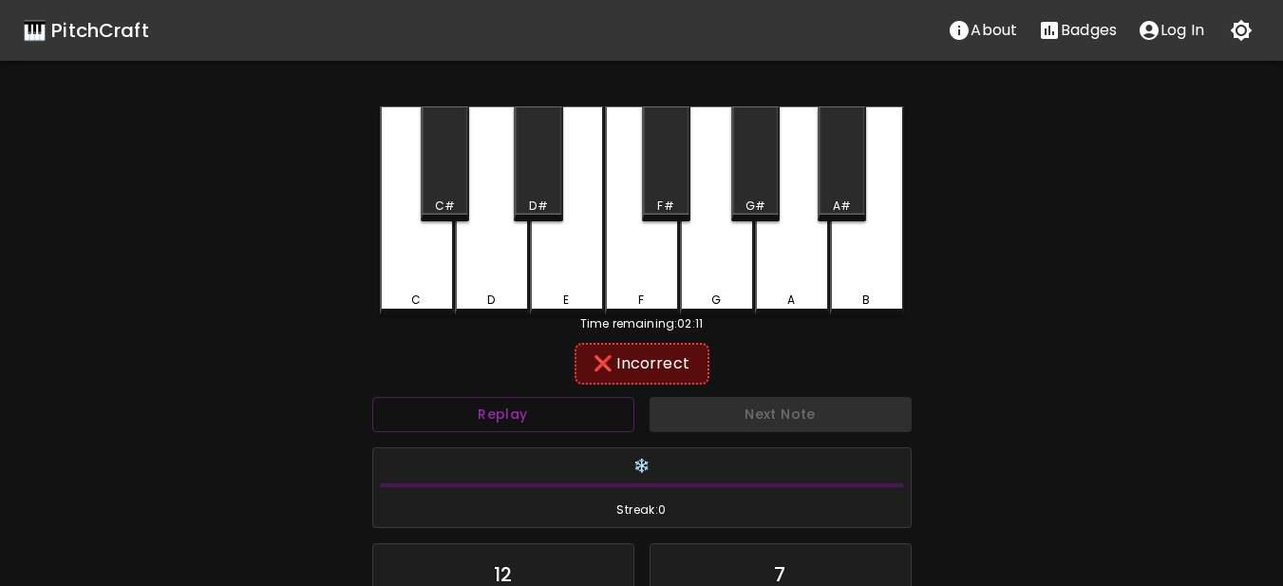
click at [442, 274] on div "C" at bounding box center [417, 210] width 74 height 209
click at [481, 267] on div "D" at bounding box center [492, 210] width 74 height 209
click at [544, 194] on div "D#" at bounding box center [538, 163] width 48 height 115
click at [714, 281] on div "G" at bounding box center [717, 210] width 74 height 209
click at [665, 196] on div "F#" at bounding box center [666, 163] width 48 height 115
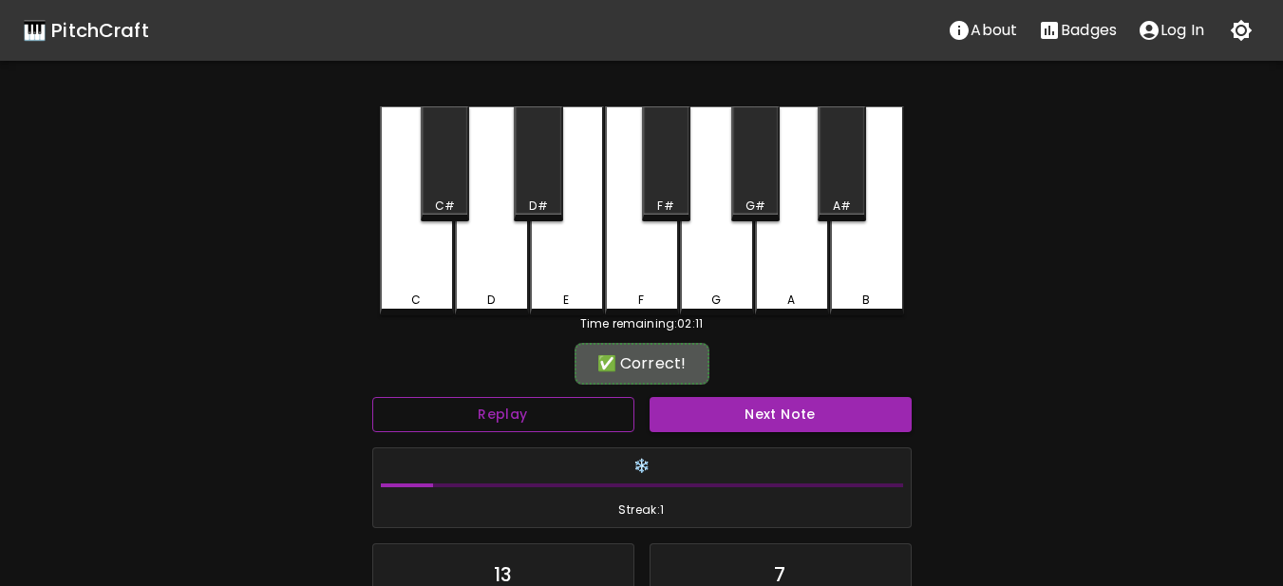
click at [630, 406] on button "Replay" at bounding box center [503, 414] width 262 height 35
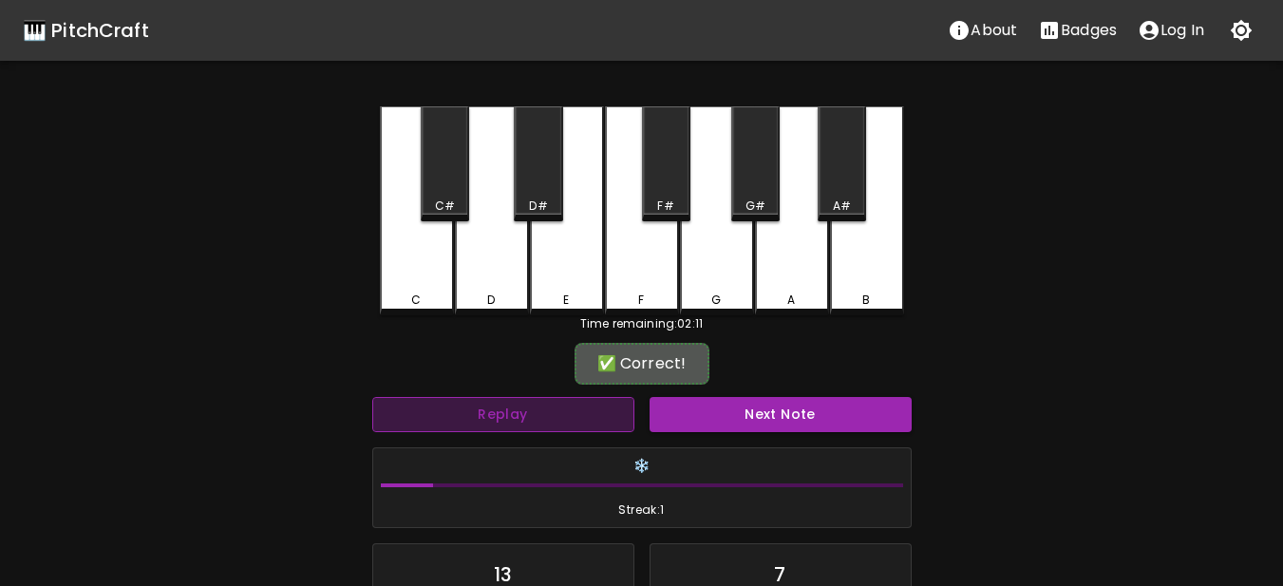
click at [630, 406] on button "Replay" at bounding box center [503, 414] width 262 height 35
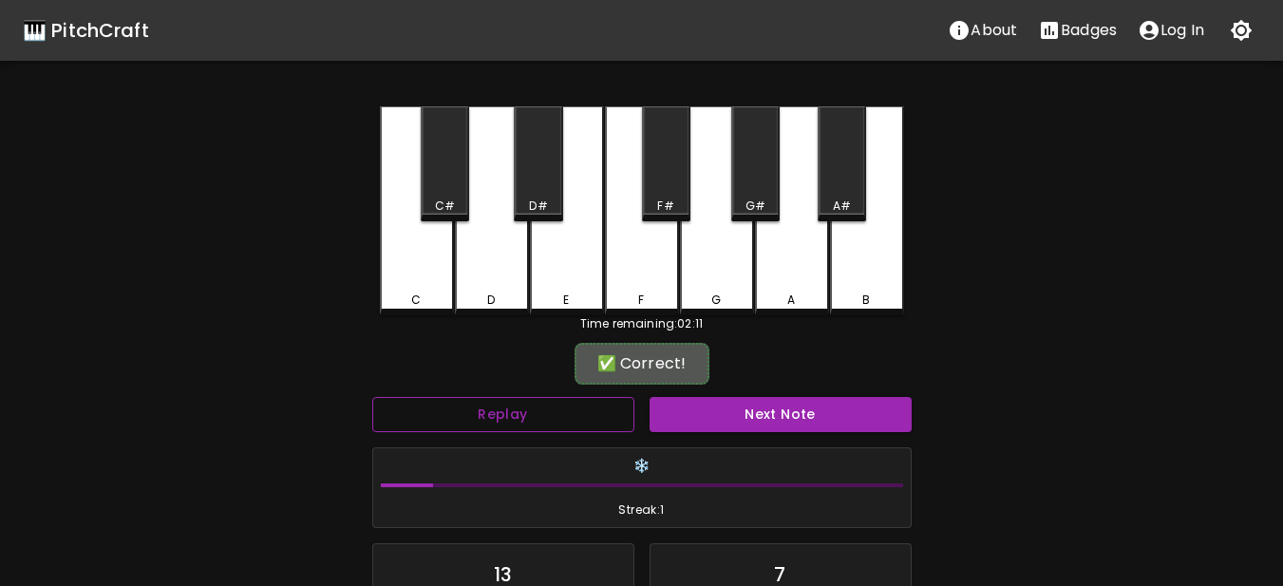
click at [630, 406] on button "Replay" at bounding box center [503, 414] width 262 height 35
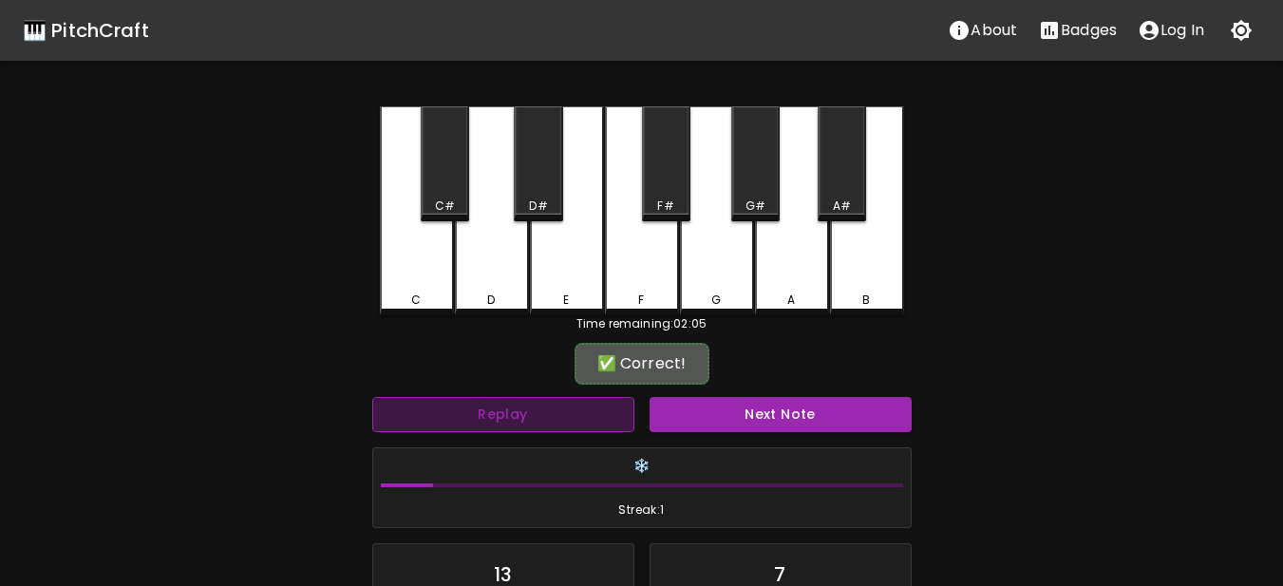
click at [630, 406] on button "Replay" at bounding box center [503, 414] width 262 height 35
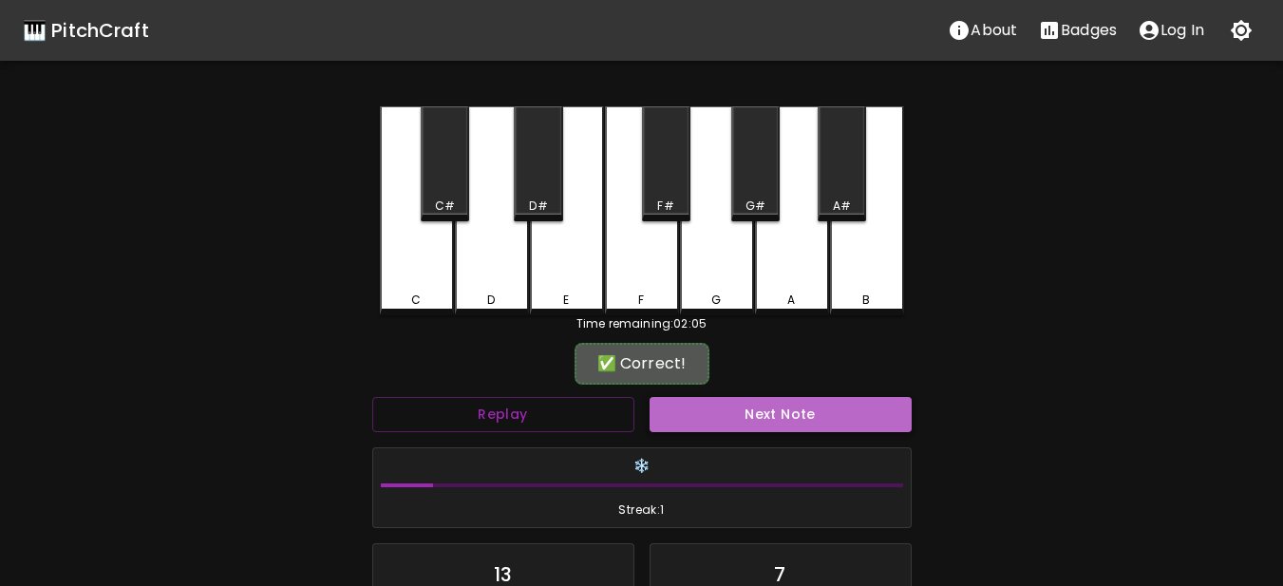
click at [691, 404] on button "Next Note" at bounding box center [781, 414] width 262 height 35
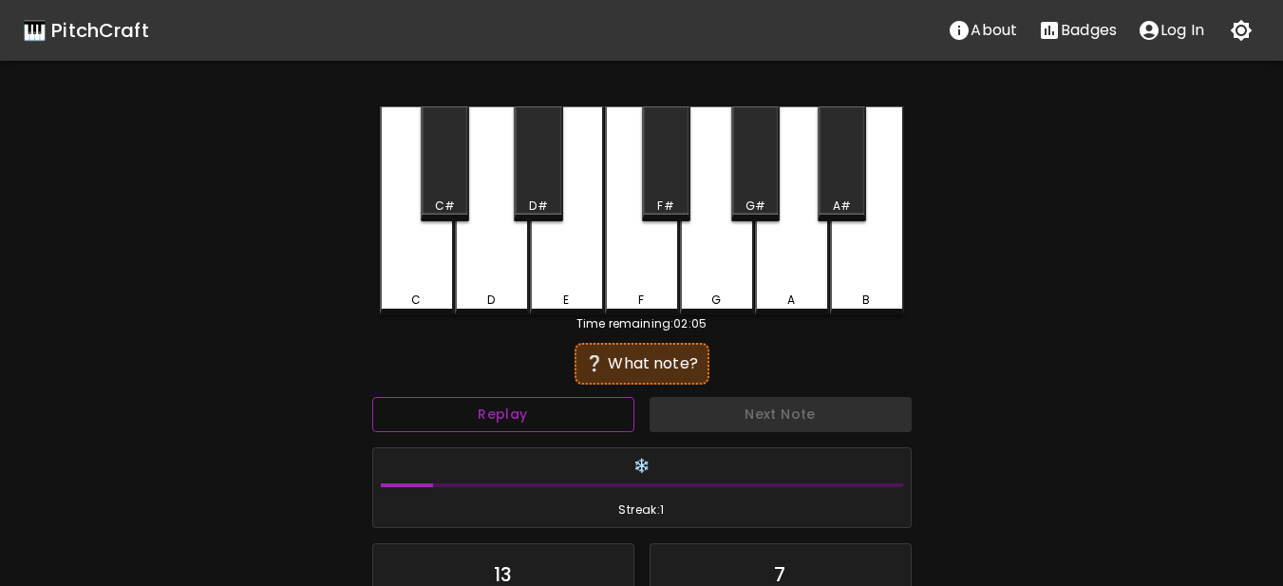
scroll to position [190, 0]
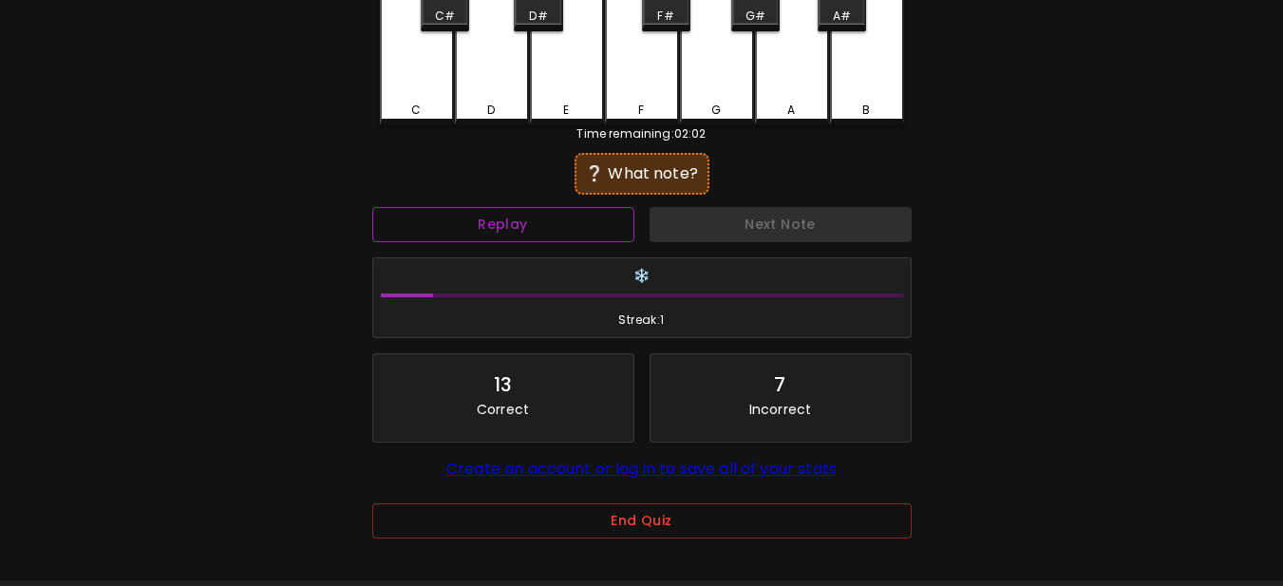
click at [549, 222] on button "Replay" at bounding box center [503, 224] width 262 height 35
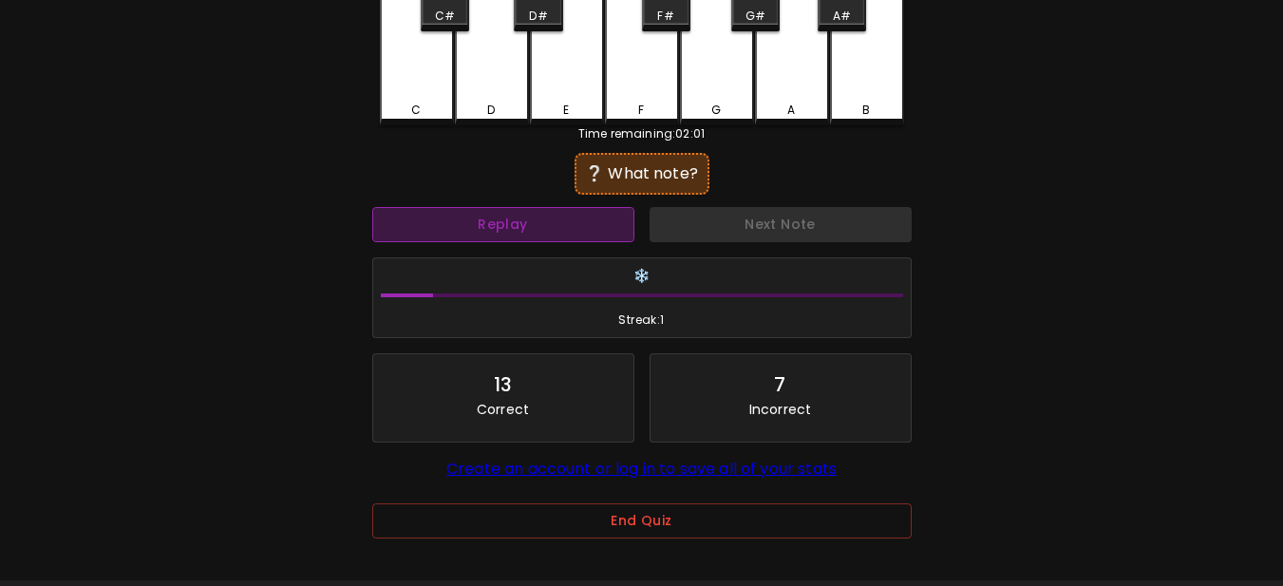
click at [549, 222] on button "Replay" at bounding box center [503, 224] width 262 height 35
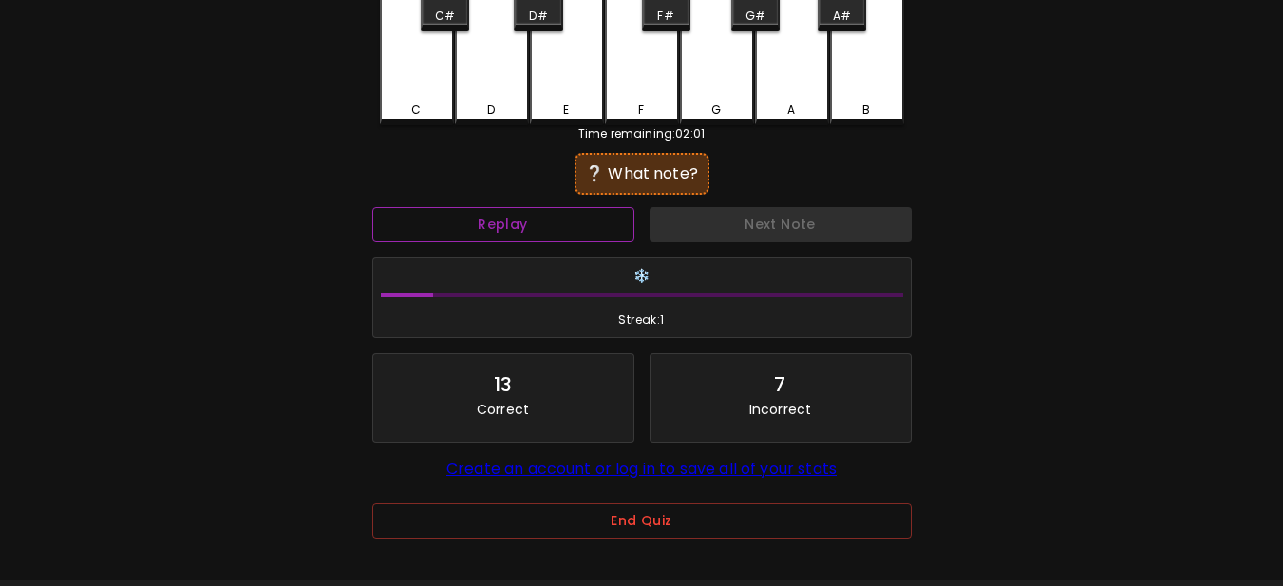
click at [549, 222] on button "Replay" at bounding box center [503, 224] width 262 height 35
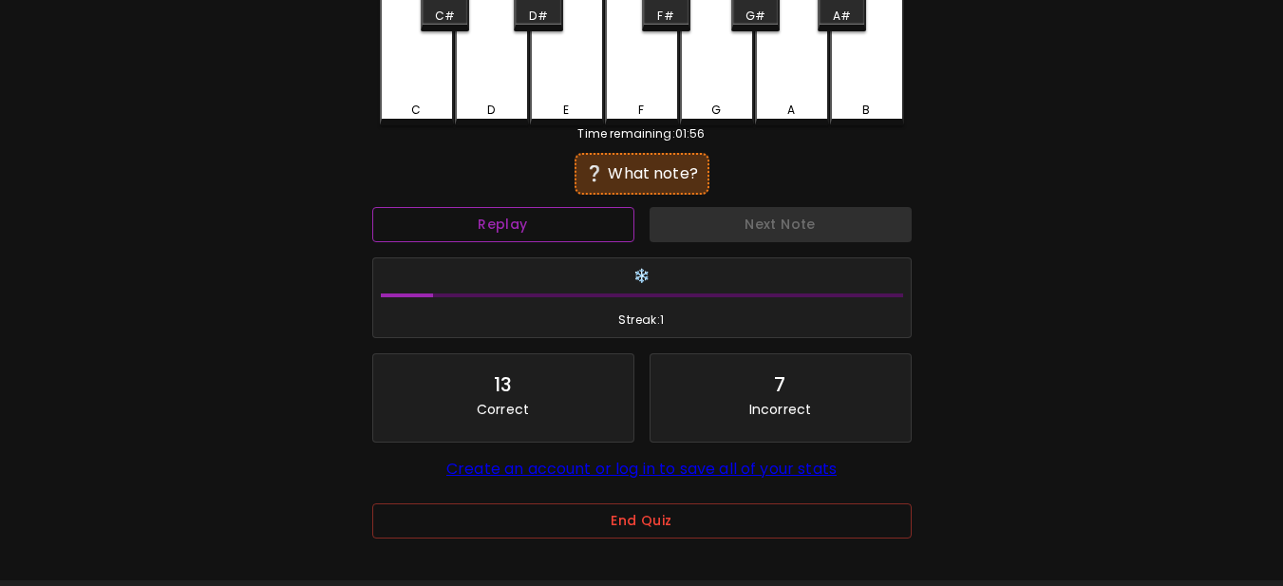
click at [549, 222] on button "Replay" at bounding box center [503, 224] width 262 height 35
click at [504, 103] on div "D" at bounding box center [492, 110] width 70 height 17
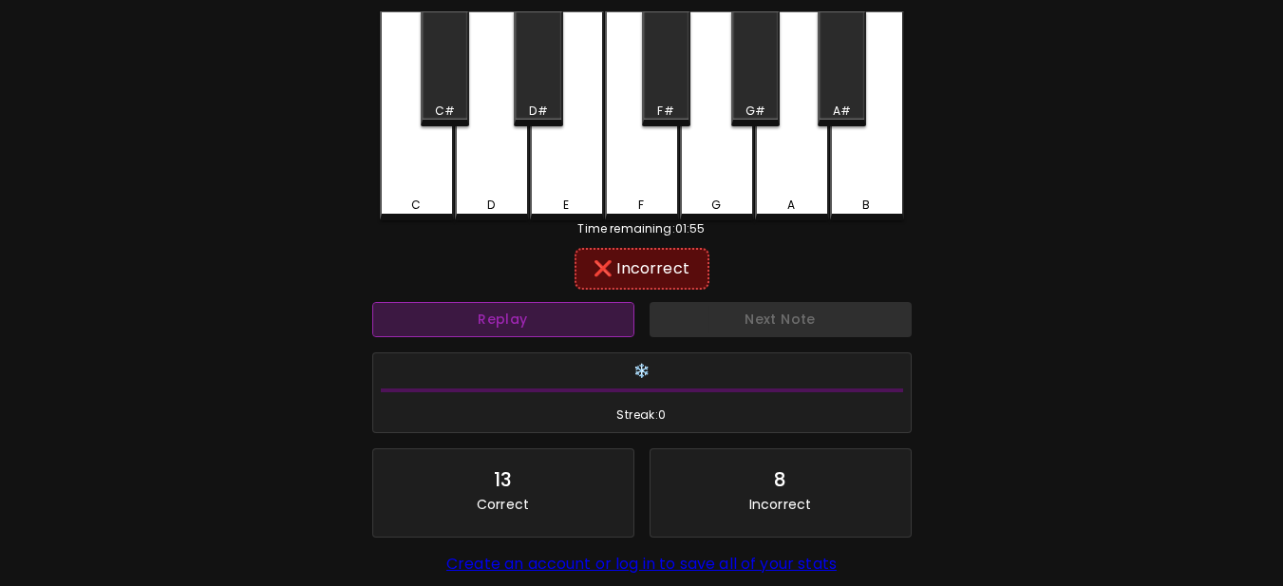
click at [463, 321] on button "Replay" at bounding box center [503, 319] width 262 height 35
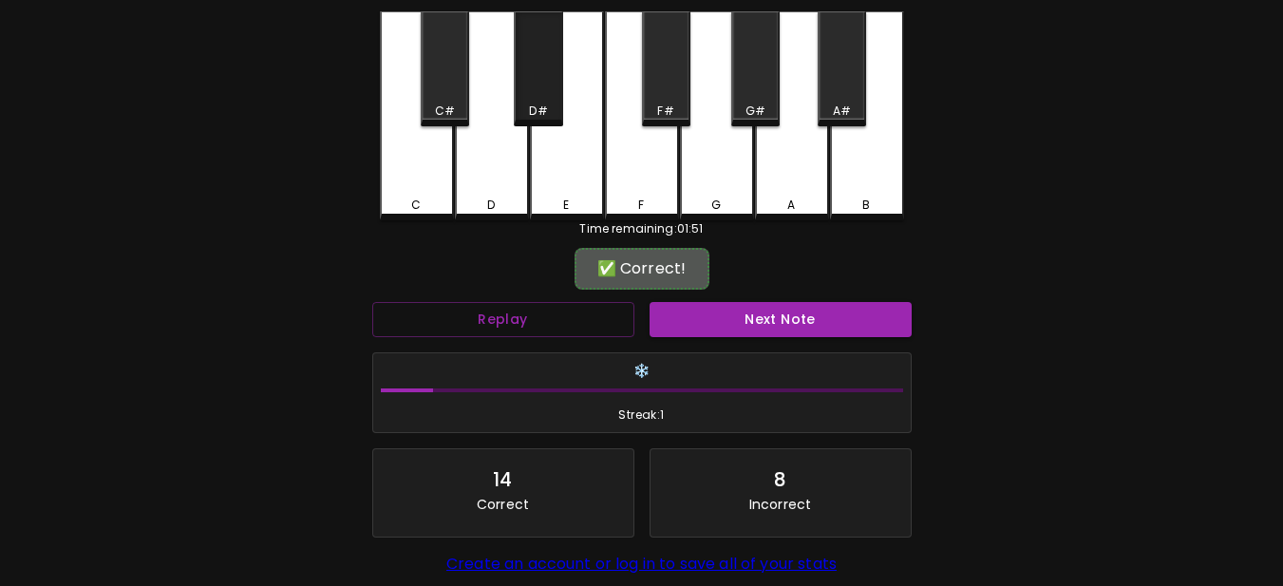
click at [549, 95] on div "D#" at bounding box center [538, 68] width 48 height 115
click at [722, 309] on button "Next Note" at bounding box center [781, 319] width 262 height 35
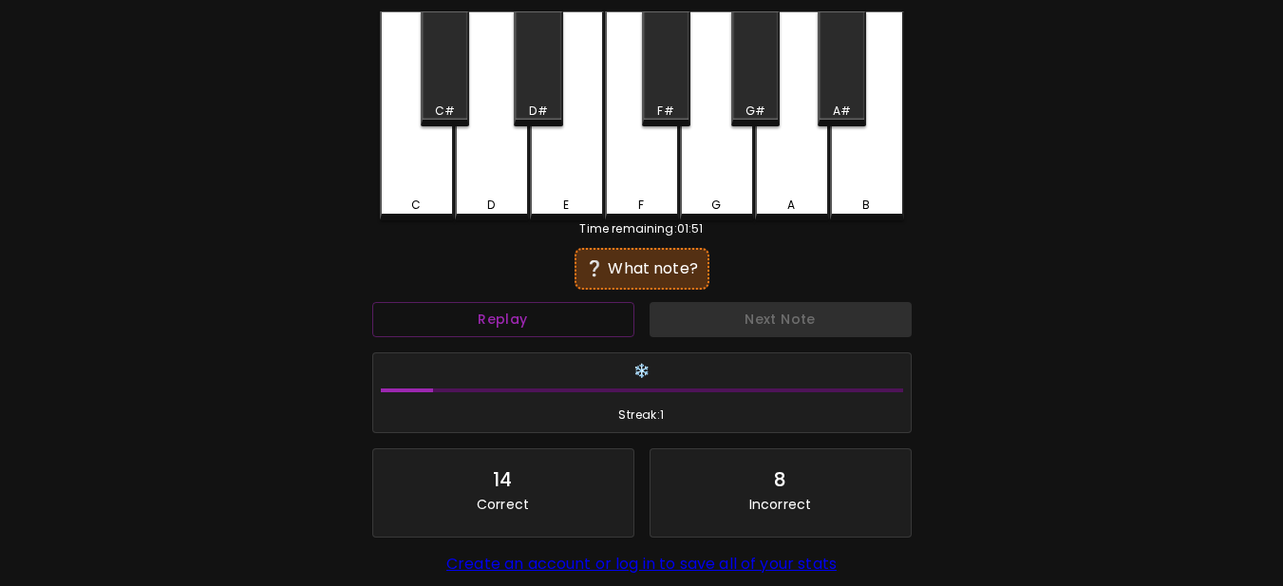
click at [507, 250] on div "❔ What note?" at bounding box center [641, 268] width 539 height 47
click at [934, 83] on div "🎹 PitchCraft About Badges Log In C C# D D# E F F# G G# A A# B Time remaining: 0…" at bounding box center [641, 282] width 1283 height 755
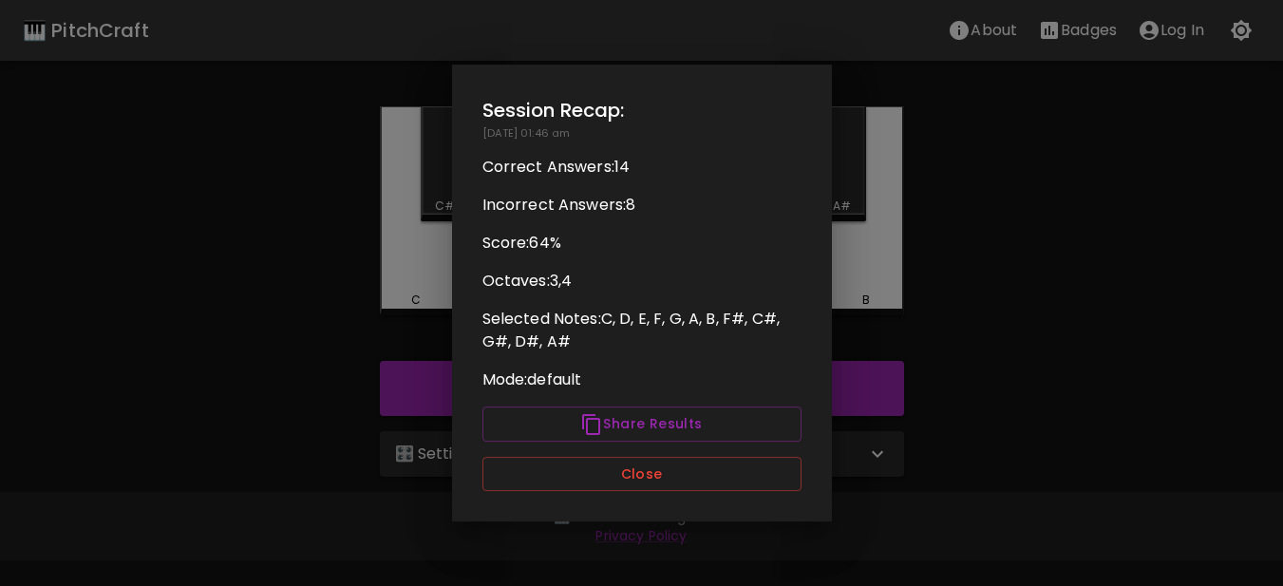
scroll to position [0, 0]
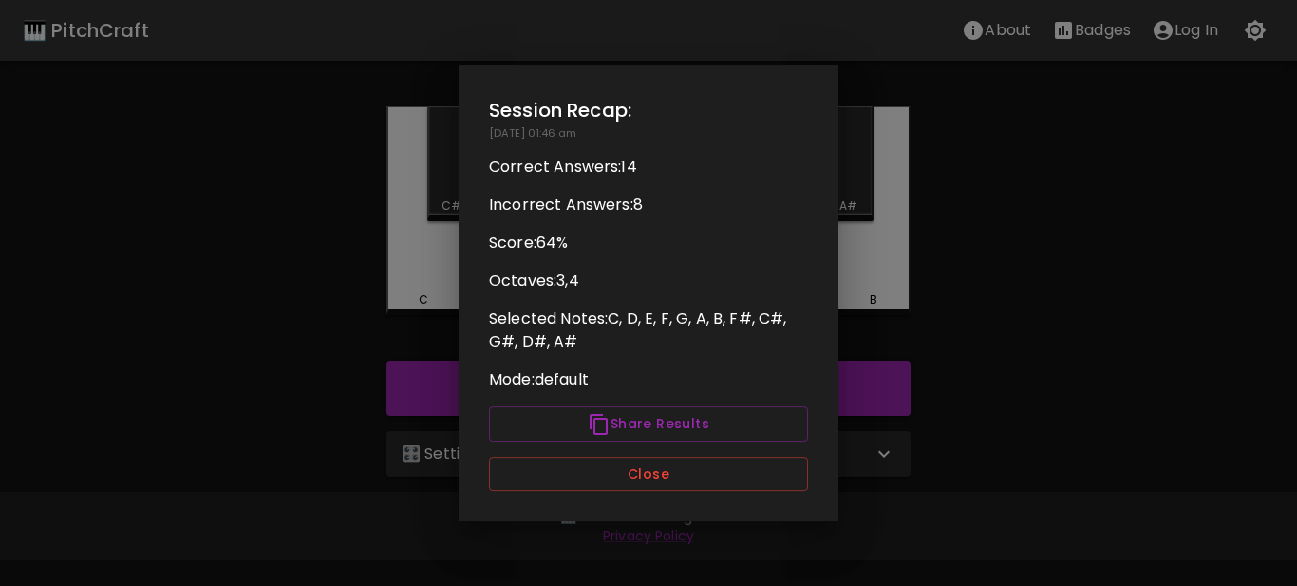
click at [993, 362] on div at bounding box center [648, 293] width 1297 height 586
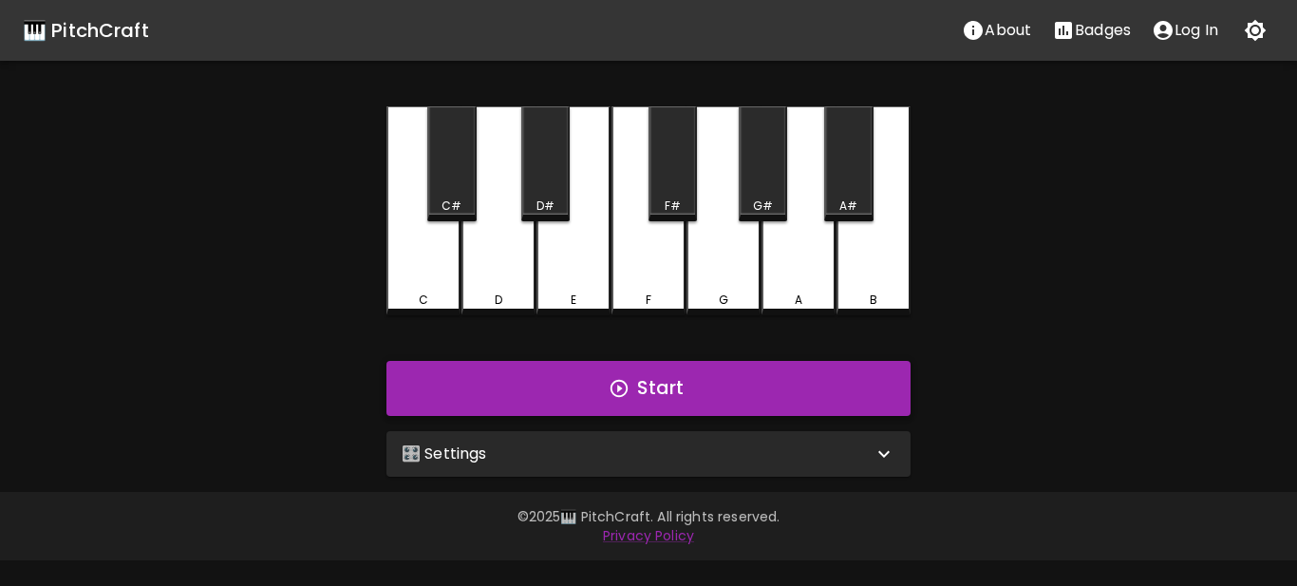
click at [822, 398] on button "Start" at bounding box center [649, 388] width 524 height 55
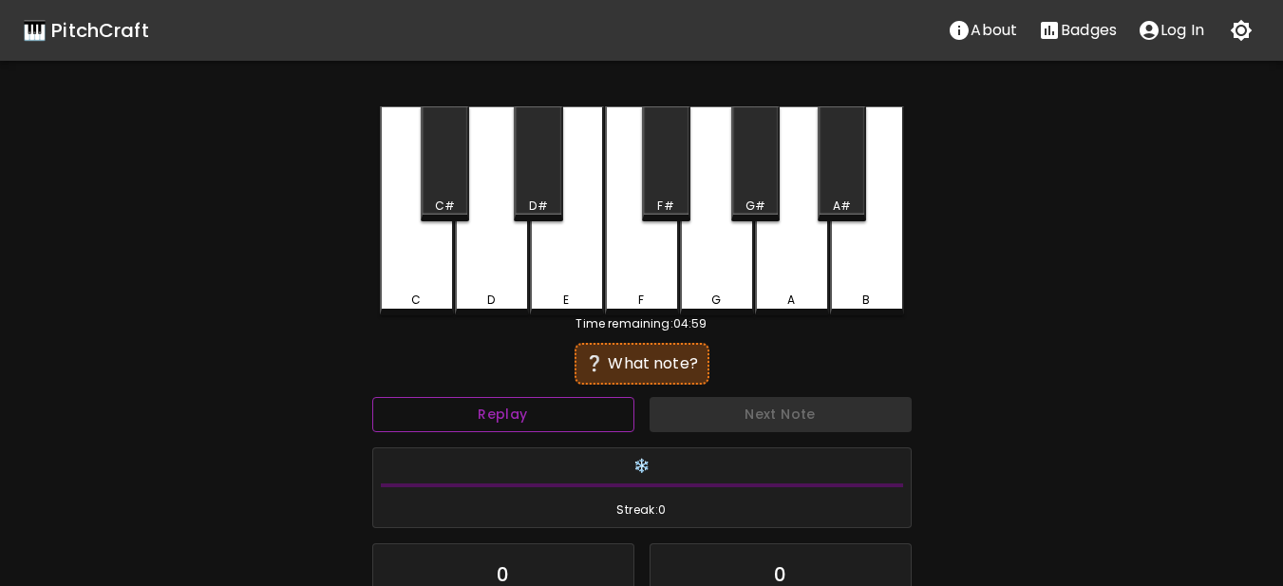
click at [564, 426] on button "Replay" at bounding box center [503, 414] width 262 height 35
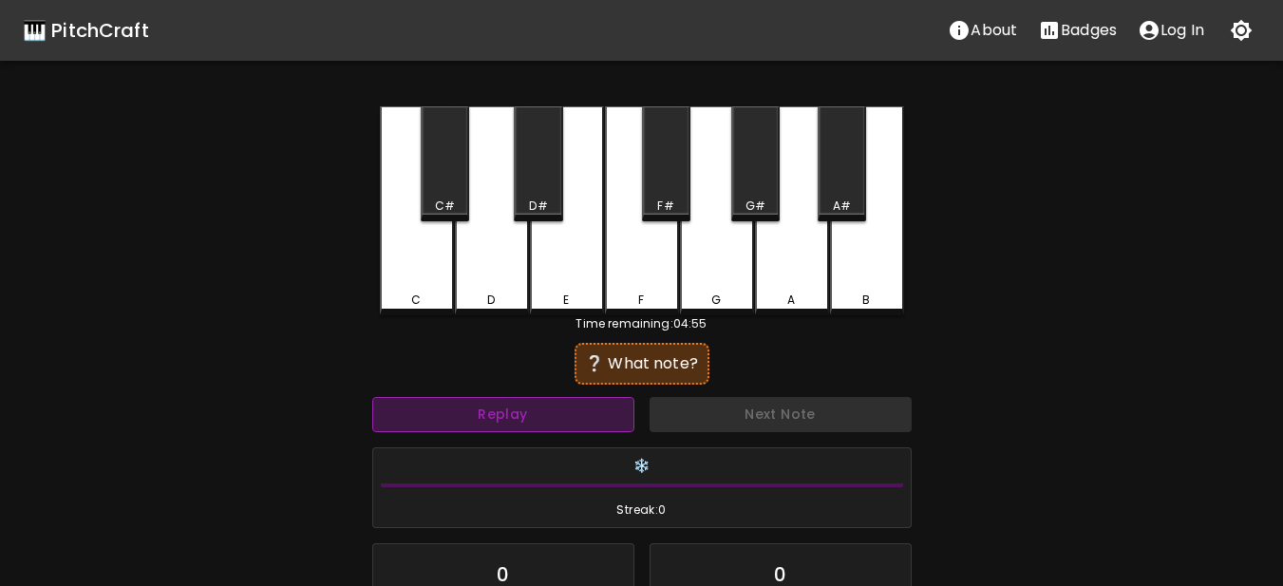
click at [564, 426] on button "Replay" at bounding box center [503, 414] width 262 height 35
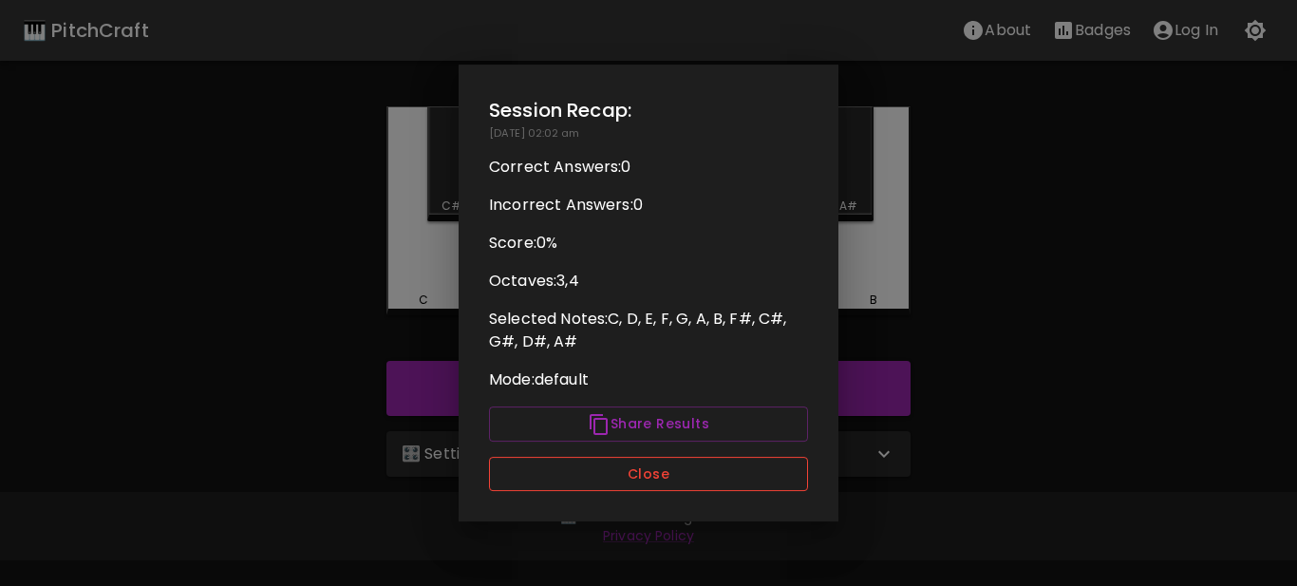
click at [622, 469] on button "Close" at bounding box center [648, 474] width 319 height 35
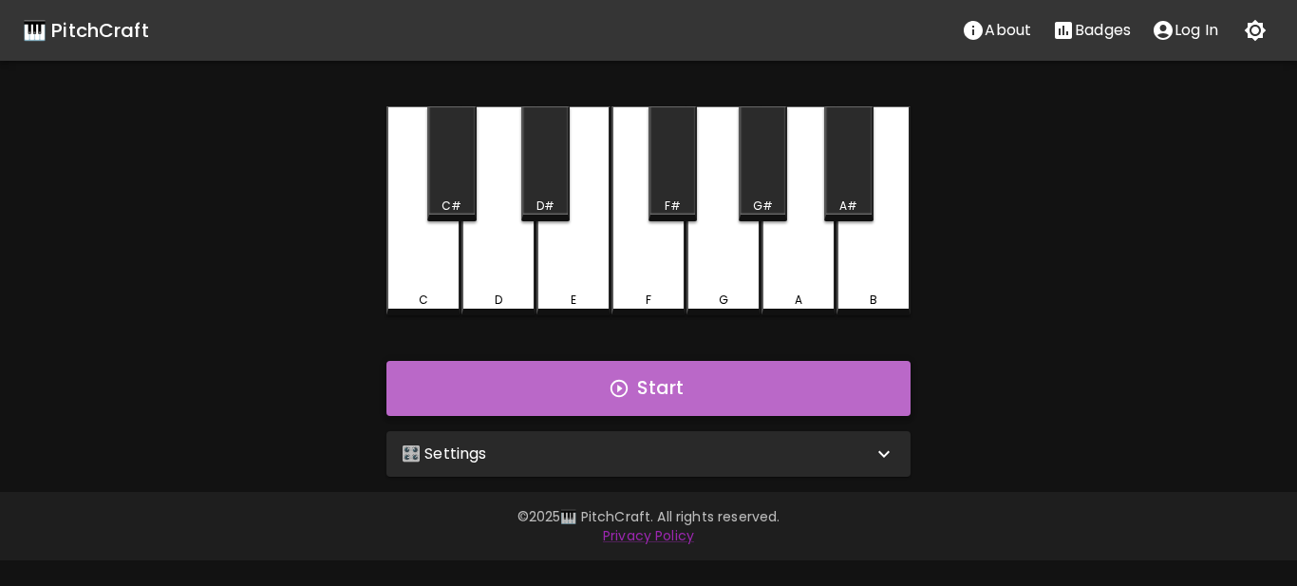
click at [632, 403] on button "Start" at bounding box center [649, 388] width 524 height 55
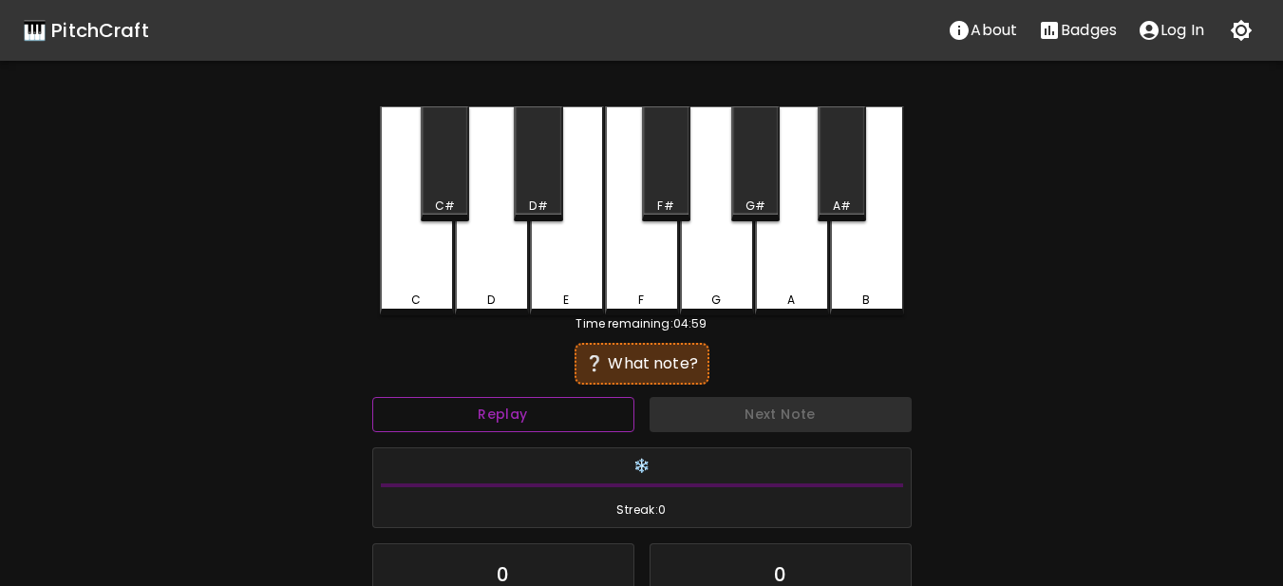
click at [474, 426] on button "Replay" at bounding box center [503, 414] width 262 height 35
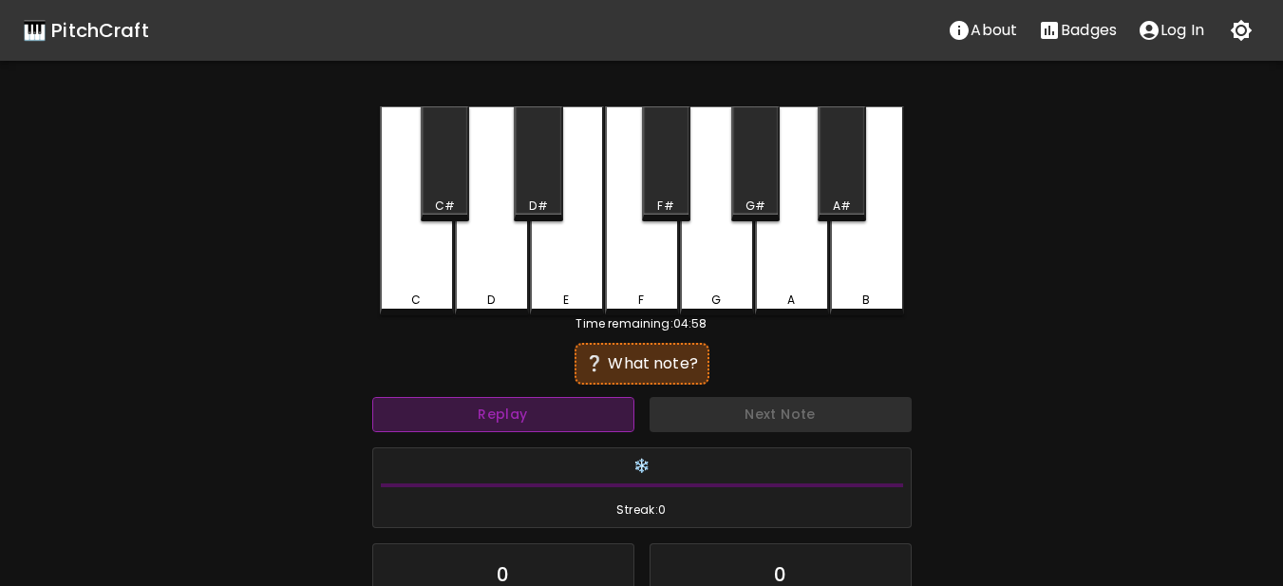
click at [474, 426] on button "Replay" at bounding box center [503, 414] width 262 height 35
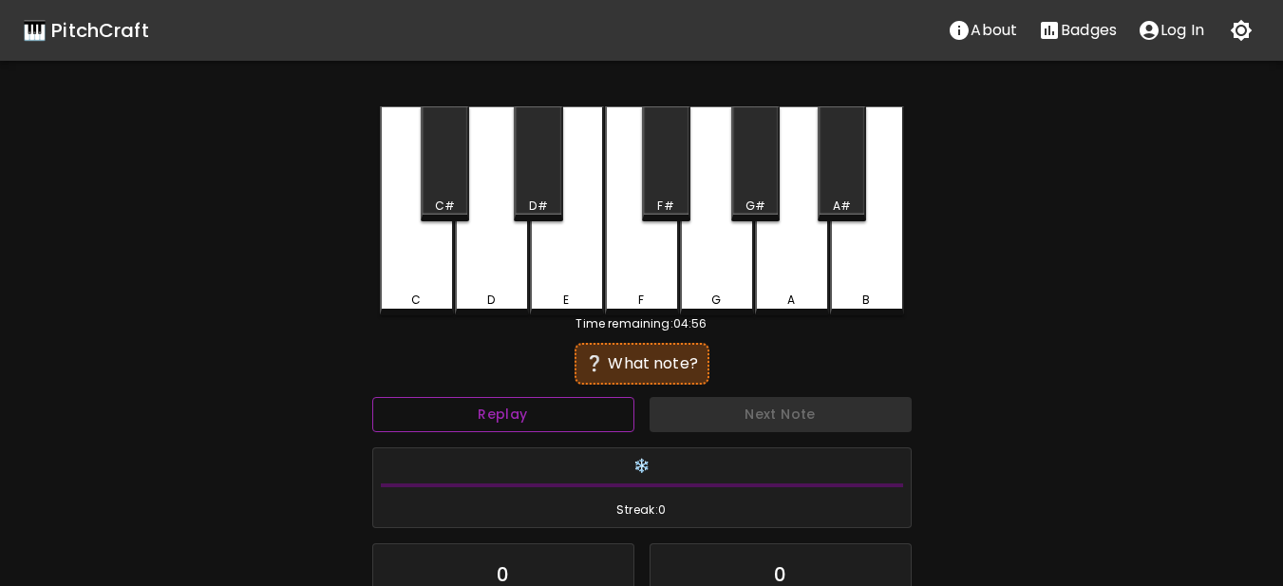
click at [474, 426] on button "Replay" at bounding box center [503, 414] width 262 height 35
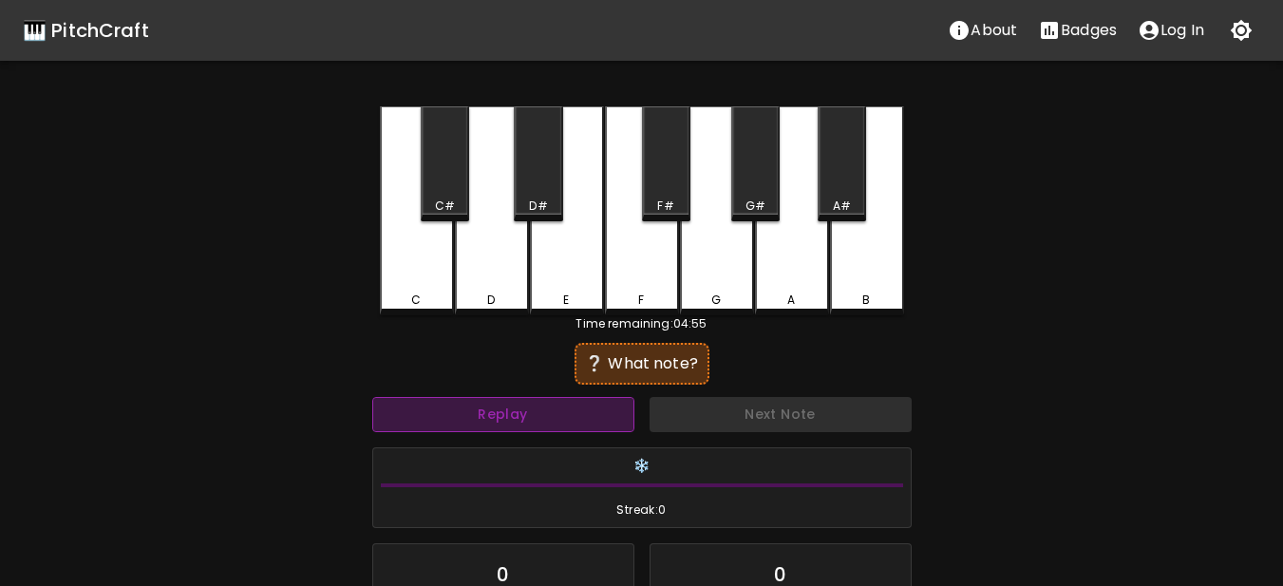
click at [474, 426] on button "Replay" at bounding box center [503, 414] width 262 height 35
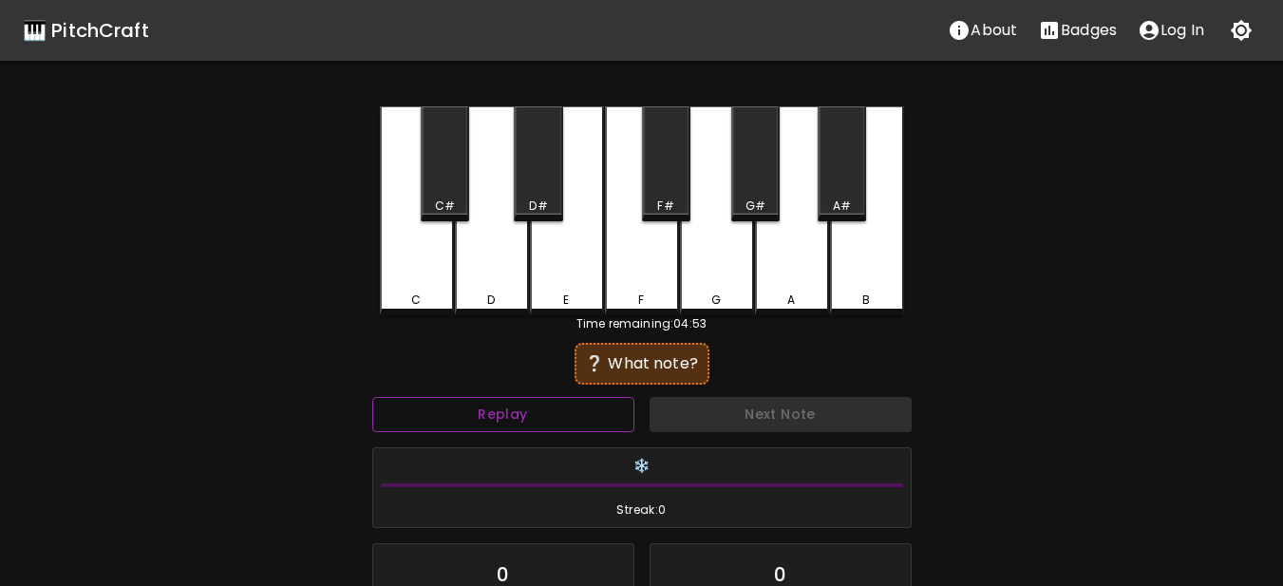
click at [474, 426] on button "Replay" at bounding box center [503, 414] width 262 height 35
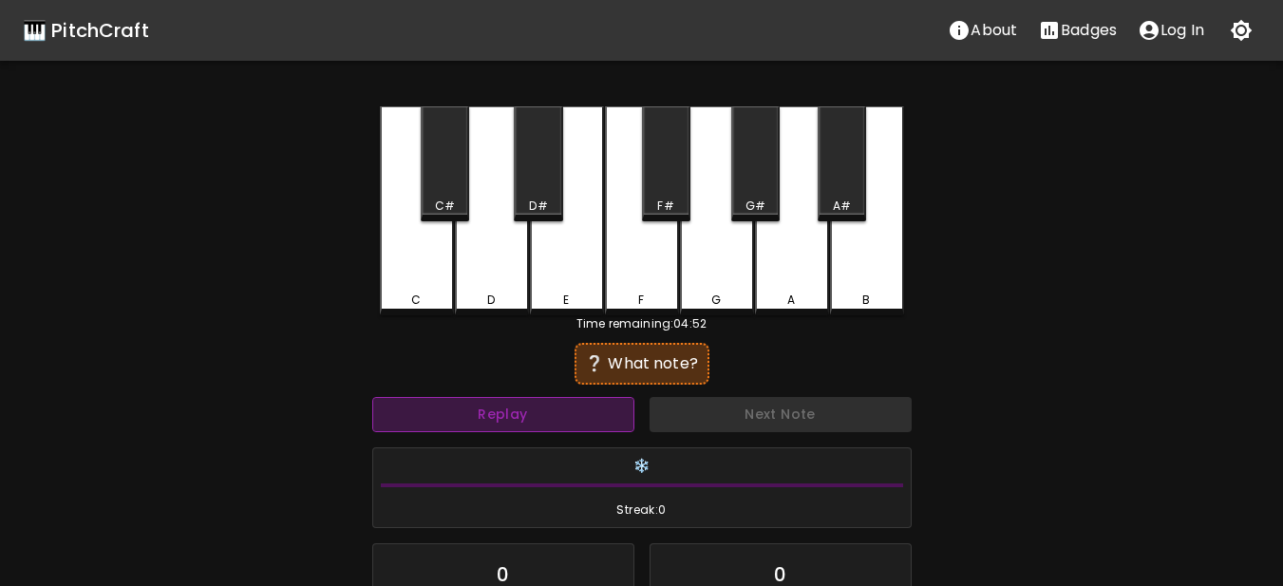
click at [474, 426] on button "Replay" at bounding box center [503, 414] width 262 height 35
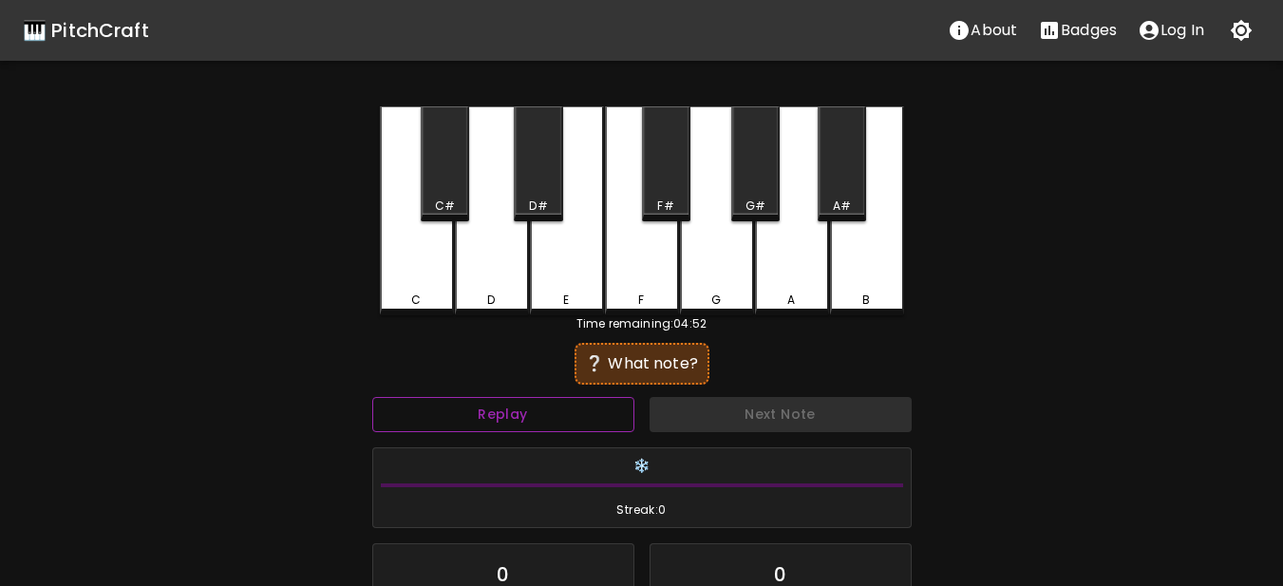
click at [474, 426] on button "Replay" at bounding box center [503, 414] width 262 height 35
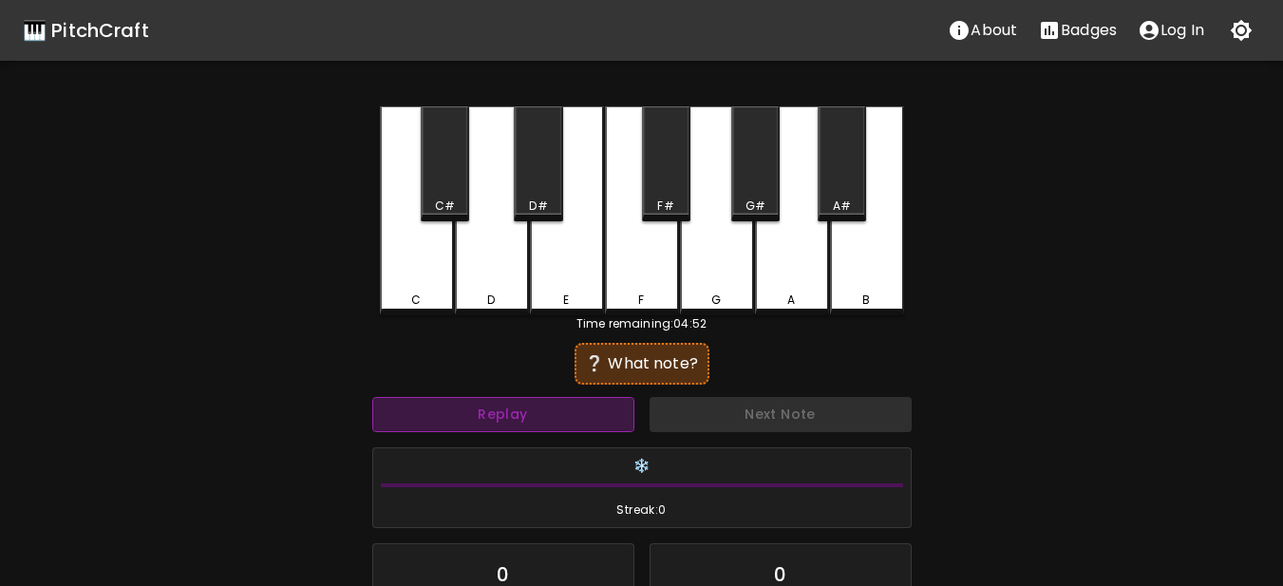
click at [474, 426] on button "Replay" at bounding box center [503, 414] width 262 height 35
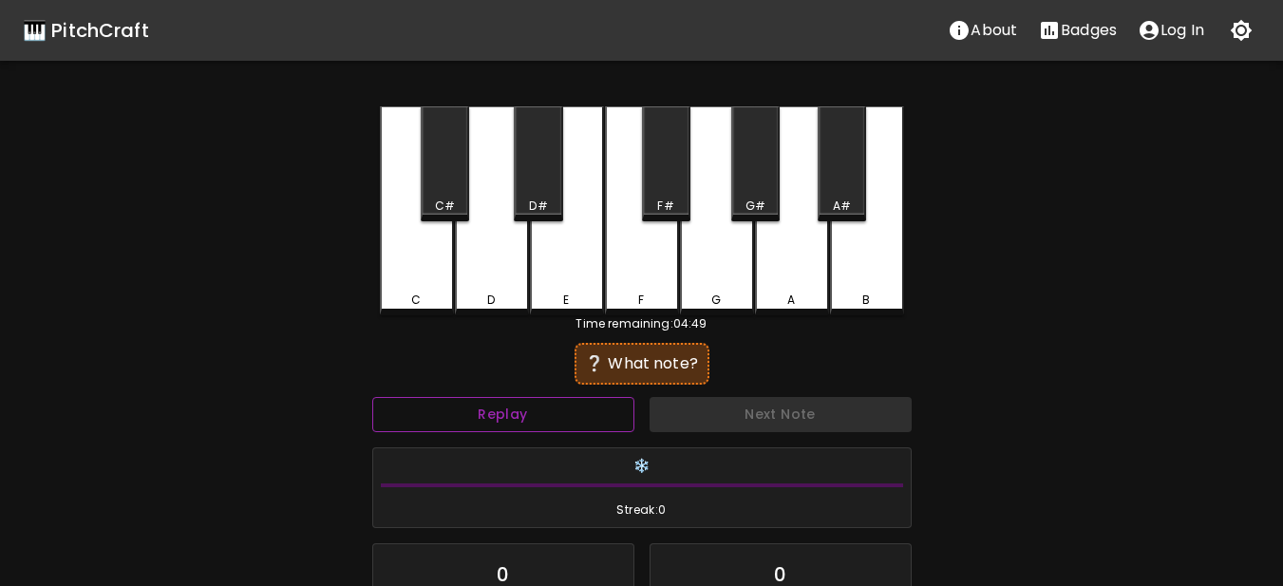
click at [474, 426] on button "Replay" at bounding box center [503, 414] width 262 height 35
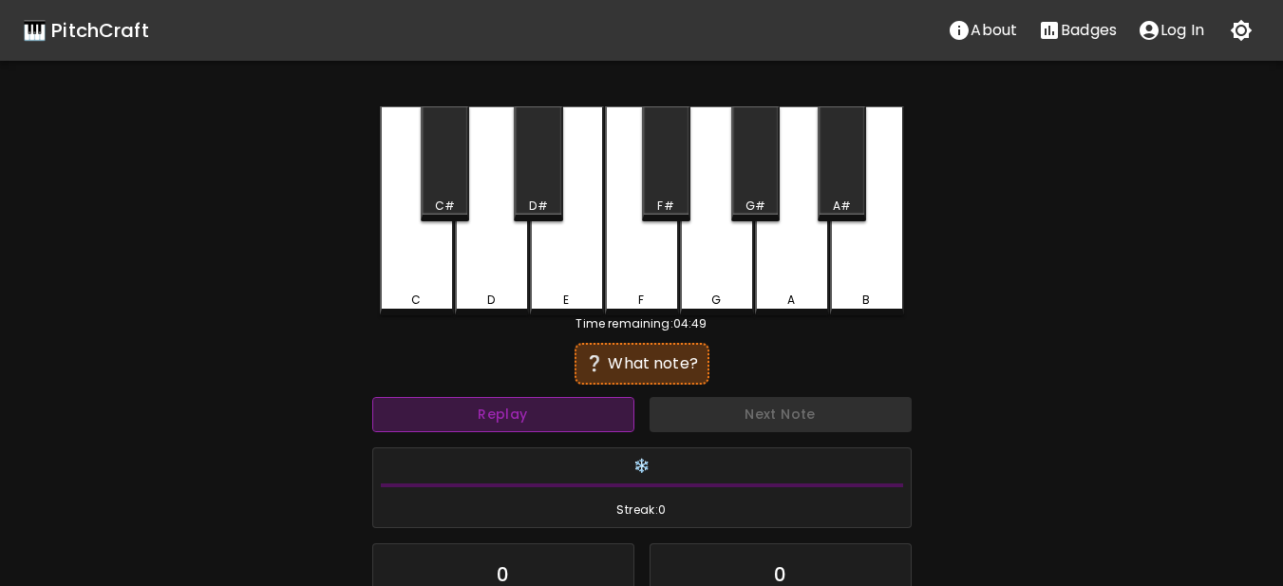
click at [474, 426] on button "Replay" at bounding box center [503, 414] width 262 height 35
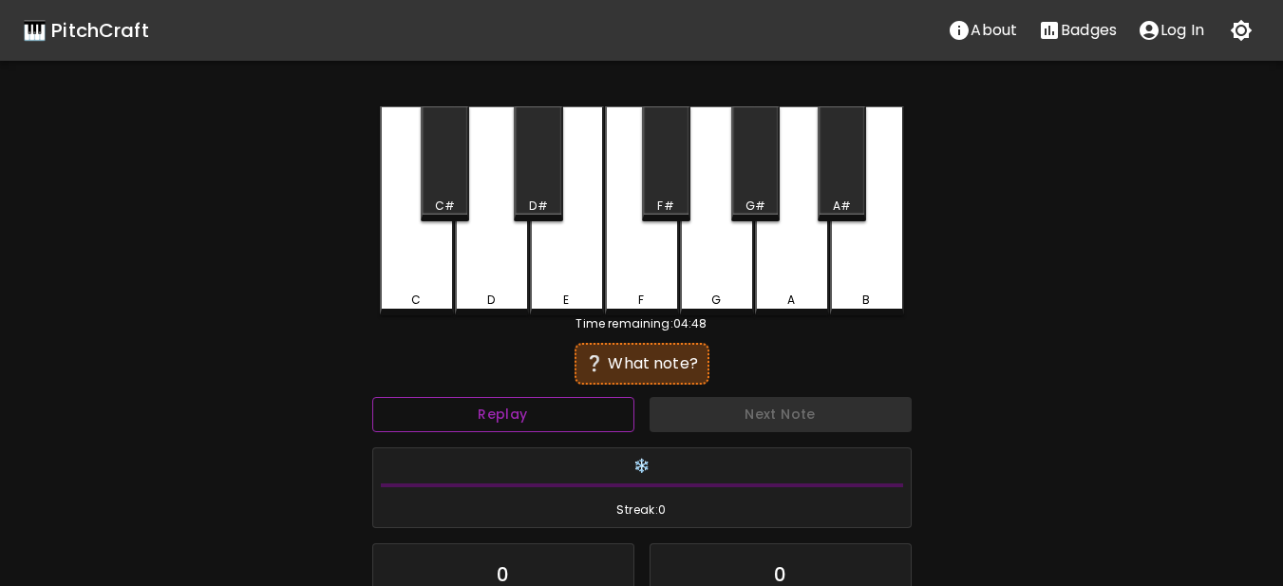
click at [474, 426] on button "Replay" at bounding box center [503, 414] width 262 height 35
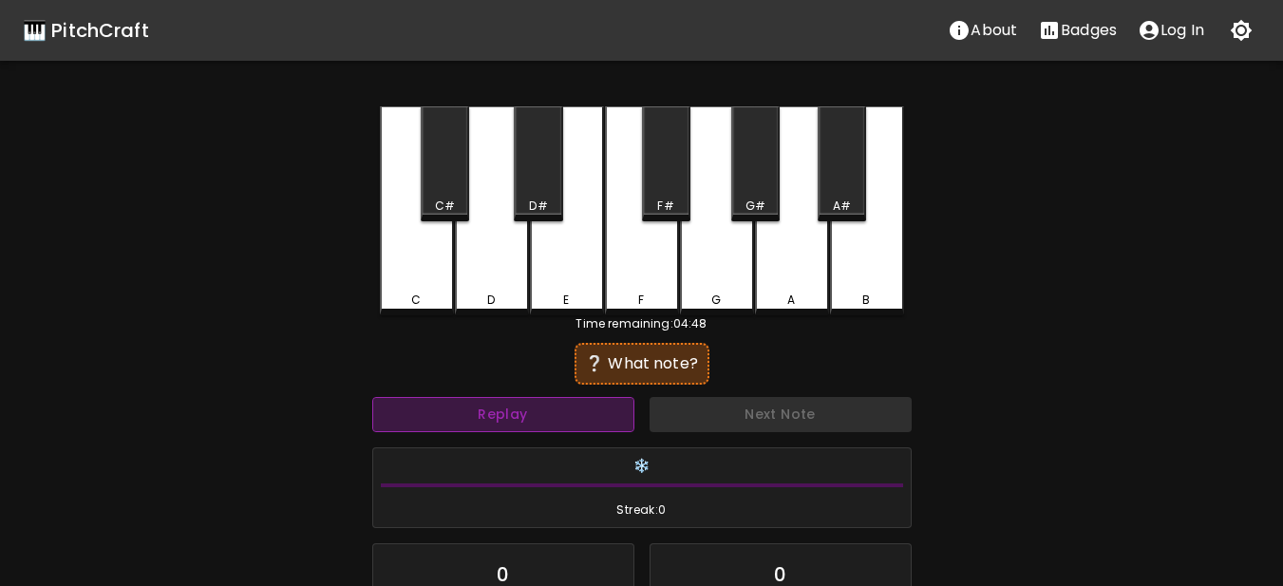
click at [474, 426] on button "Replay" at bounding box center [503, 414] width 262 height 35
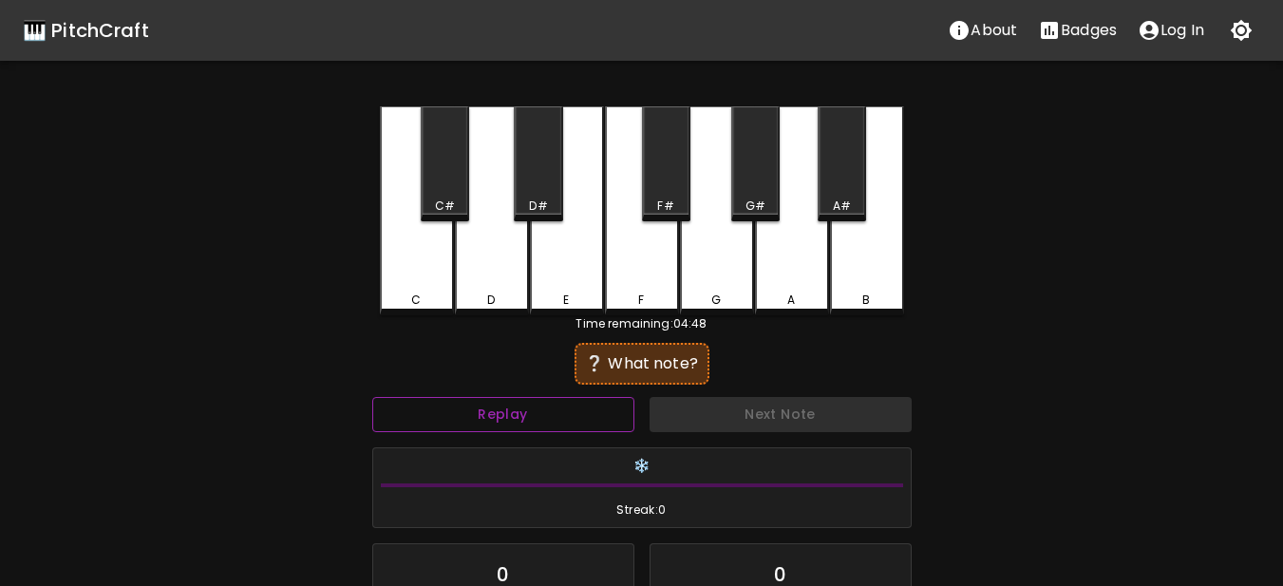
click at [474, 426] on button "Replay" at bounding box center [503, 414] width 262 height 35
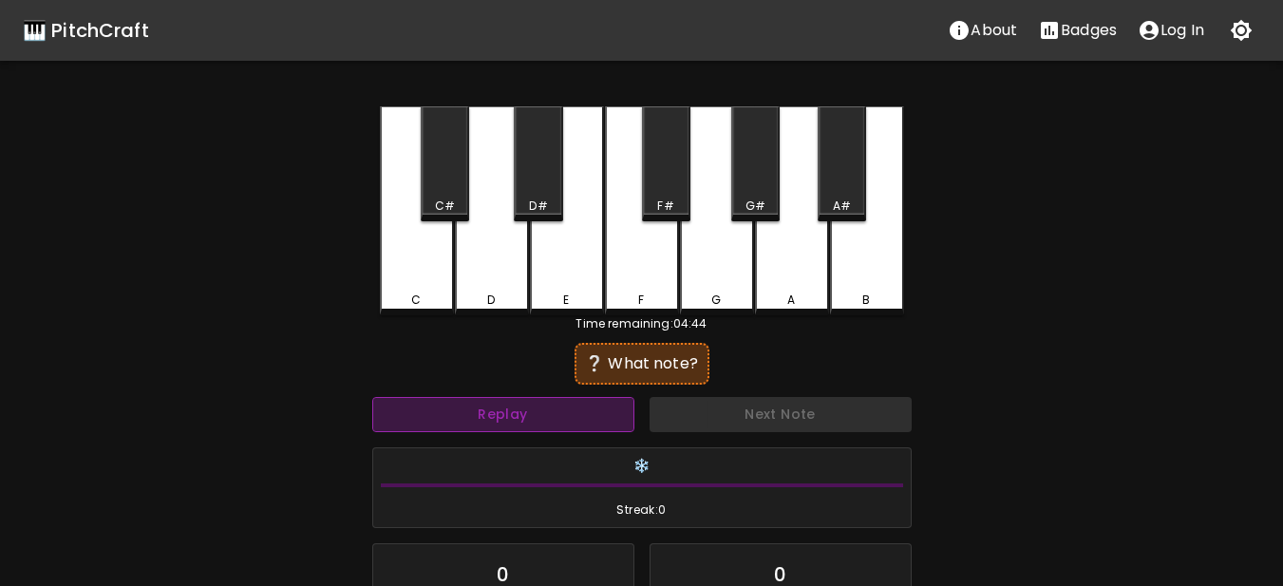
click at [474, 426] on button "Replay" at bounding box center [503, 414] width 262 height 35
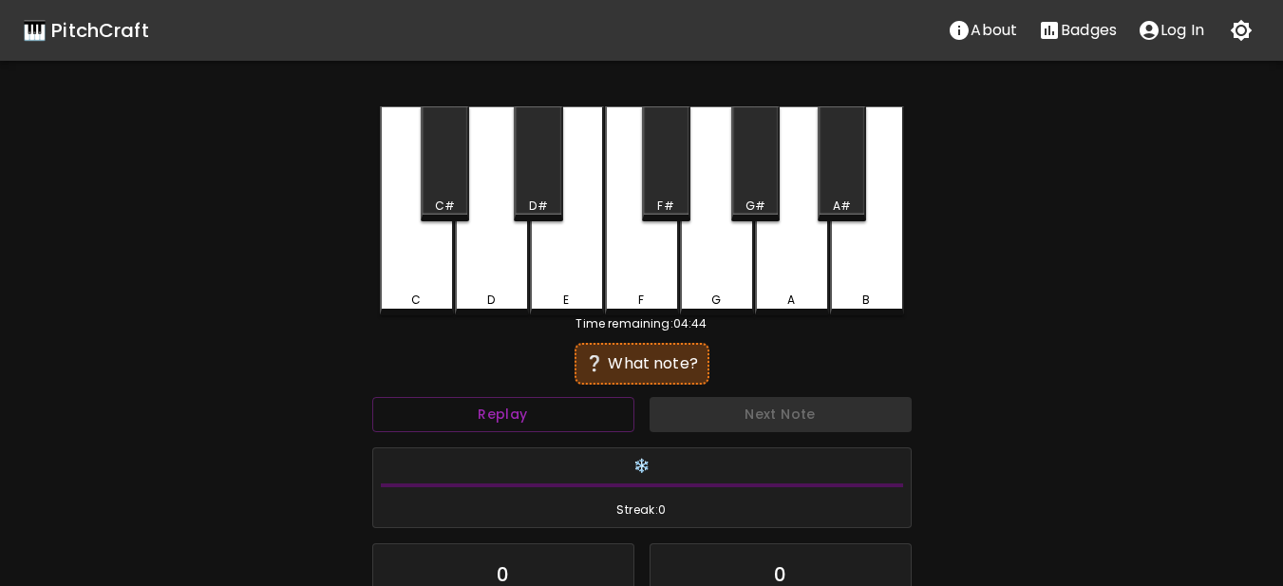
click at [426, 299] on div "C" at bounding box center [417, 300] width 70 height 17
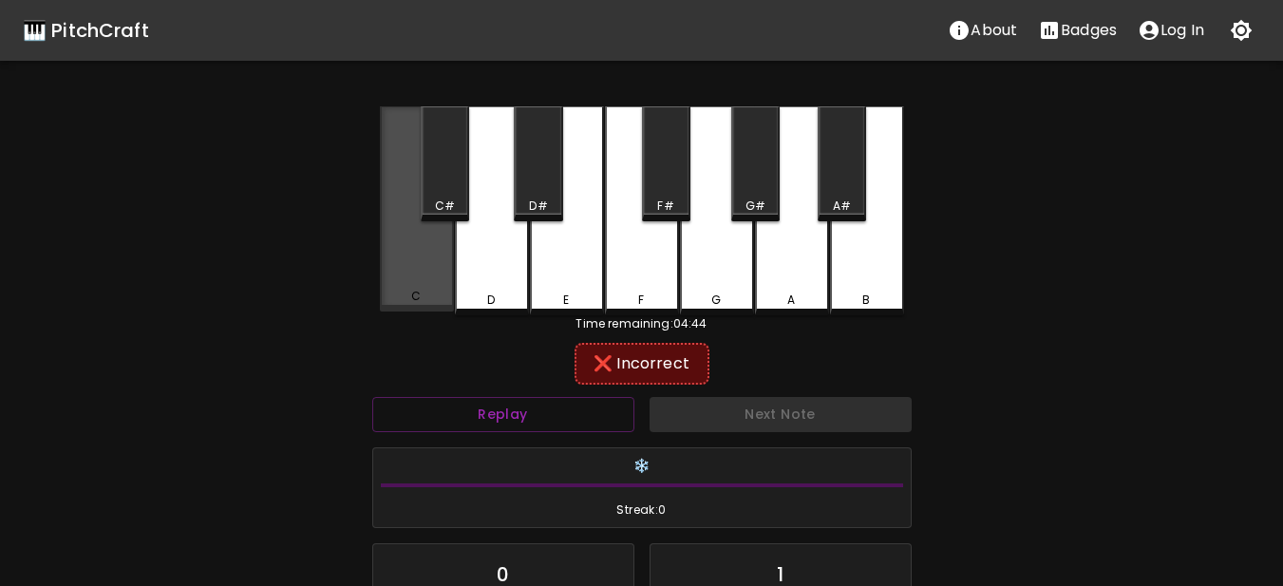
drag, startPoint x: 408, startPoint y: 134, endPoint x: 418, endPoint y: 166, distance: 33.7
click at [408, 137] on div "C" at bounding box center [417, 208] width 74 height 205
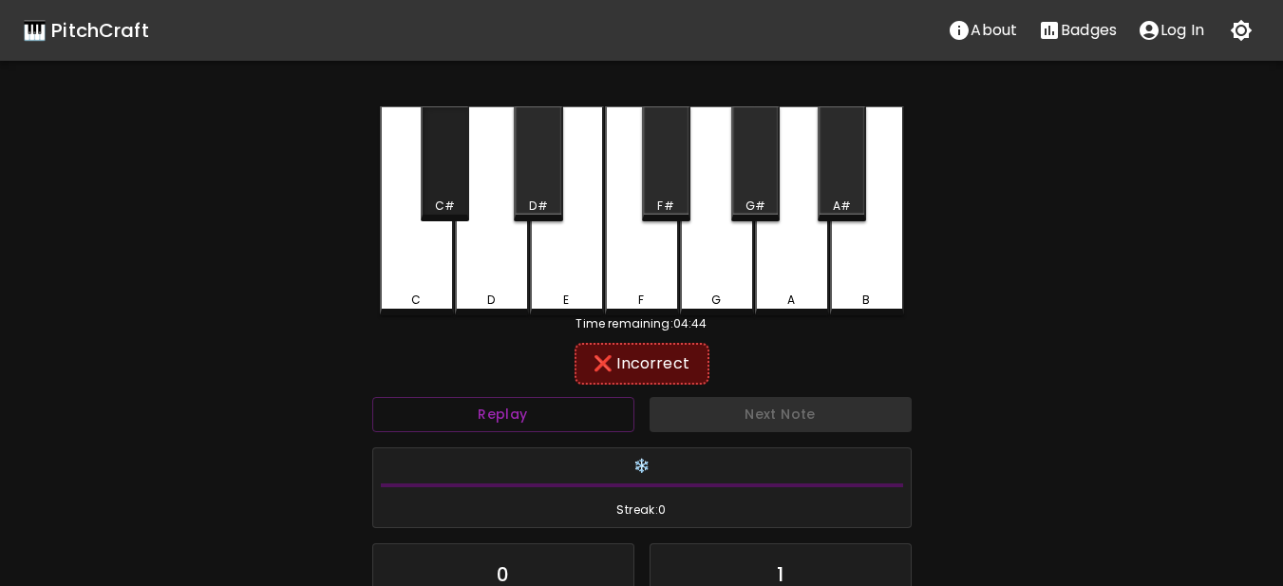
click at [445, 173] on div "C#" at bounding box center [445, 163] width 48 height 115
click at [529, 408] on button "Replay" at bounding box center [503, 414] width 262 height 35
click at [427, 245] on div "C" at bounding box center [417, 210] width 74 height 209
click at [441, 191] on div "C#" at bounding box center [445, 163] width 48 height 115
click at [485, 433] on div "Replay" at bounding box center [503, 414] width 277 height 50
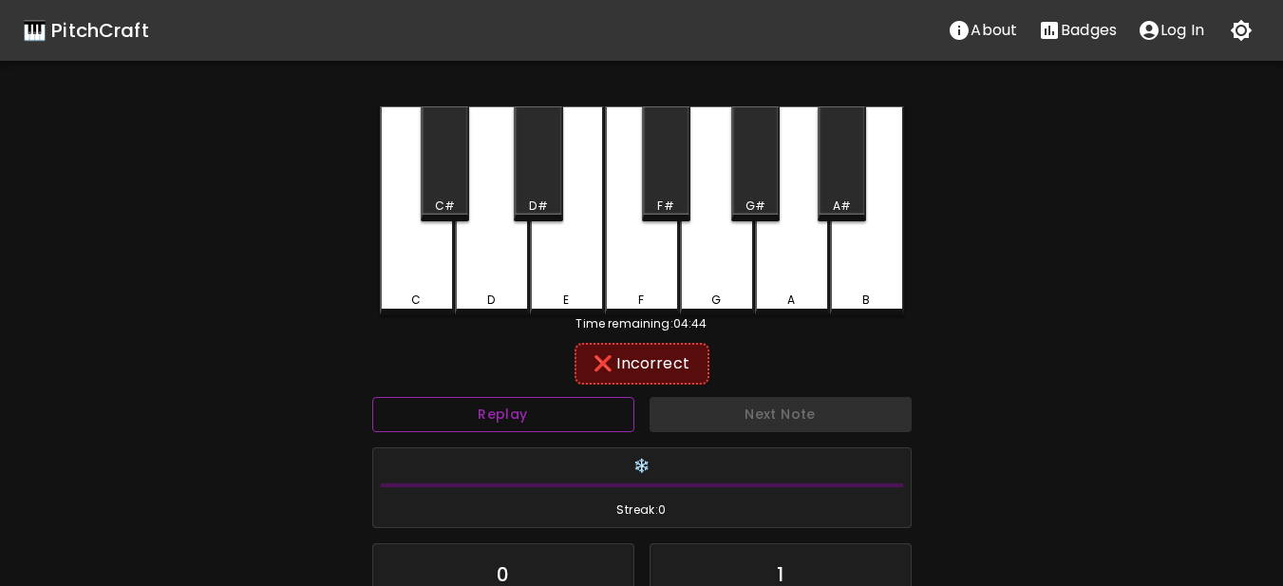
click at [481, 425] on button "Replay" at bounding box center [503, 414] width 262 height 35
click at [625, 293] on div "F" at bounding box center [642, 300] width 70 height 17
click at [552, 286] on div "E" at bounding box center [567, 210] width 74 height 209
click at [539, 197] on div "D#" at bounding box center [538, 163] width 48 height 115
click at [503, 276] on div "D" at bounding box center [492, 210] width 74 height 209
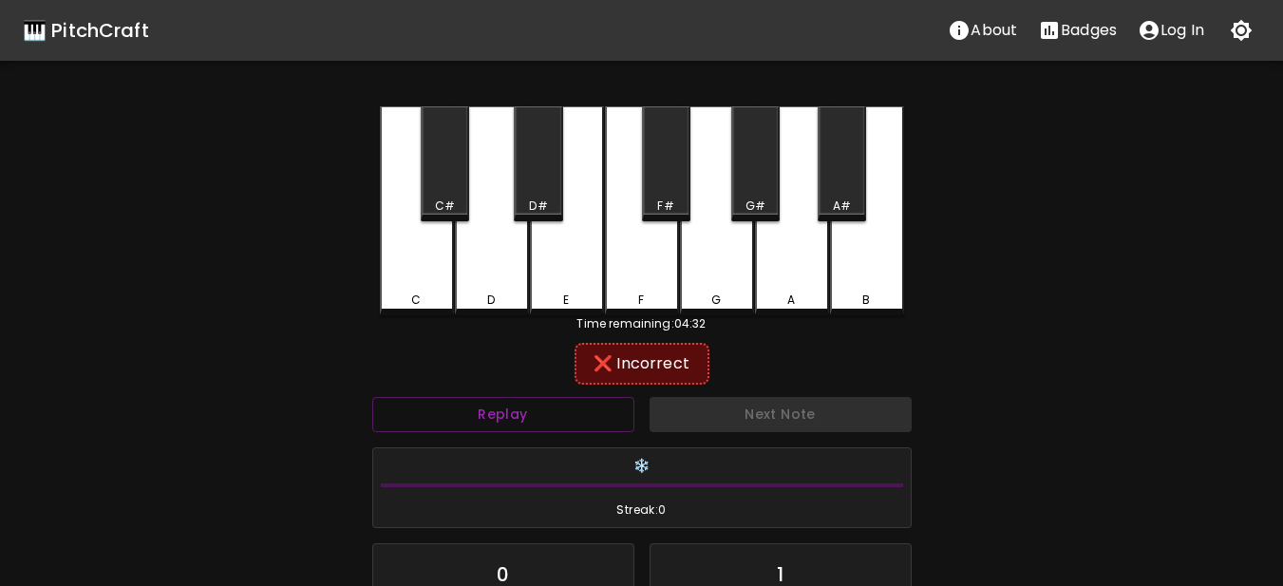
click at [453, 248] on div "C" at bounding box center [417, 210] width 74 height 209
click at [448, 201] on div "C#" at bounding box center [445, 206] width 20 height 17
click at [655, 196] on div "F#" at bounding box center [666, 163] width 48 height 115
click at [738, 179] on div "G#" at bounding box center [755, 163] width 48 height 115
click at [718, 244] on div "G" at bounding box center [717, 210] width 74 height 209
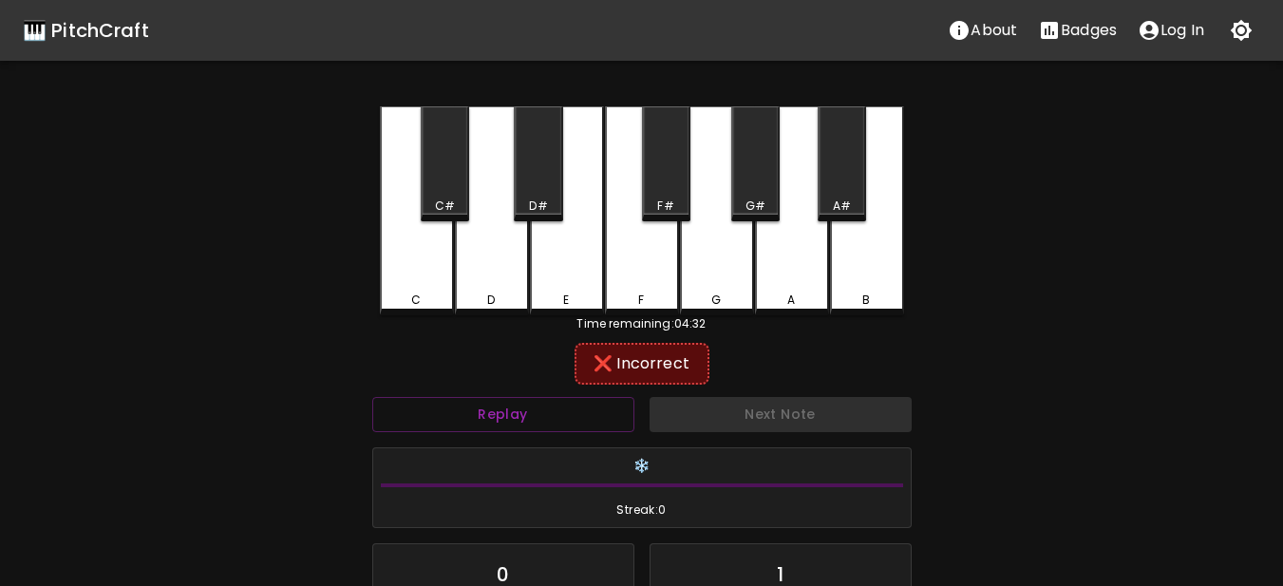
click at [758, 241] on div "A" at bounding box center [792, 210] width 74 height 209
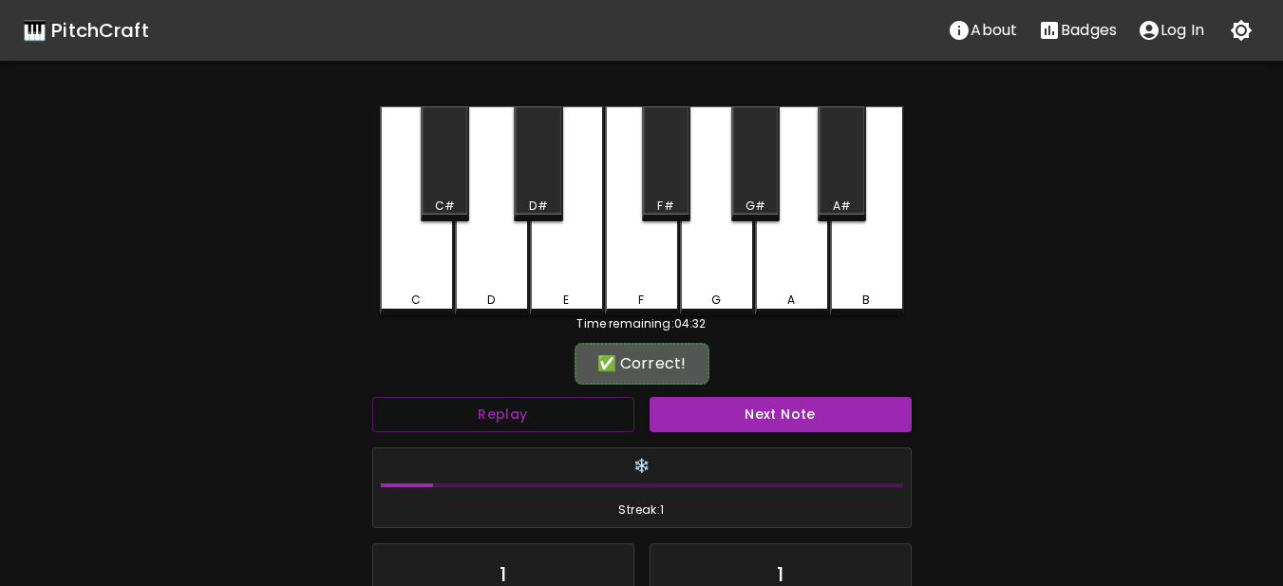
click at [779, 272] on div "A" at bounding box center [792, 210] width 74 height 209
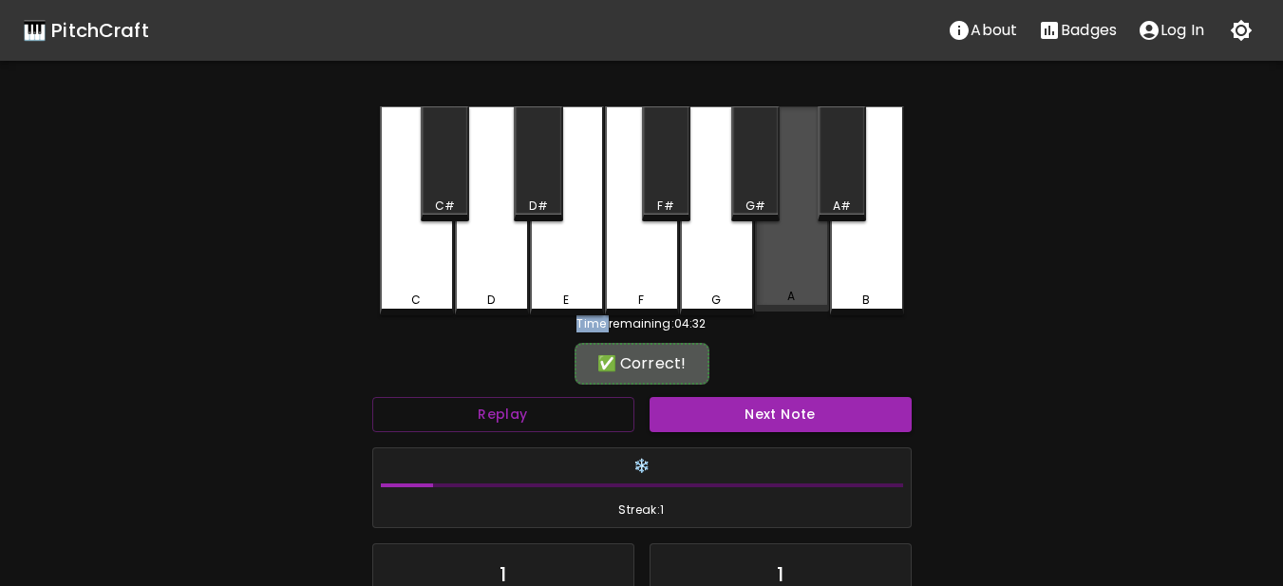
click at [779, 271] on div "A" at bounding box center [792, 208] width 74 height 205
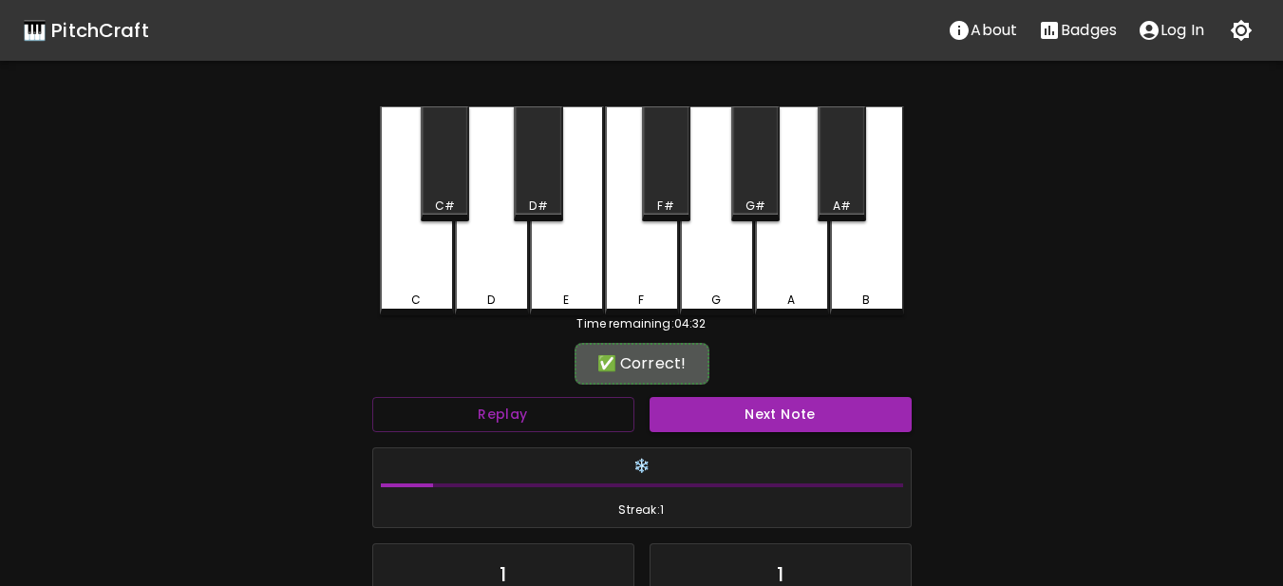
click at [526, 394] on div "Replay" at bounding box center [503, 414] width 277 height 50
click at [517, 408] on button "Replay" at bounding box center [503, 414] width 262 height 35
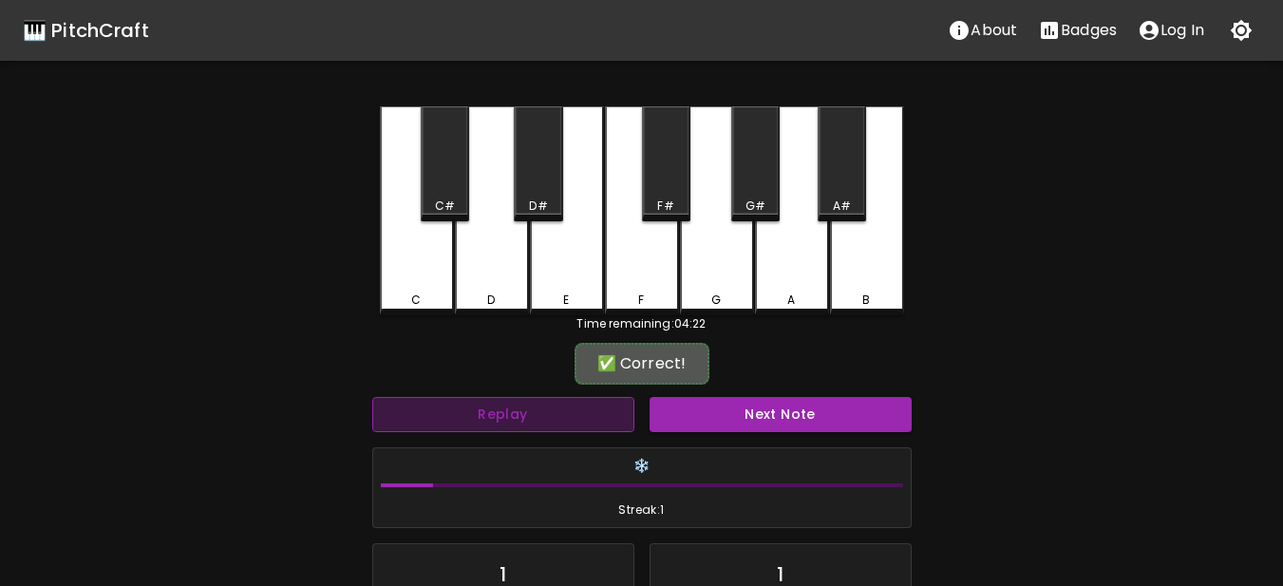
click at [517, 408] on button "Replay" at bounding box center [503, 414] width 262 height 35
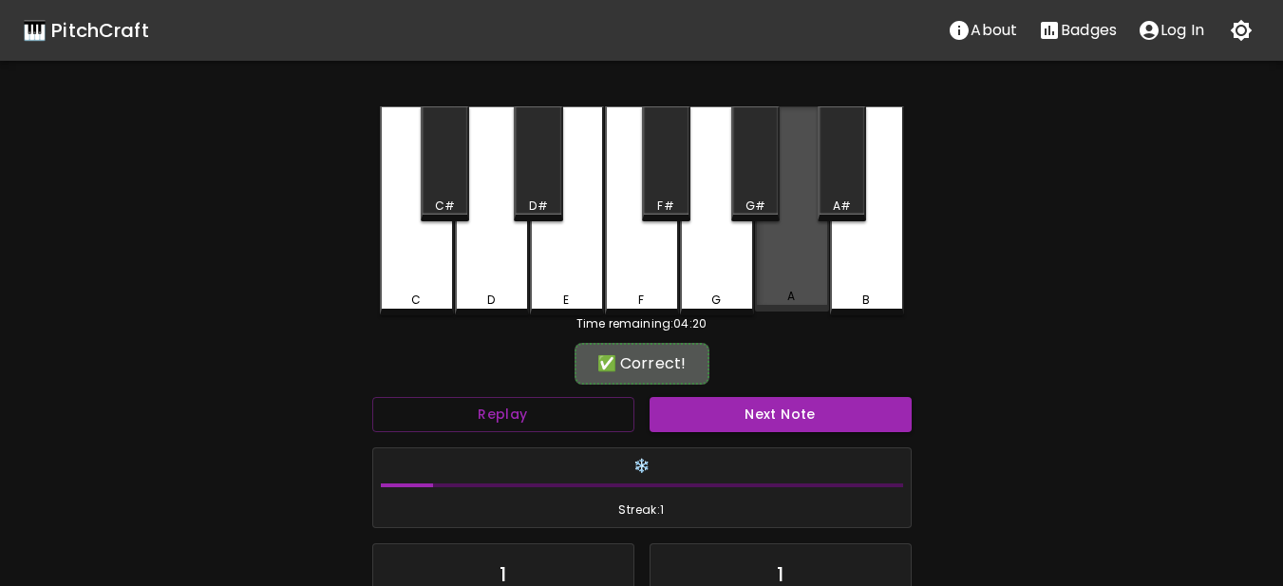
click at [793, 275] on div "A" at bounding box center [792, 208] width 74 height 205
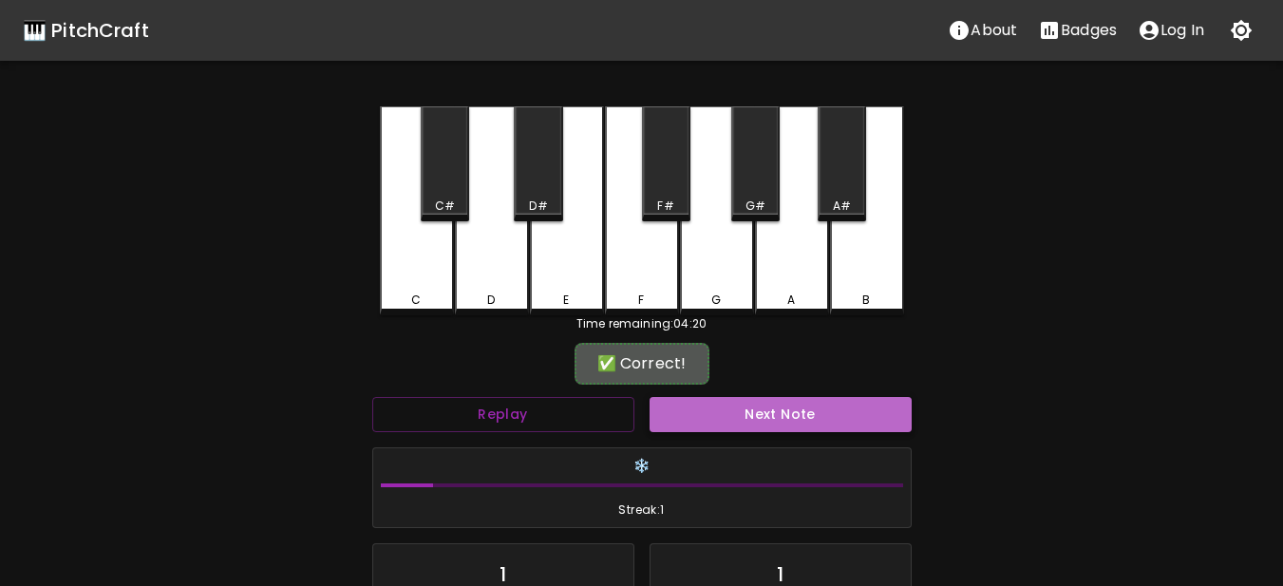
click at [747, 408] on button "Next Note" at bounding box center [781, 414] width 262 height 35
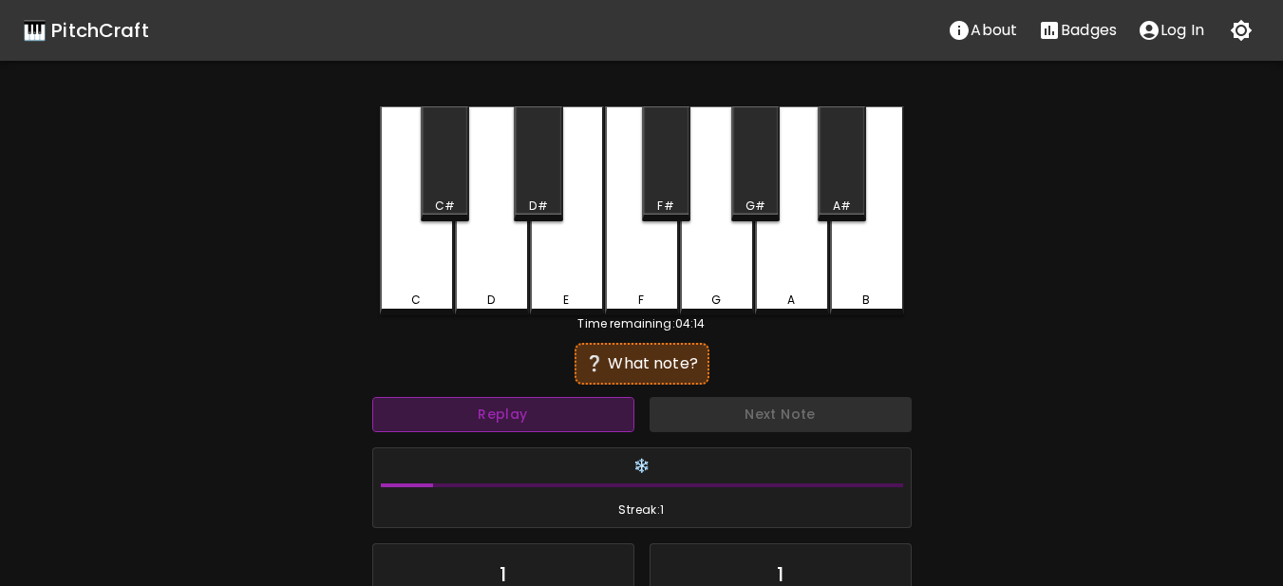
click at [473, 422] on button "Replay" at bounding box center [503, 414] width 262 height 35
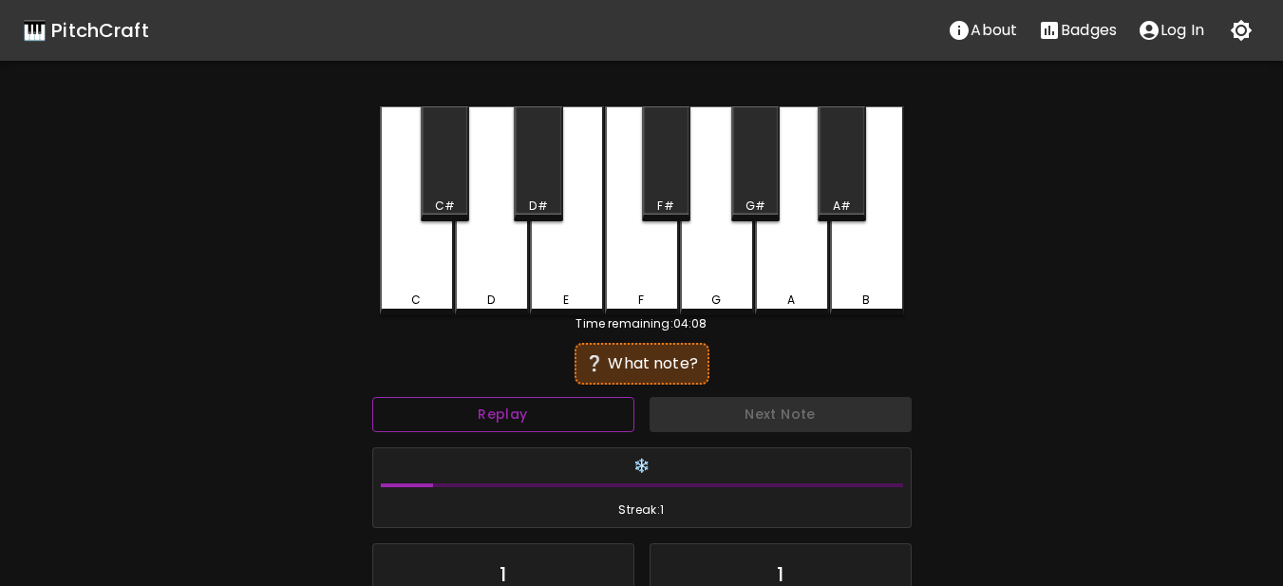
click at [514, 413] on button "Replay" at bounding box center [503, 414] width 262 height 35
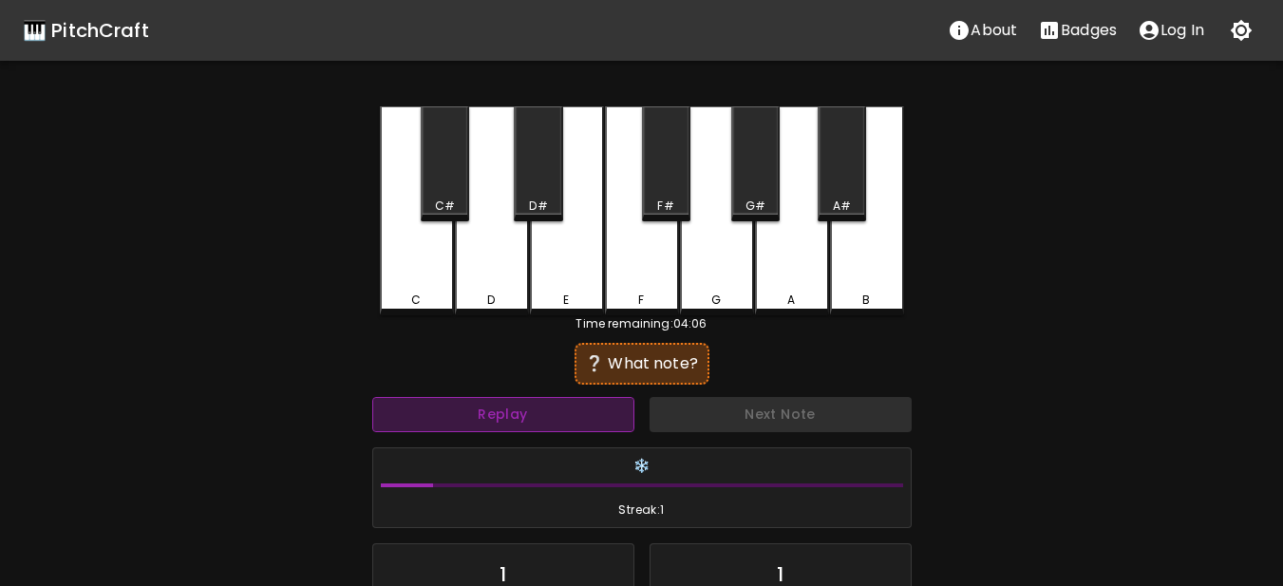
click at [511, 414] on button "Replay" at bounding box center [503, 414] width 262 height 35
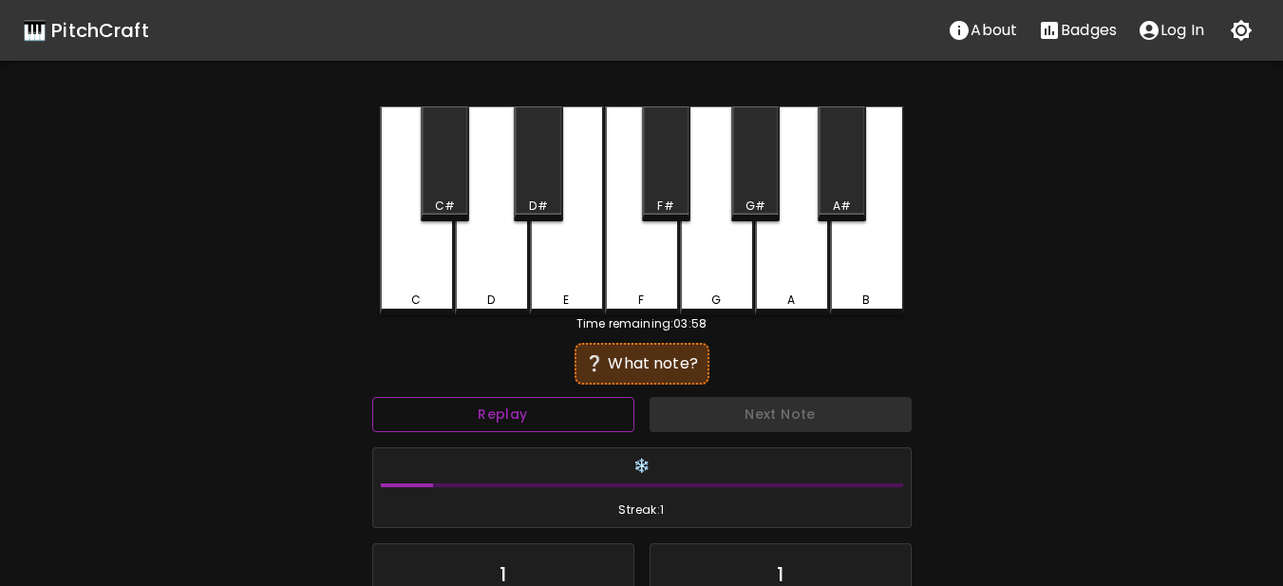
click at [511, 414] on button "Replay" at bounding box center [503, 414] width 262 height 35
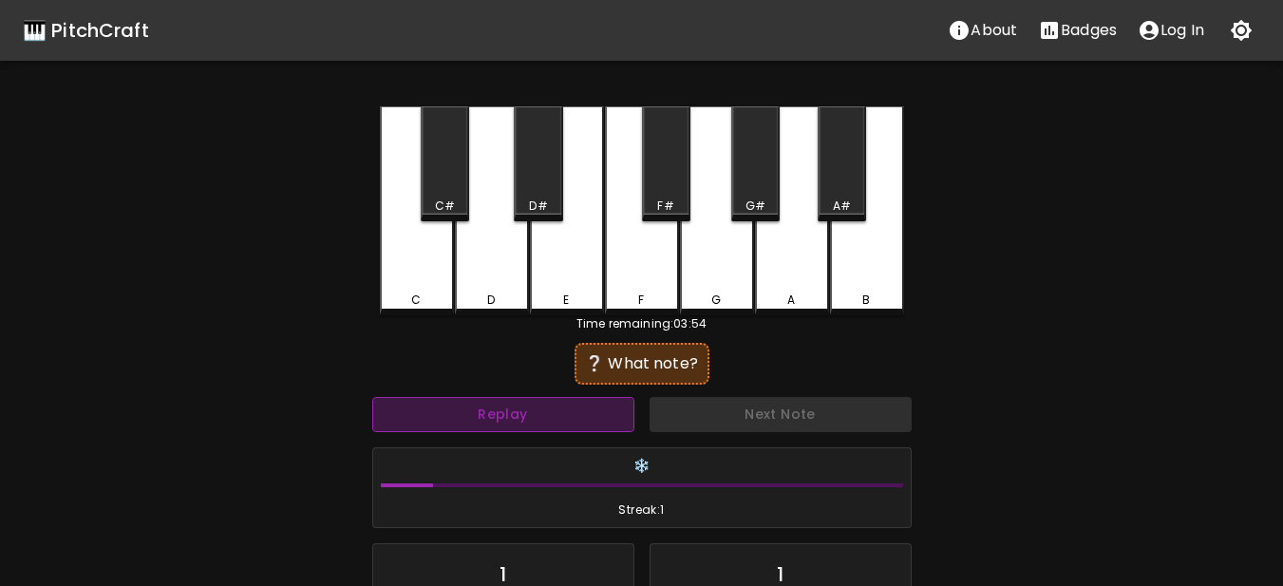
click at [511, 414] on button "Replay" at bounding box center [503, 414] width 262 height 35
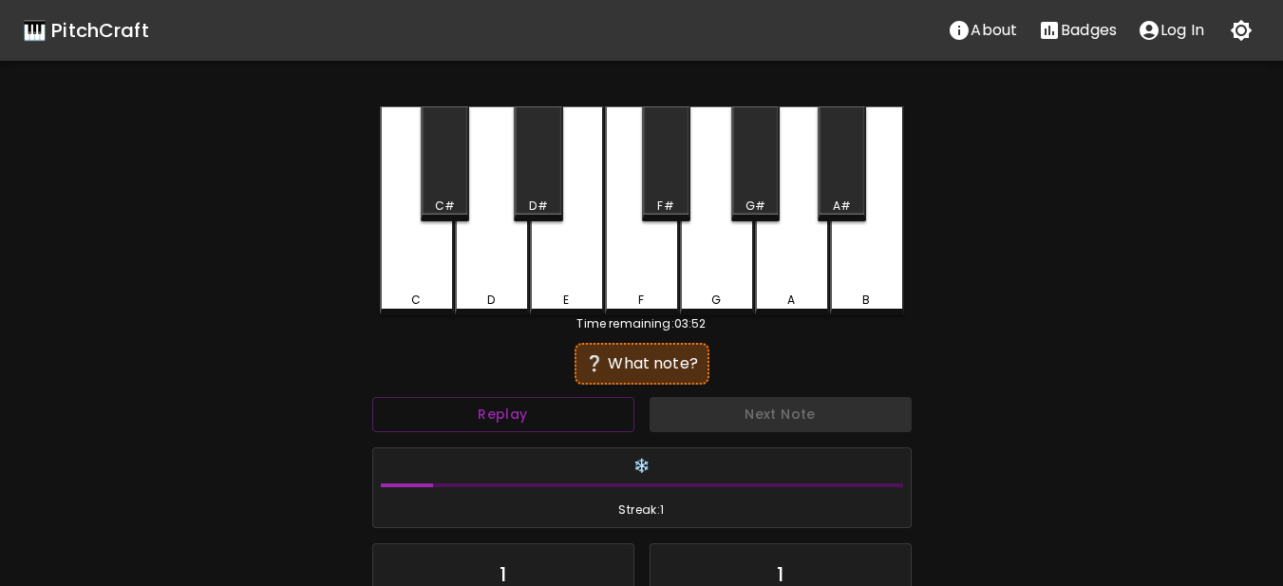
click at [481, 382] on div "❔ What note?" at bounding box center [641, 363] width 539 height 47
click at [472, 417] on button "Replay" at bounding box center [503, 414] width 262 height 35
click at [588, 281] on div "E" at bounding box center [567, 210] width 74 height 209
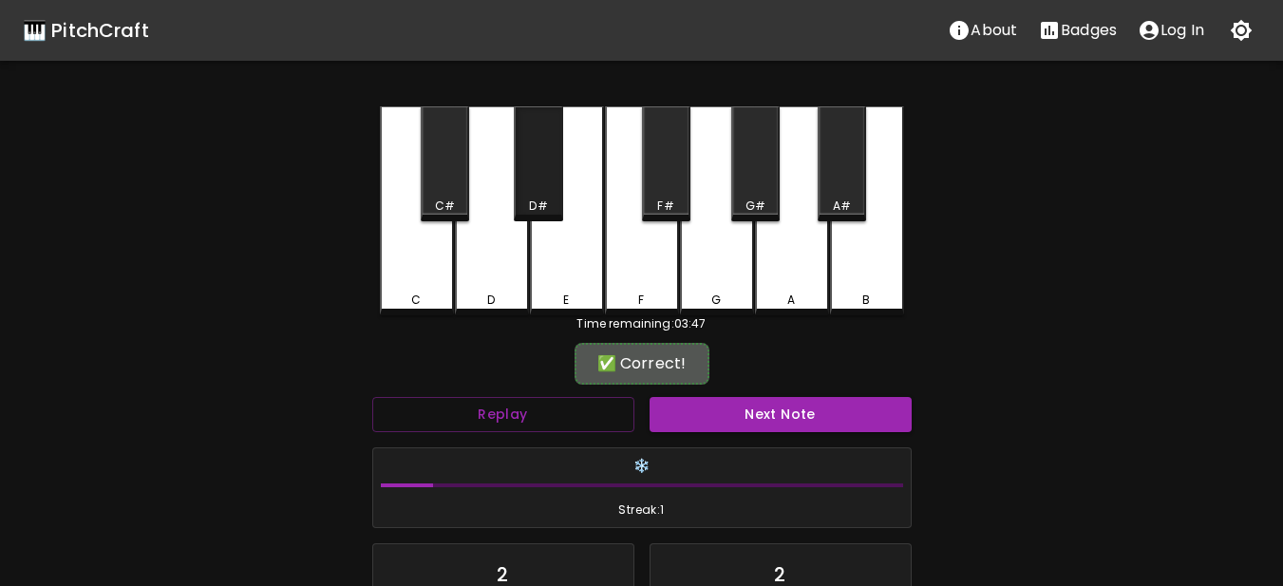
click at [529, 190] on div "D#" at bounding box center [538, 163] width 48 height 115
click at [703, 423] on button "Next Note" at bounding box center [781, 414] width 262 height 35
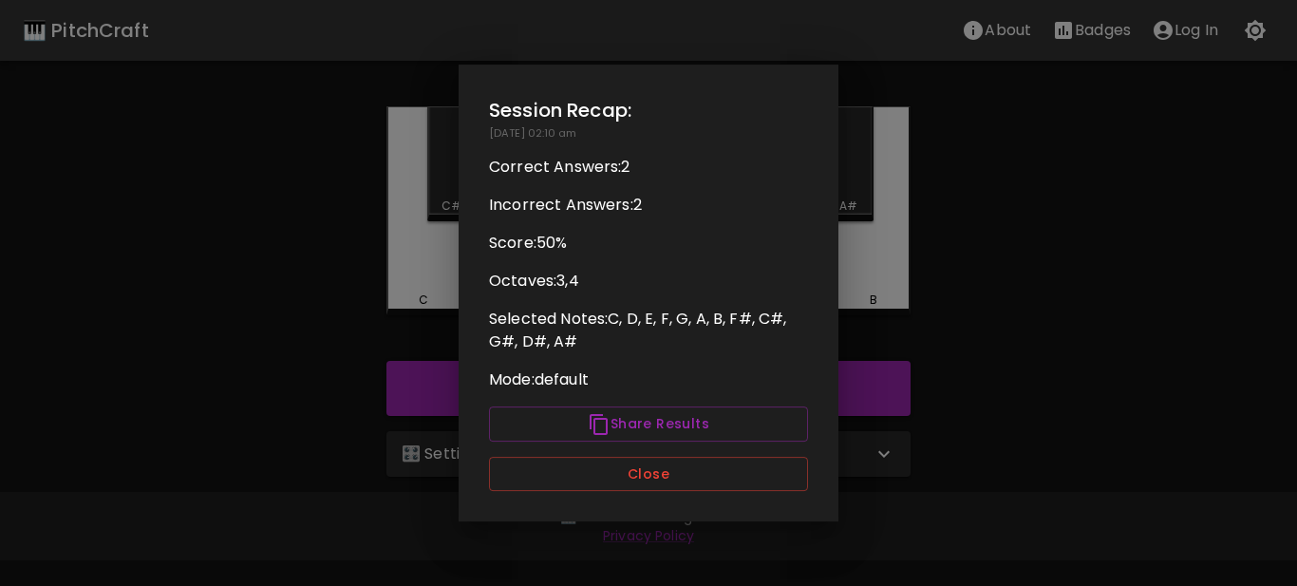
click at [1054, 164] on div at bounding box center [648, 293] width 1297 height 586
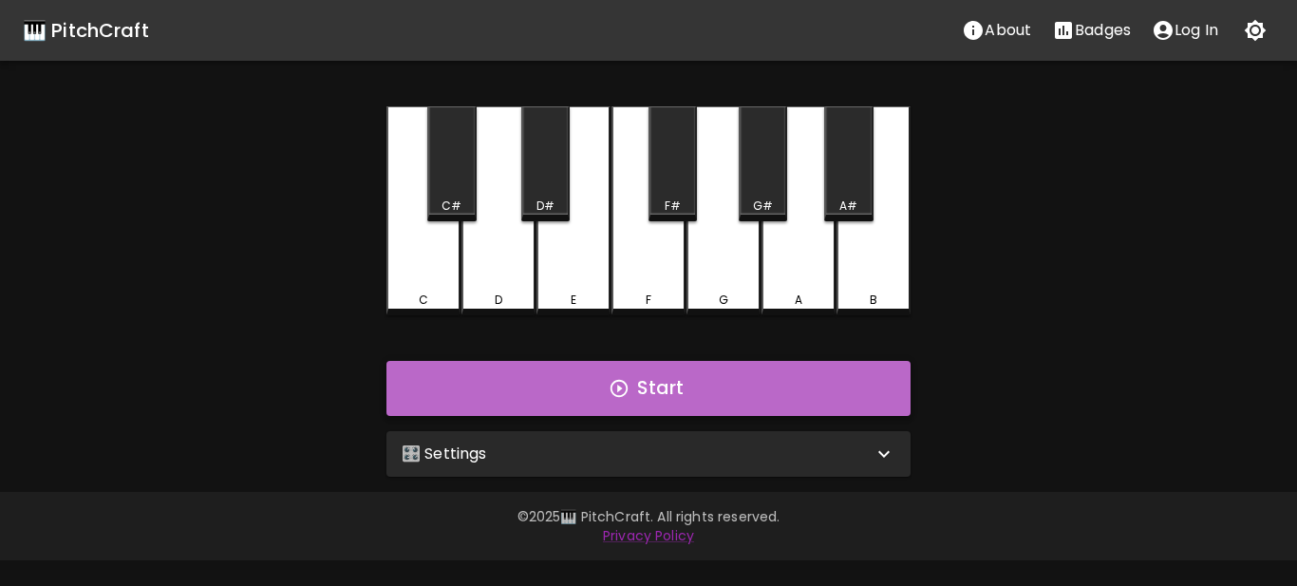
click at [739, 401] on button "Start" at bounding box center [649, 388] width 524 height 55
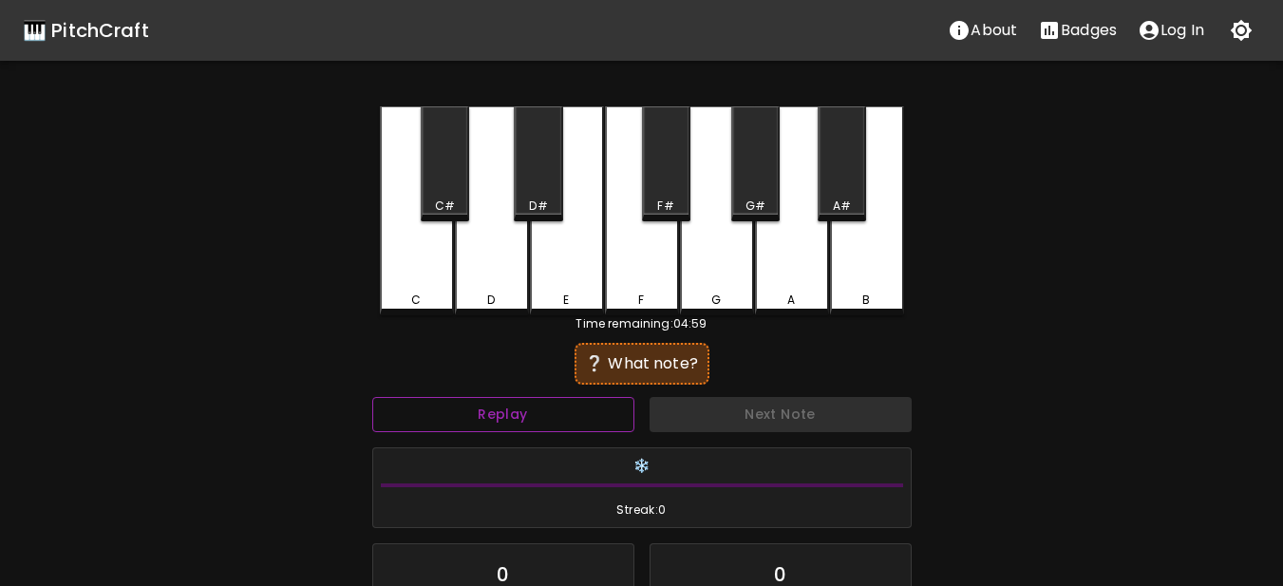
click at [618, 419] on button "Replay" at bounding box center [503, 414] width 262 height 35
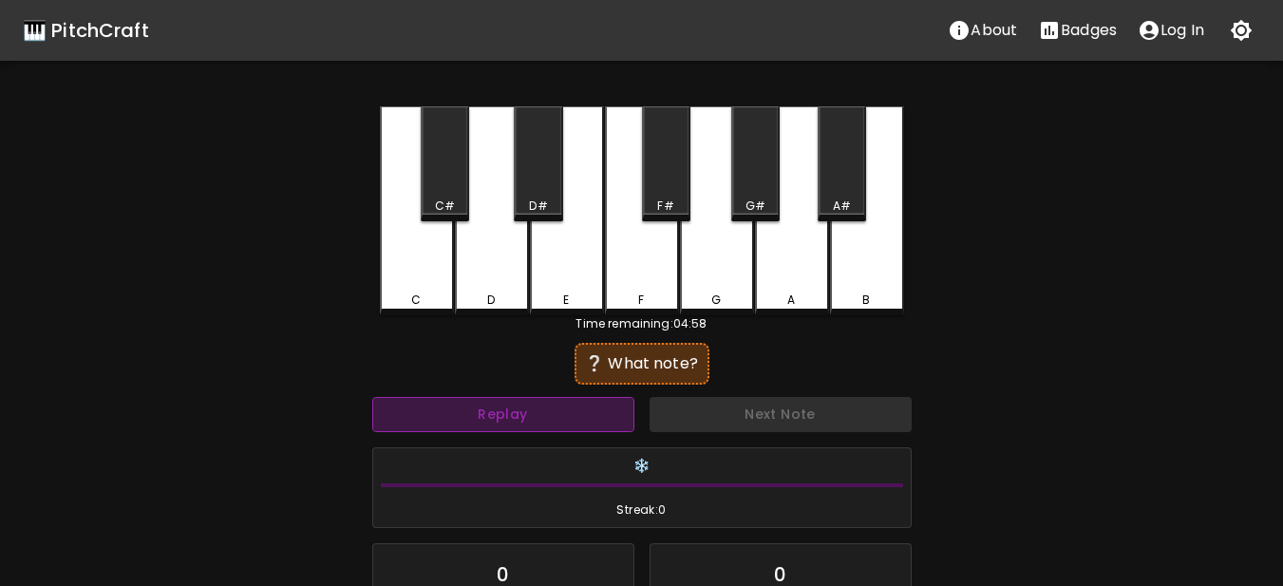
click at [618, 419] on button "Replay" at bounding box center [503, 414] width 262 height 35
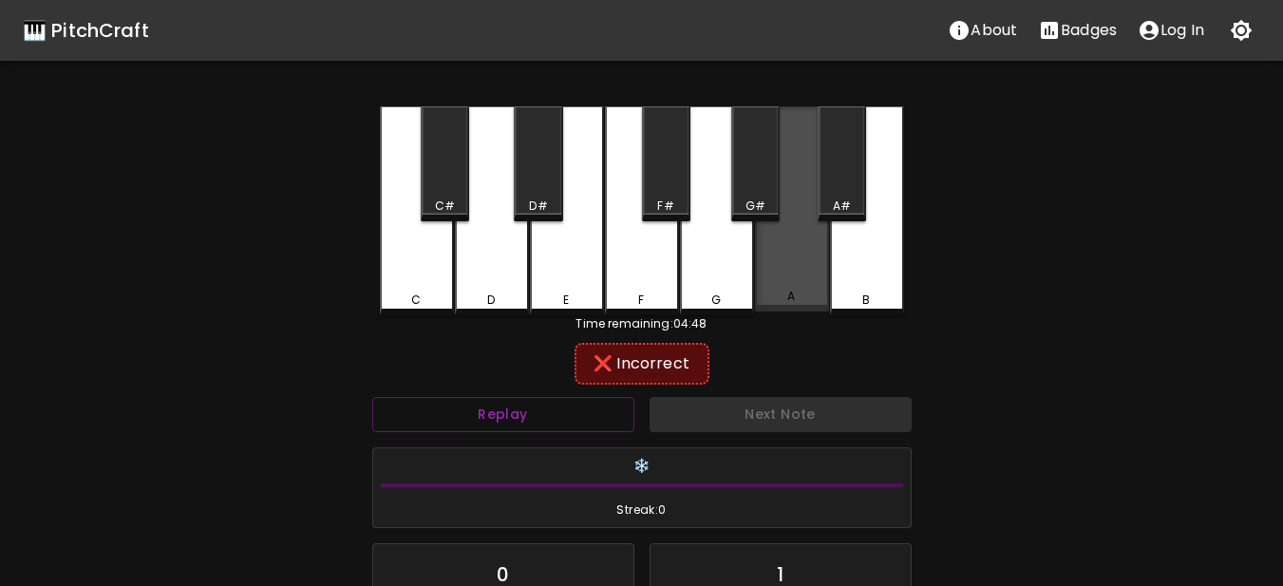
click at [818, 283] on div "A" at bounding box center [792, 208] width 74 height 205
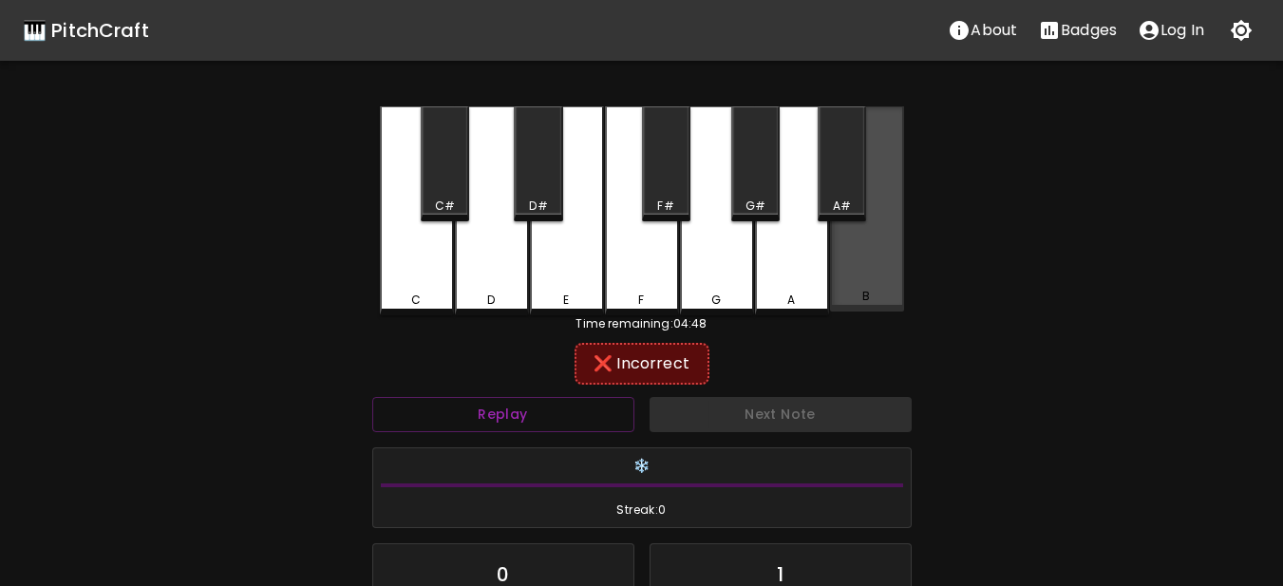
click at [868, 218] on div "B" at bounding box center [867, 208] width 74 height 205
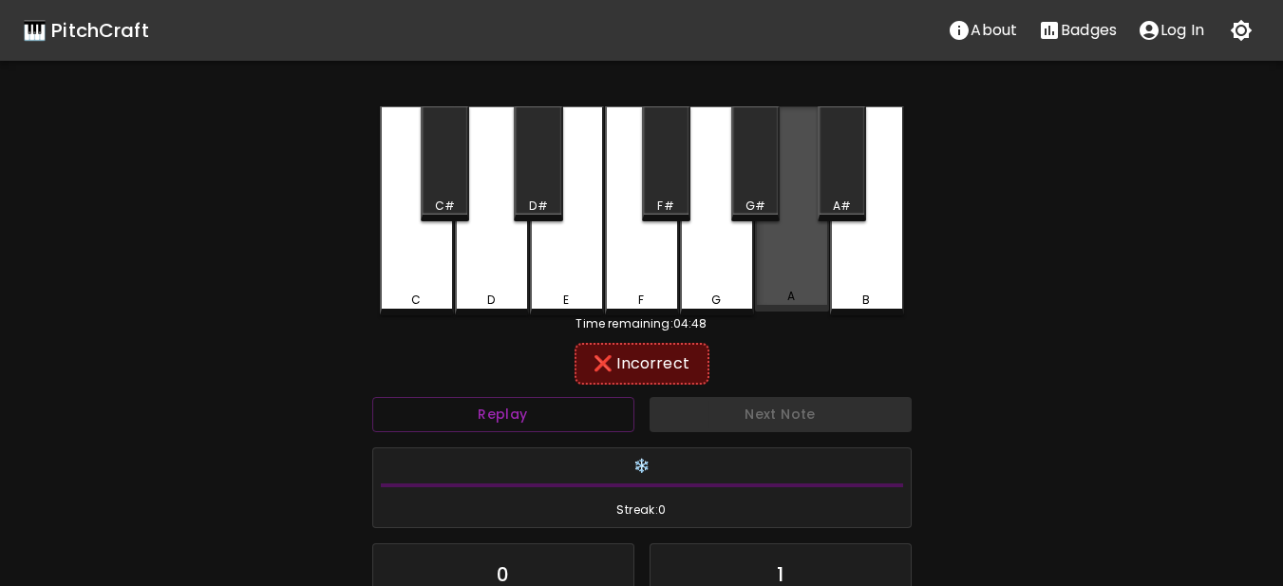
click at [783, 191] on div "A" at bounding box center [792, 208] width 74 height 205
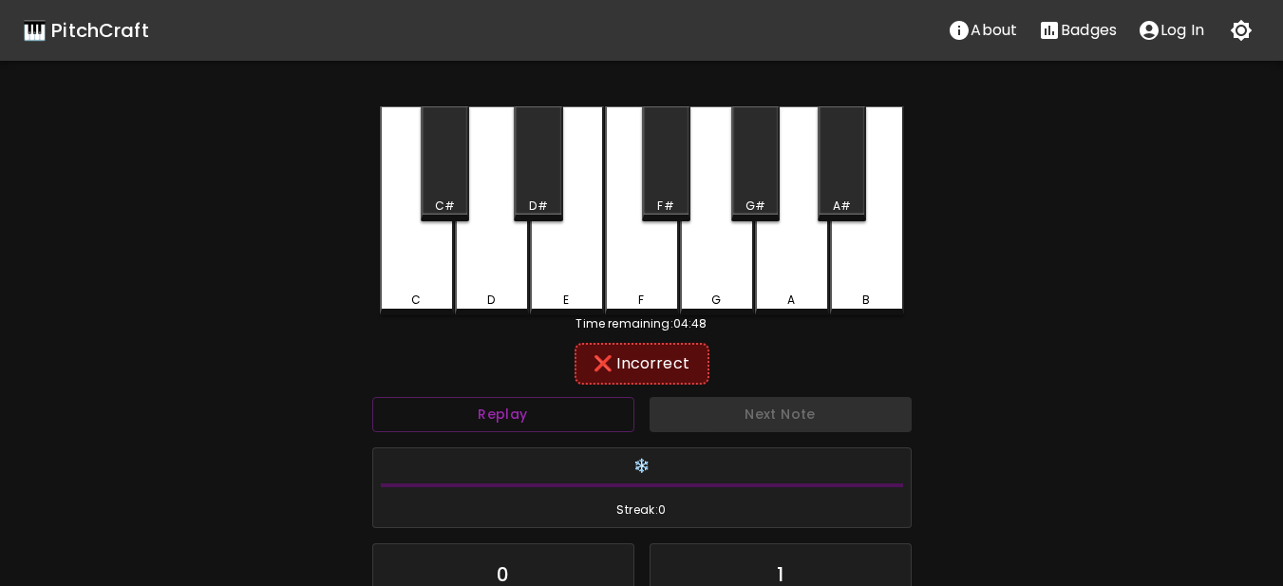
click at [759, 196] on div "G#" at bounding box center [755, 163] width 48 height 115
click at [560, 426] on button "Replay" at bounding box center [503, 414] width 262 height 35
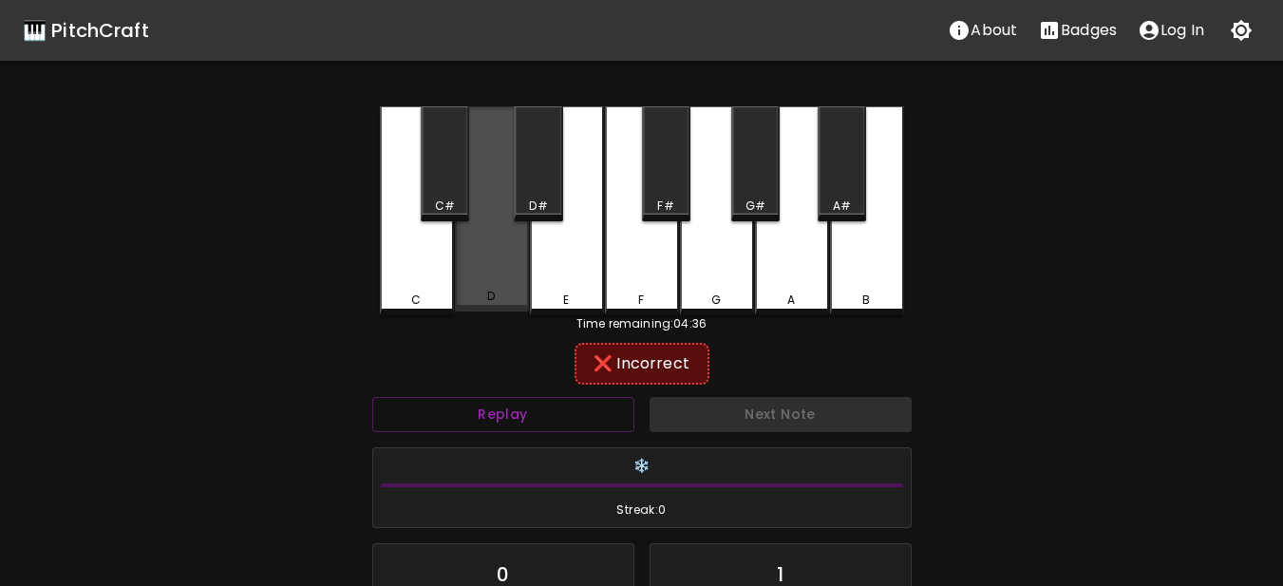
click at [515, 314] on div "C C# D D# E F F# G G# A A# B" at bounding box center [642, 210] width 524 height 209
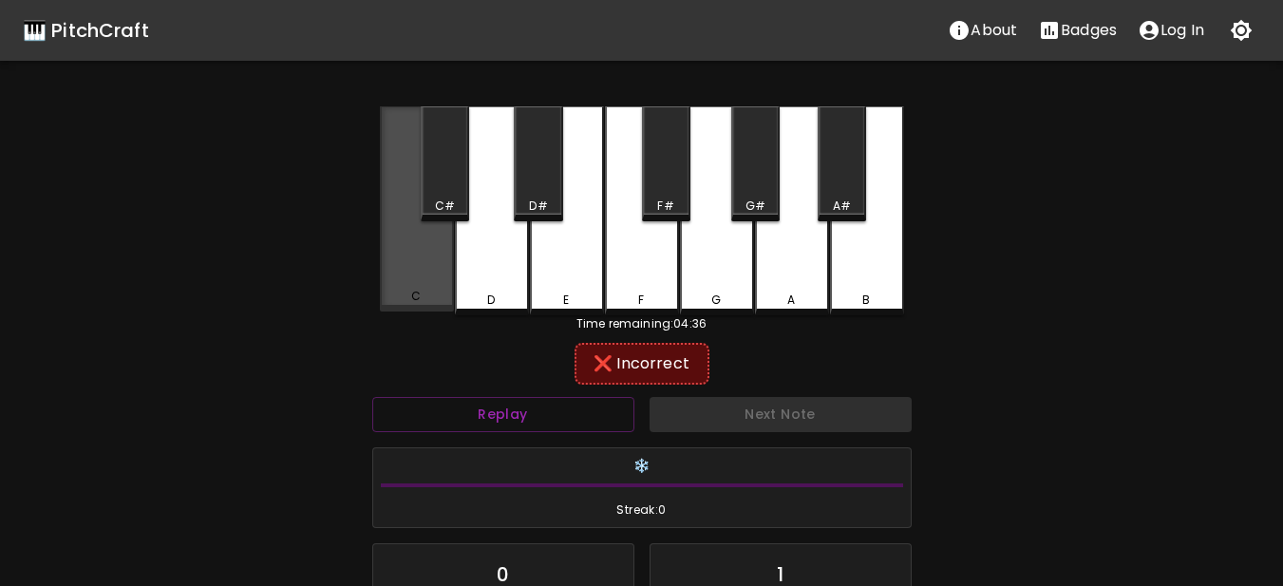
click at [431, 309] on div "C" at bounding box center [417, 208] width 74 height 205
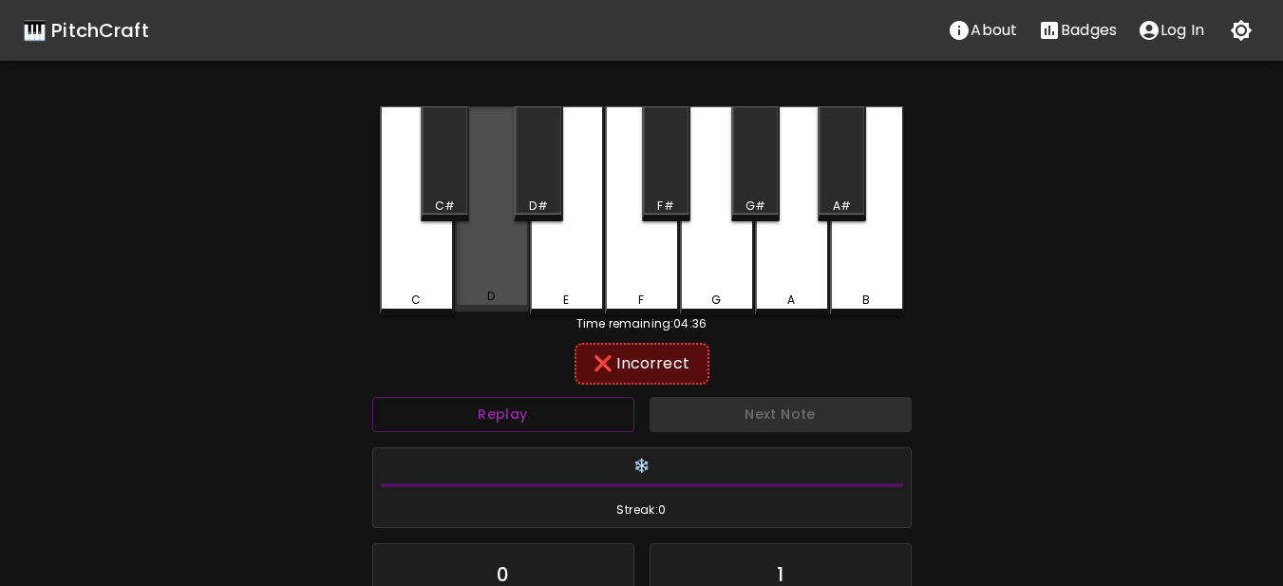
click at [525, 241] on div "D" at bounding box center [492, 208] width 74 height 205
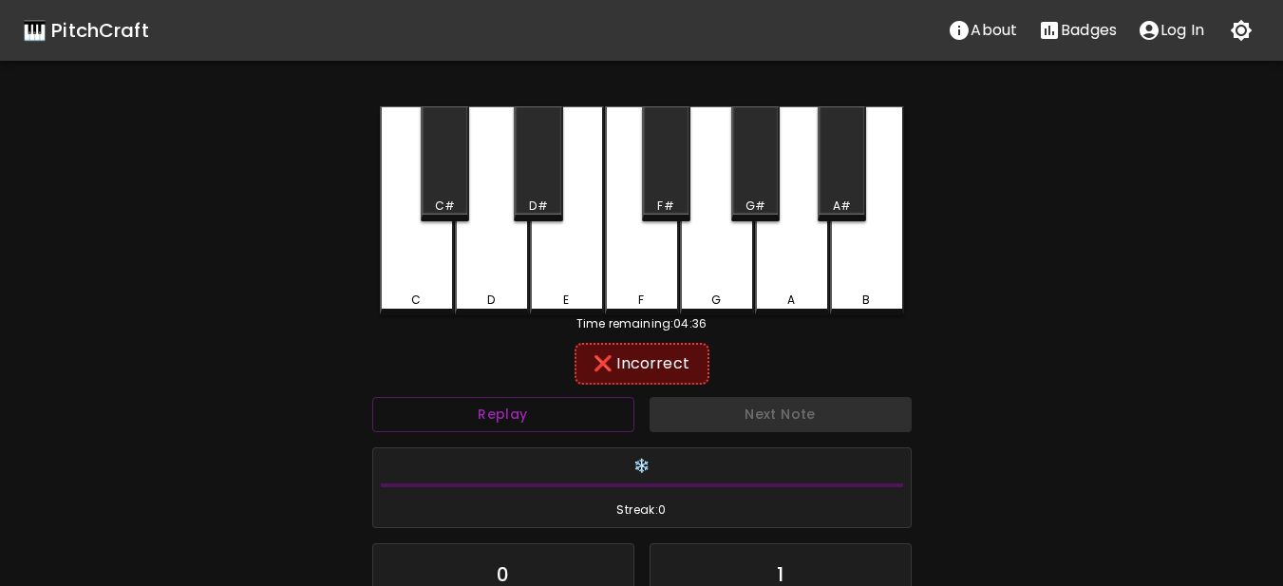
click at [536, 237] on div "E" at bounding box center [567, 210] width 74 height 209
click at [629, 255] on div "F" at bounding box center [642, 210] width 74 height 209
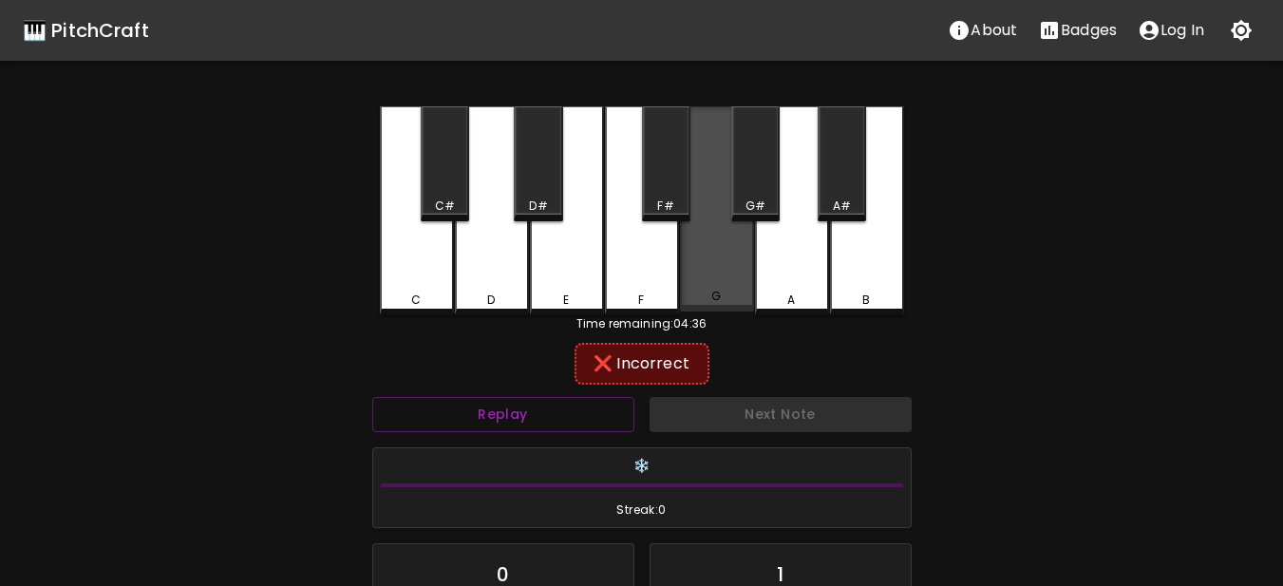
click at [698, 264] on div "G" at bounding box center [717, 208] width 74 height 205
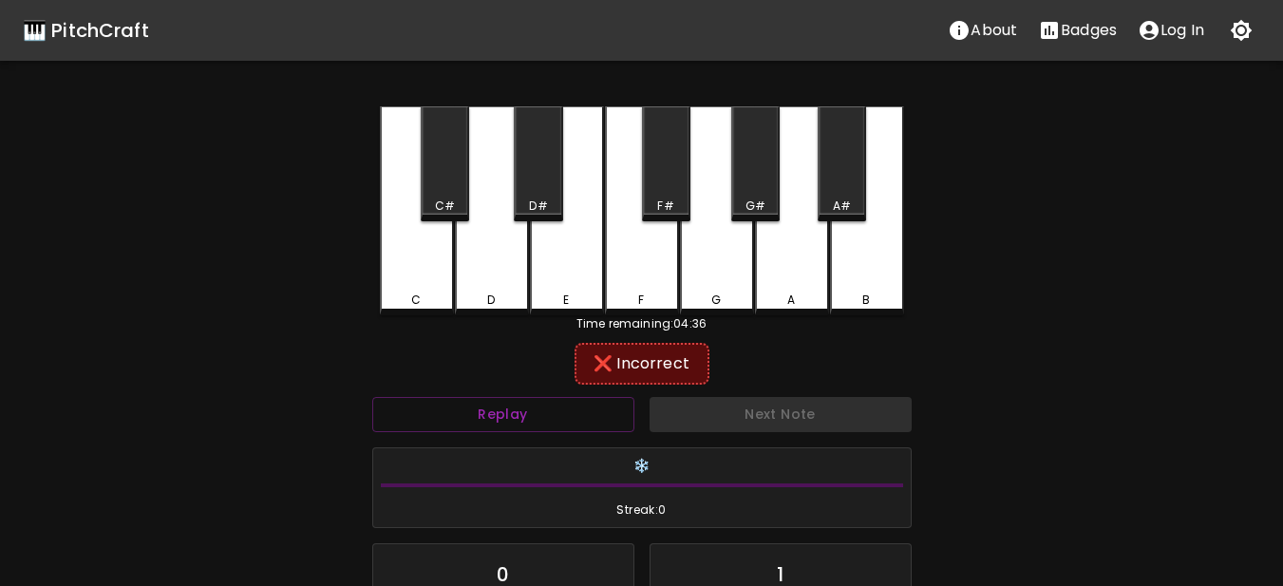
click at [680, 202] on div "F#" at bounding box center [666, 206] width 45 height 17
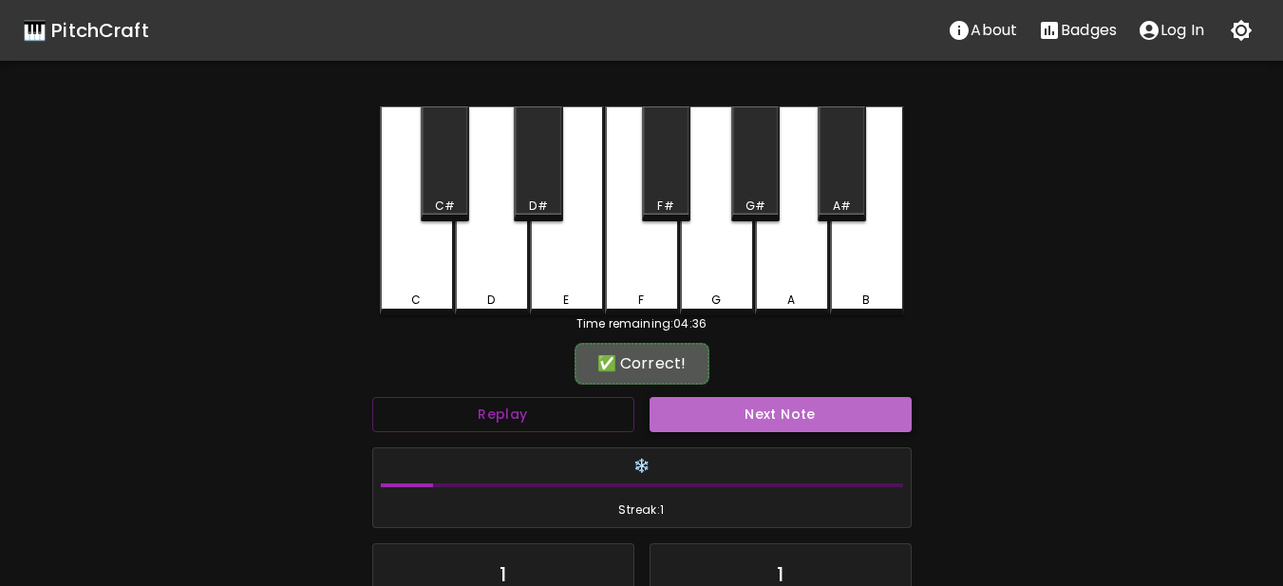
click at [701, 409] on button "Next Note" at bounding box center [781, 414] width 262 height 35
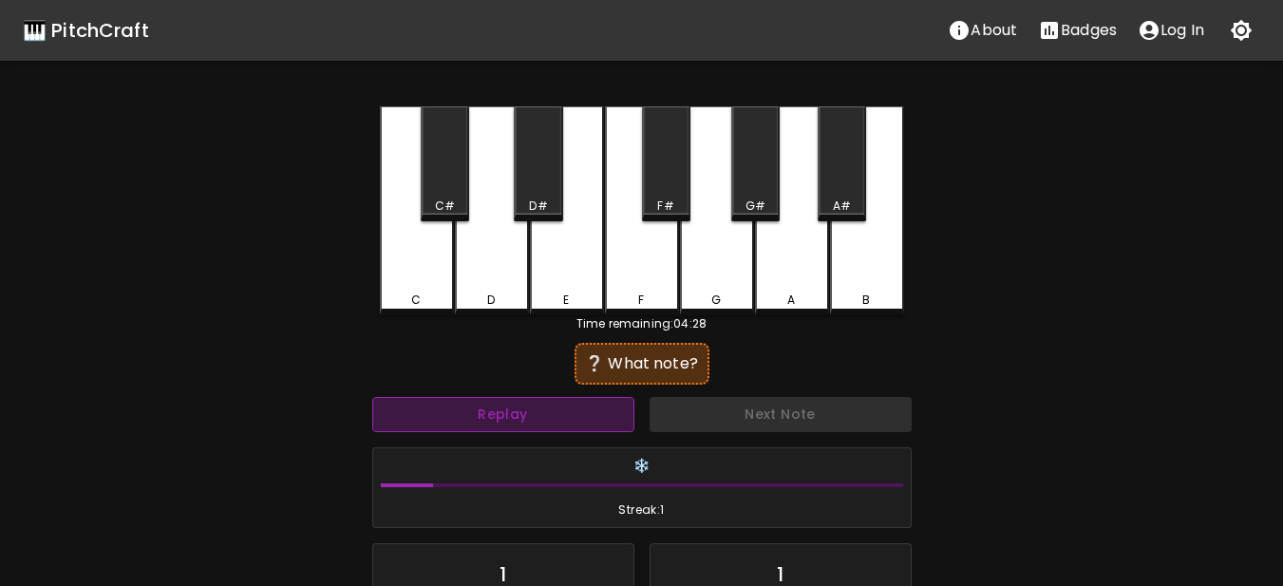
click at [579, 412] on button "Replay" at bounding box center [503, 414] width 262 height 35
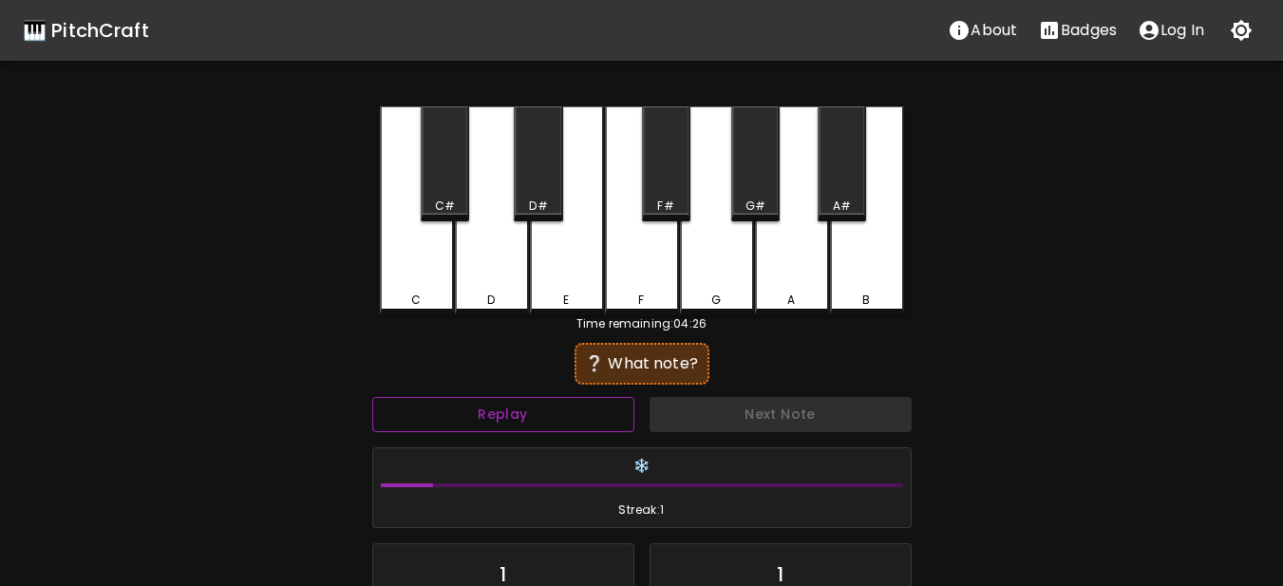
click at [570, 406] on button "Replay" at bounding box center [503, 414] width 262 height 35
click at [847, 251] on div "B" at bounding box center [867, 210] width 74 height 209
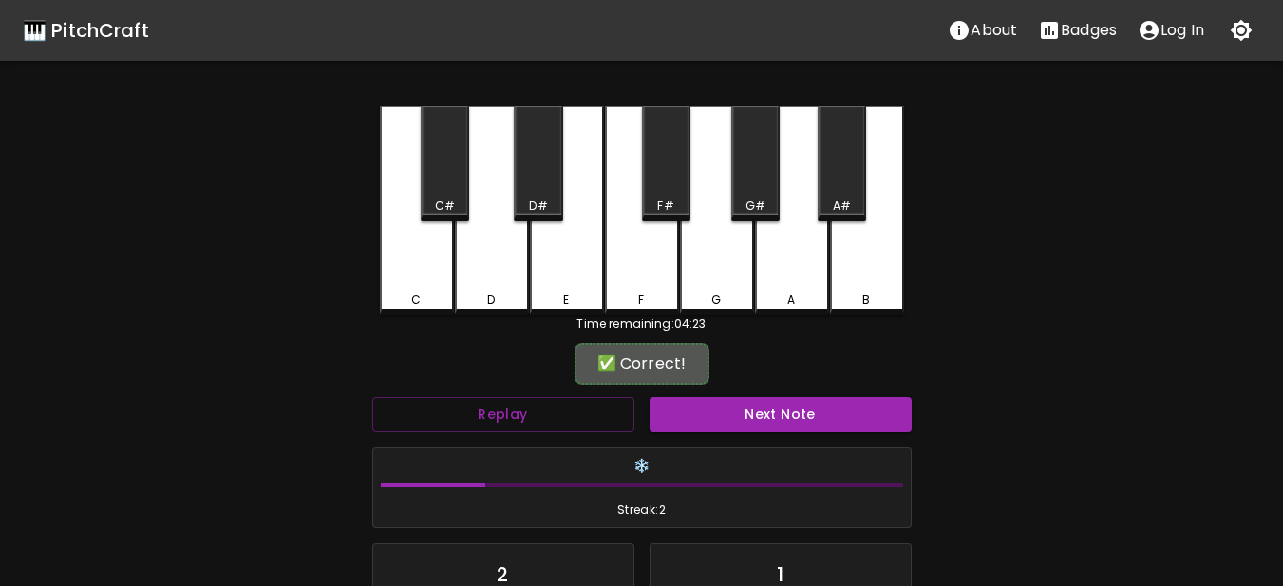
click at [770, 432] on div "Next Note" at bounding box center [780, 414] width 277 height 50
click at [768, 414] on button "Next Note" at bounding box center [781, 414] width 262 height 35
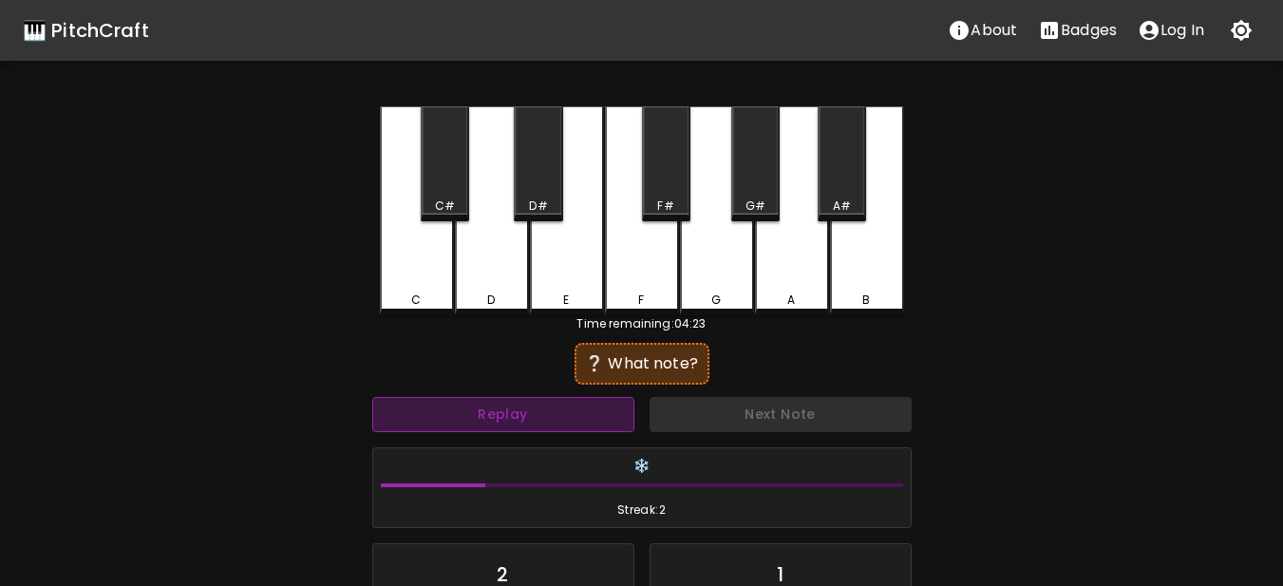
click at [517, 419] on button "Replay" at bounding box center [503, 414] width 262 height 35
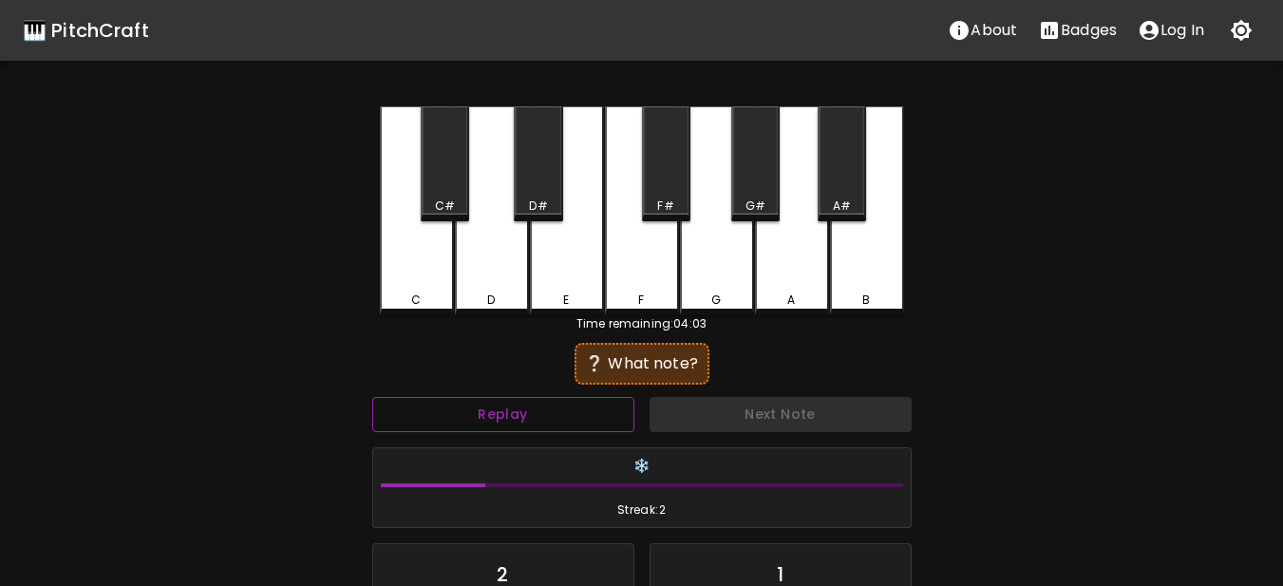
click at [517, 419] on button "Replay" at bounding box center [503, 414] width 262 height 35
click at [594, 407] on button "Replay" at bounding box center [503, 414] width 262 height 35
click at [656, 336] on div "C C# D D# E F F# G G# A A# B Time remaining: 03:51 ❔ What note? Replay Next Not…" at bounding box center [642, 430] width 570 height 649
click at [580, 337] on div "C C# D D# E F F# G G# A A# B Time remaining: 03:49 ❔ What note? Replay Next Not…" at bounding box center [642, 430] width 570 height 649
click at [498, 354] on div "❔ What note?" at bounding box center [641, 363] width 539 height 47
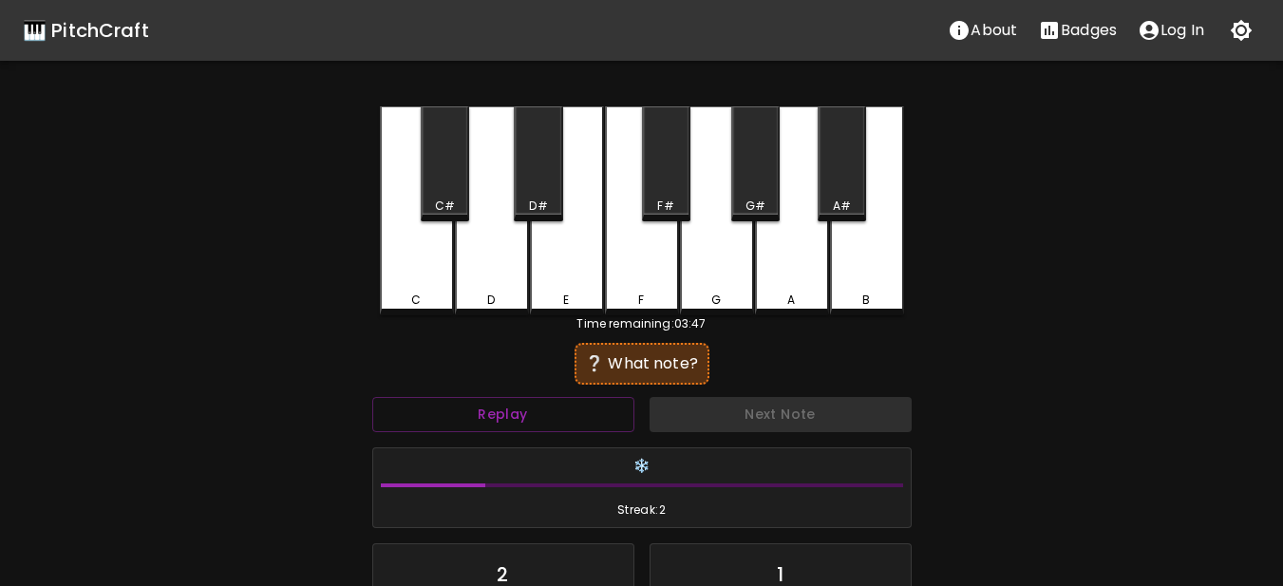
click at [447, 368] on div "❔ What note?" at bounding box center [641, 363] width 539 height 47
click at [379, 368] on div "❔ What note?" at bounding box center [641, 363] width 539 height 47
click at [382, 369] on div "❔ What note?" at bounding box center [641, 363] width 539 height 47
click at [482, 361] on div "❔ What note?" at bounding box center [641, 363] width 539 height 47
click at [549, 362] on div "❔ What note?" at bounding box center [641, 363] width 539 height 47
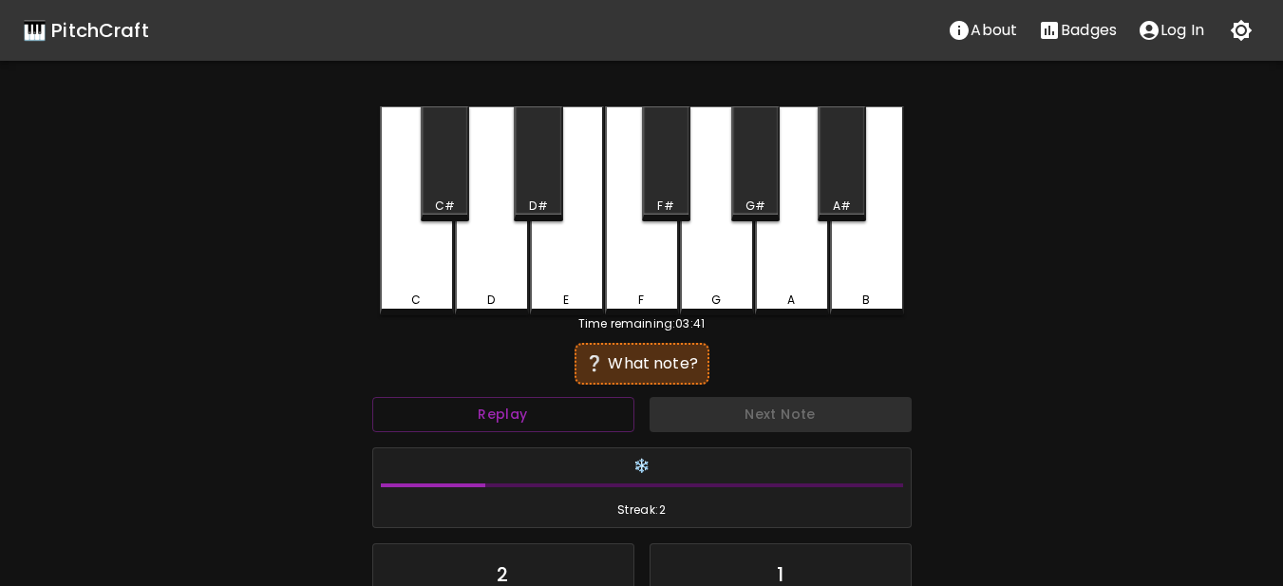
click at [634, 346] on div "❔ What note?" at bounding box center [642, 364] width 135 height 42
click at [716, 357] on div "❔ What note?" at bounding box center [641, 363] width 539 height 47
click at [730, 277] on div "G" at bounding box center [717, 210] width 74 height 209
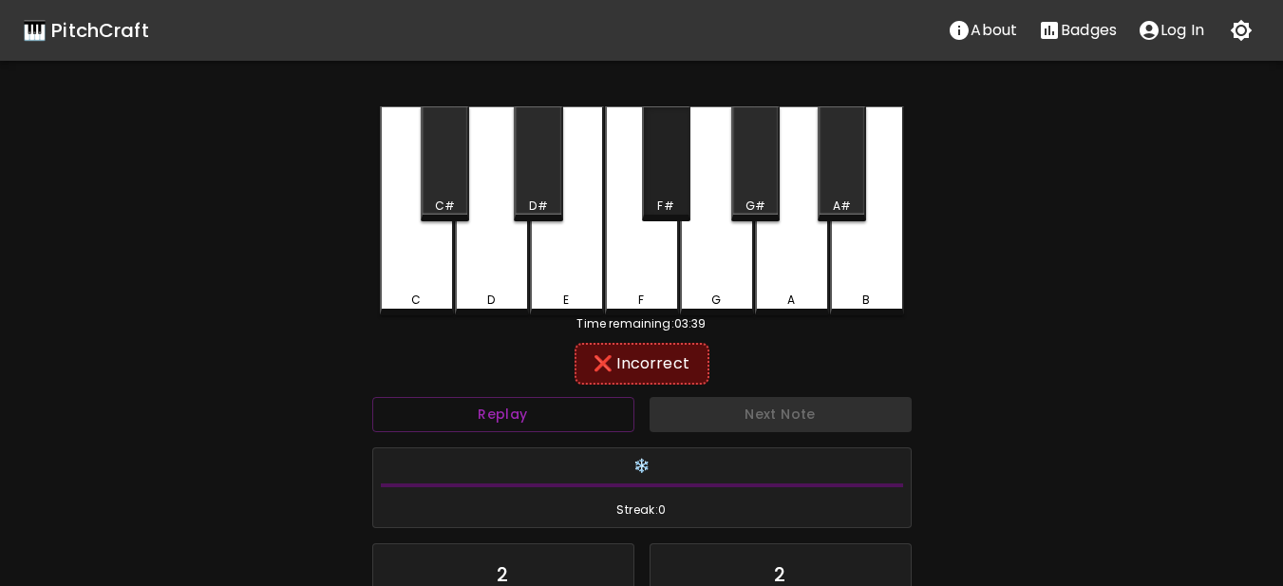
click at [667, 180] on div "F#" at bounding box center [666, 163] width 48 height 115
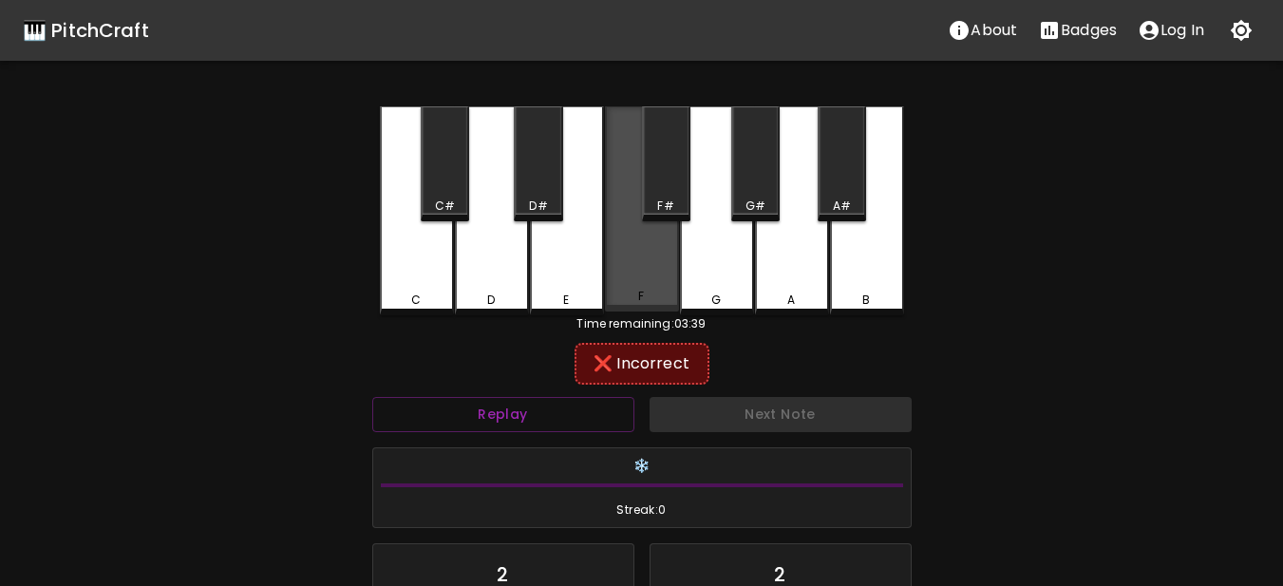
click at [659, 268] on div "F" at bounding box center [642, 208] width 74 height 205
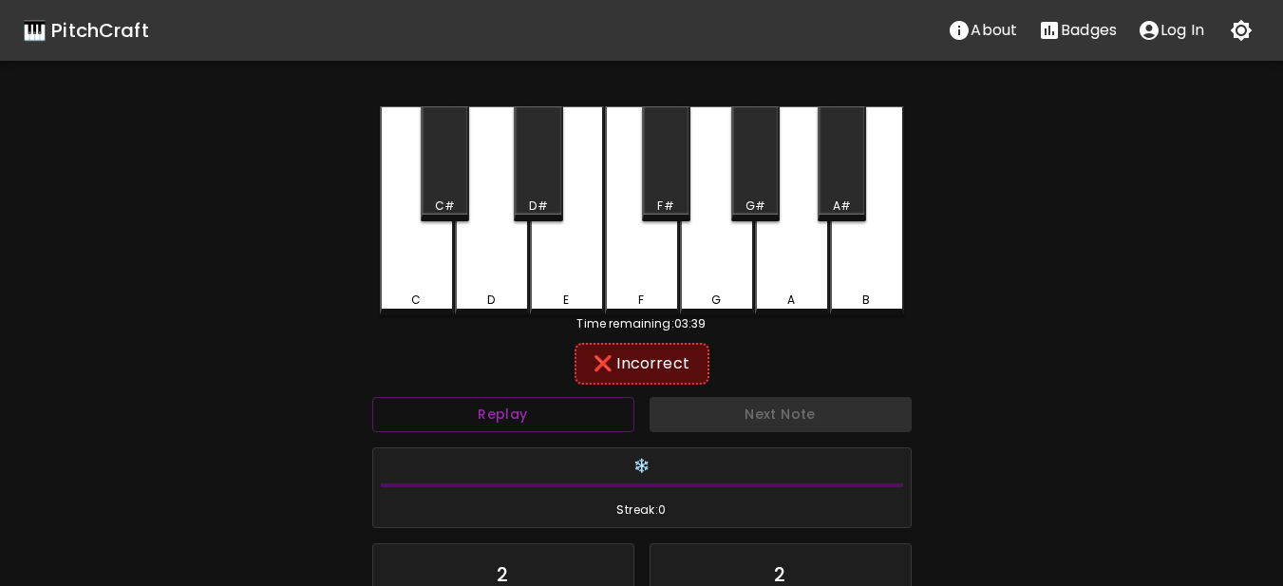
click at [764, 249] on div "A" at bounding box center [792, 210] width 74 height 209
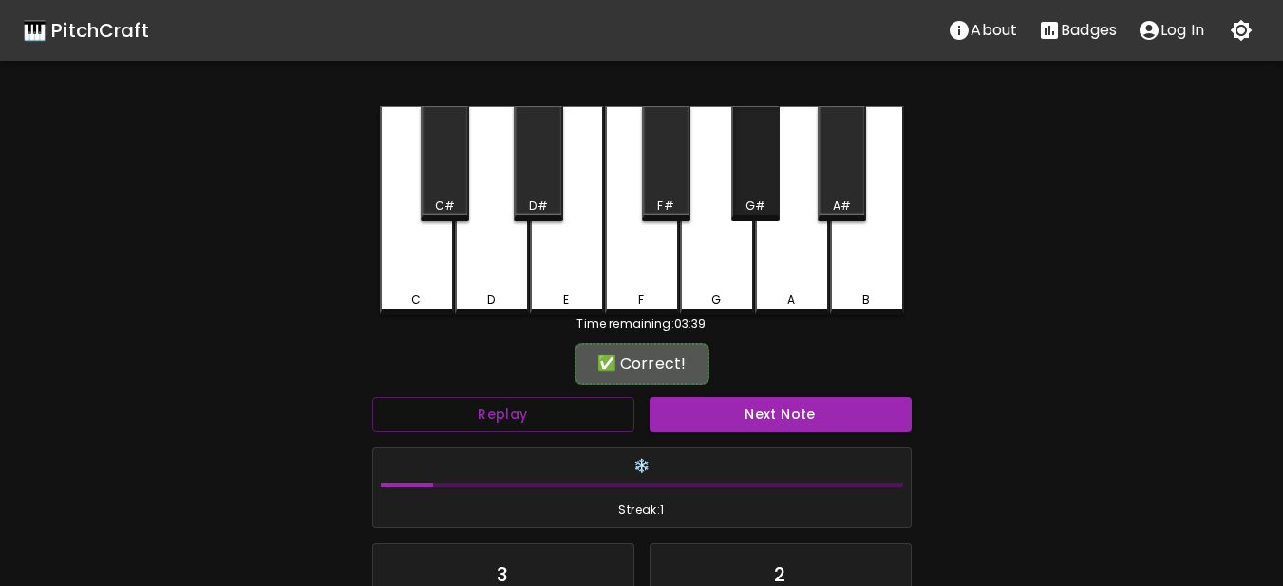
click at [756, 206] on div "G#" at bounding box center [756, 206] width 20 height 17
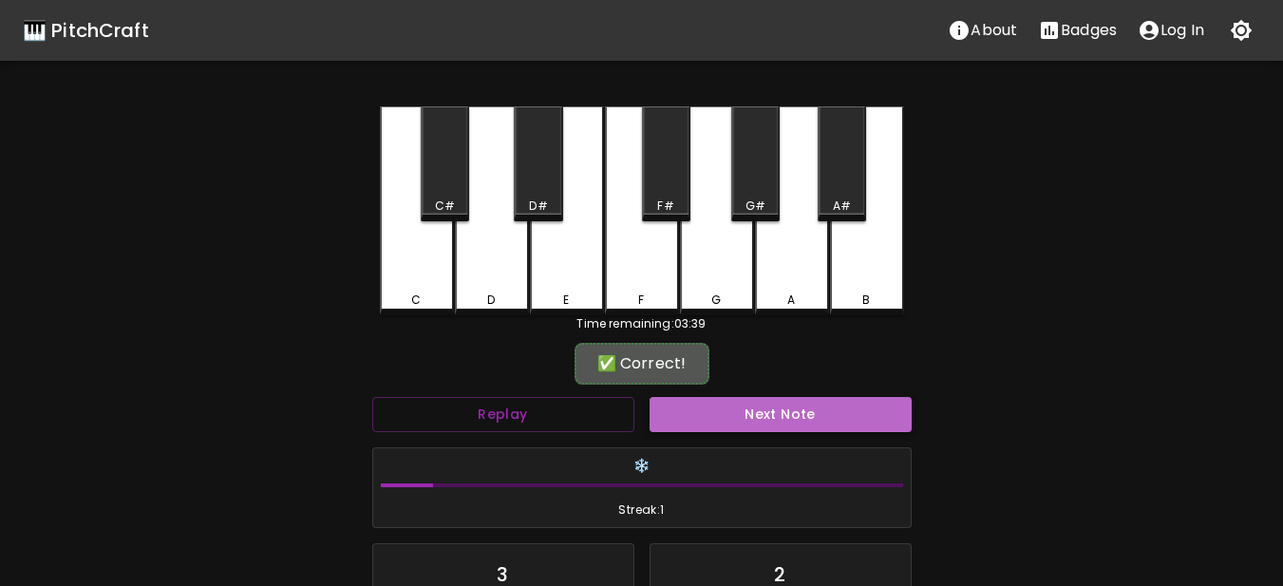
click at [729, 403] on button "Next Note" at bounding box center [781, 414] width 262 height 35
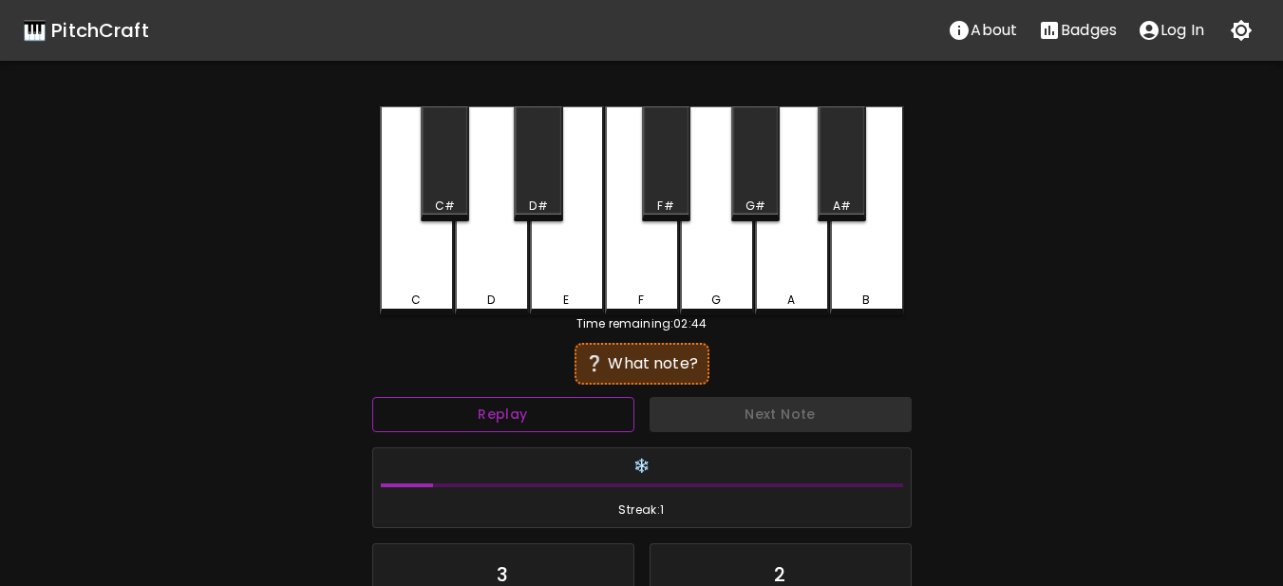
click at [440, 415] on button "Replay" at bounding box center [503, 414] width 262 height 35
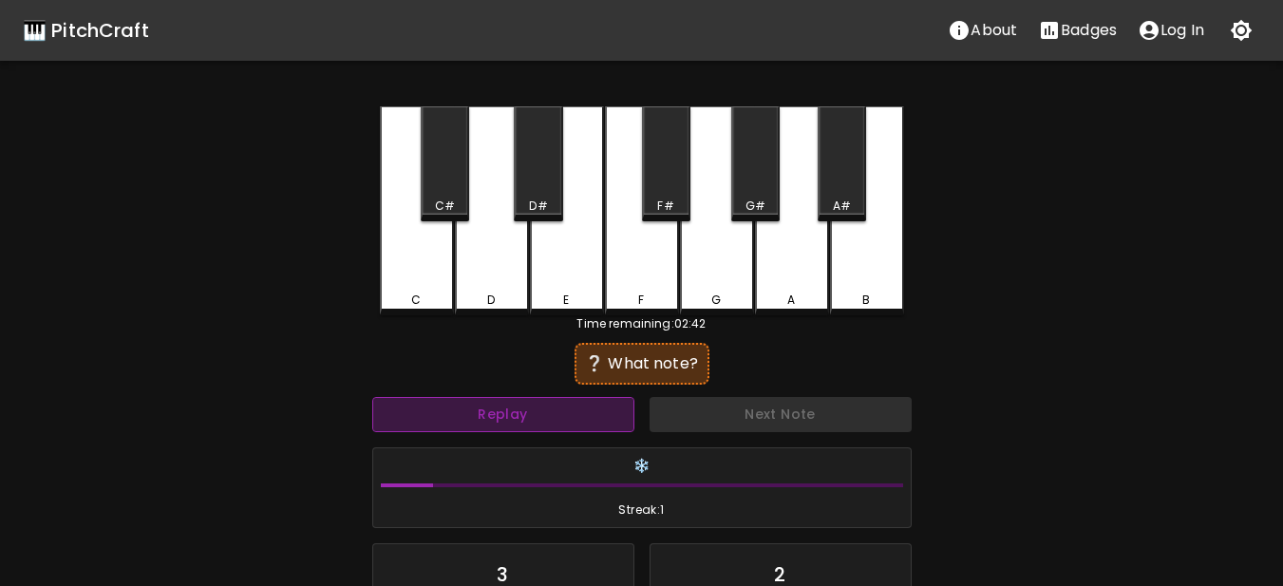
click at [440, 415] on button "Replay" at bounding box center [503, 414] width 262 height 35
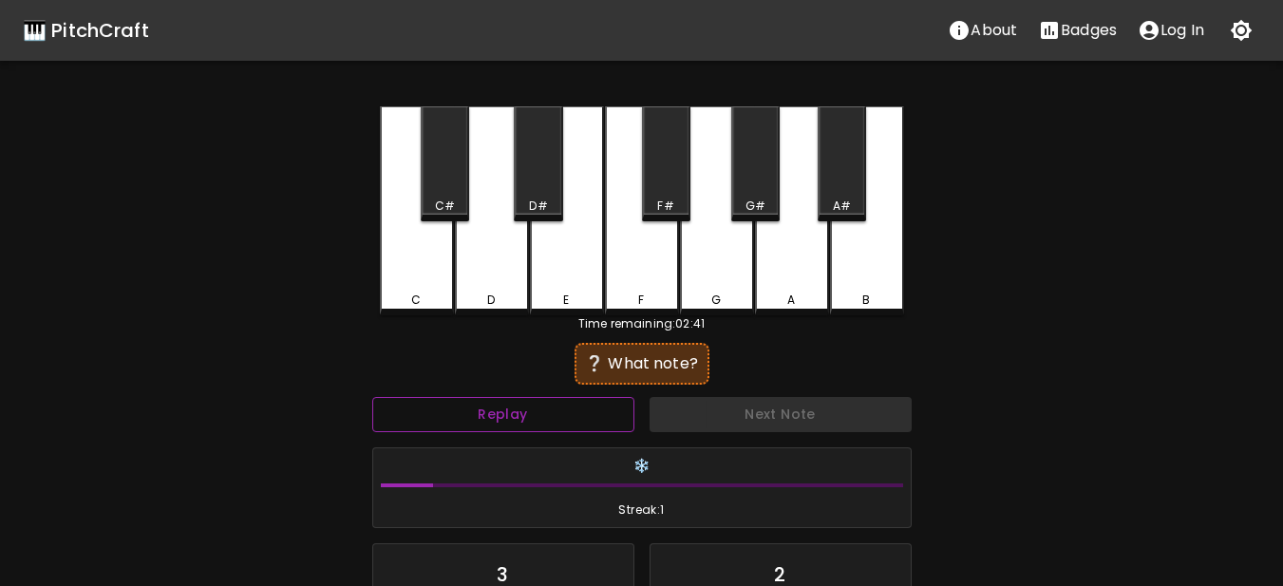
click at [440, 415] on button "Replay" at bounding box center [503, 414] width 262 height 35
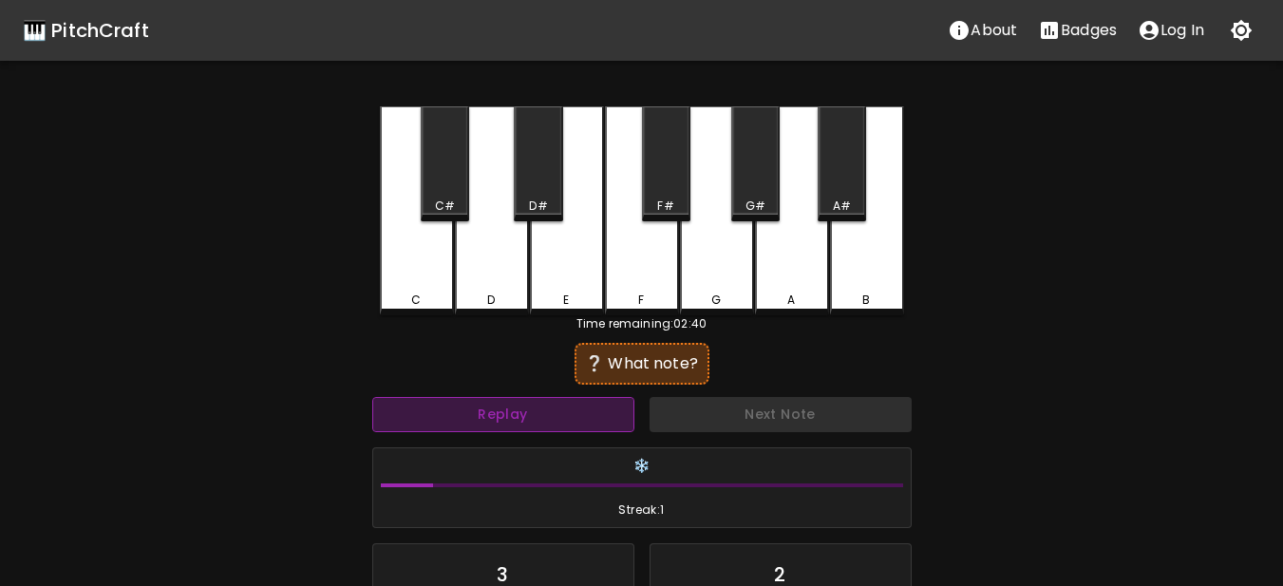
click at [440, 415] on button "Replay" at bounding box center [503, 414] width 262 height 35
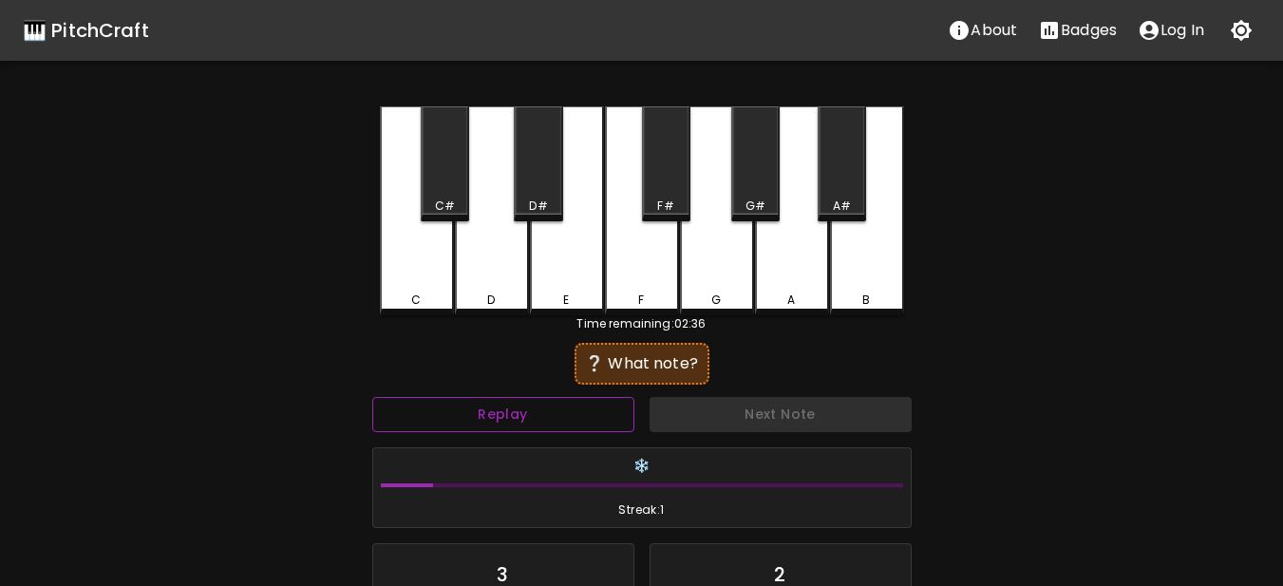
click at [454, 419] on button "Replay" at bounding box center [503, 414] width 262 height 35
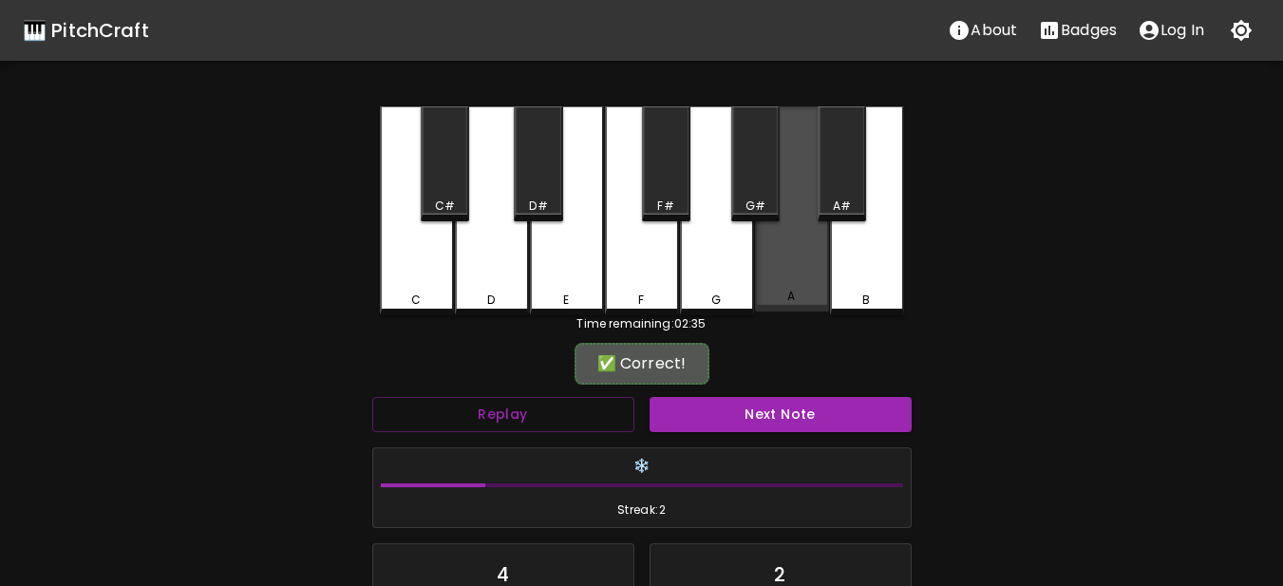
click at [823, 277] on div "A" at bounding box center [792, 208] width 74 height 205
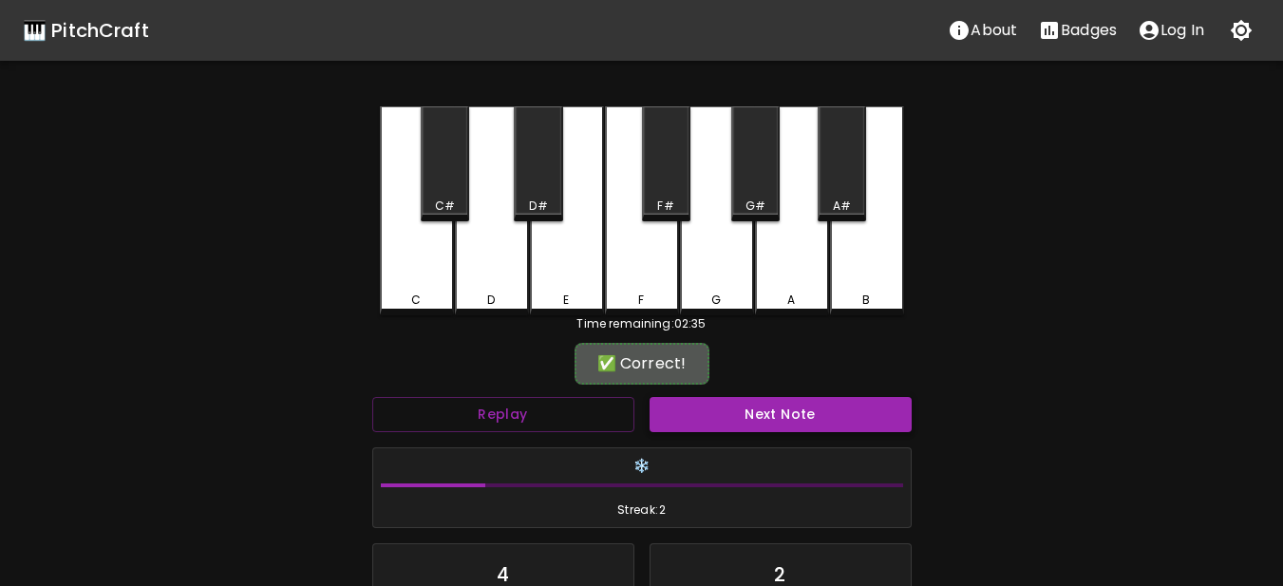
click at [838, 431] on button "Next Note" at bounding box center [781, 414] width 262 height 35
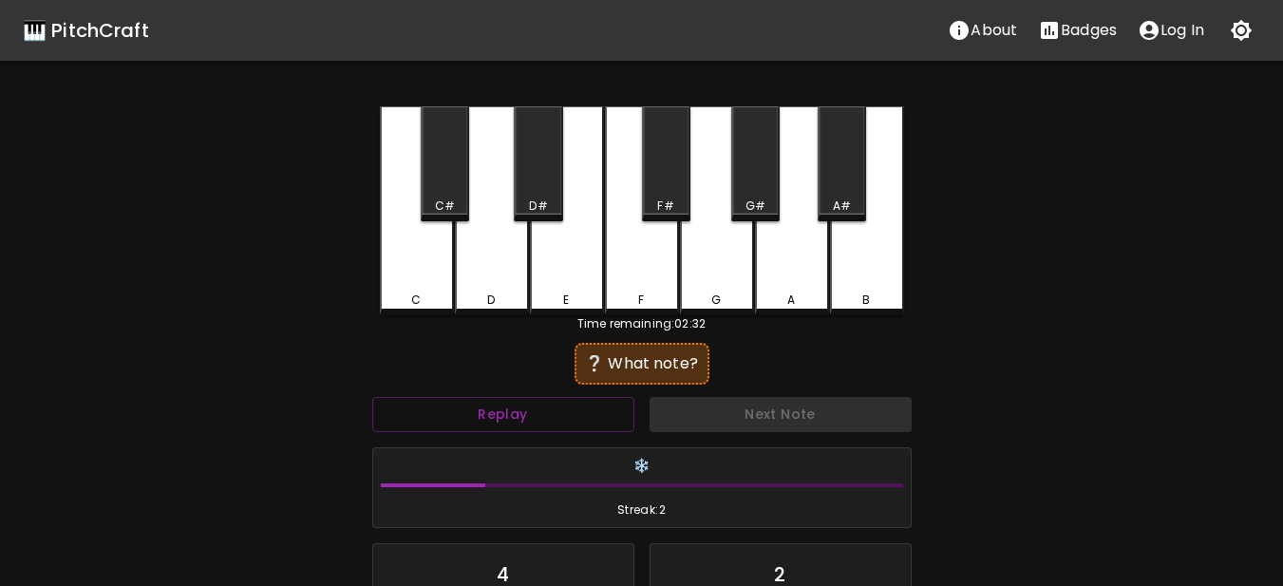
click at [772, 327] on div "Time remaining: 02:32" at bounding box center [642, 323] width 524 height 17
click at [546, 414] on button "Replay" at bounding box center [503, 414] width 262 height 35
click at [844, 141] on div "A#" at bounding box center [842, 163] width 48 height 115
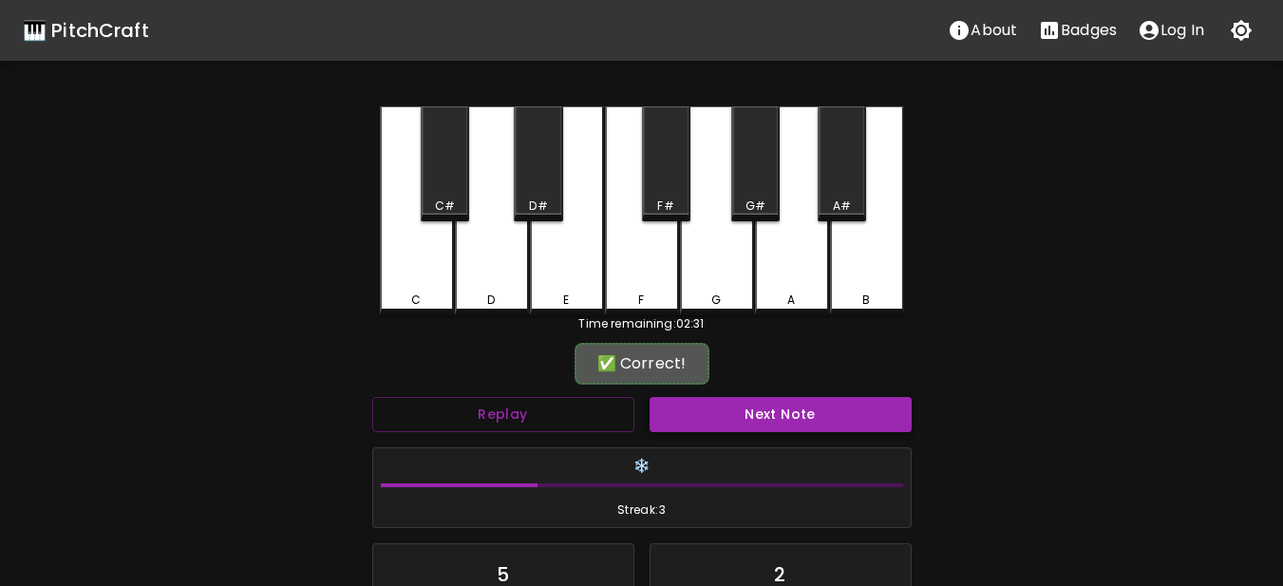
click at [736, 416] on button "Next Note" at bounding box center [781, 414] width 262 height 35
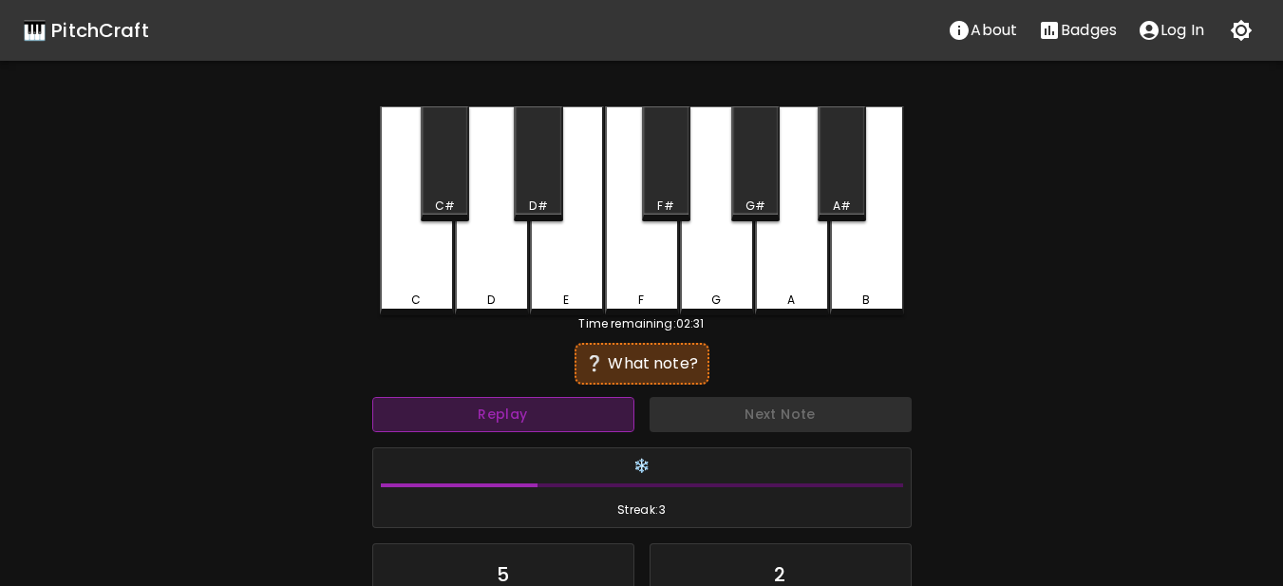
click at [611, 403] on button "Replay" at bounding box center [503, 414] width 262 height 35
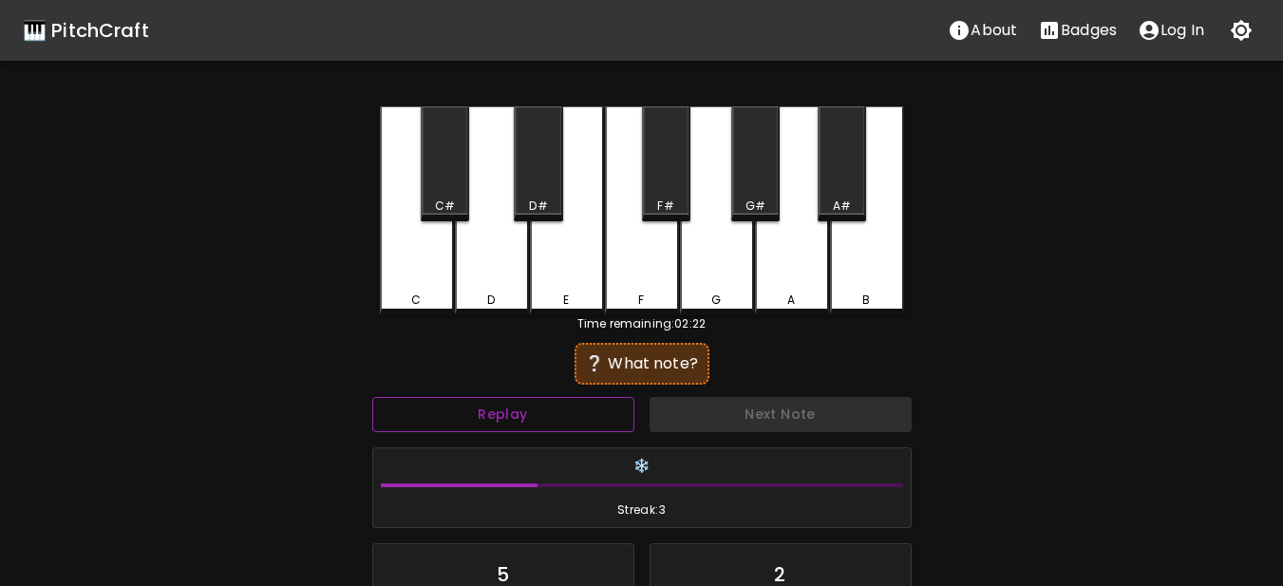
click at [611, 403] on button "Replay" at bounding box center [503, 414] width 262 height 35
click at [658, 260] on div "F" at bounding box center [642, 210] width 74 height 209
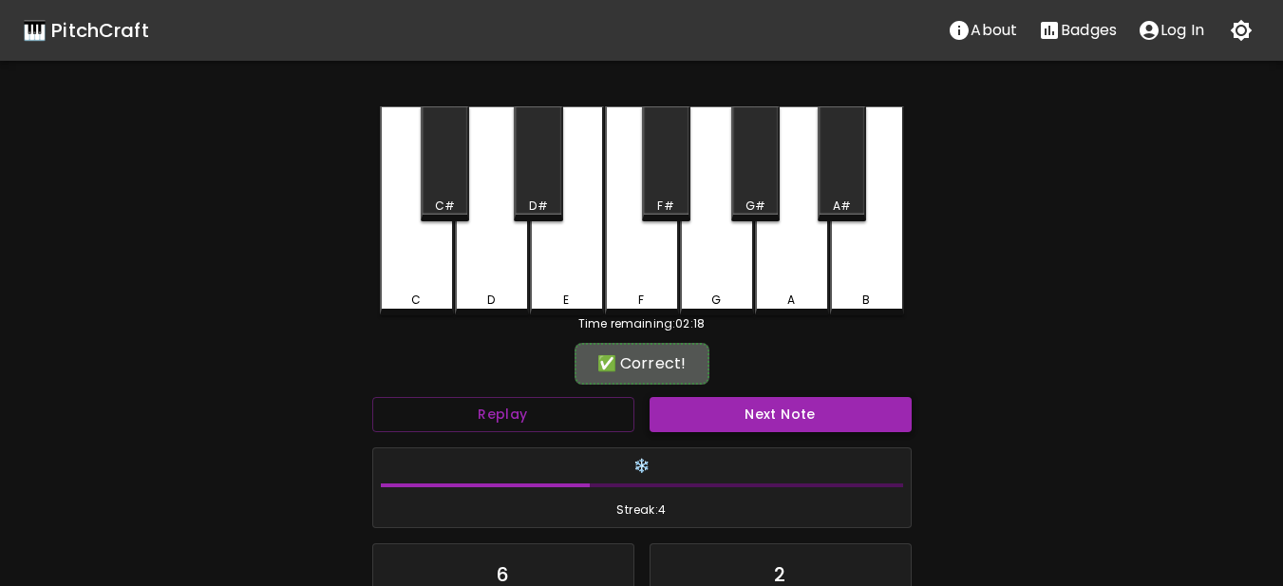
click at [683, 417] on button "Next Note" at bounding box center [781, 414] width 262 height 35
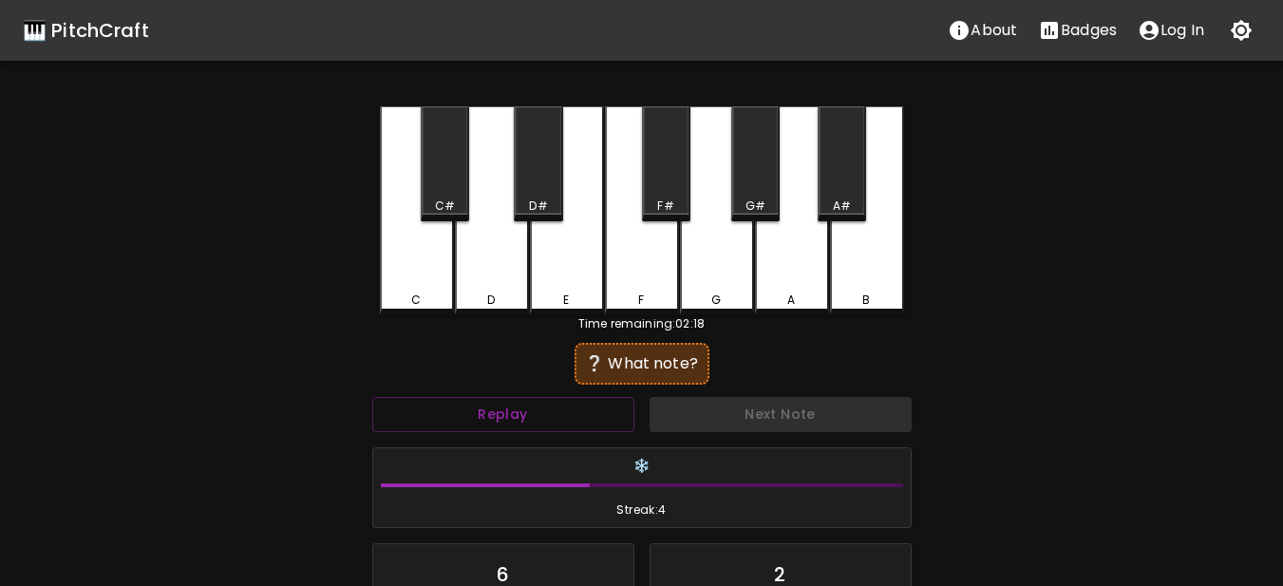
click at [616, 432] on div "Replay" at bounding box center [503, 414] width 277 height 50
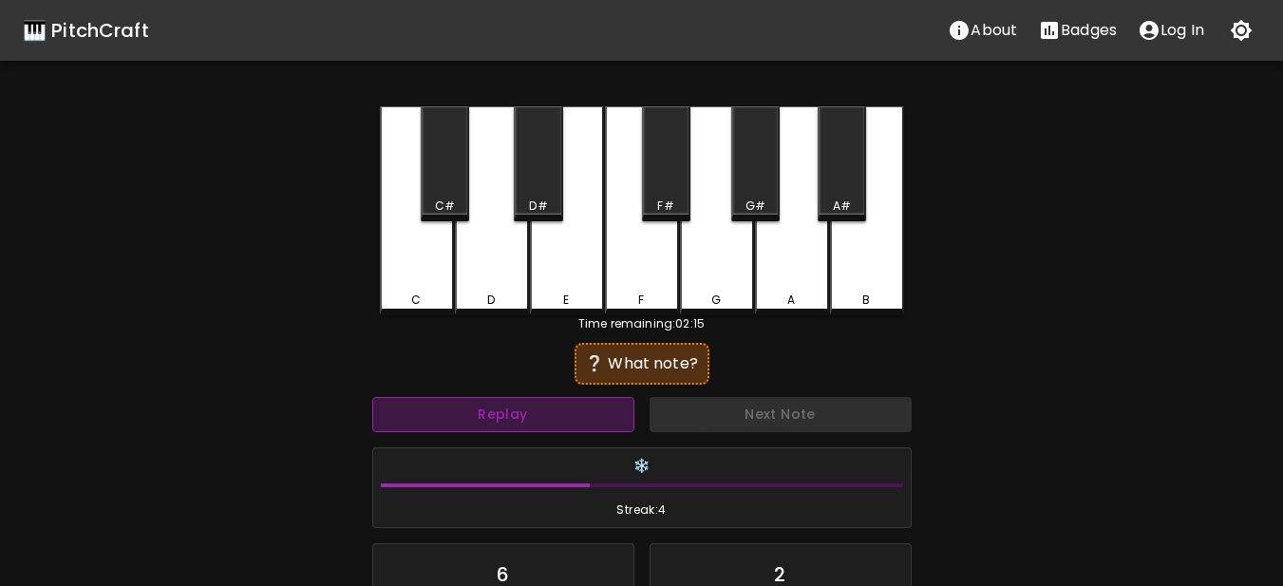
click at [603, 416] on button "Replay" at bounding box center [503, 414] width 262 height 35
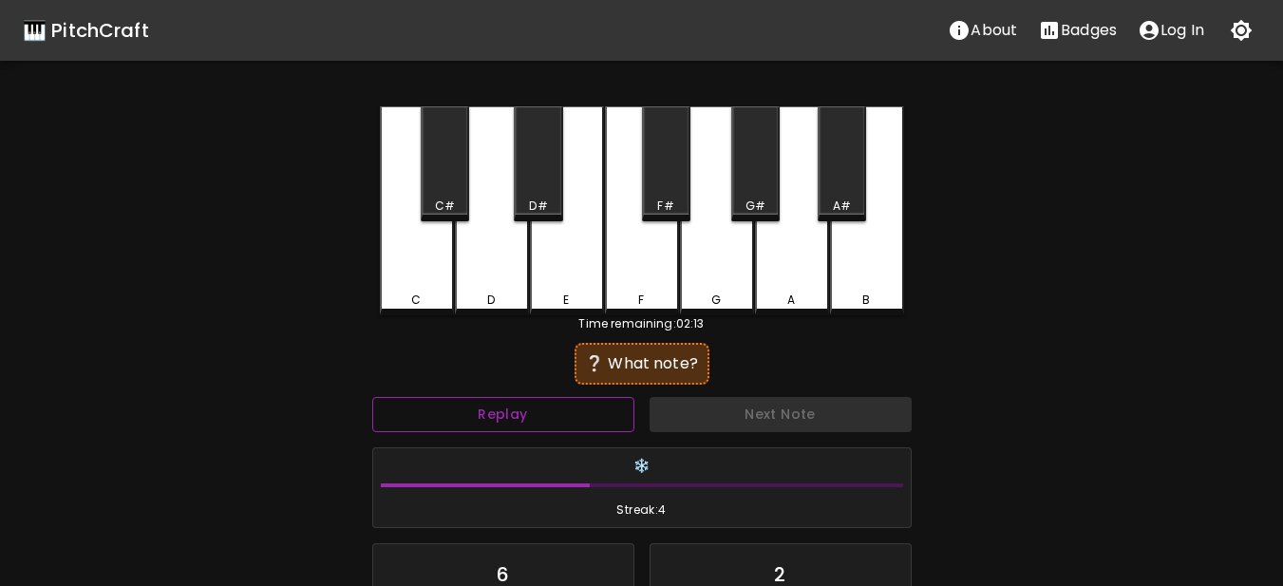
click at [603, 416] on button "Replay" at bounding box center [503, 414] width 262 height 35
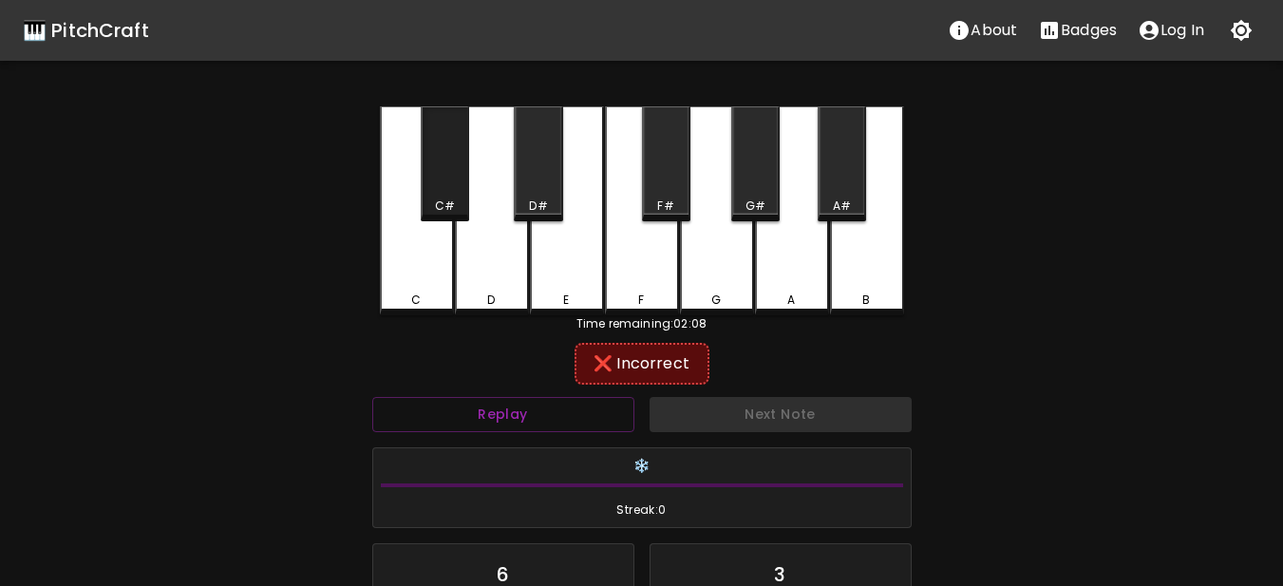
click at [438, 185] on div "C#" at bounding box center [445, 163] width 48 height 115
click at [475, 249] on div "D" at bounding box center [492, 210] width 74 height 209
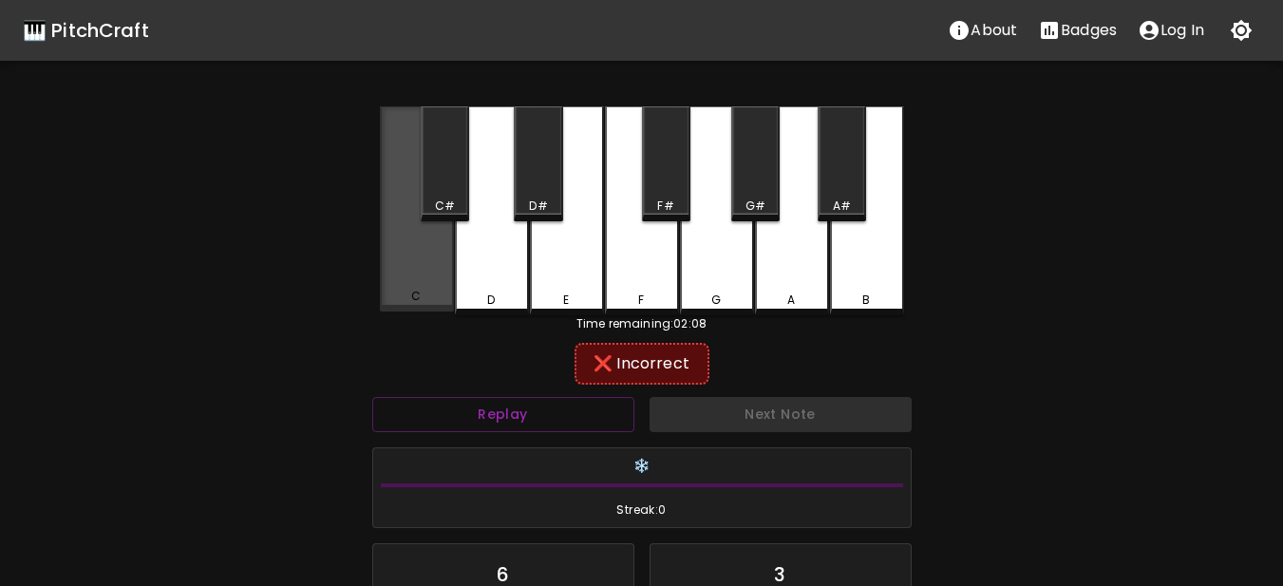
click at [442, 265] on div "C" at bounding box center [417, 208] width 74 height 205
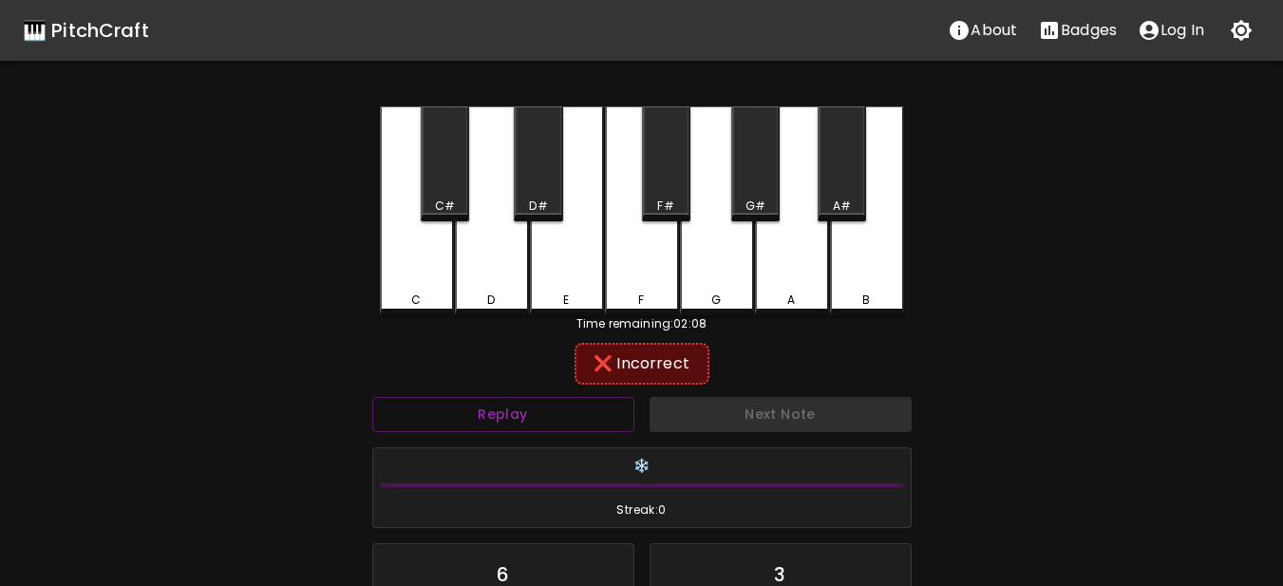
click at [525, 179] on div "D#" at bounding box center [538, 163] width 48 height 115
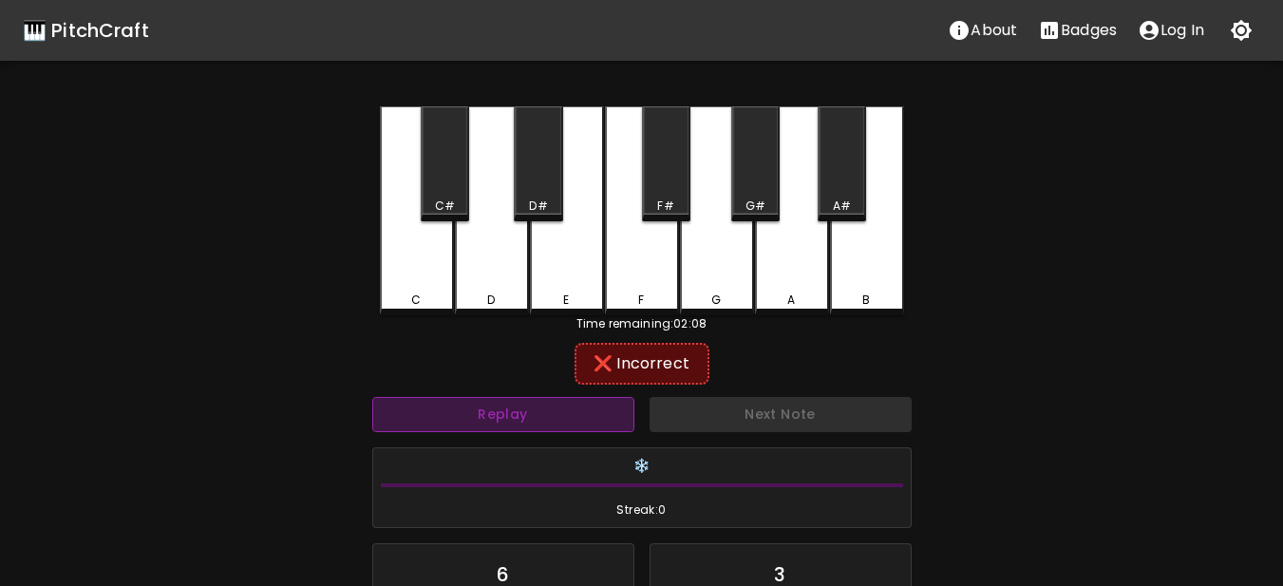
click at [527, 411] on button "Replay" at bounding box center [503, 414] width 262 height 35
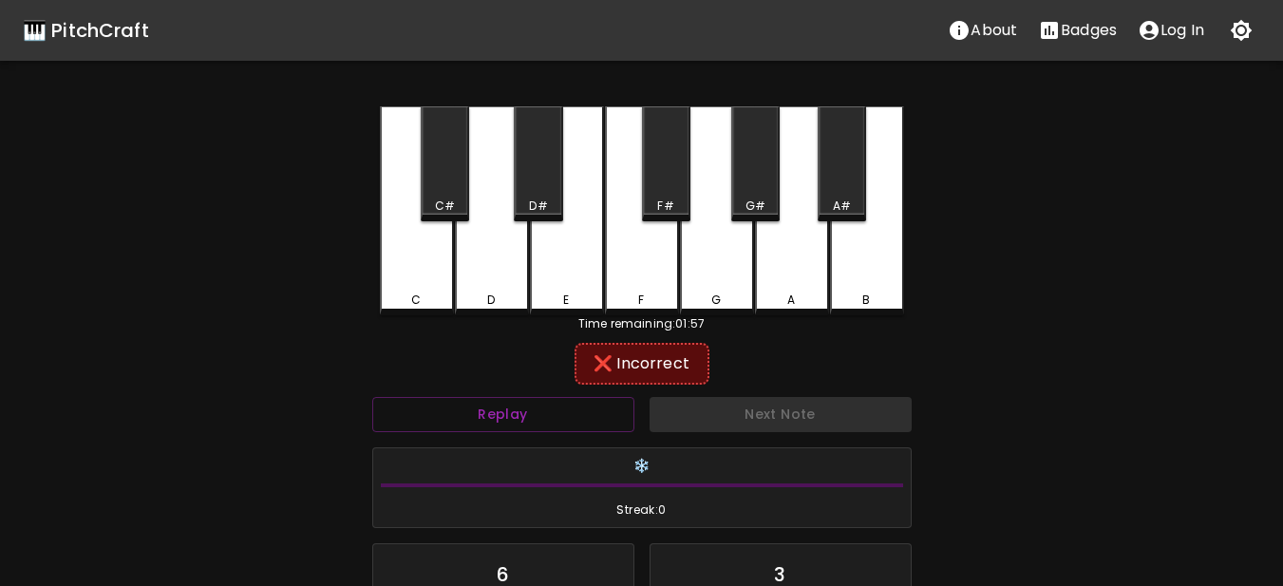
click at [655, 274] on div "F" at bounding box center [642, 210] width 74 height 209
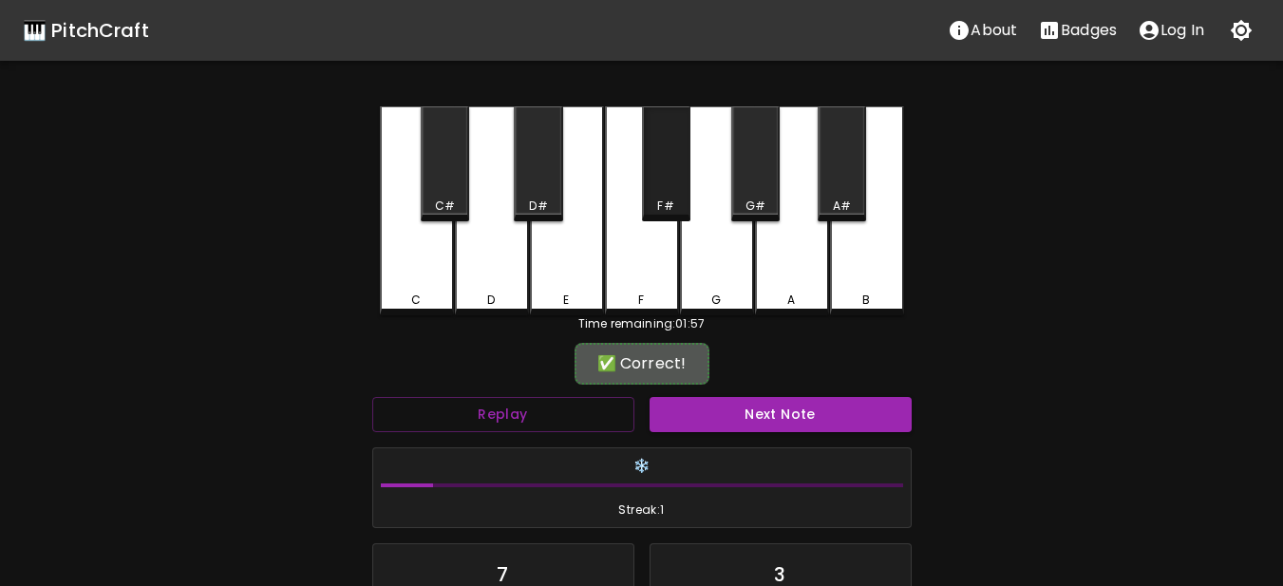
click at [672, 197] on div "F#" at bounding box center [666, 163] width 48 height 115
click at [725, 396] on div "Next Note" at bounding box center [780, 414] width 277 height 50
click at [713, 428] on button "Next Note" at bounding box center [781, 414] width 262 height 35
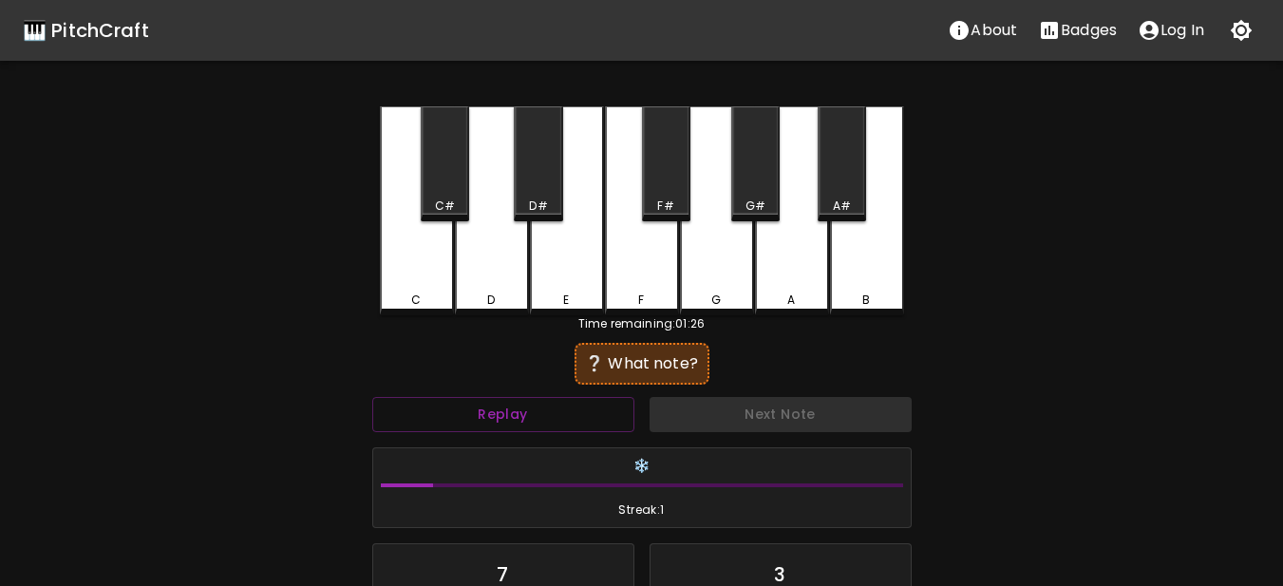
drag, startPoint x: 951, startPoint y: 15, endPoint x: 1200, endPoint y: 422, distance: 476.6
click at [1200, 422] on div "🎹 PitchCraft About Badges Log In C C# D D# E F F# G G# A A# B Time remaining: 0…" at bounding box center [641, 377] width 1283 height 755
